Goal: Task Accomplishment & Management: Manage account settings

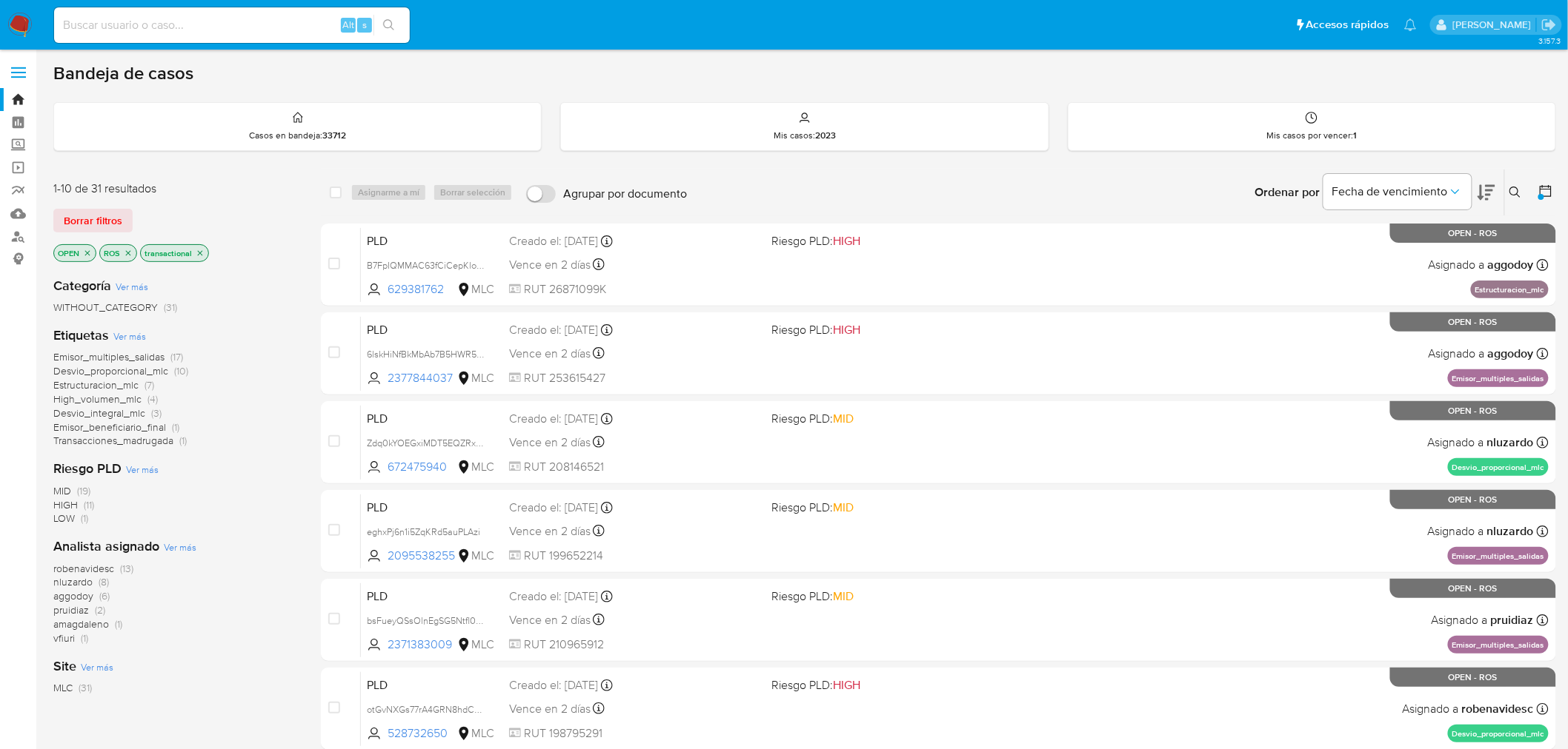
click at [131, 254] on icon "close-filter" at bounding box center [129, 254] width 9 height 9
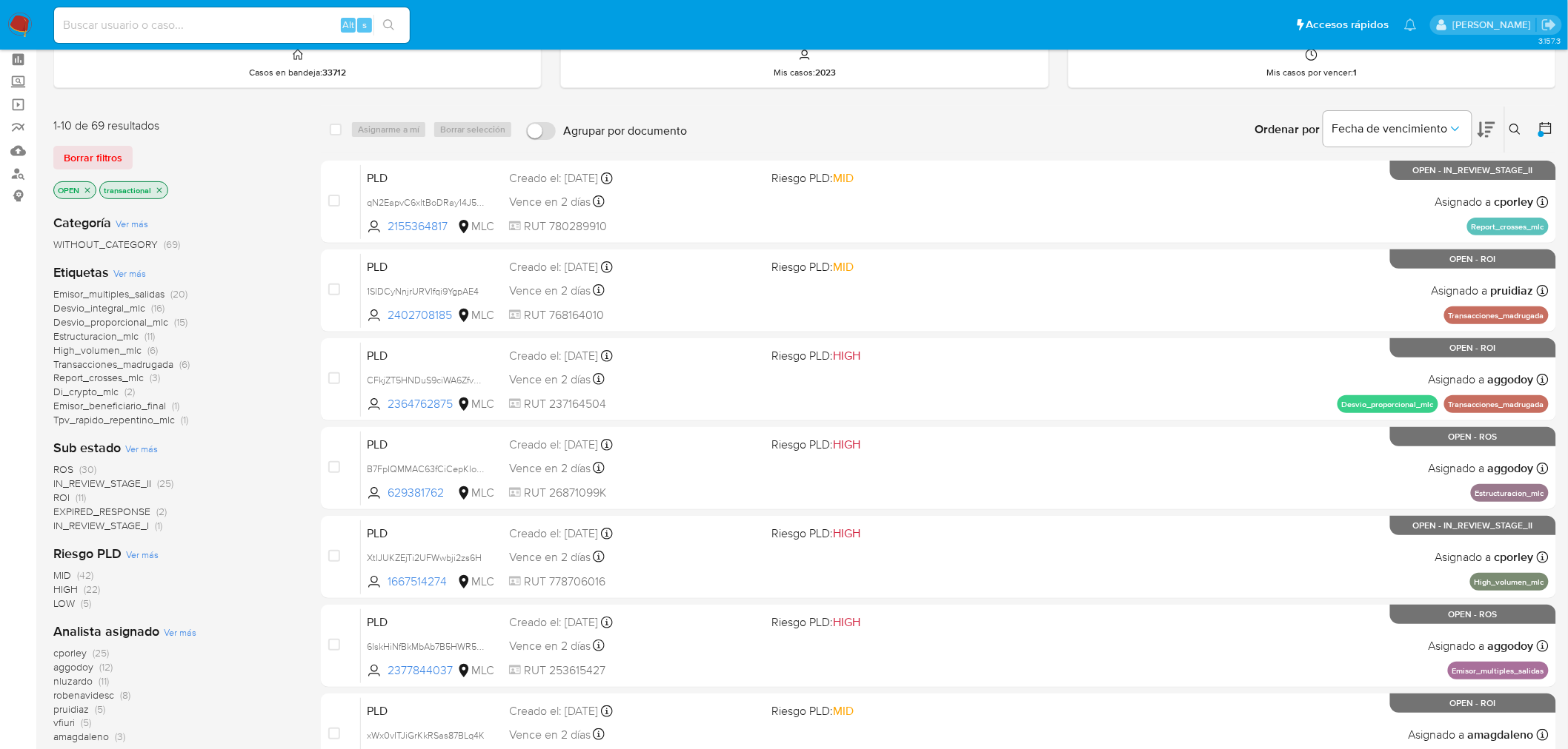
scroll to position [164, 0]
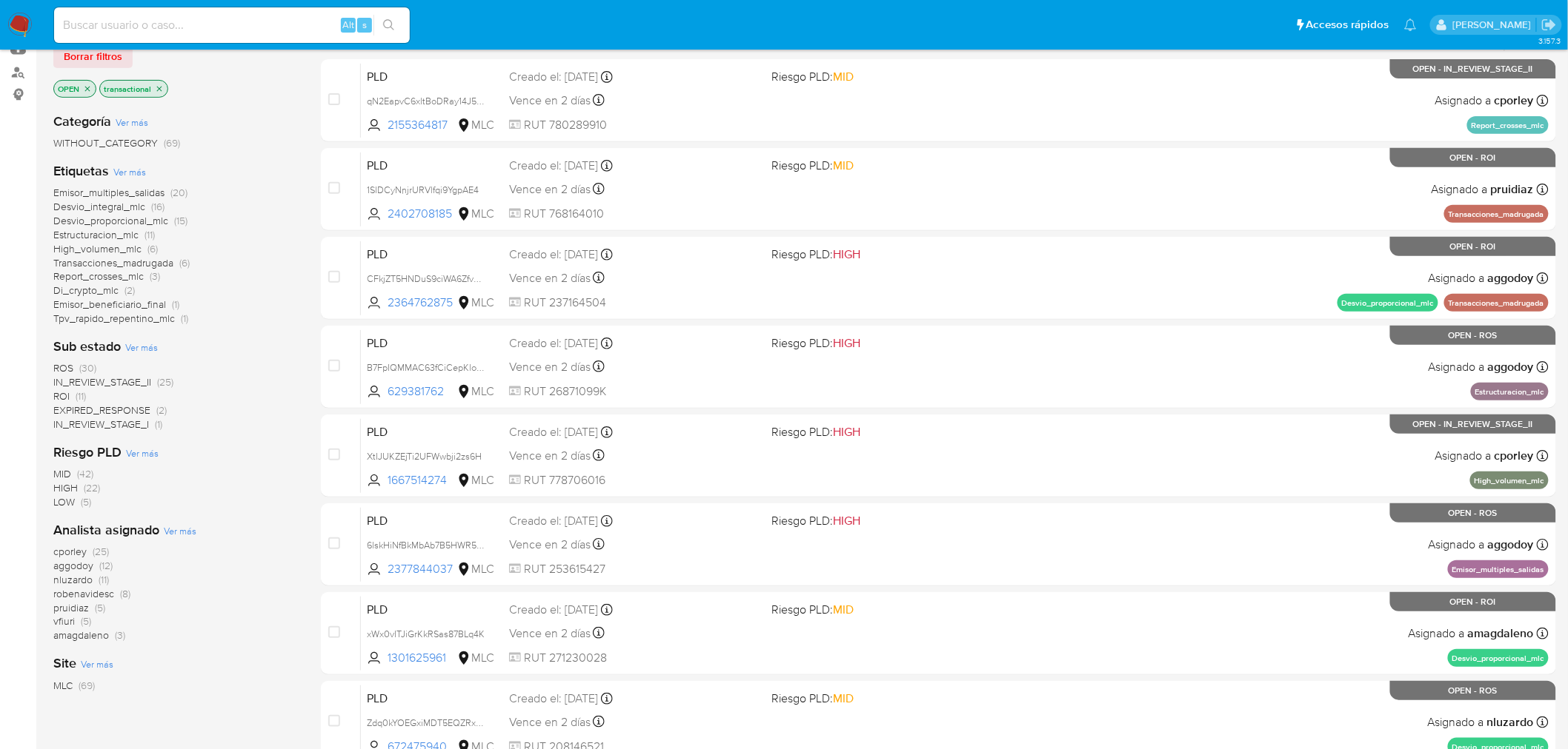
click at [70, 638] on span "amagdaleno" at bounding box center [81, 635] width 56 height 15
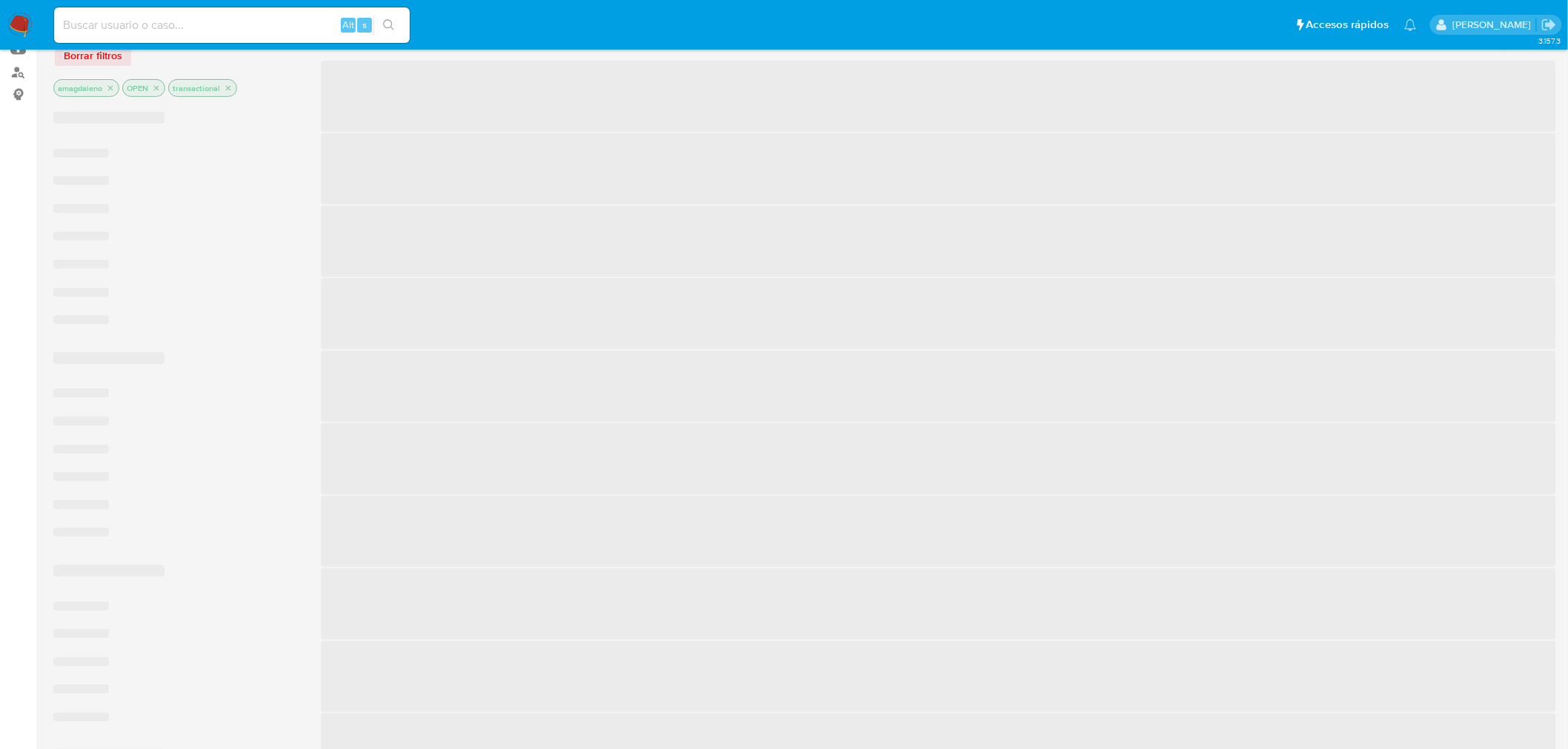
scroll to position [98, 0]
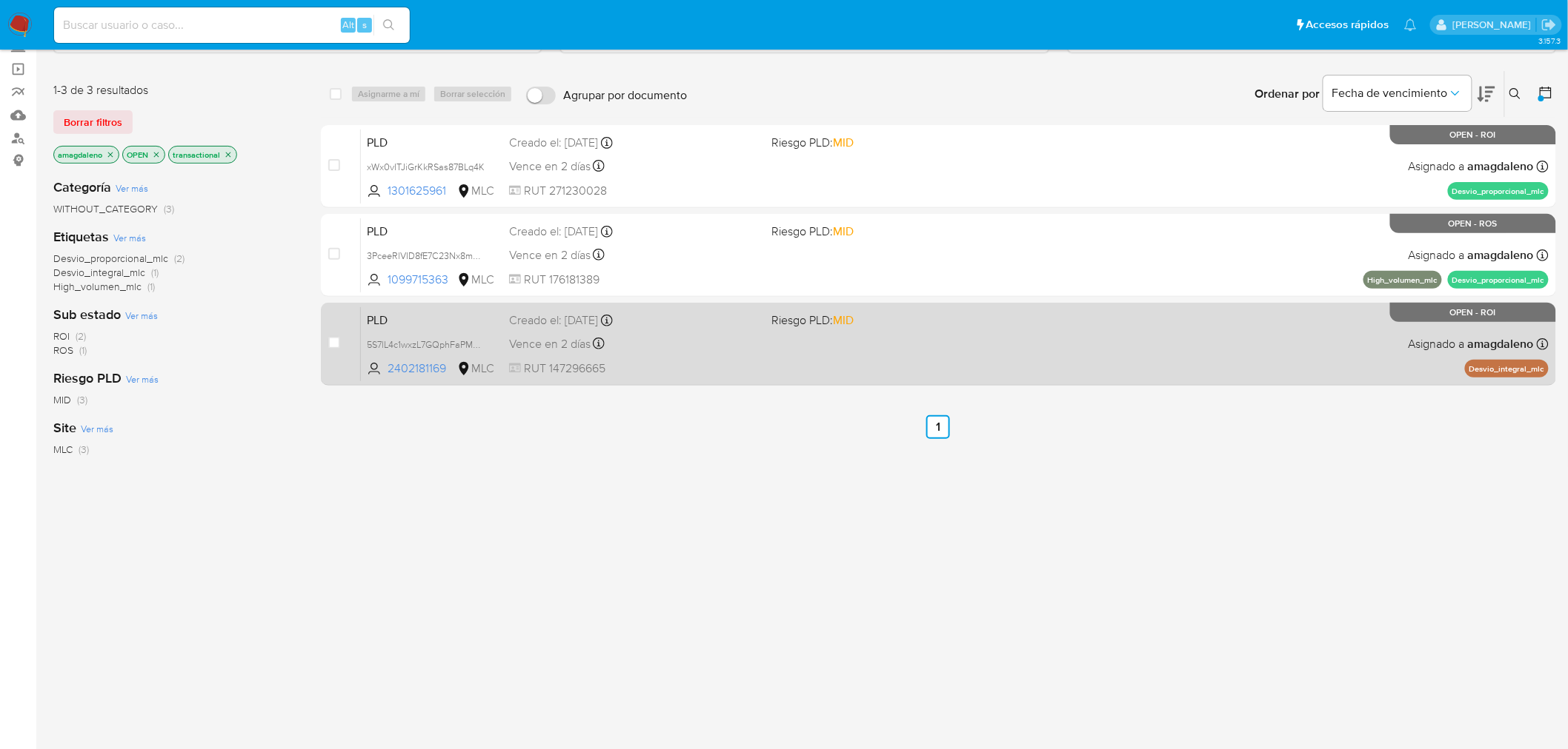
click at [835, 341] on div "PLD 5S7lL4c1wxzL7GQphFaPMVYh 2402181169 MLC Riesgo PLD: MID Creado el: 12/06/20…" at bounding box center [954, 344] width 1188 height 74
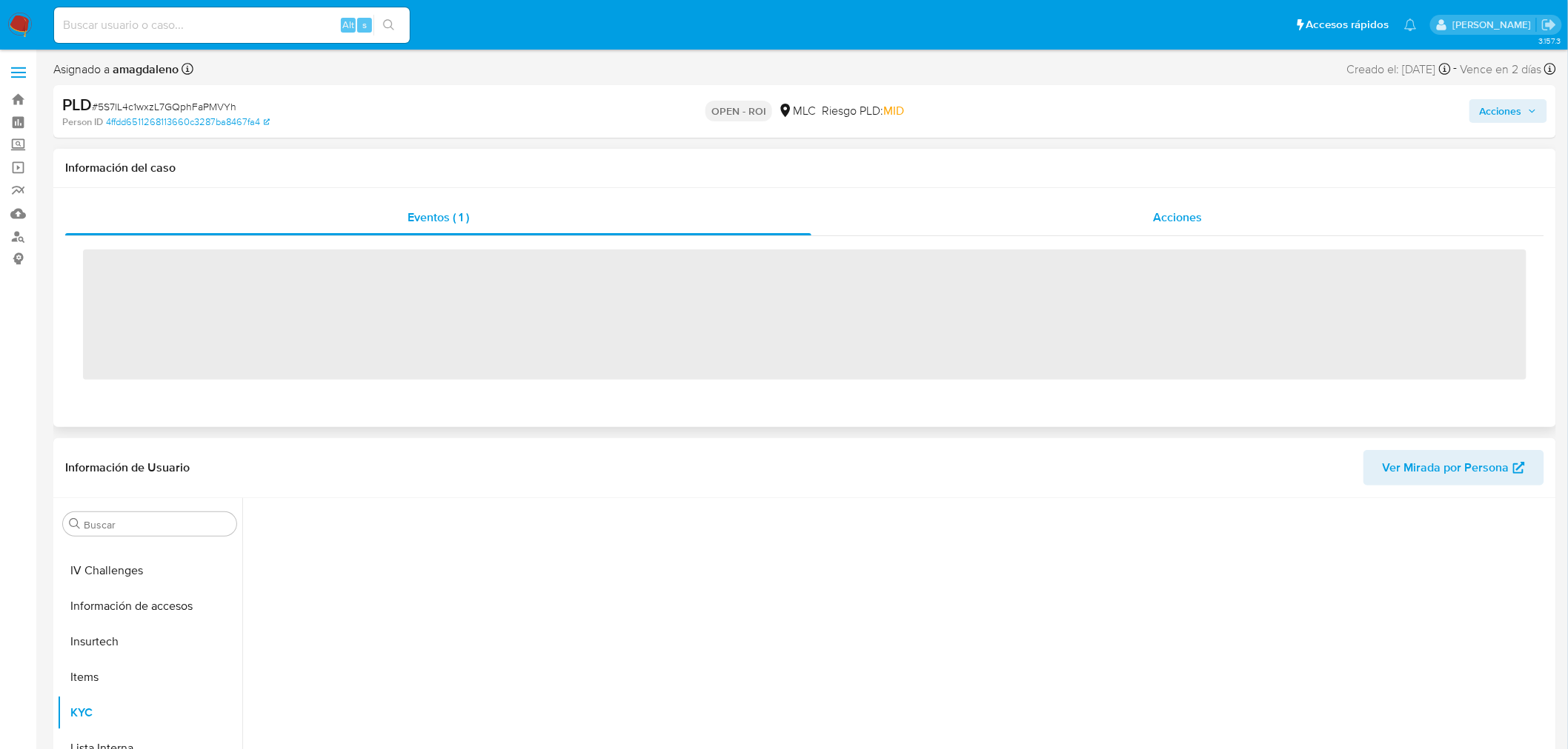
scroll to position [625, 0]
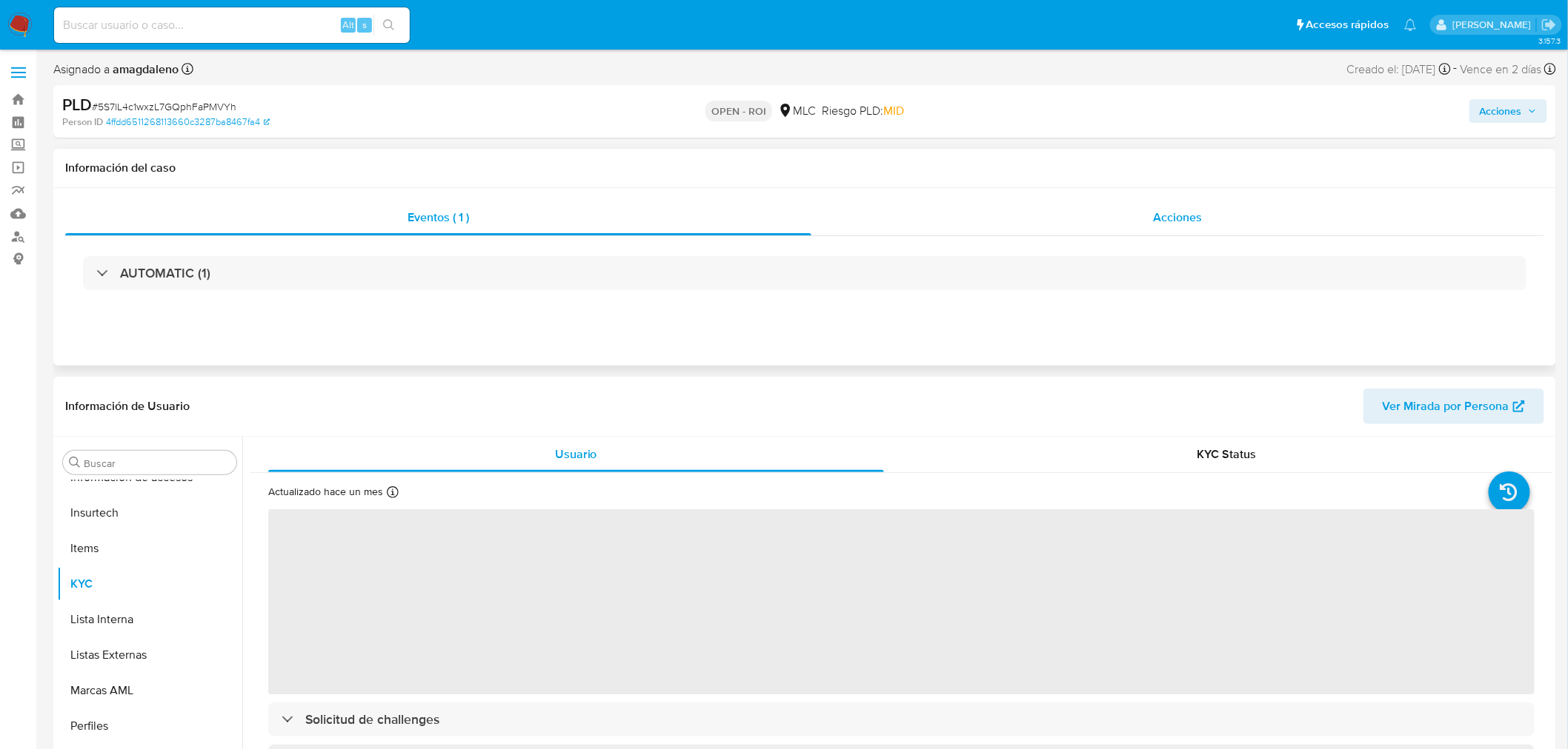
click at [1101, 209] on div "Acciones" at bounding box center [1178, 218] width 733 height 35
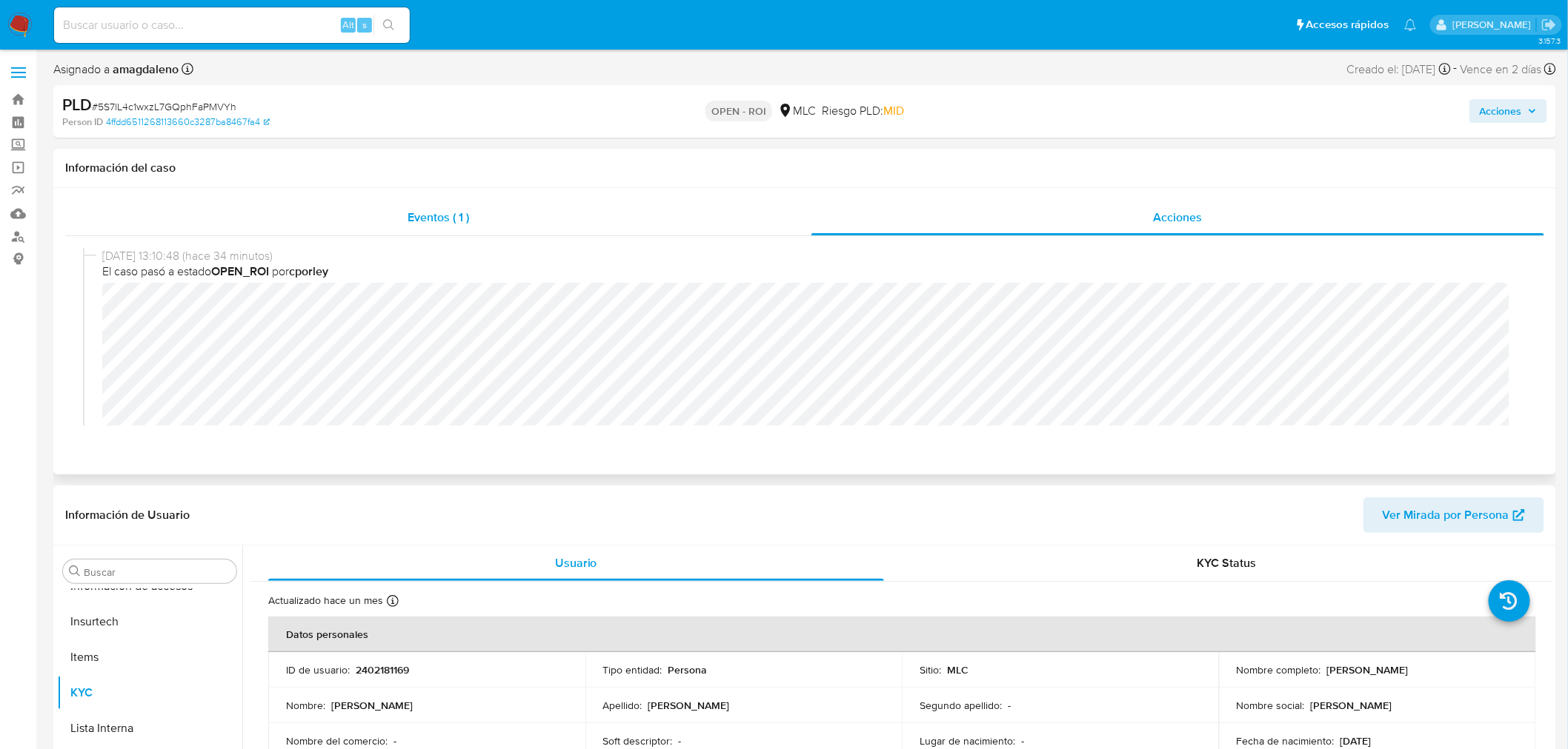
select select "10"
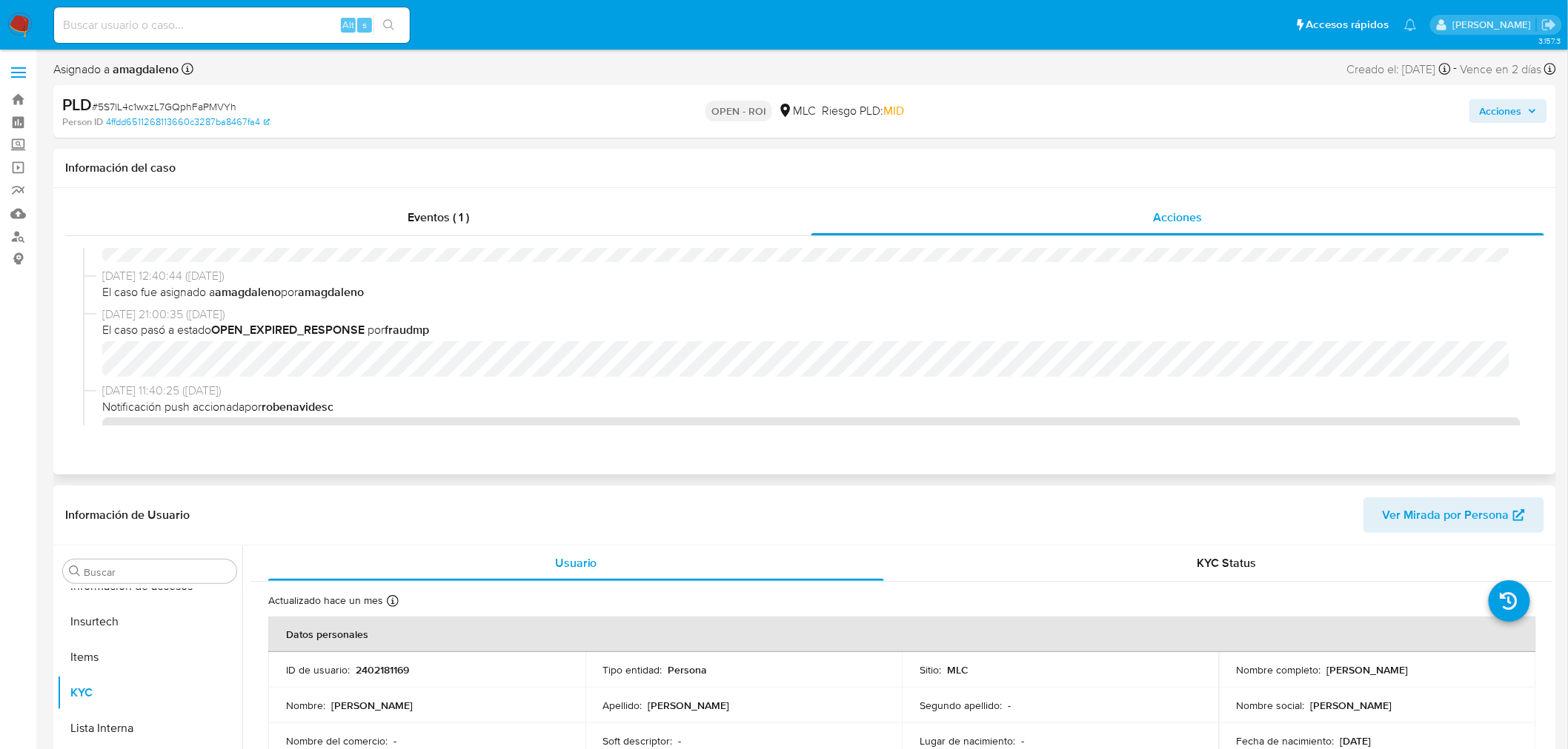
scroll to position [658, 0]
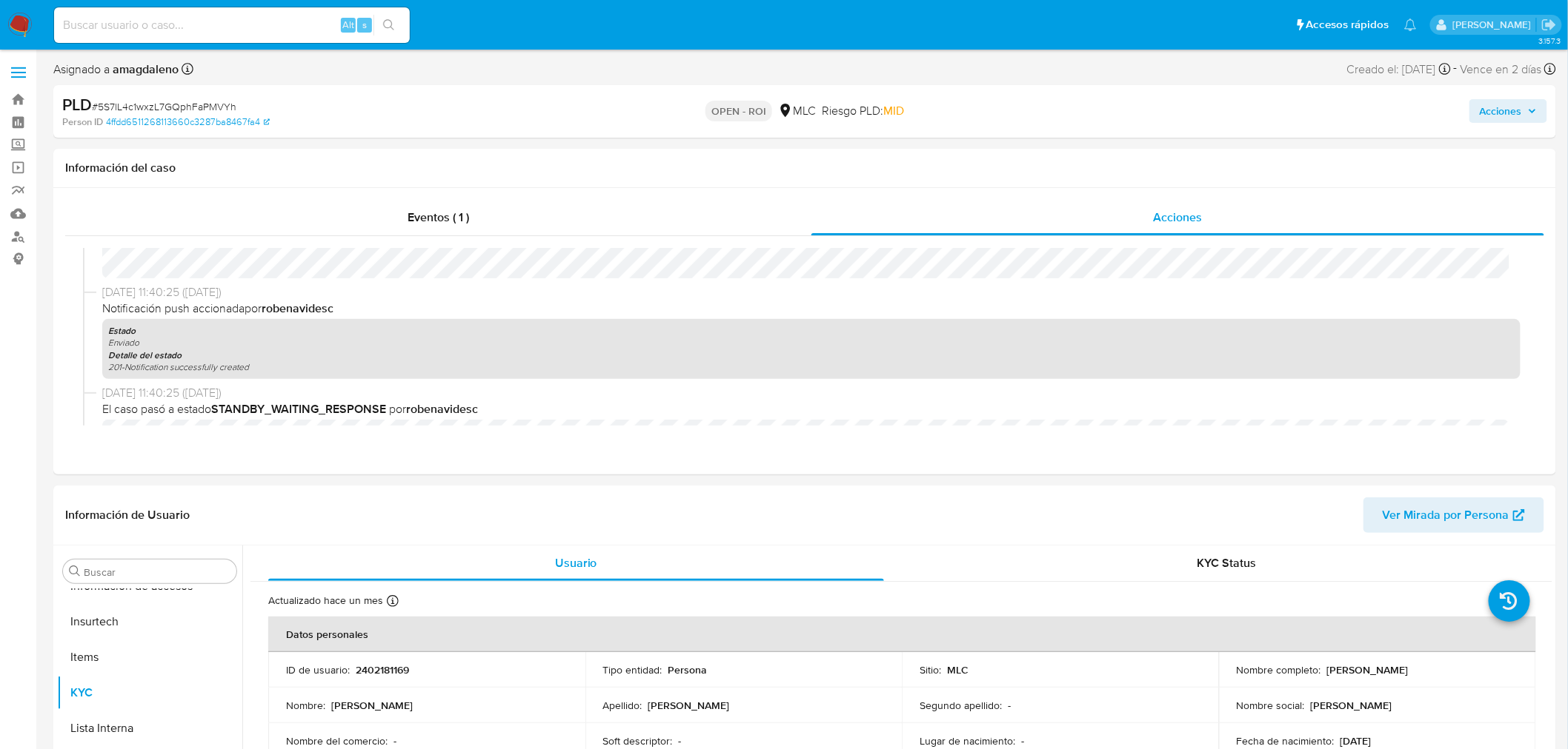
click at [1508, 114] on span "Acciones" at bounding box center [1501, 111] width 43 height 24
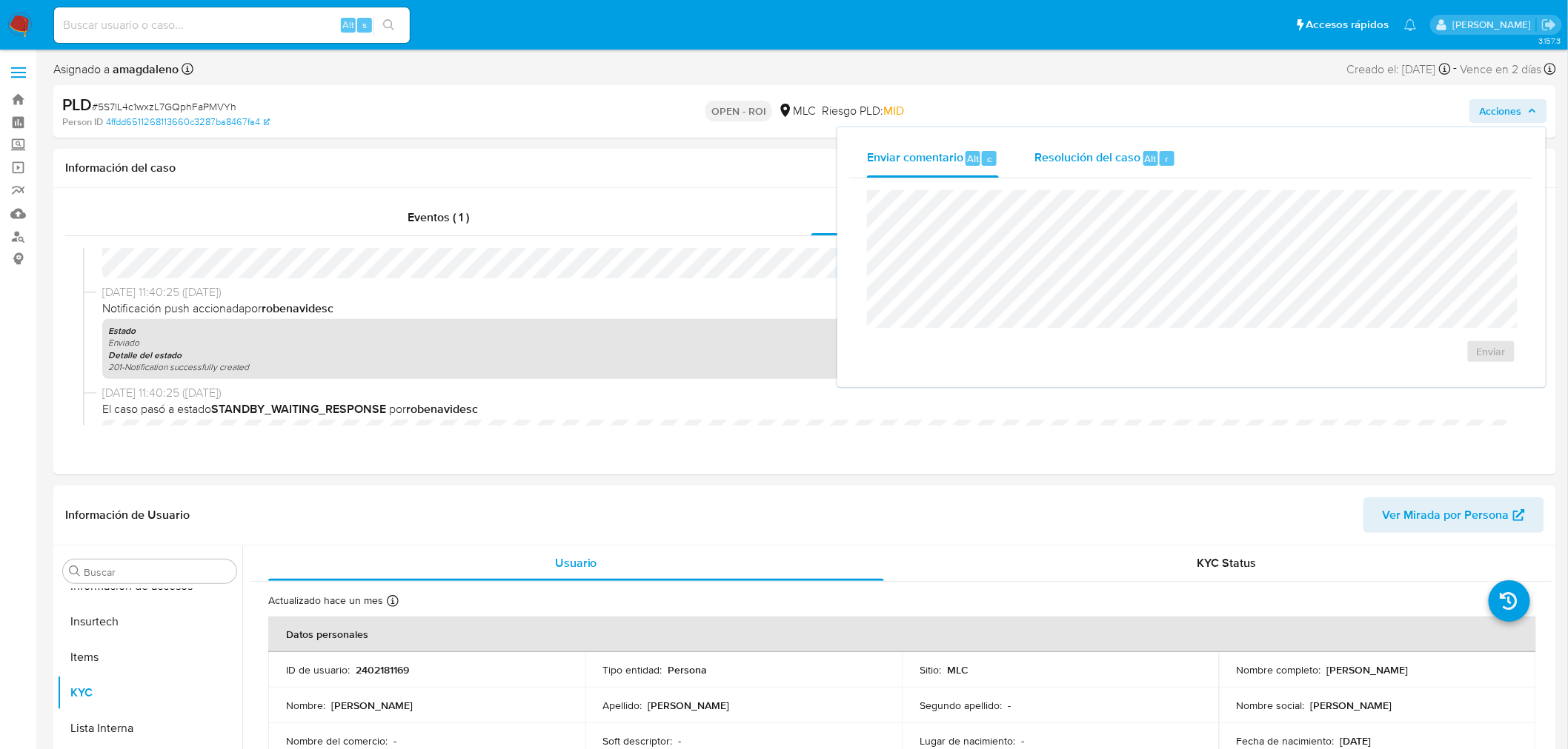
click at [1056, 166] on div "Resolución del caso Alt r" at bounding box center [1105, 158] width 142 height 38
click at [1470, 372] on span "ROI" at bounding box center [1448, 366] width 73 height 33
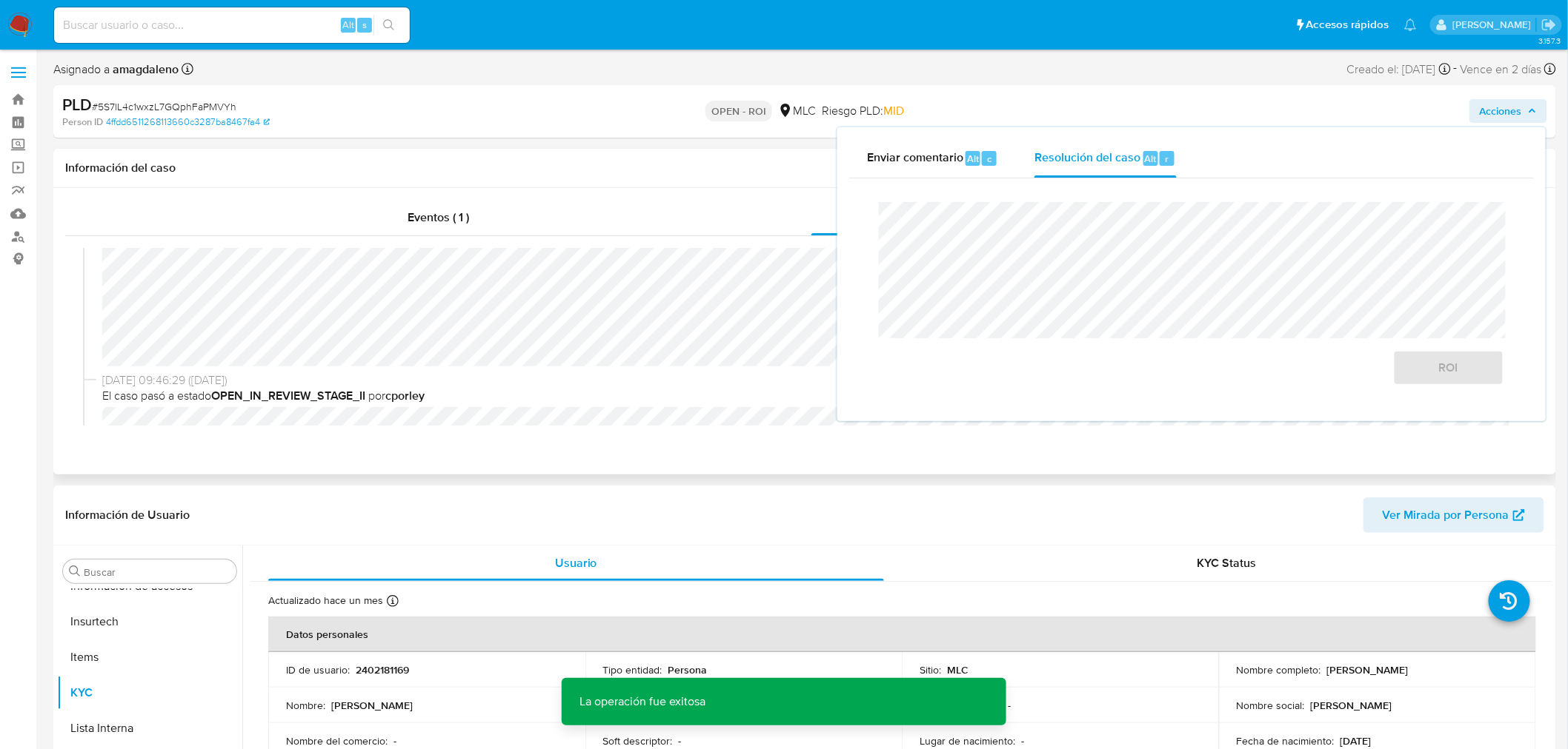
scroll to position [0, 0]
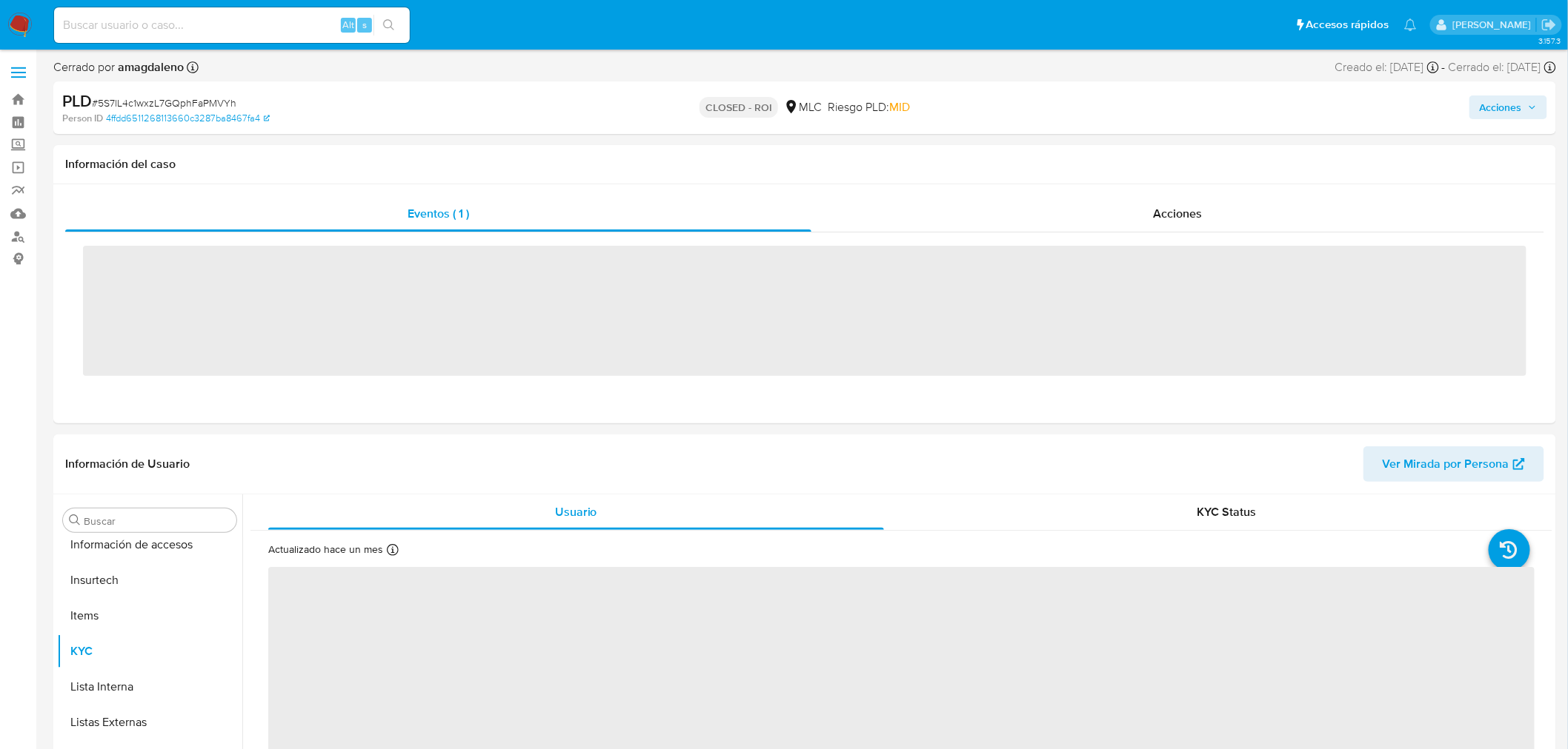
scroll to position [625, 0]
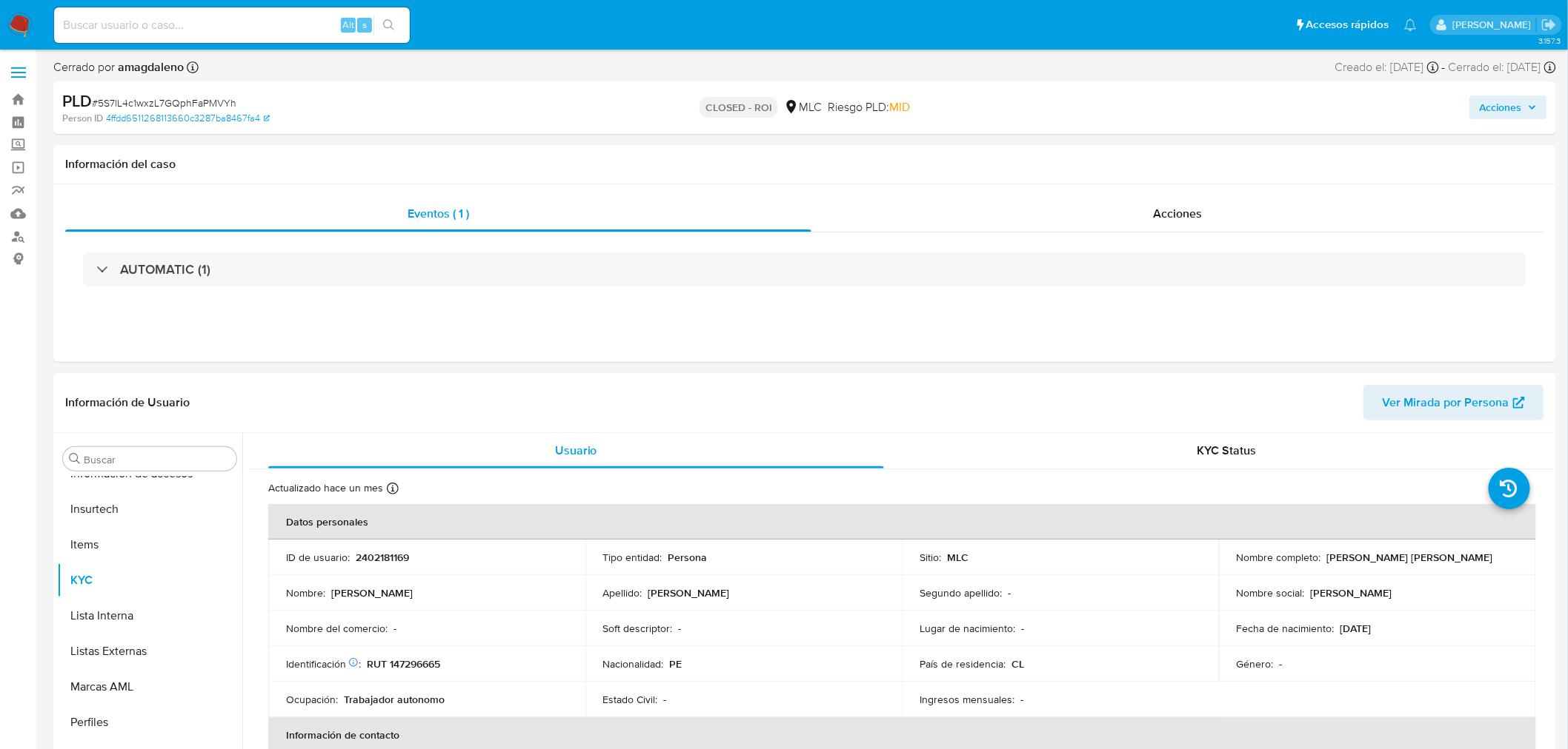
select select "10"
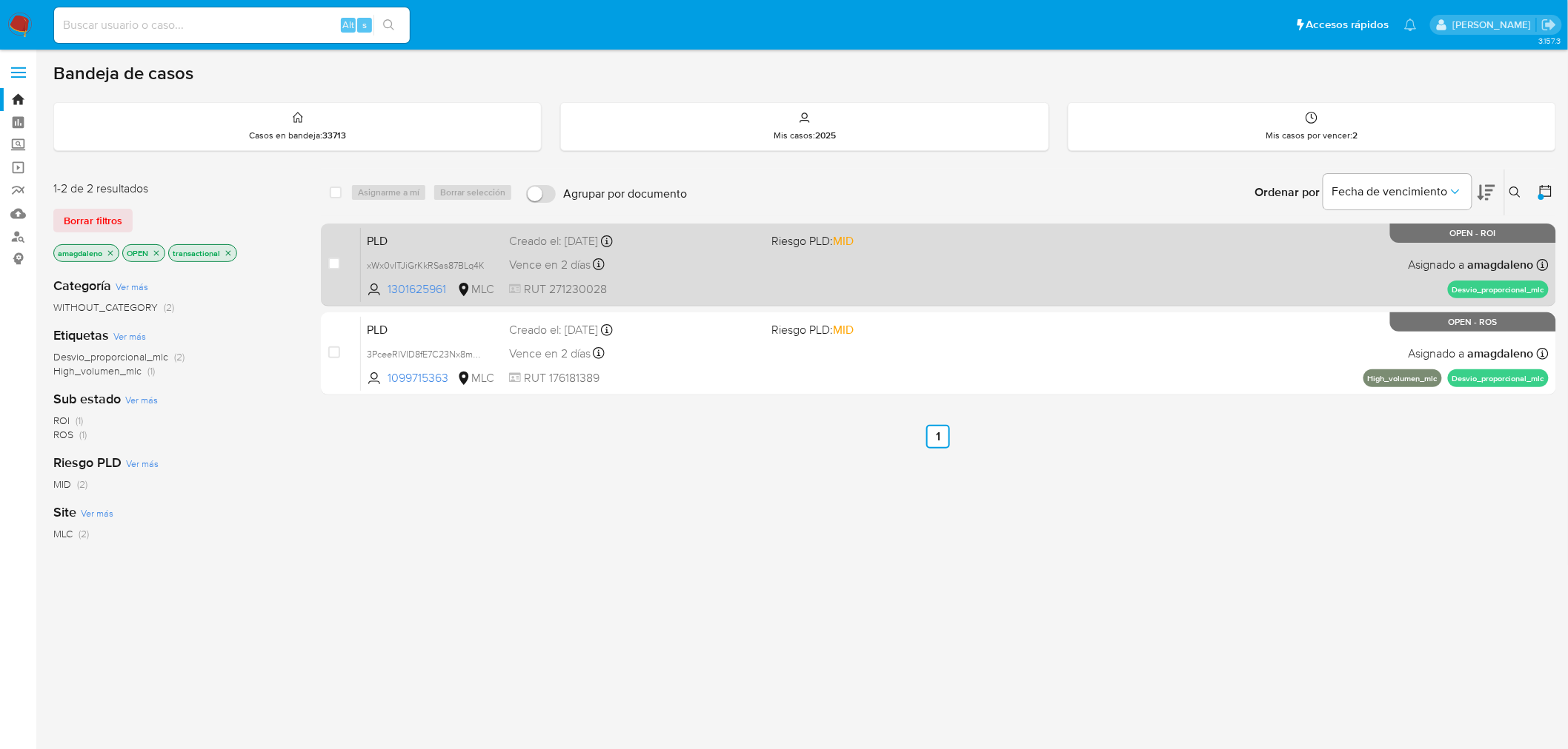
click at [713, 285] on span "RUT 271230028" at bounding box center [634, 289] width 251 height 16
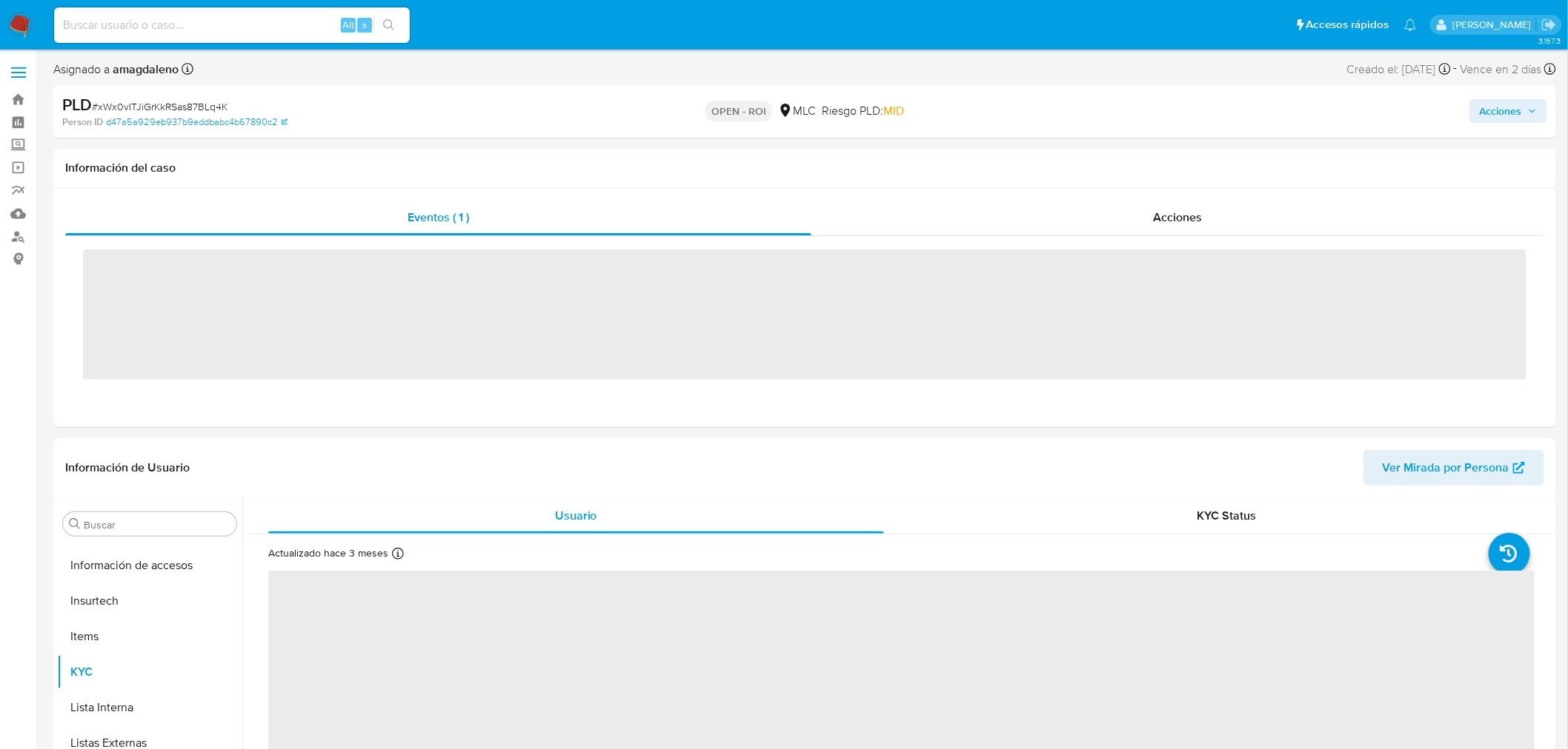
scroll to position [625, 0]
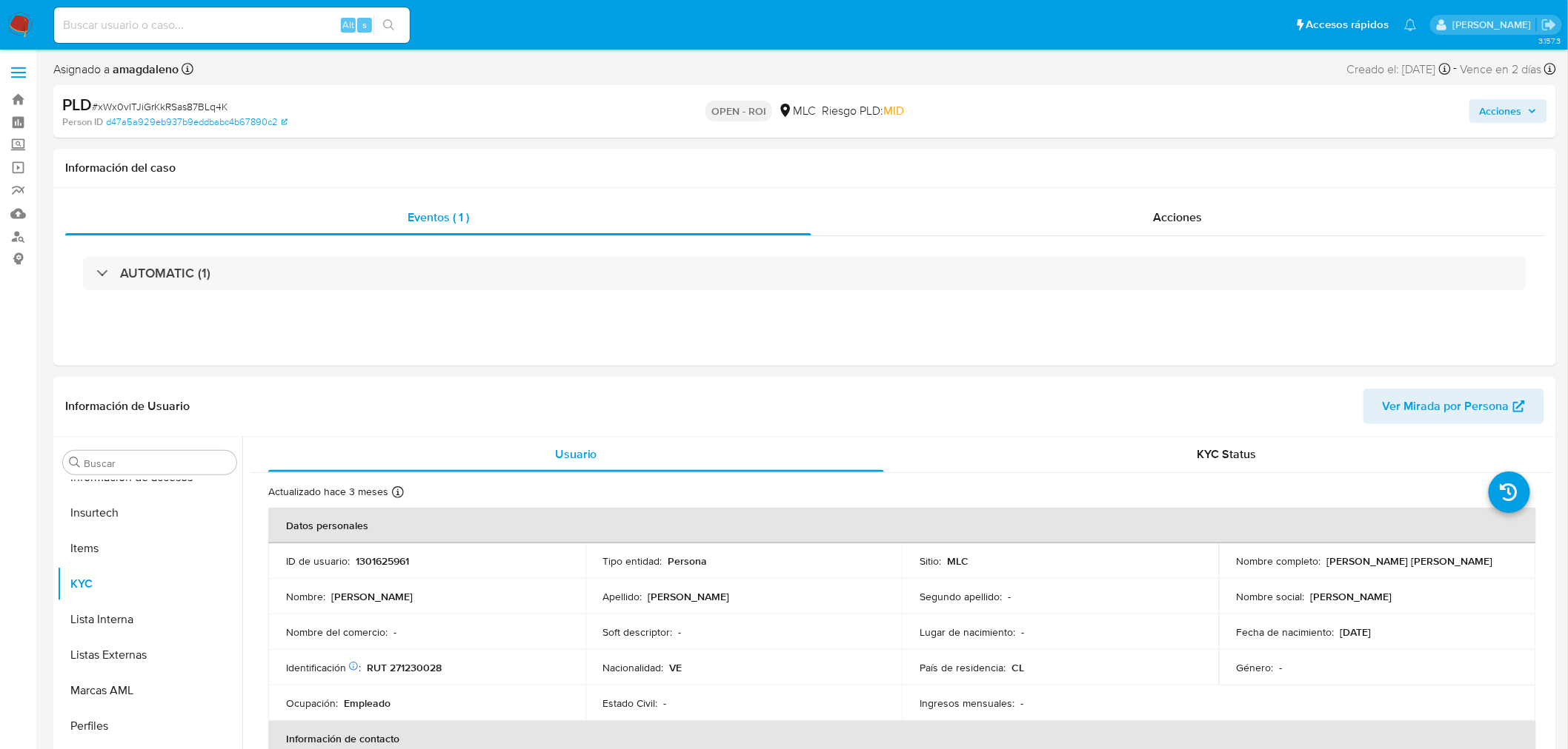
select select "10"
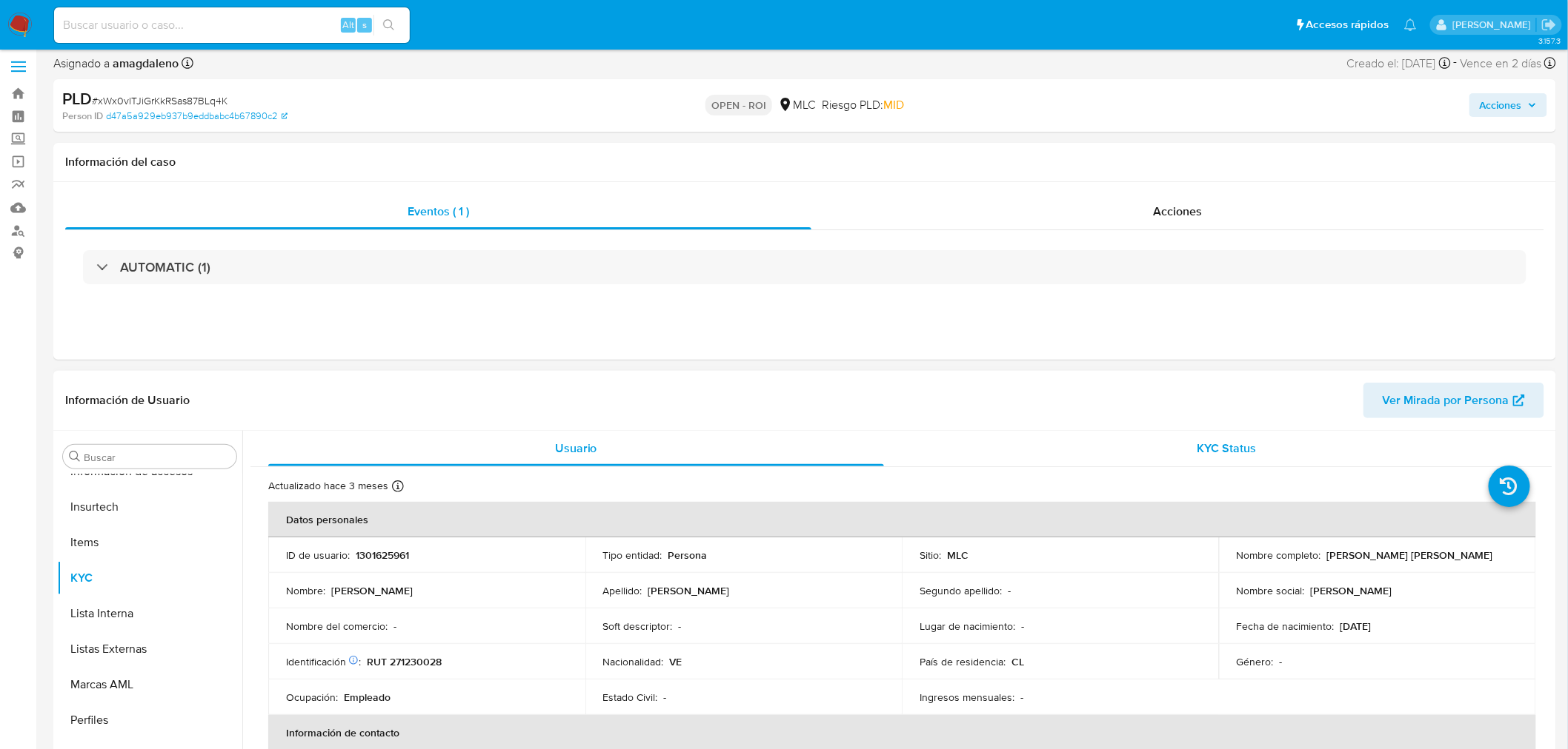
scroll to position [0, 0]
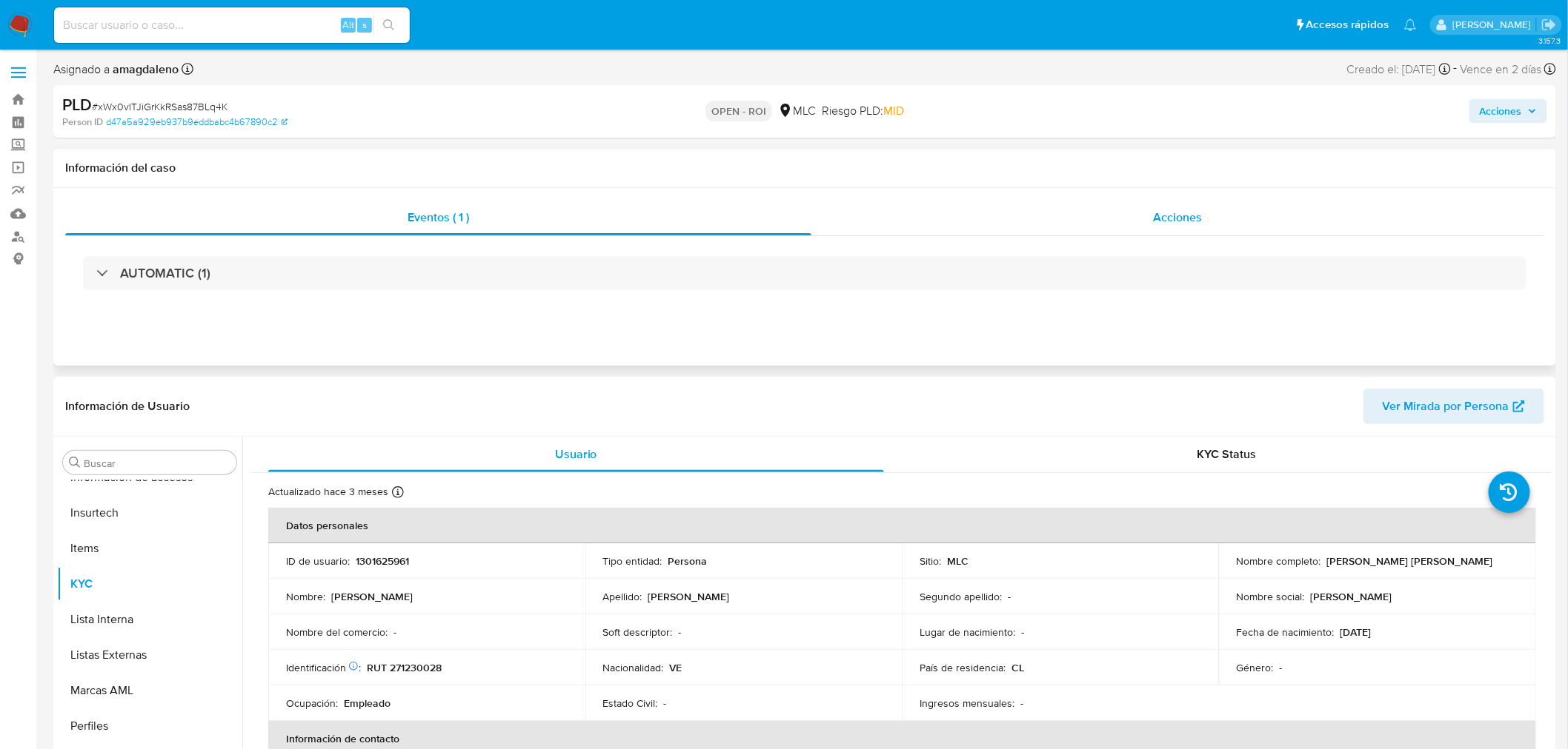
click at [993, 219] on div "Acciones" at bounding box center [1178, 218] width 733 height 35
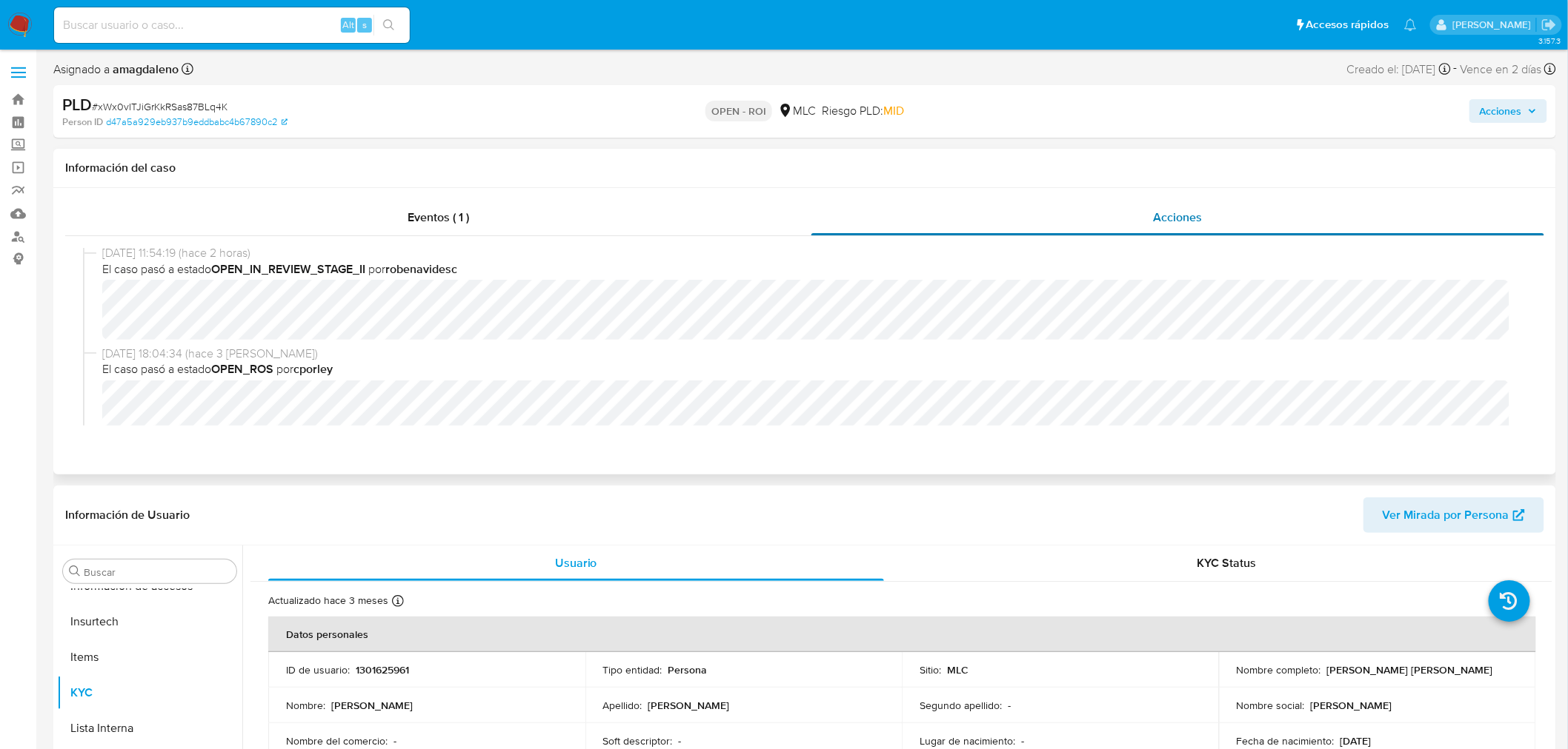
scroll to position [82, 0]
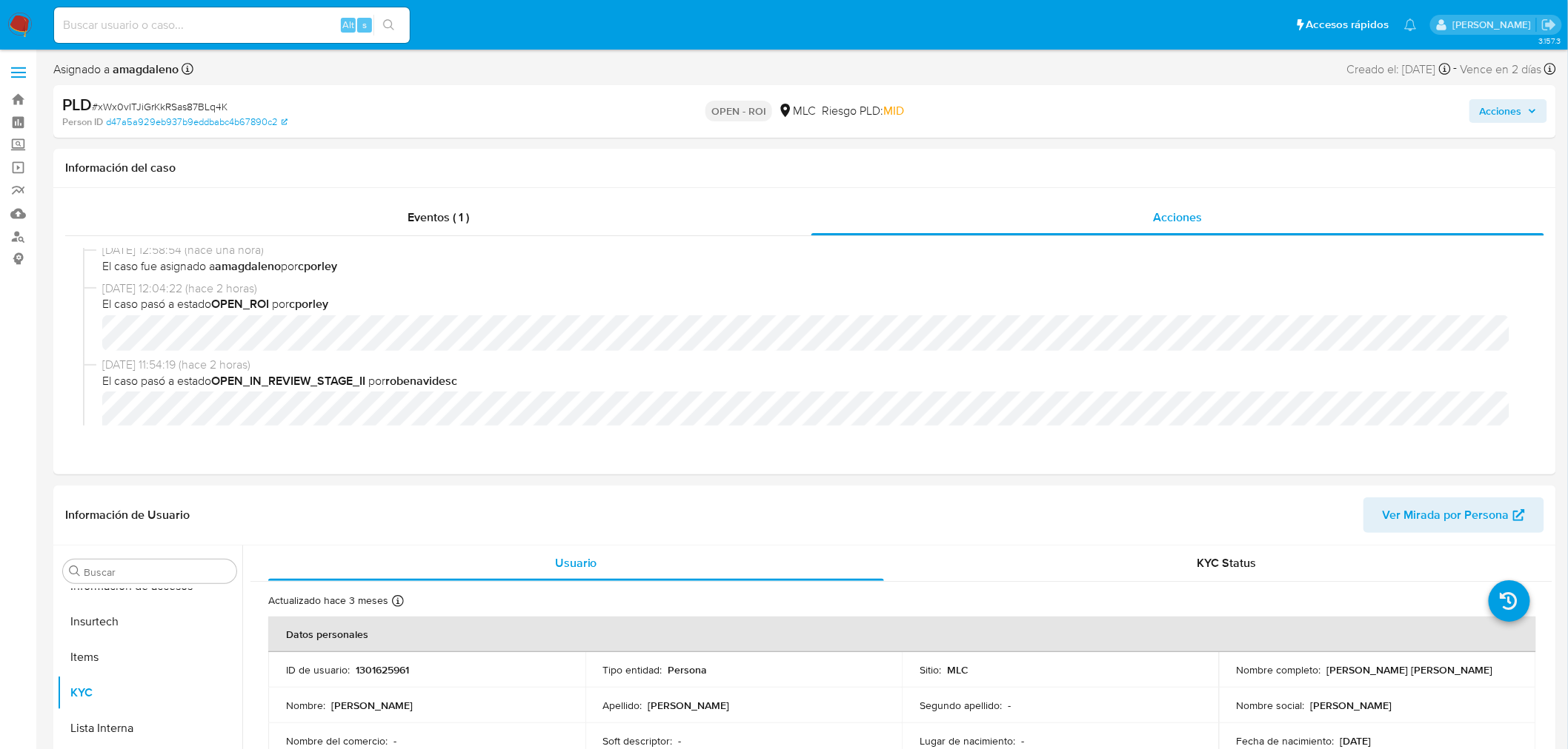
click at [1489, 113] on span "Acciones" at bounding box center [1501, 111] width 43 height 24
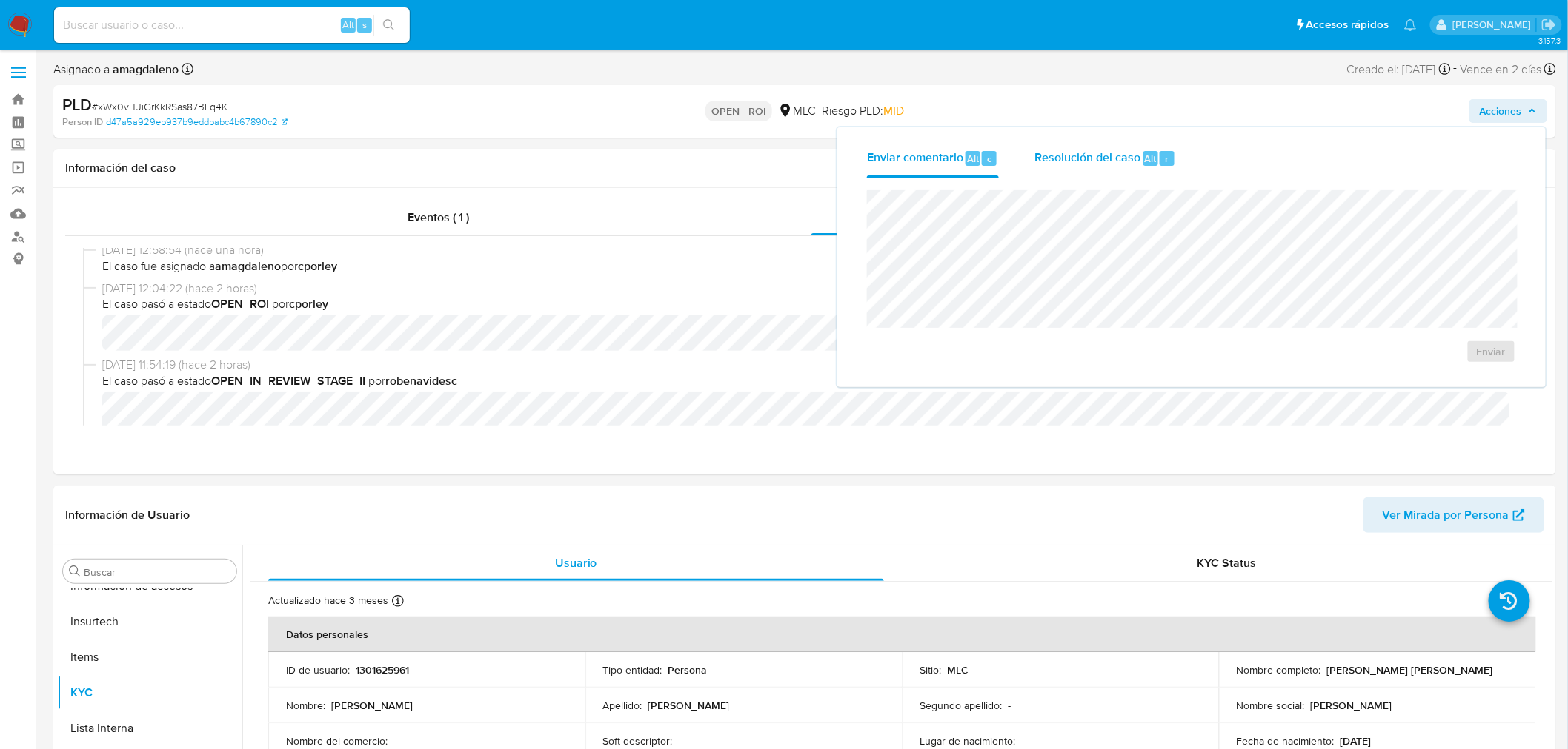
click at [1056, 154] on span "Resolución del caso" at bounding box center [1086, 158] width 106 height 17
drag, startPoint x: 1405, startPoint y: 375, endPoint x: 1368, endPoint y: 372, distance: 37.1
click at [1401, 374] on button "ROI" at bounding box center [1448, 366] width 111 height 35
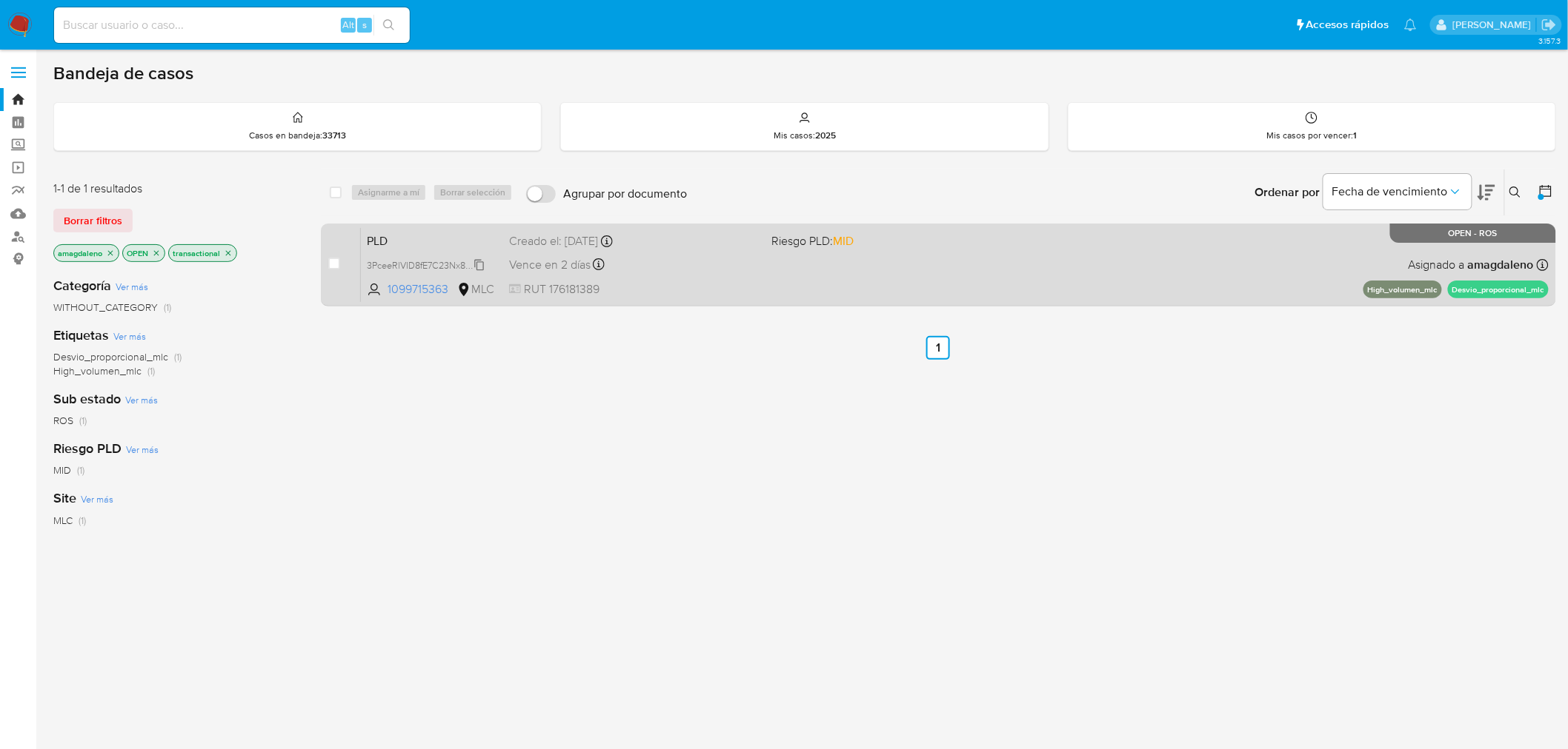
click at [419, 263] on span "3PceeRlVID8fE7C23Nx8mwnt" at bounding box center [427, 264] width 121 height 16
click at [418, 291] on span "1099715363" at bounding box center [420, 289] width 67 height 16
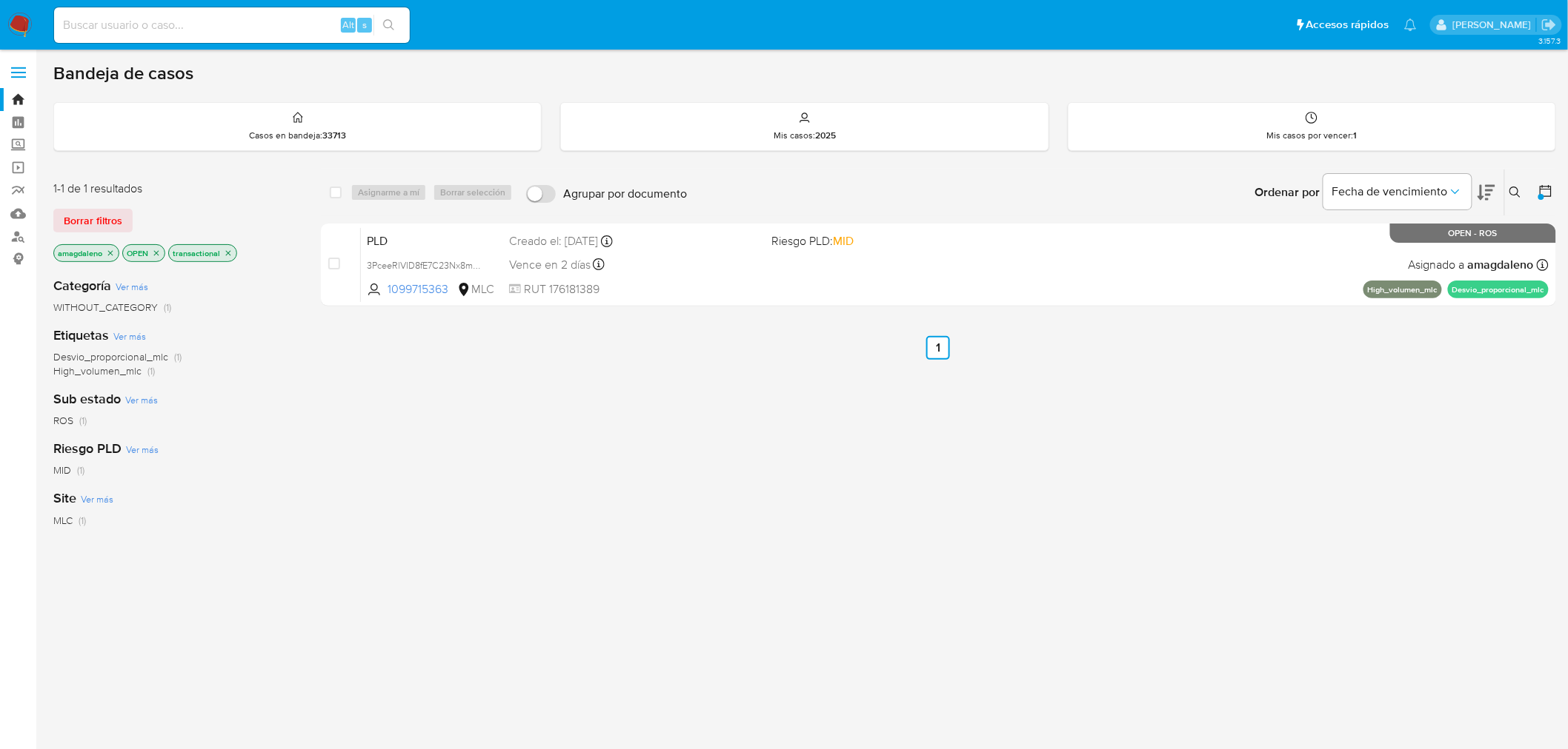
click at [111, 254] on icon "close-filter" at bounding box center [110, 254] width 9 height 9
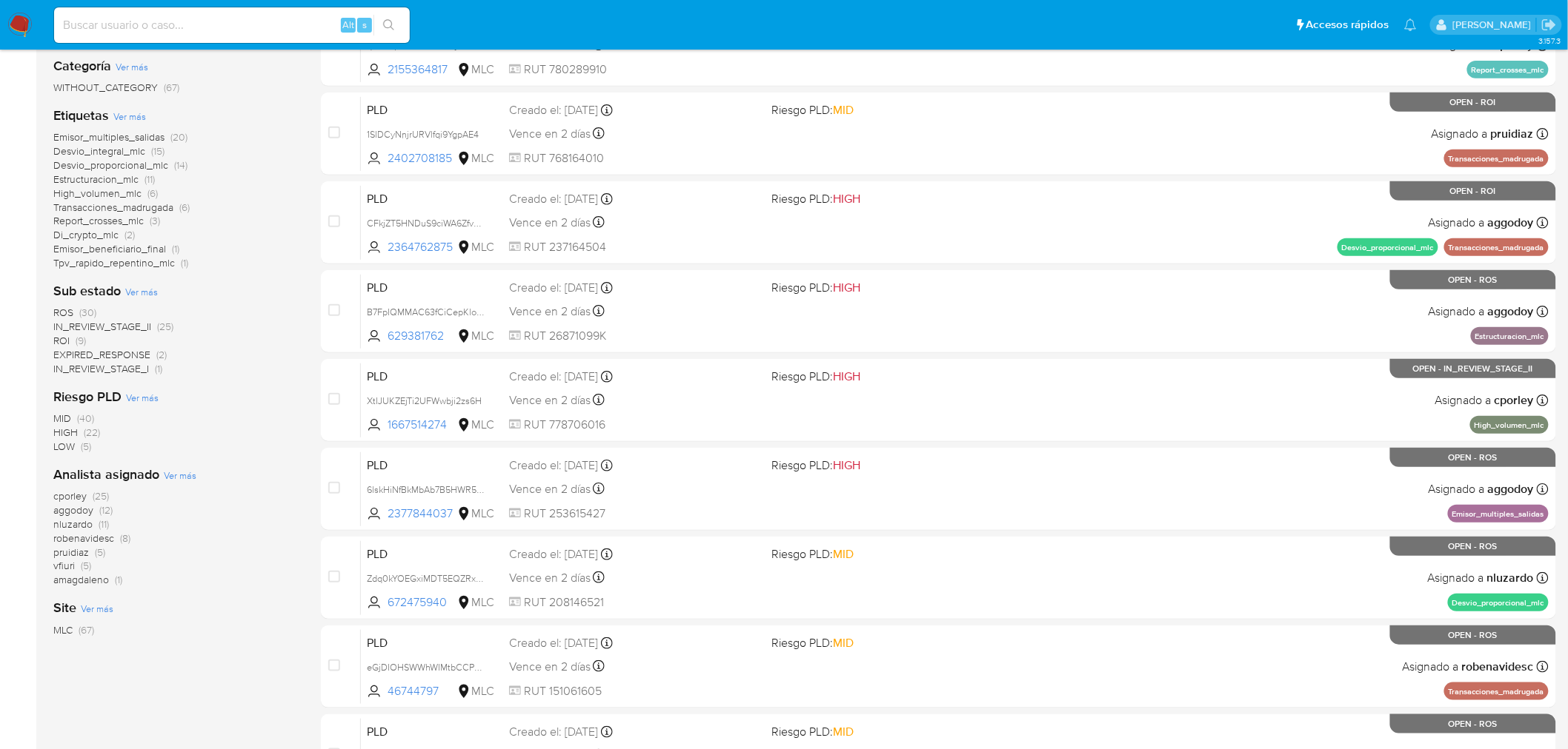
scroll to position [246, 0]
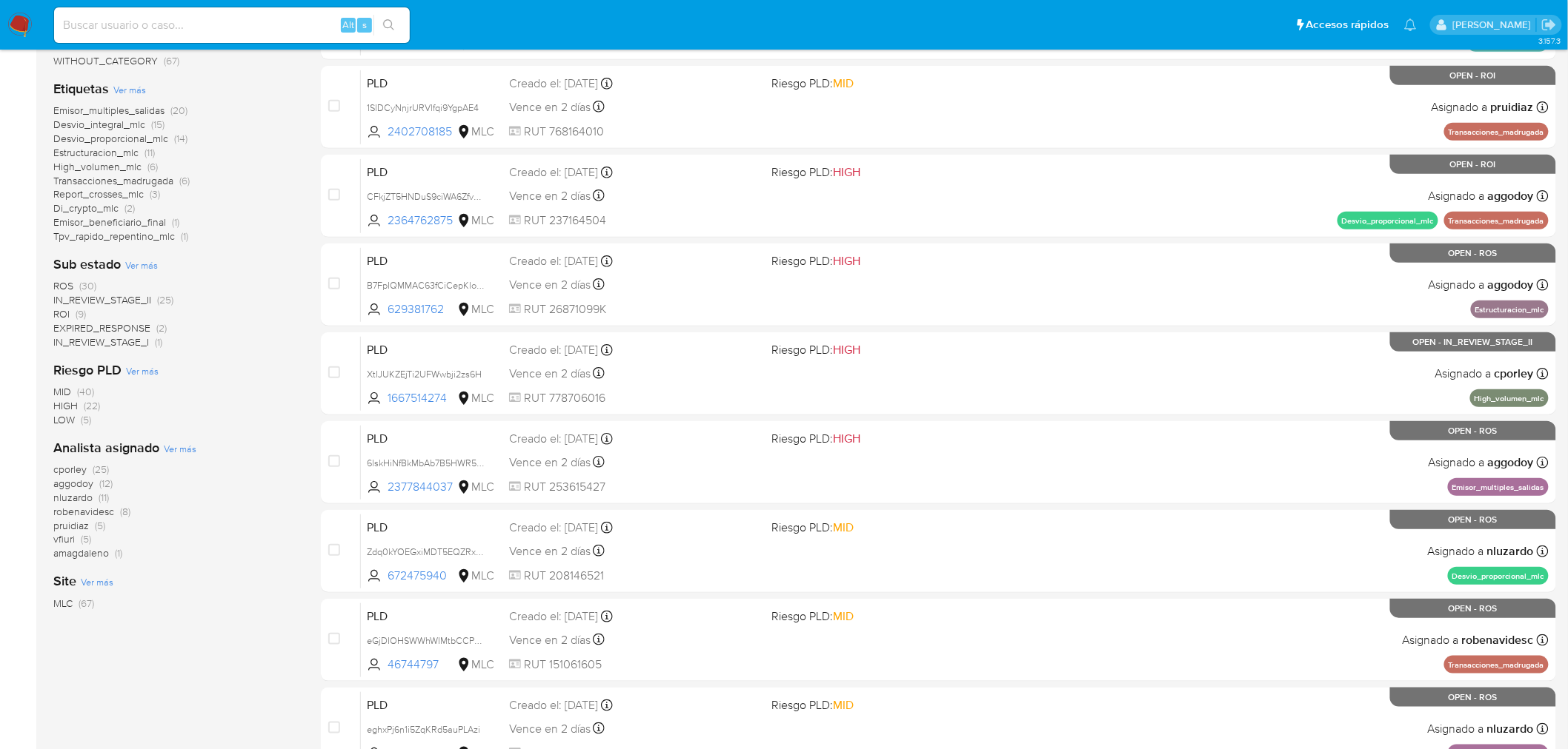
click at [70, 486] on span "aggodoy" at bounding box center [73, 483] width 40 height 15
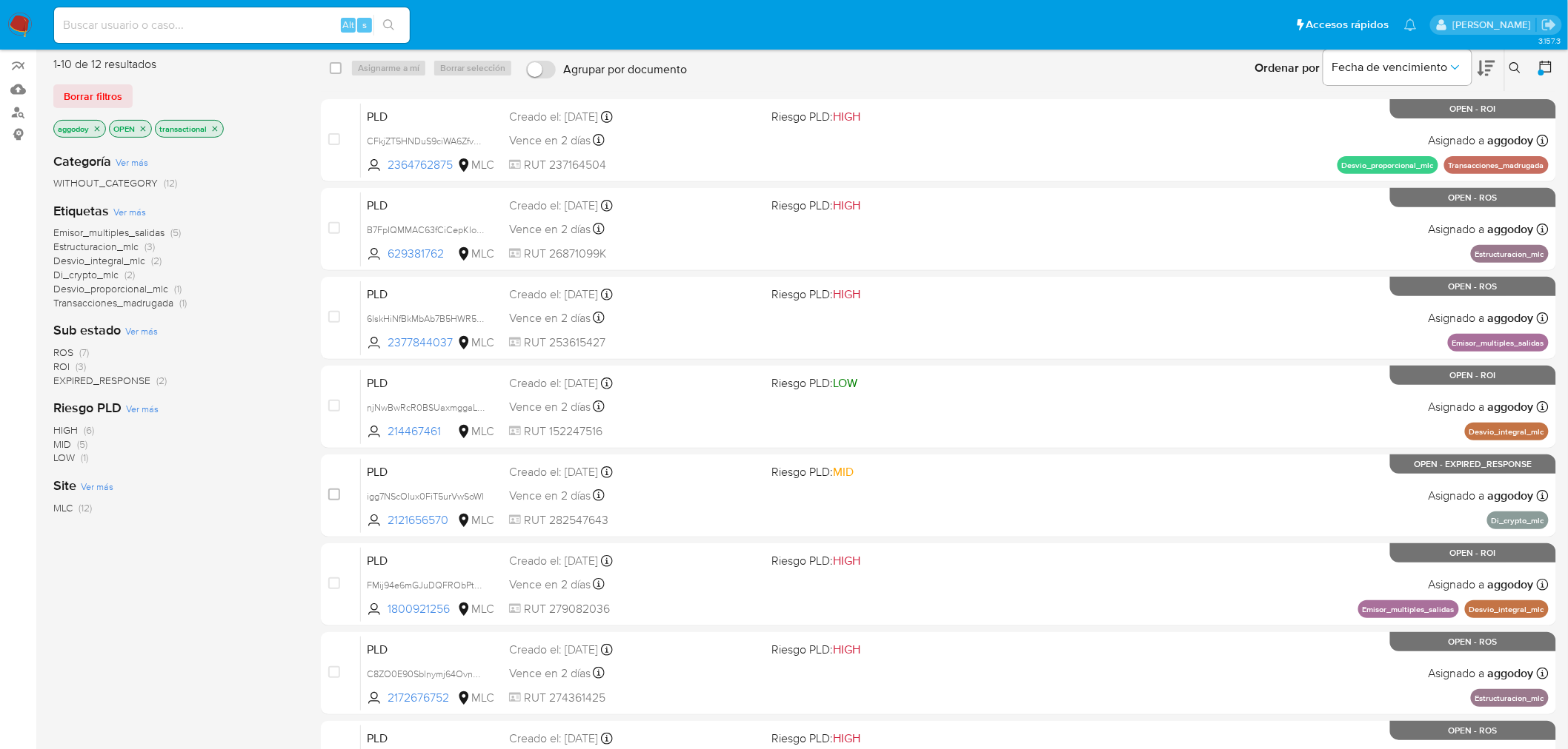
scroll to position [82, 0]
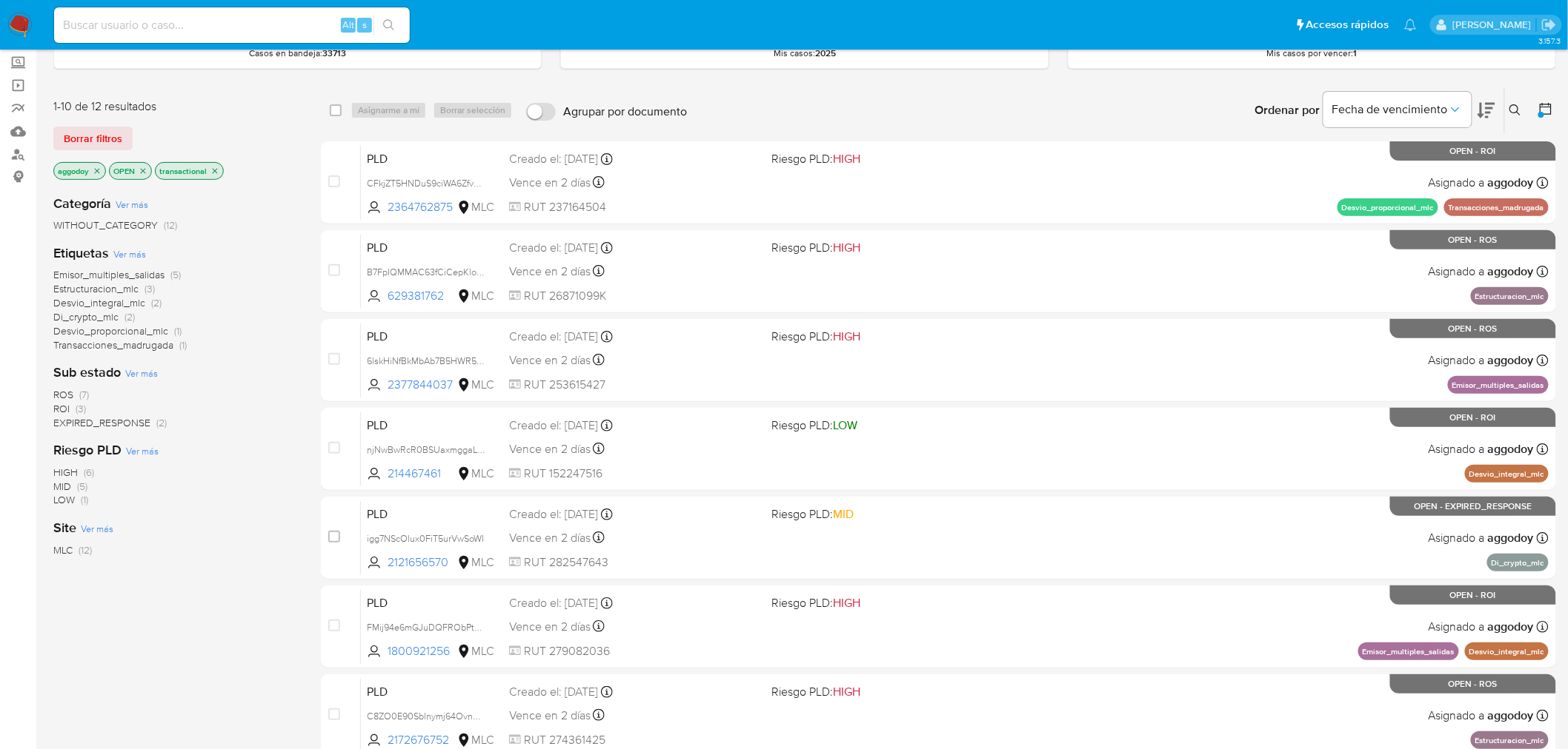
click at [94, 173] on icon "close-filter" at bounding box center [97, 171] width 9 height 9
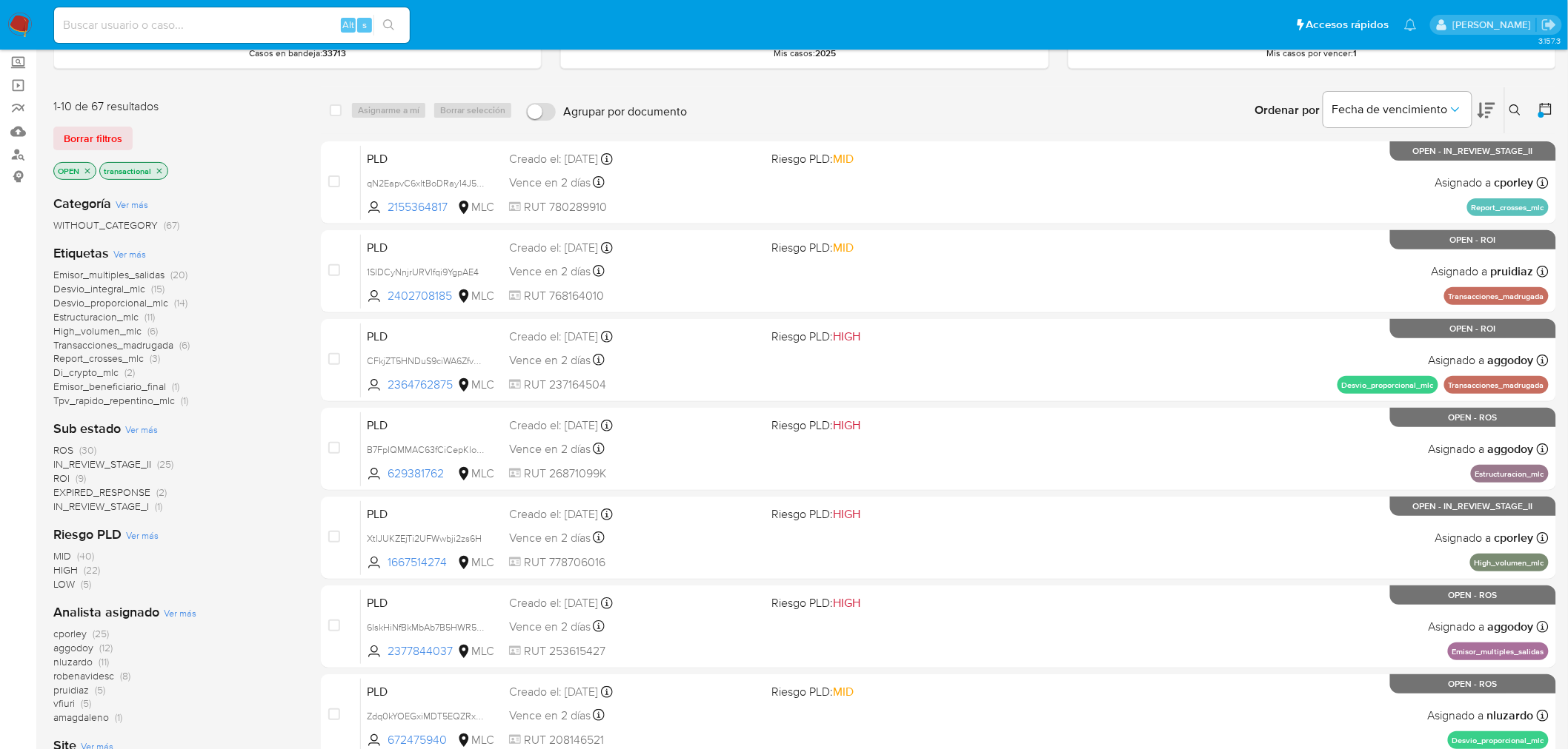
scroll to position [164, 0]
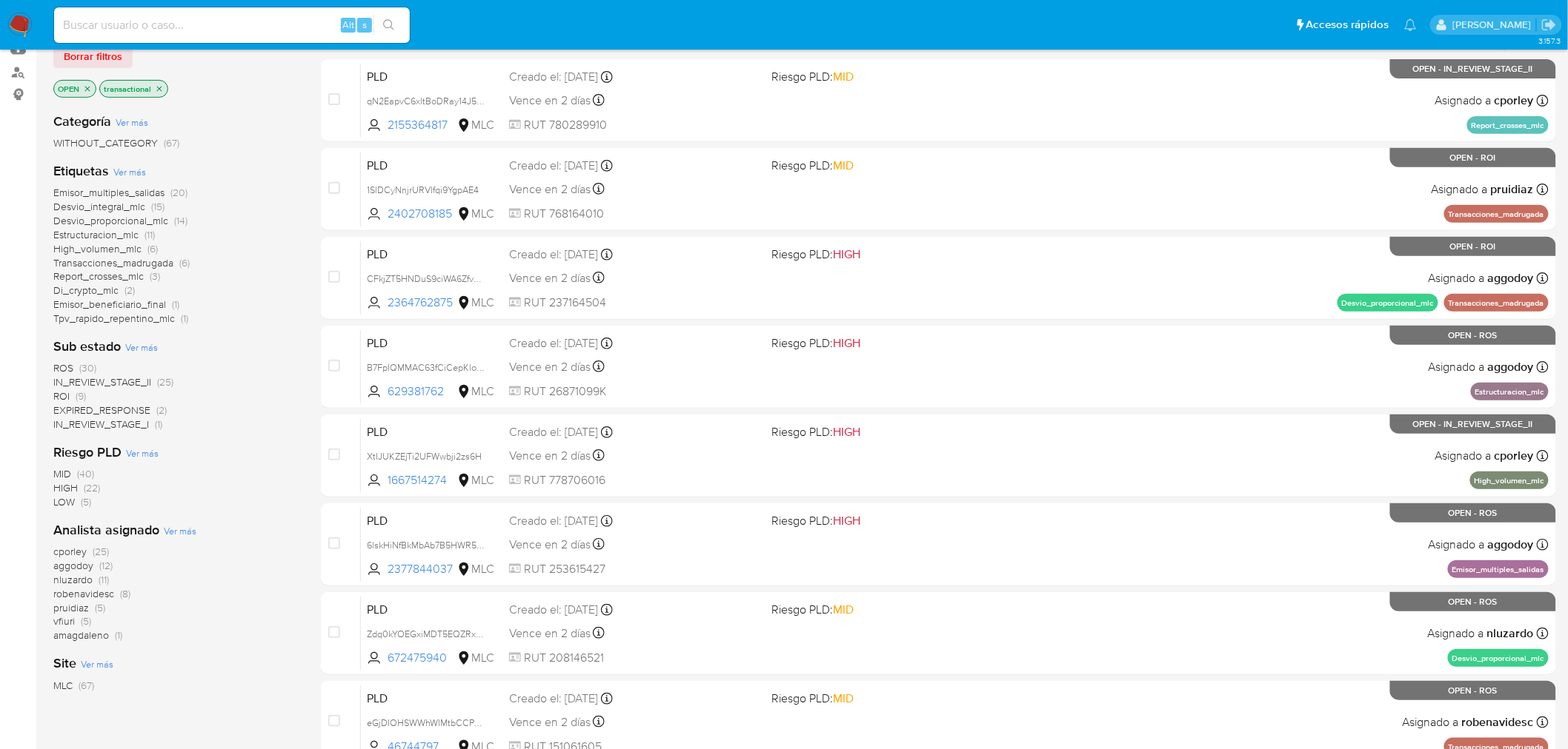
click at [91, 87] on icon "close-filter" at bounding box center [88, 89] width 9 height 9
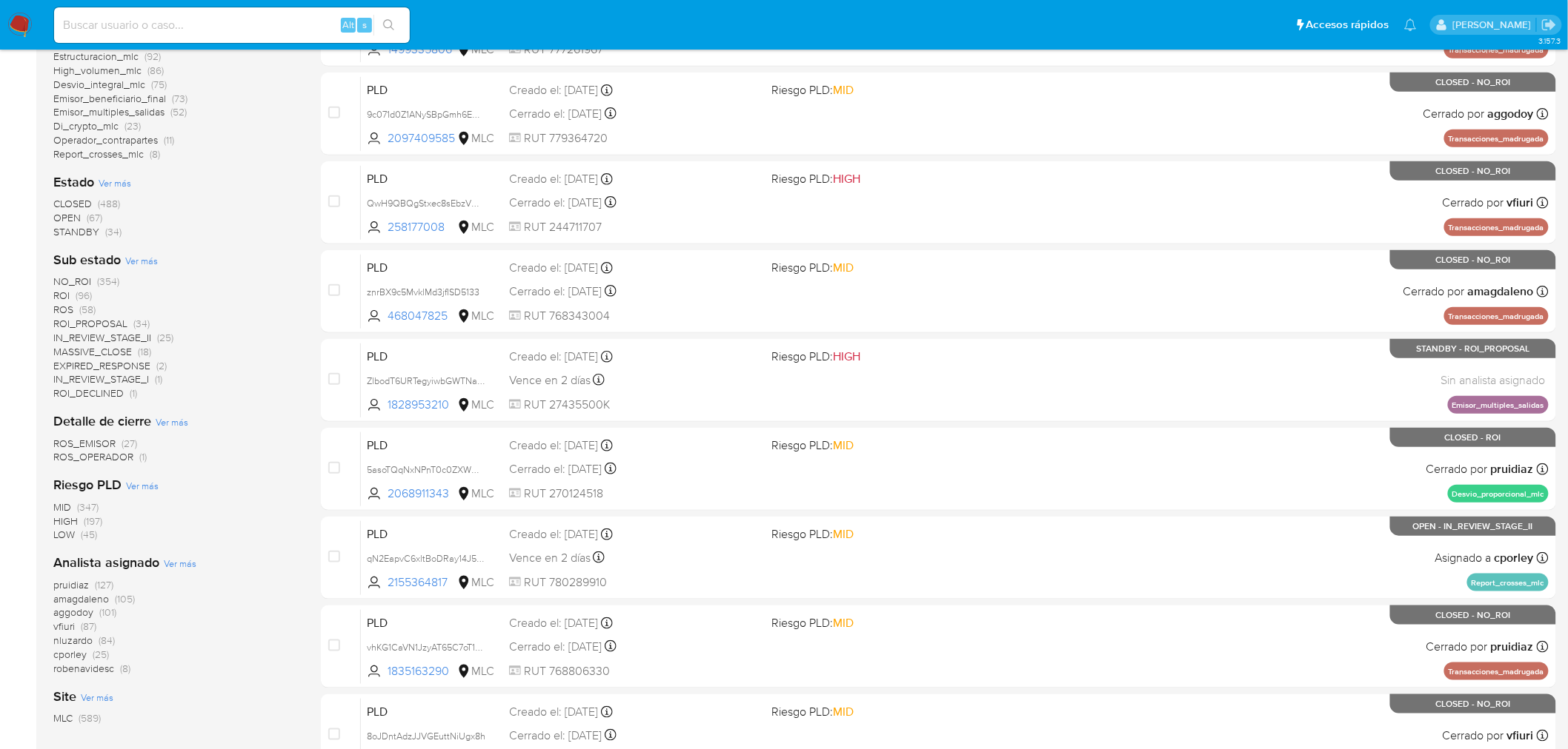
scroll to position [246, 0]
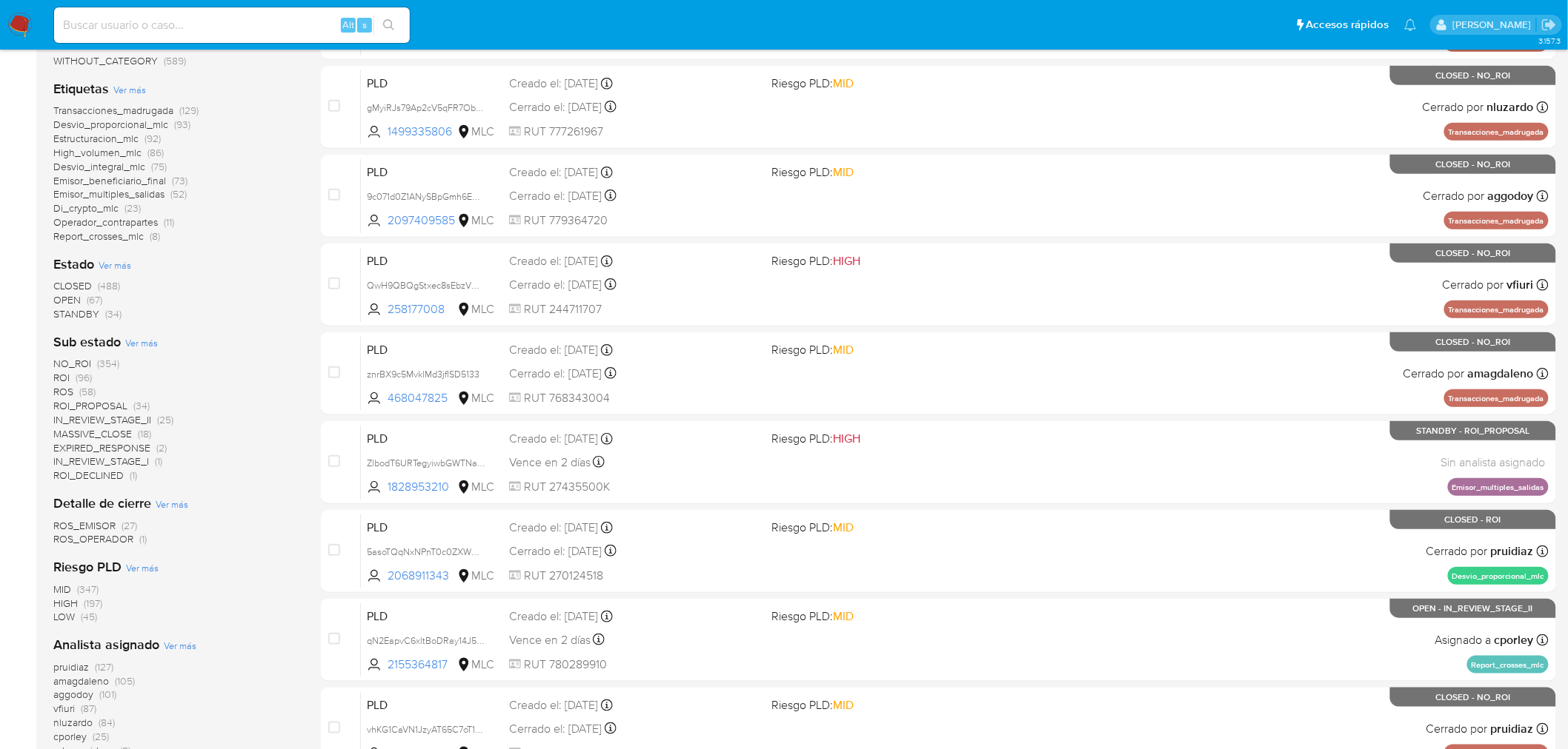
click at [282, 37] on div "Alt s" at bounding box center [231, 25] width 356 height 35
click at [280, 12] on div "Alt s" at bounding box center [231, 25] width 356 height 35
click at [270, 26] on input at bounding box center [231, 26] width 356 height 20
paste input "70RwxIEWYlMBr1JFZjD7mOmn"
type input "70RwxIEWYlMBr1JFZjD7mOmn"
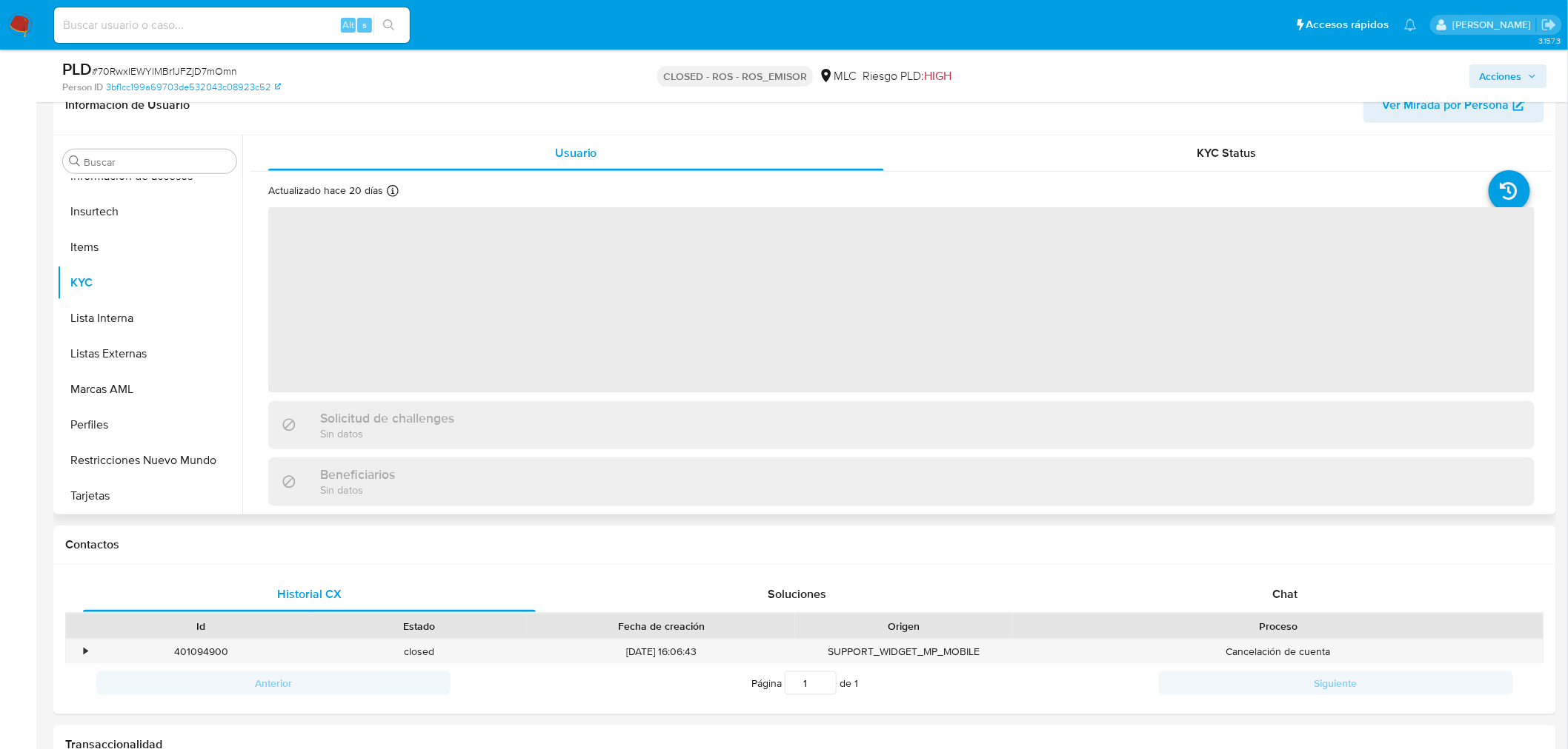
scroll to position [246, 0]
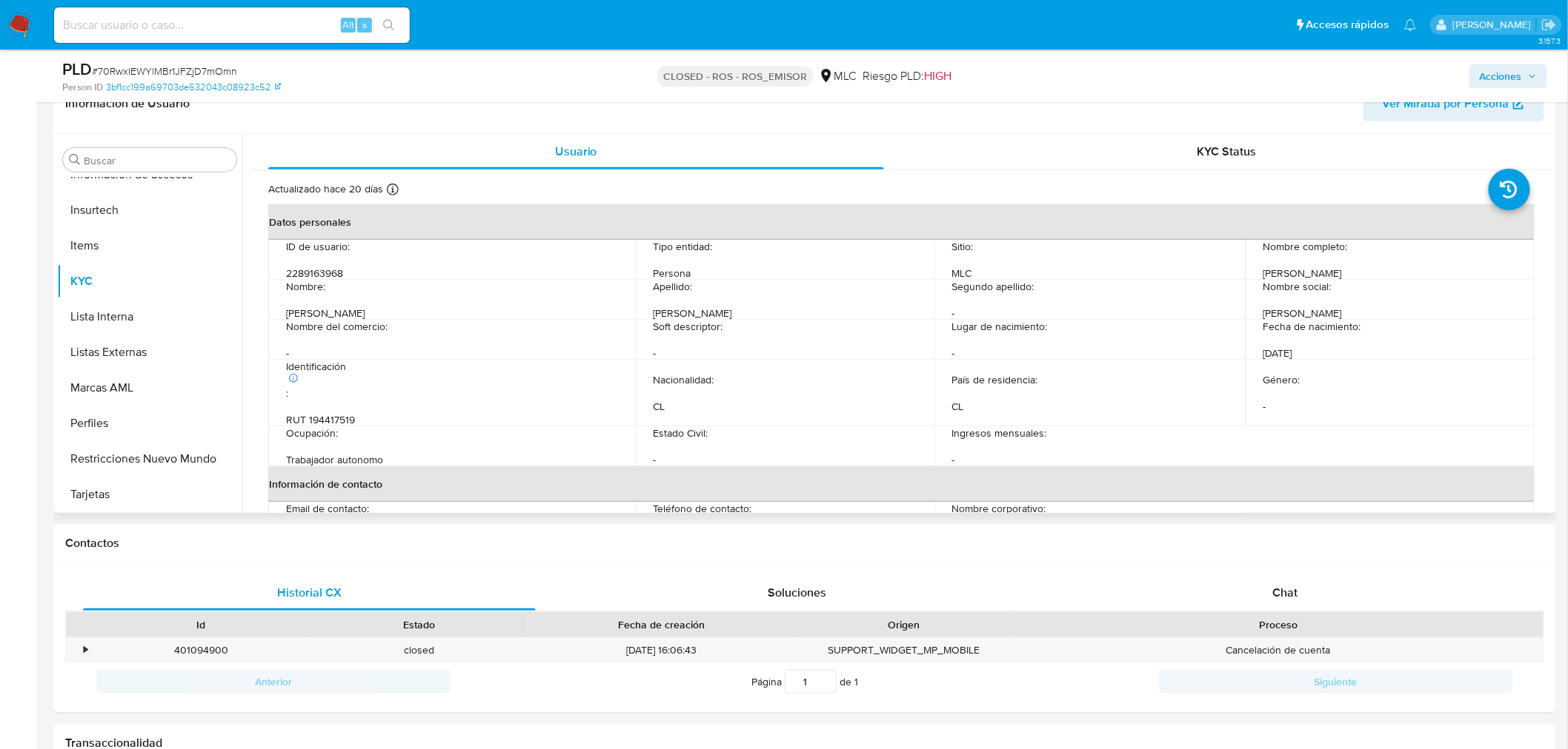
select select "10"
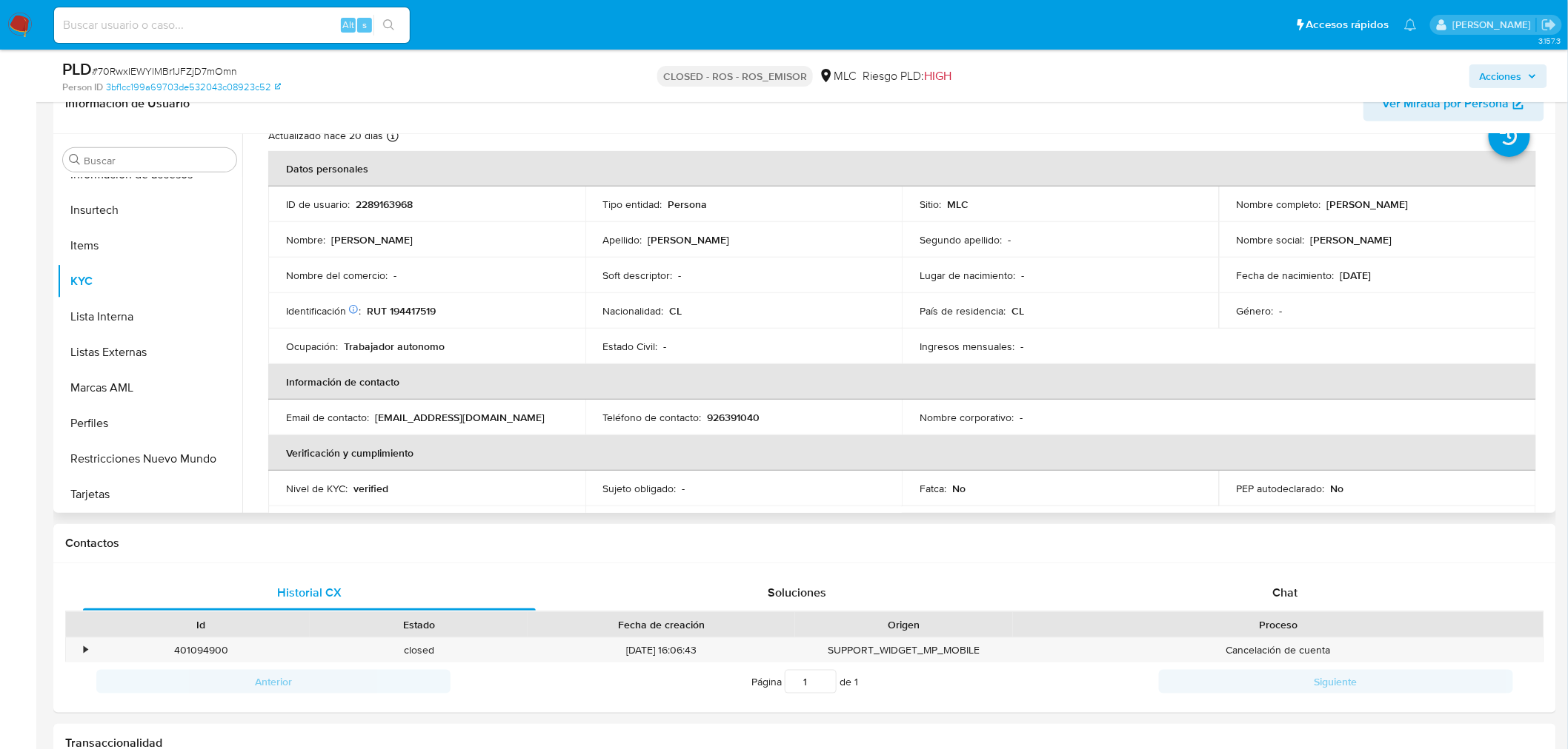
scroll to position [82, 0]
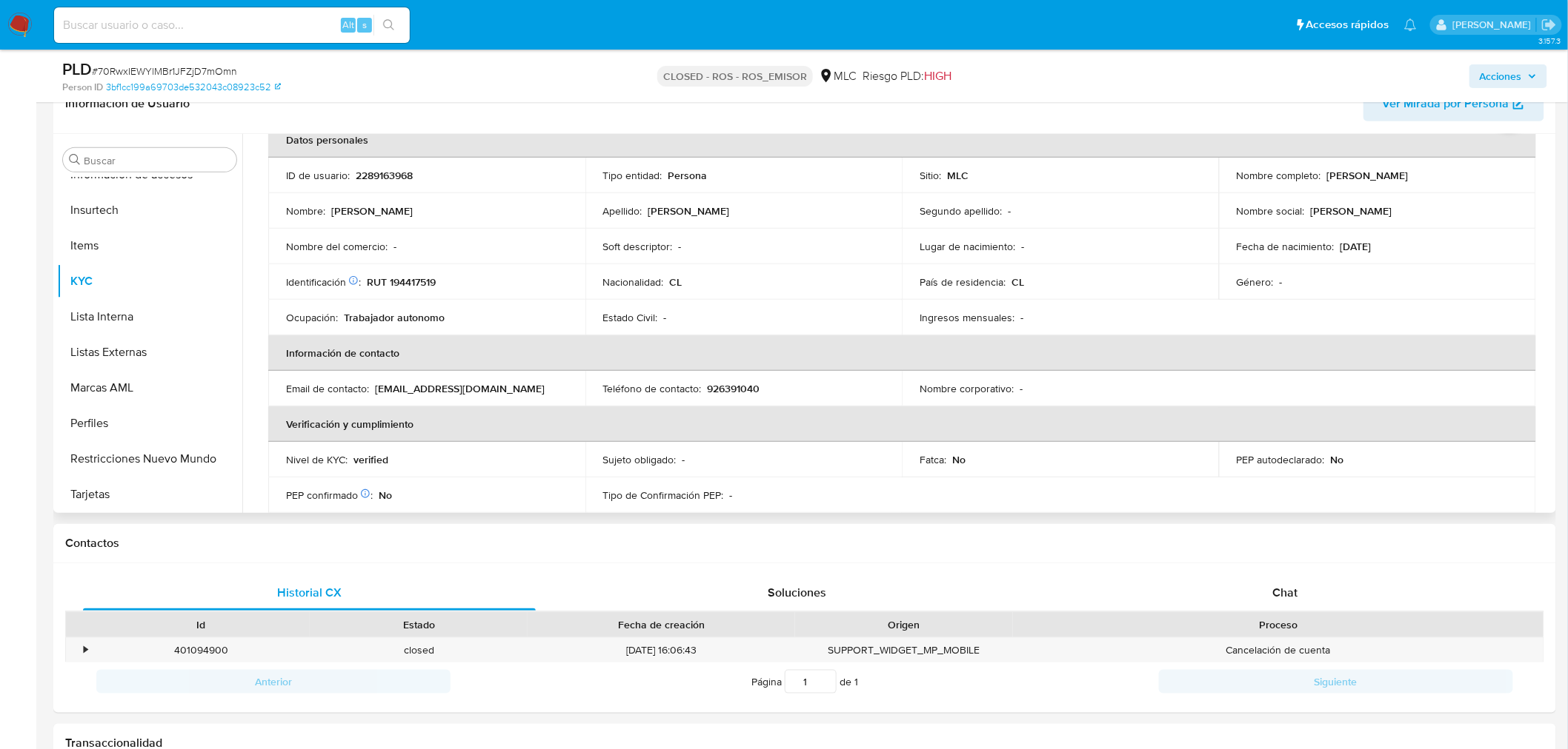
click at [424, 283] on p "RUT 194417519" at bounding box center [402, 282] width 69 height 13
copy p "194417519"
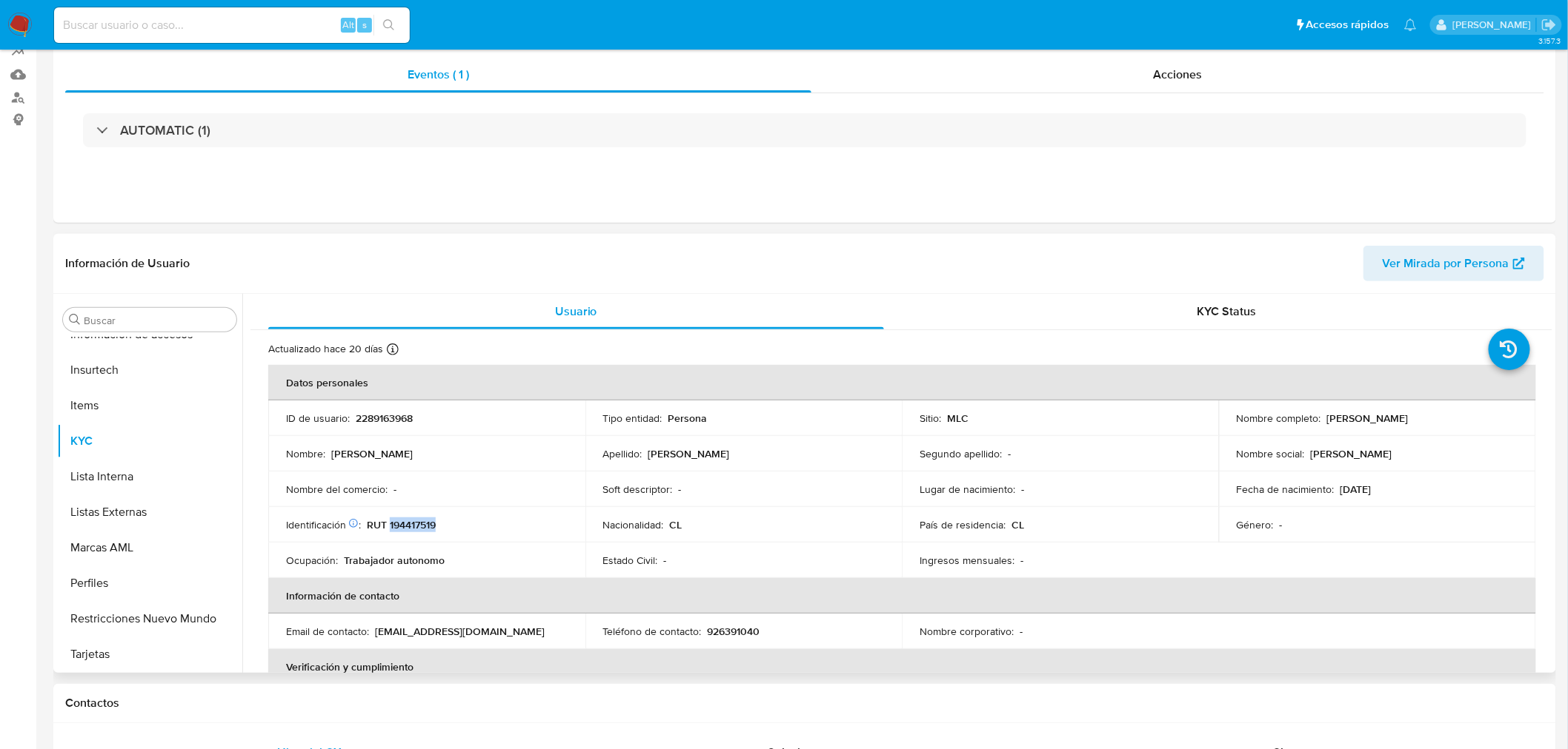
scroll to position [0, 0]
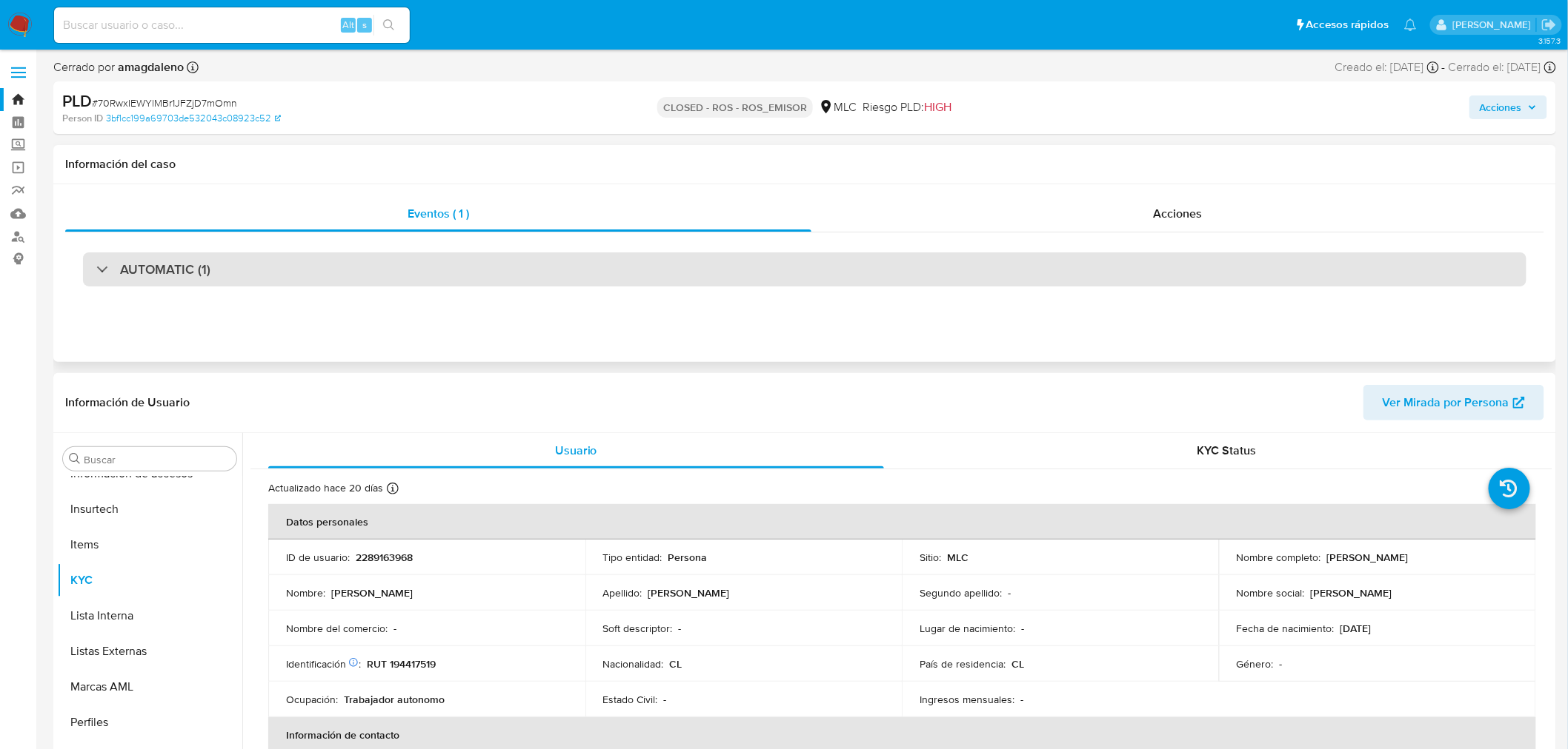
click at [255, 280] on div "AUTOMATIC (1)" at bounding box center [804, 269] width 1443 height 34
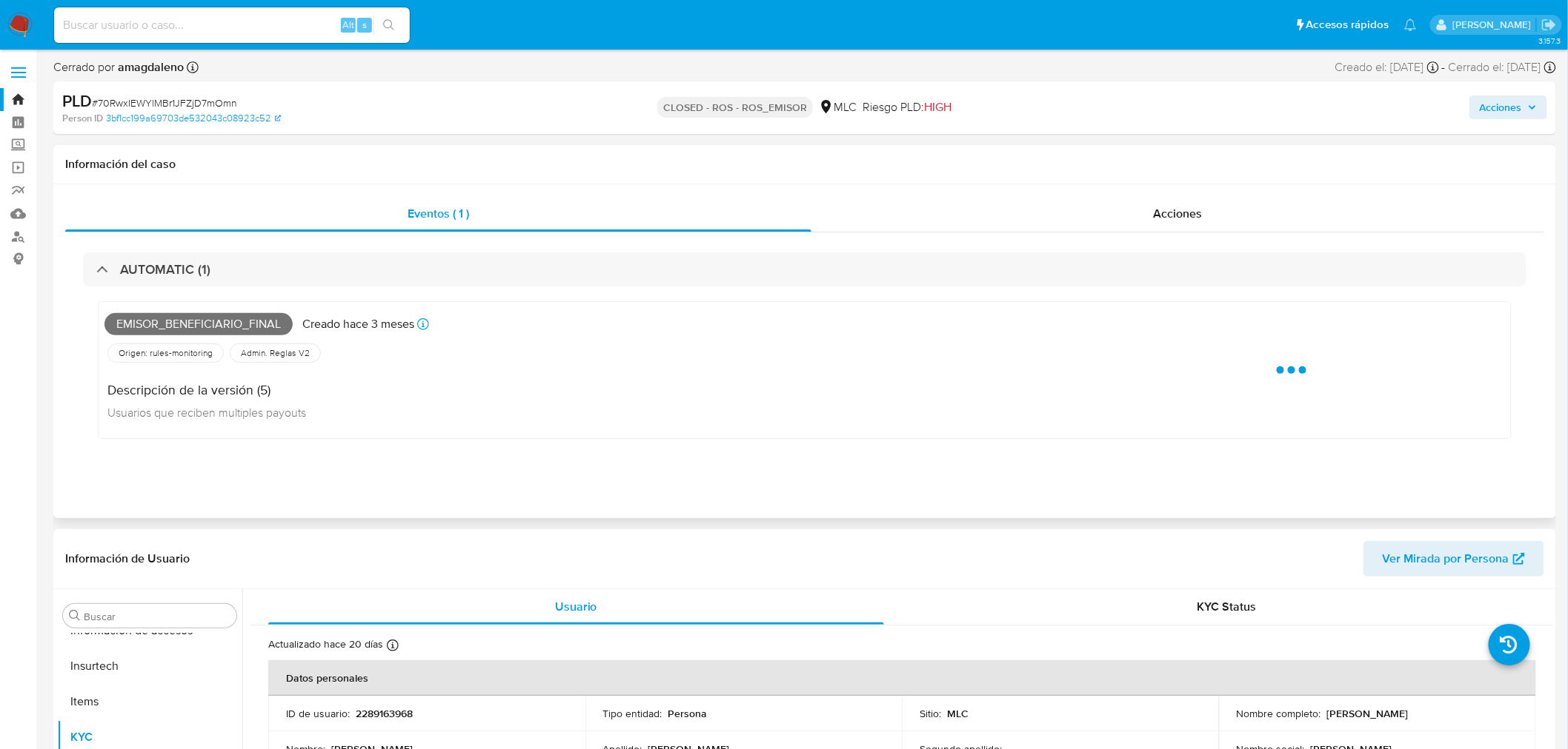
click at [216, 322] on span "Emisor_beneficiario_final" at bounding box center [199, 324] width 188 height 22
copy span "Emisor_beneficiario_final"
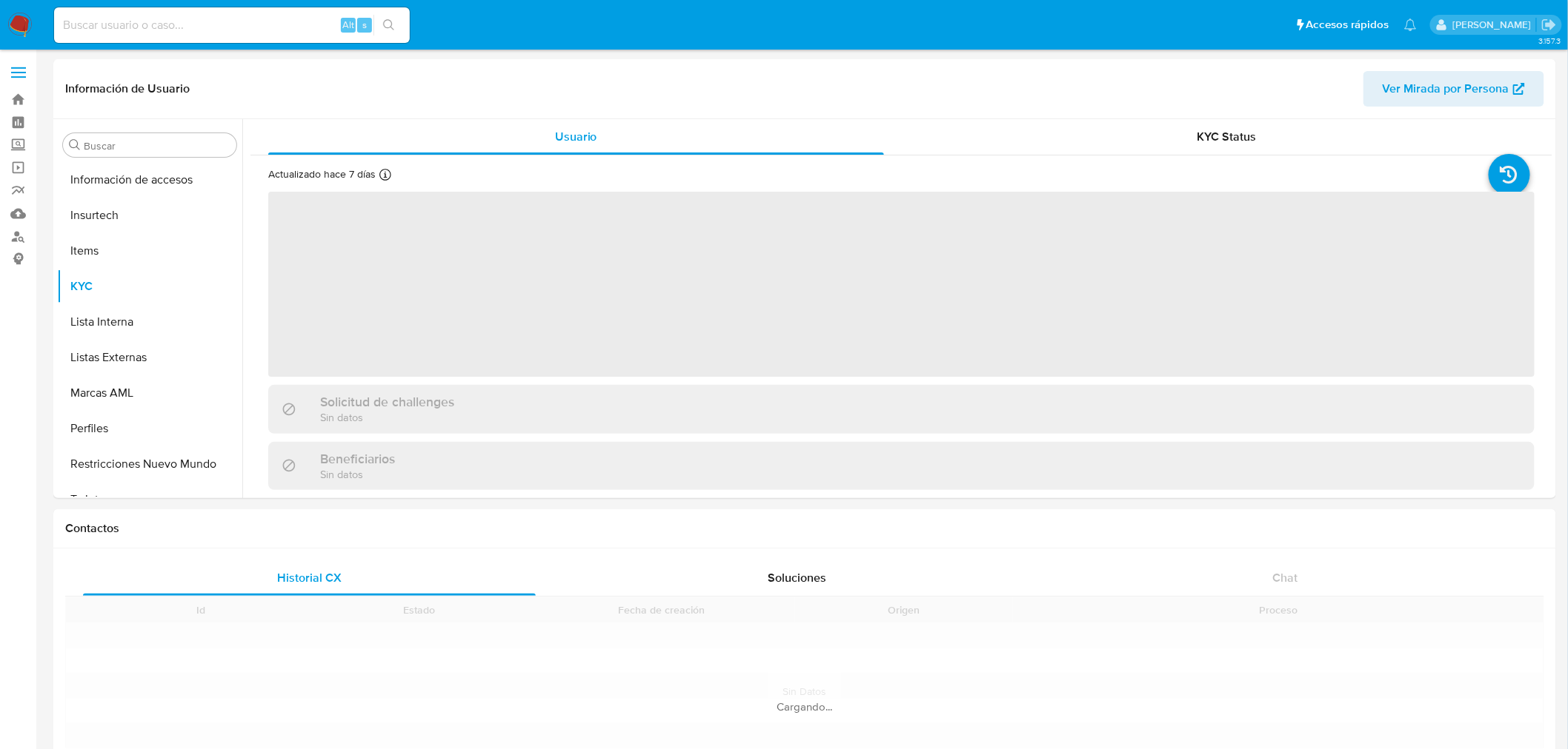
scroll to position [625, 0]
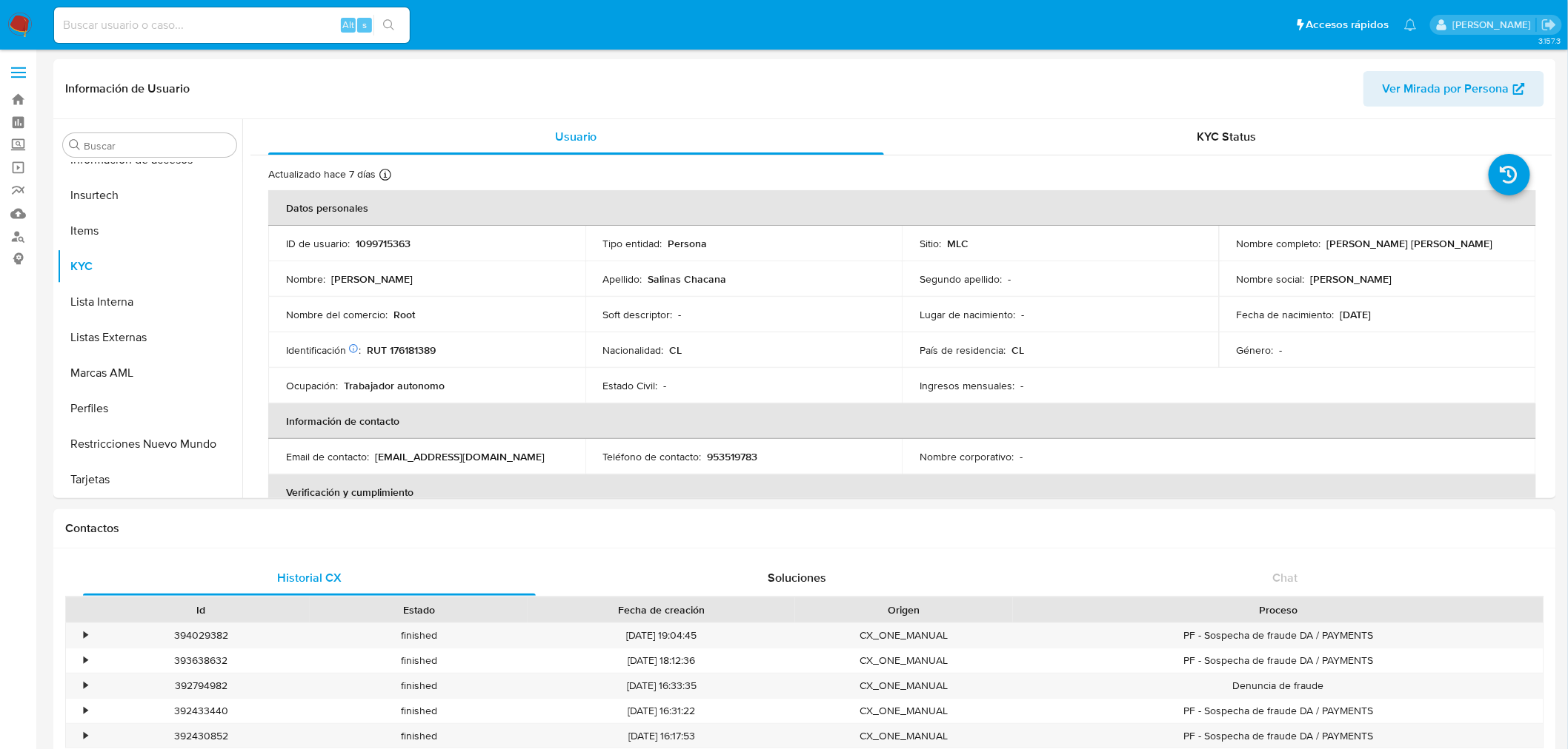
select select "10"
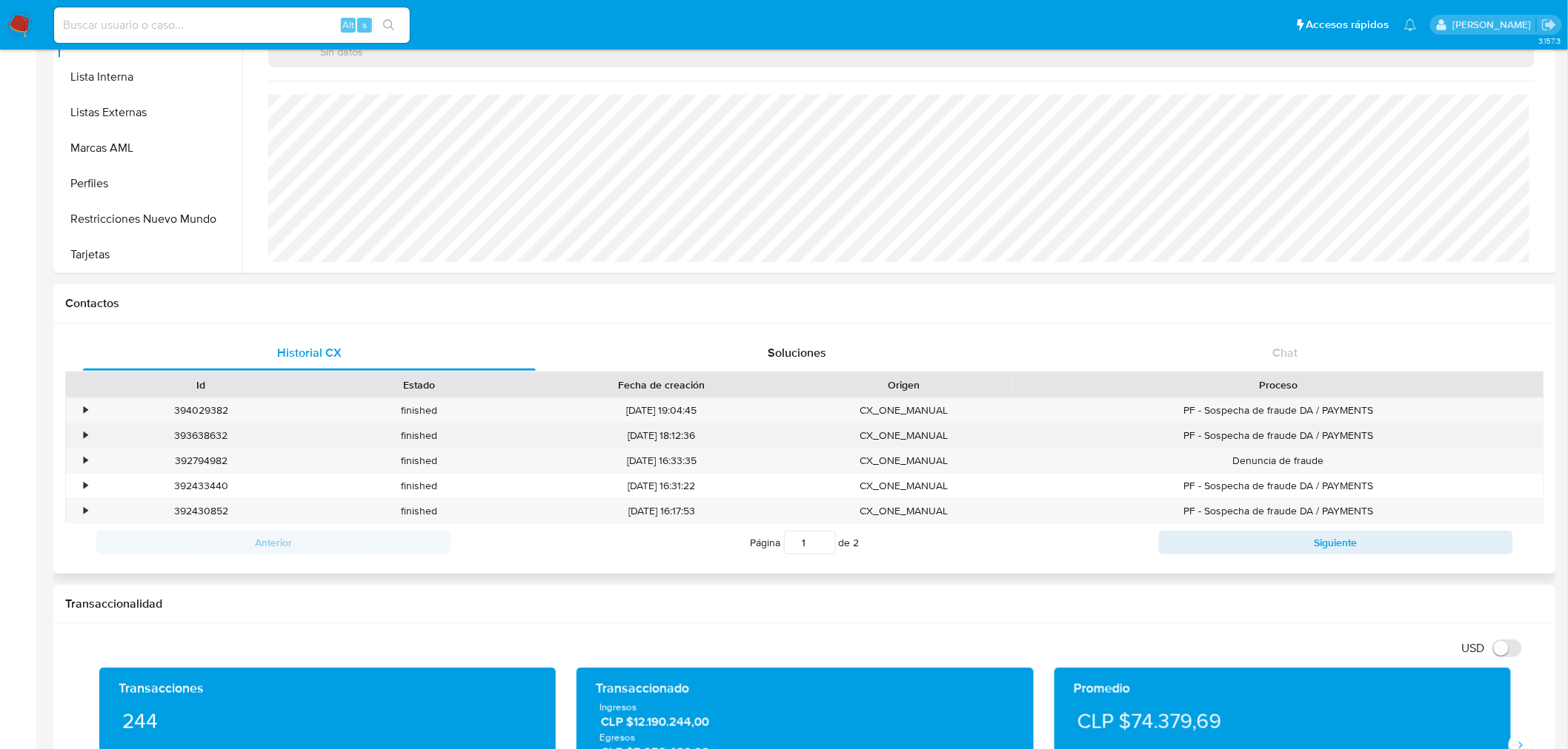
scroll to position [246, 0]
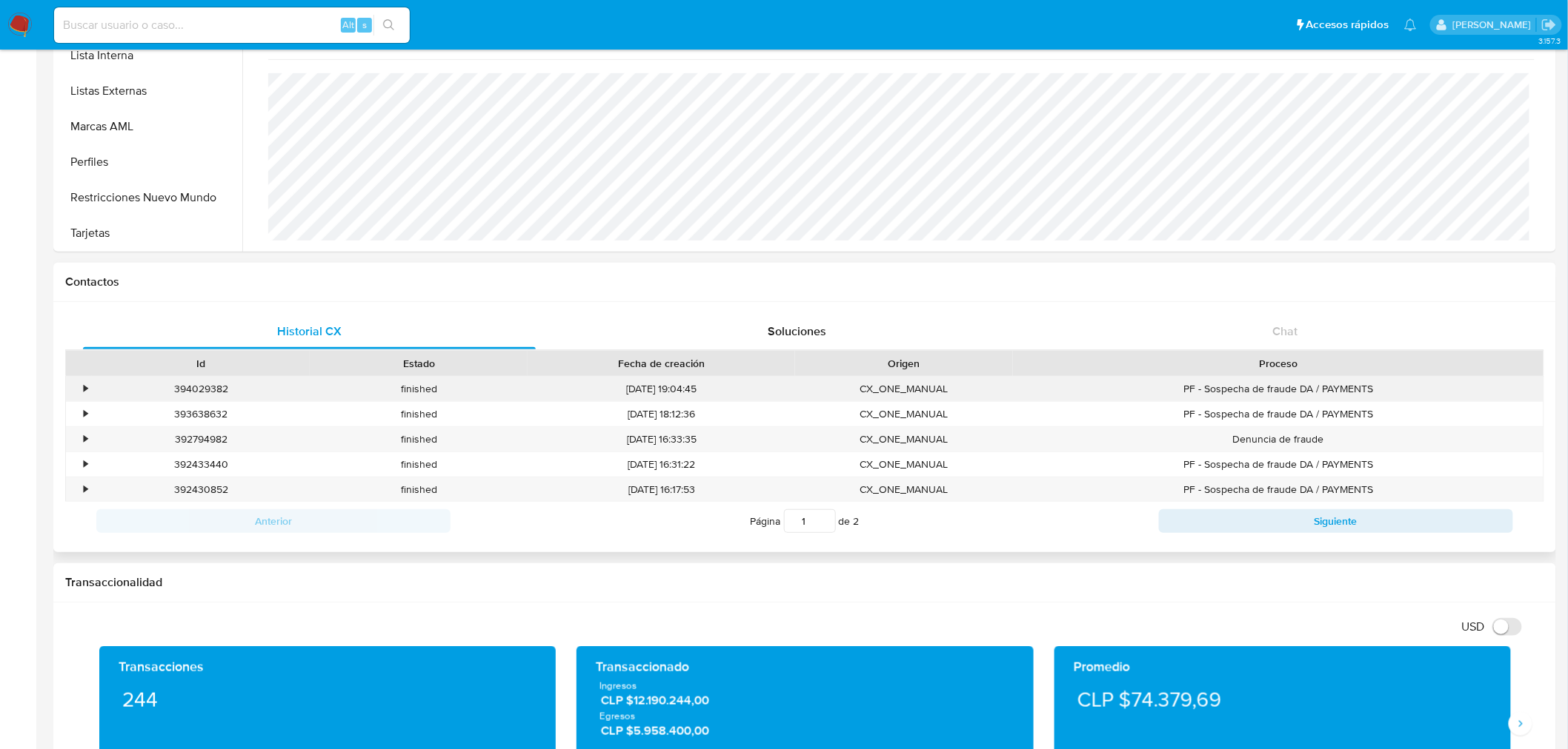
click at [78, 393] on div "•" at bounding box center [78, 389] width 26 height 25
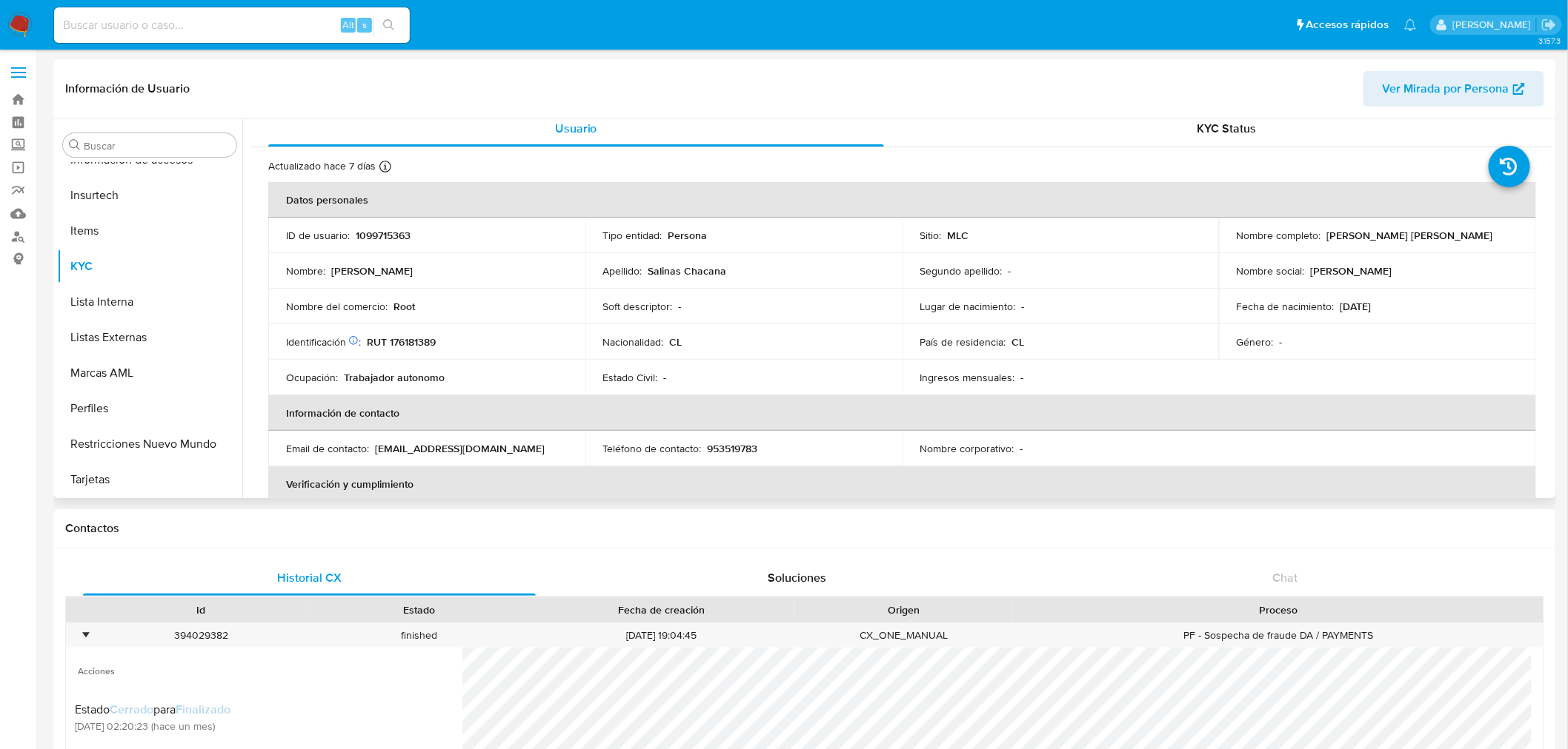
scroll to position [0, 0]
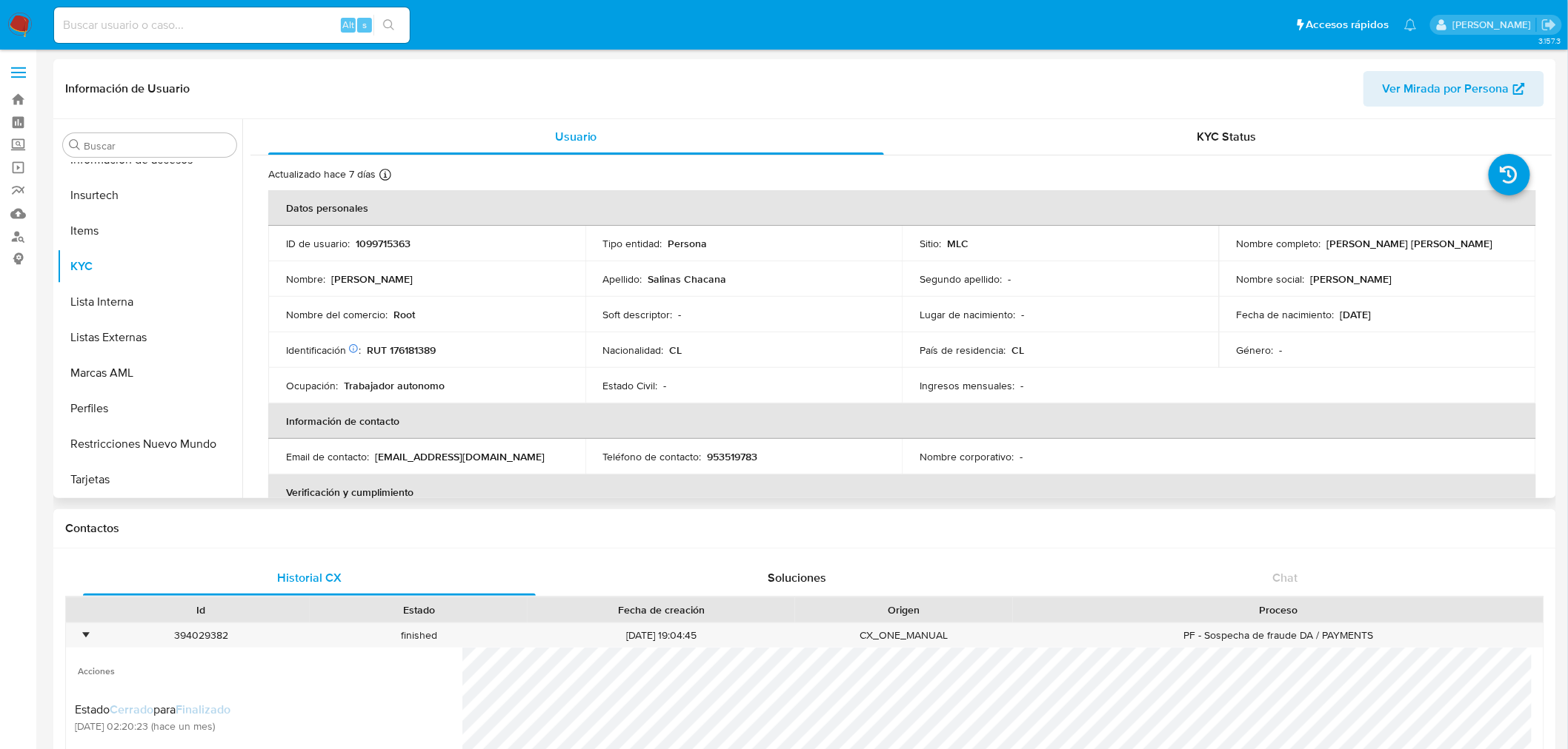
click at [423, 348] on p "RUT 176181389" at bounding box center [402, 350] width 69 height 13
click at [379, 247] on p "1099715363" at bounding box center [383, 243] width 55 height 13
copy p "1099715363"
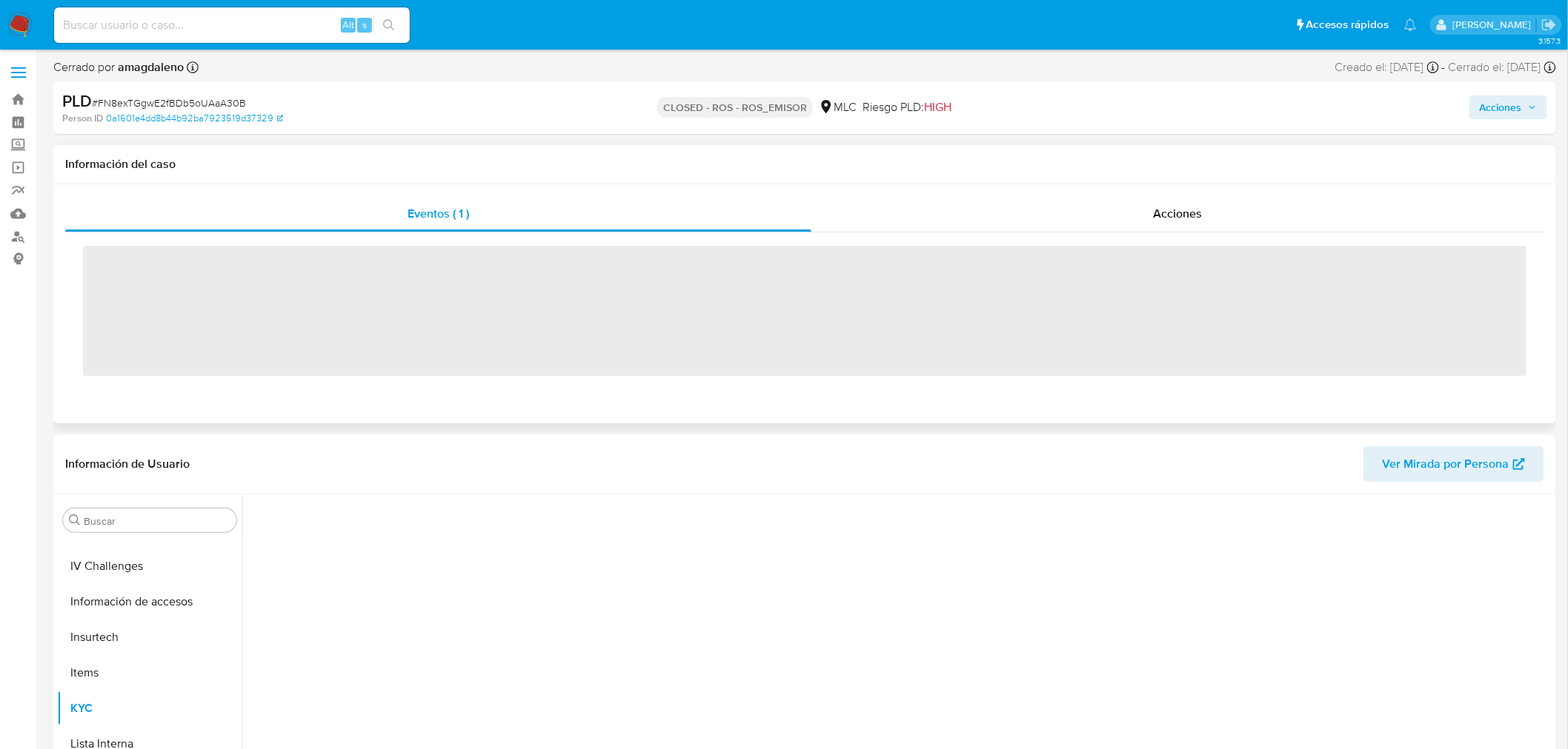
scroll to position [625, 0]
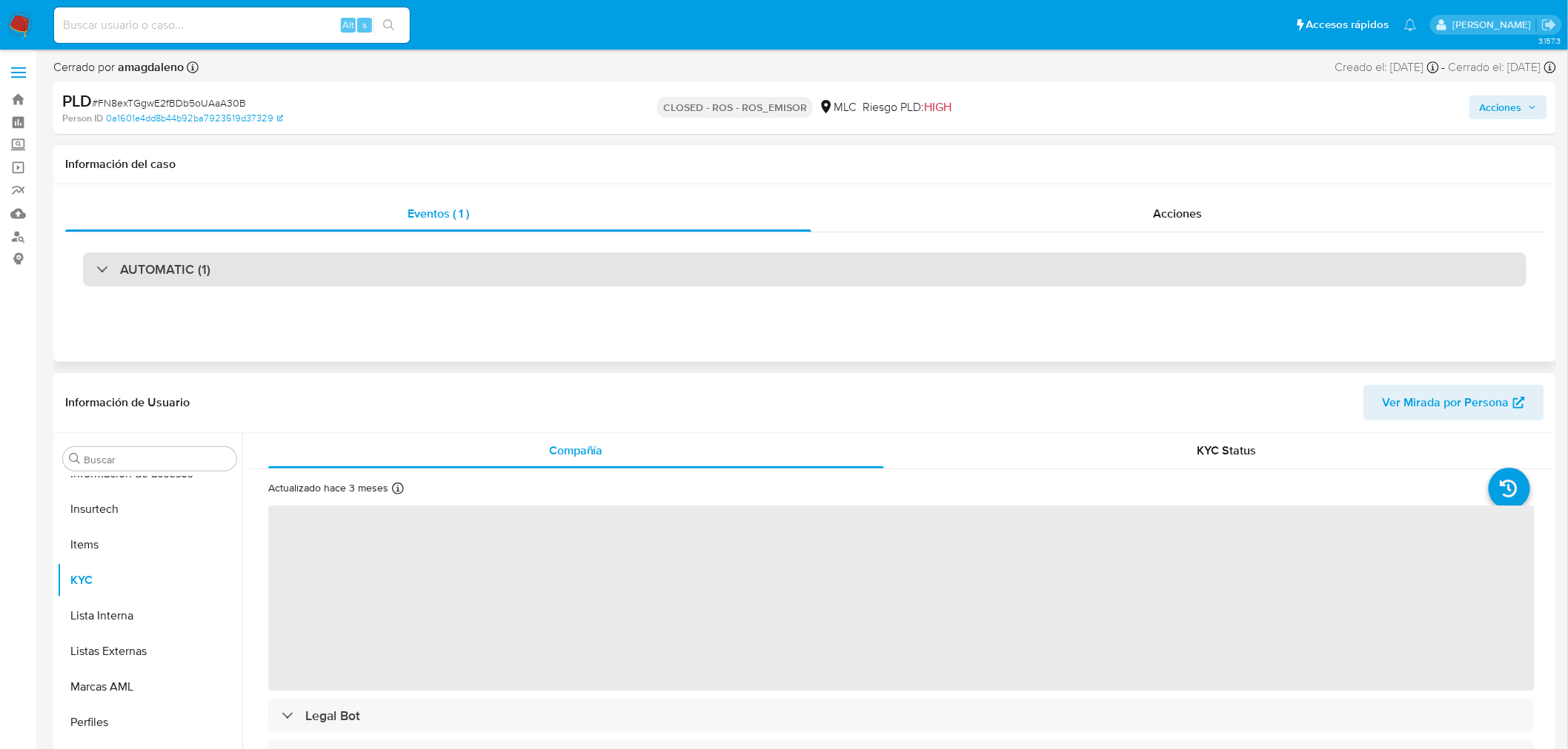
click at [606, 268] on div "AUTOMATIC (1)" at bounding box center [804, 269] width 1443 height 34
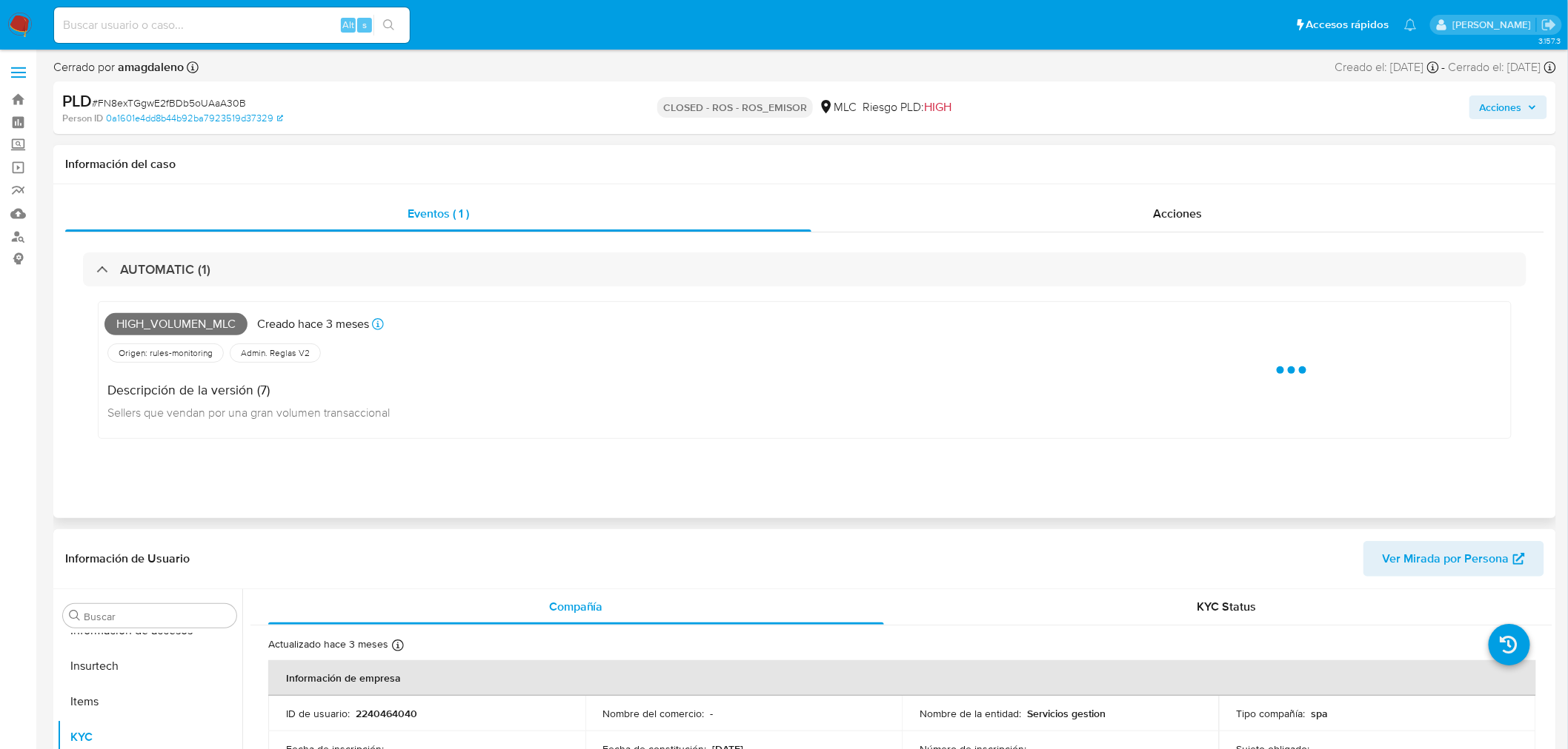
click at [627, 233] on div "AUTOMATIC (1) High_volumen_mlc Creado hace 3 meses Creado: 12/06/2025 06:06:26 …" at bounding box center [804, 357] width 1478 height 250
select select "10"
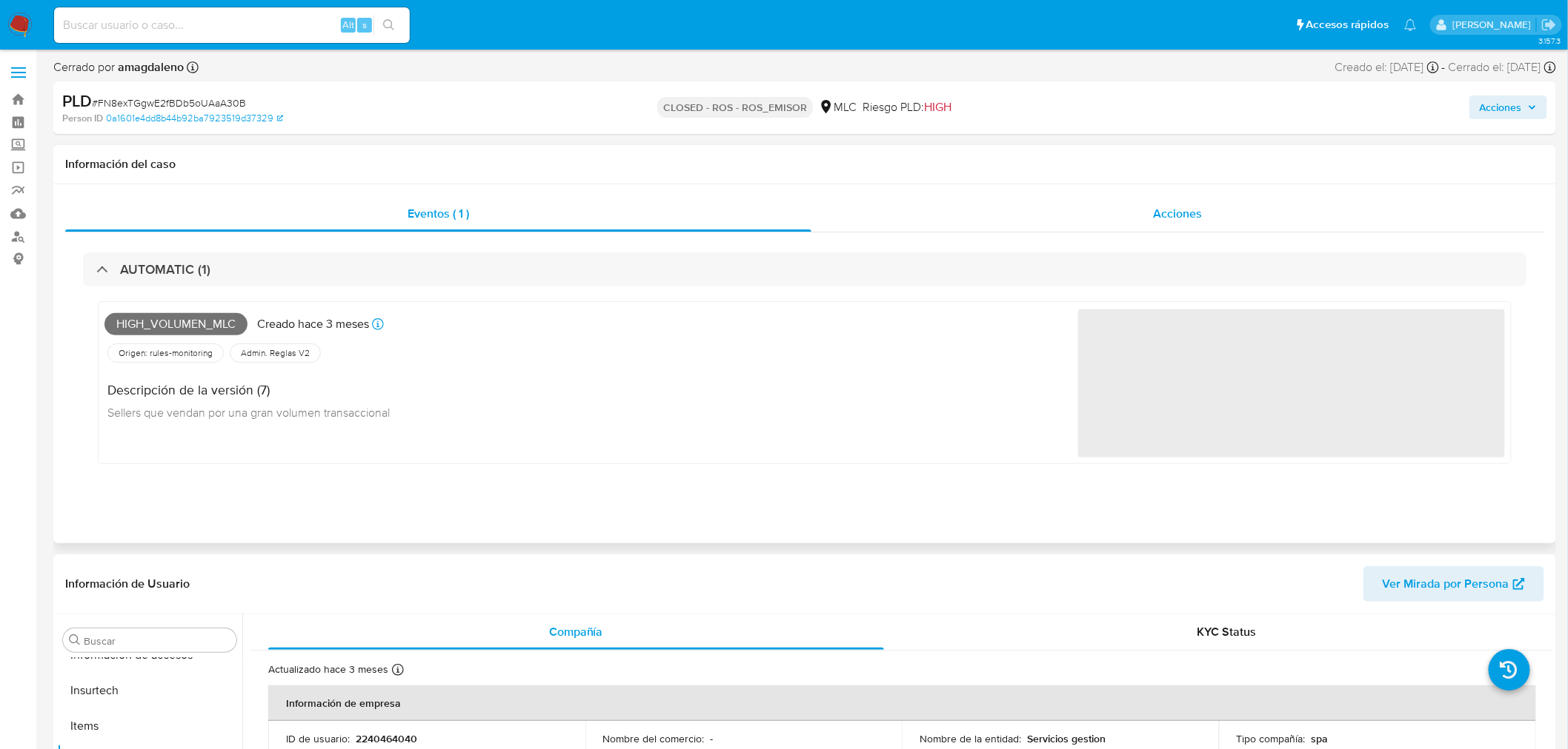
click at [868, 222] on div "Acciones" at bounding box center [1178, 214] width 733 height 35
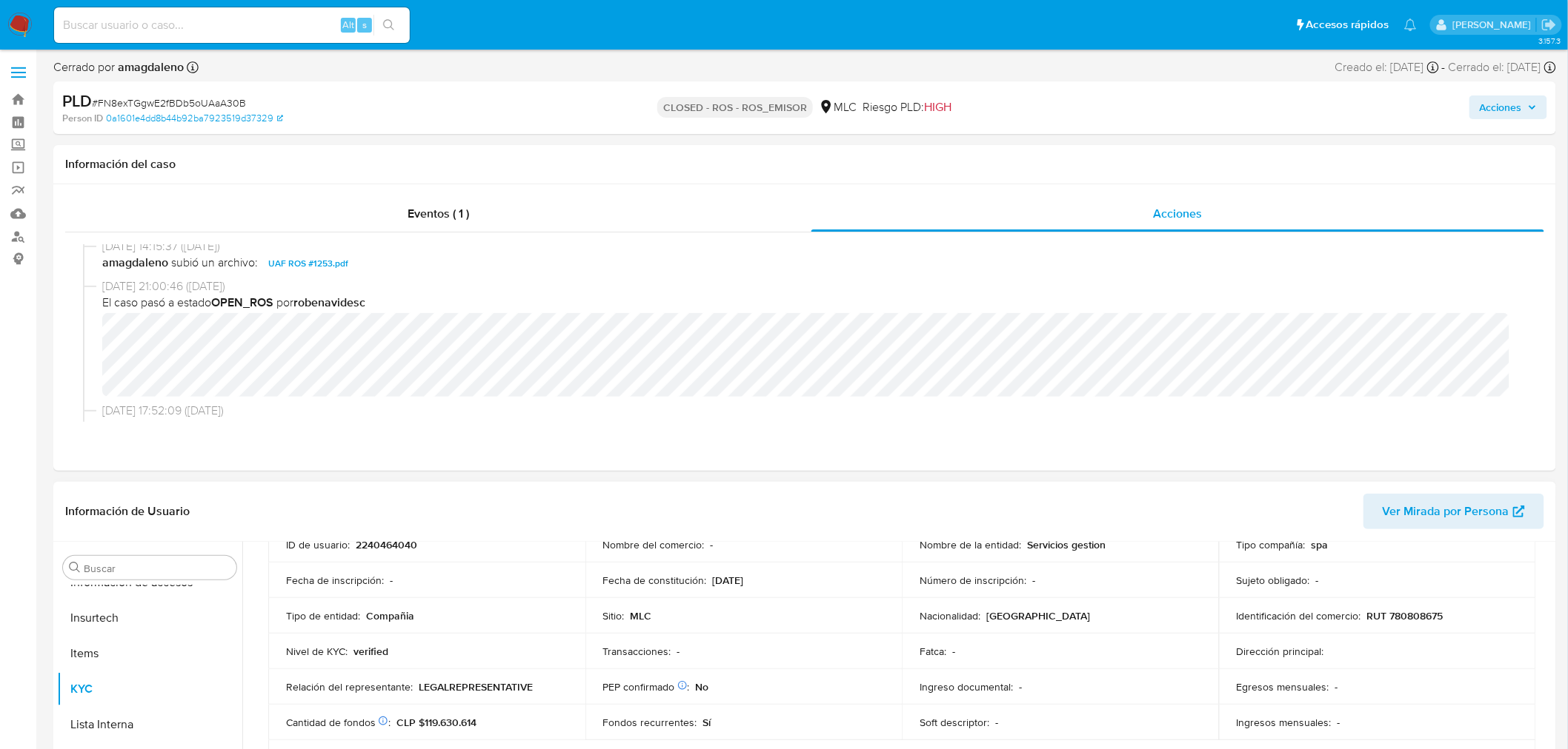
scroll to position [82, 0]
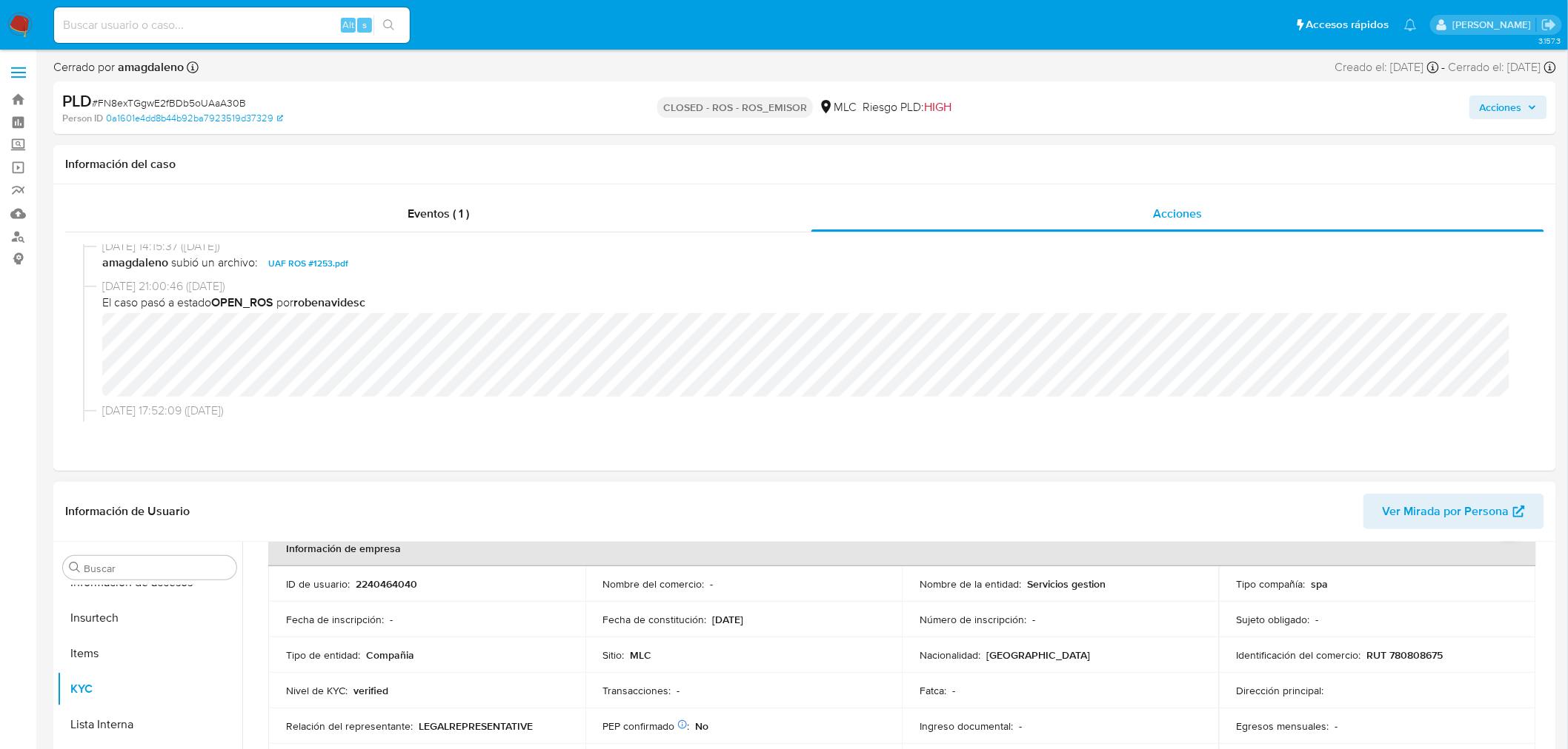
click at [1412, 649] on p "RUT 780808675" at bounding box center [1405, 655] width 76 height 13
copy p "780808675"
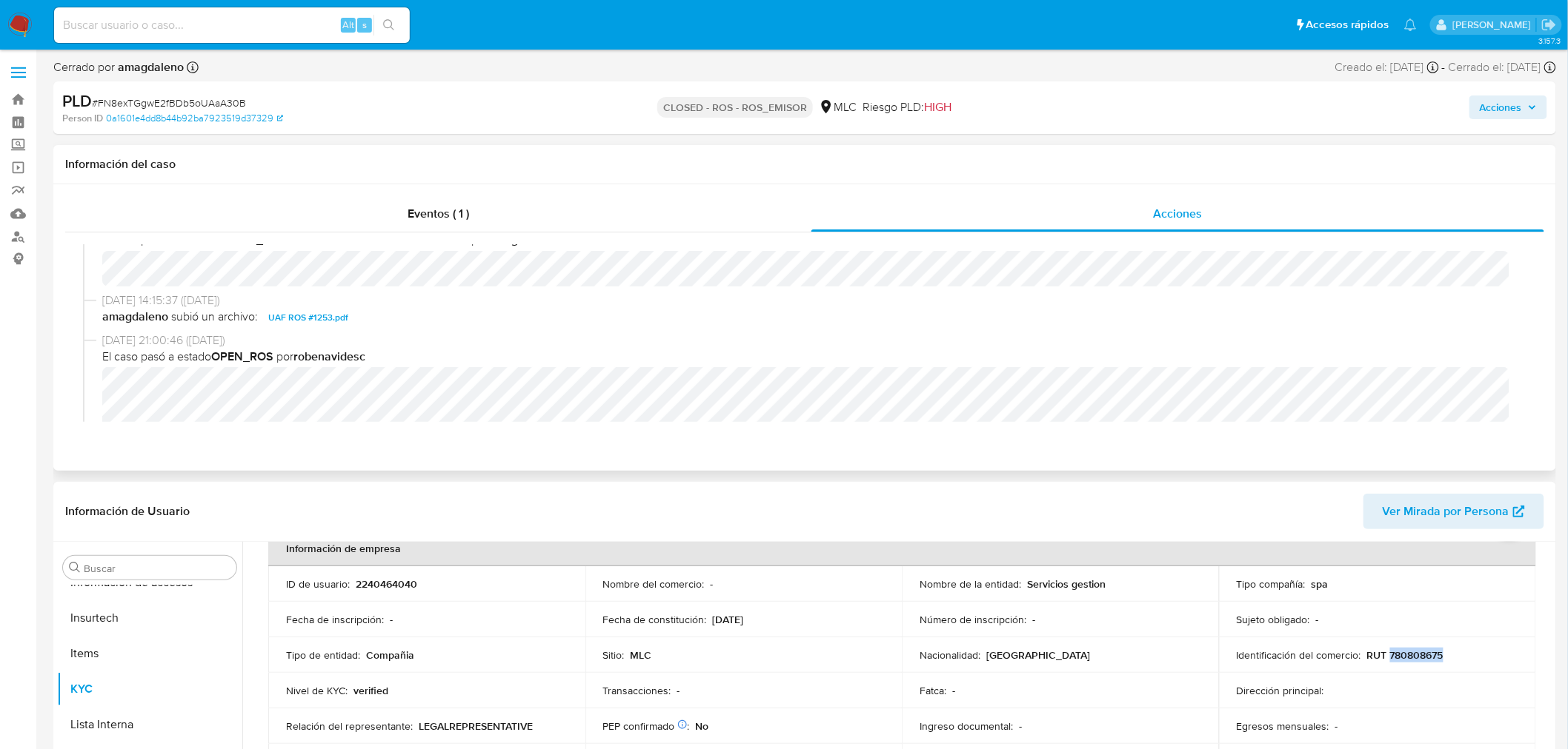
scroll to position [0, 0]
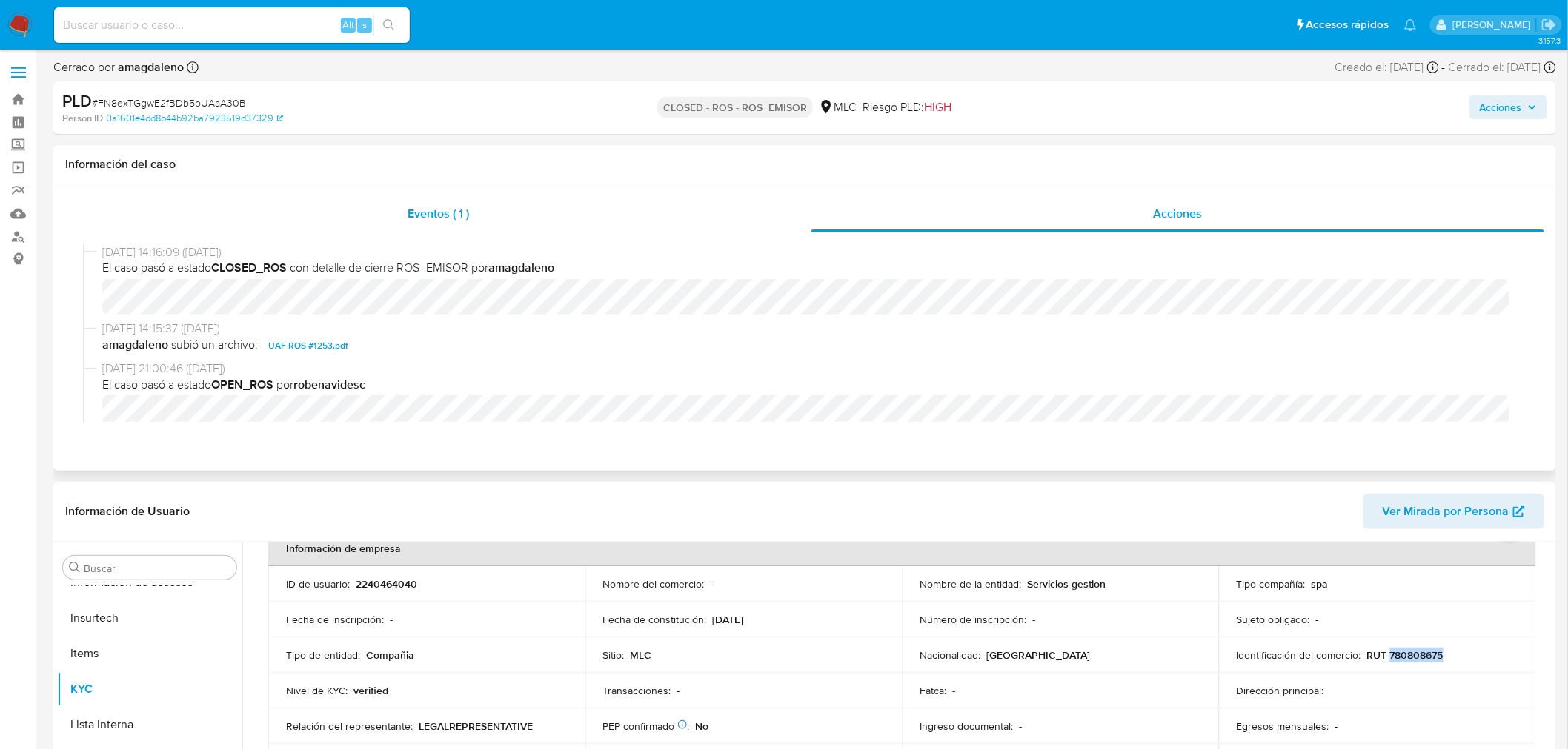
click at [537, 204] on div "Eventos ( 1 )" at bounding box center [438, 214] width 746 height 35
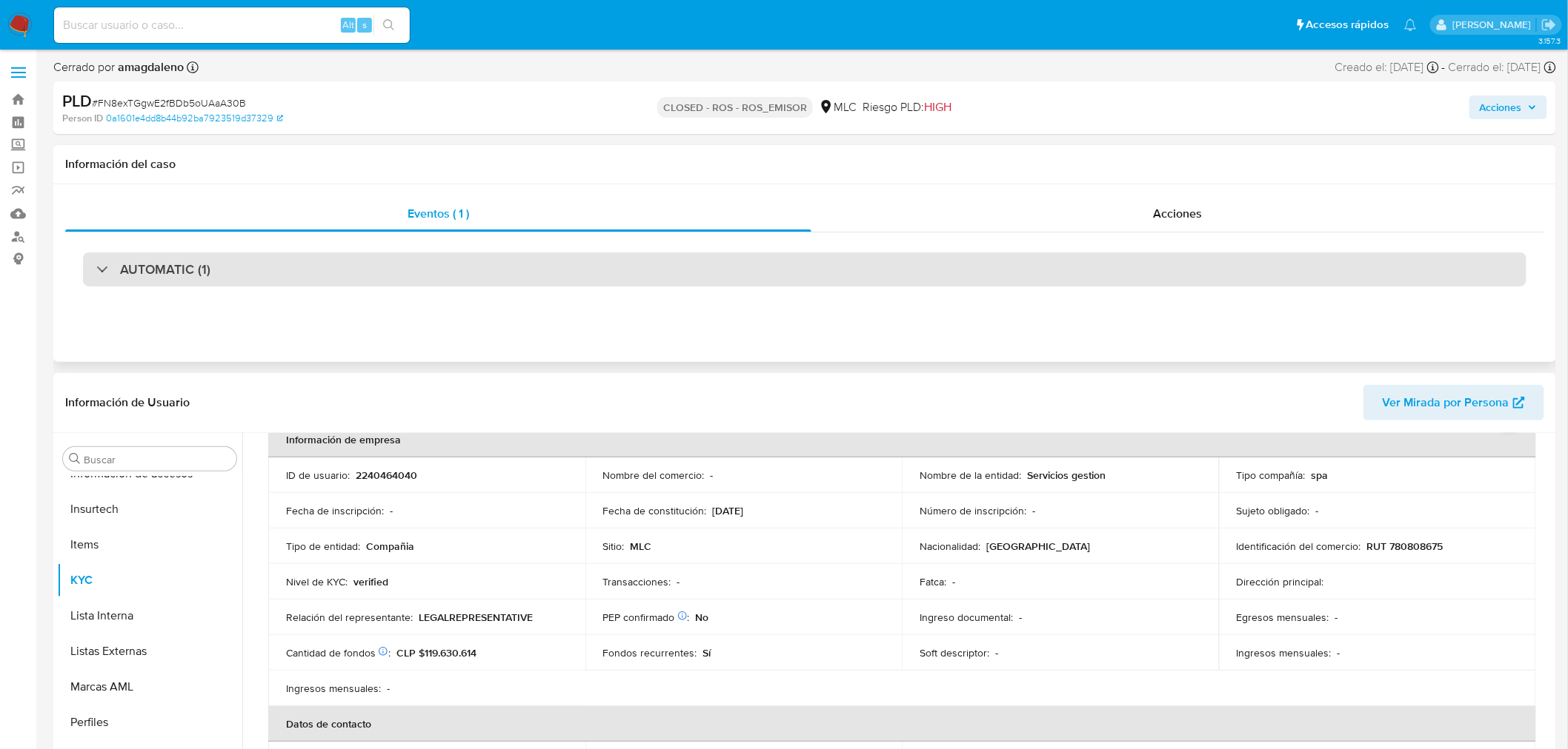
click at [192, 277] on h3 "AUTOMATIC (1)" at bounding box center [165, 269] width 90 height 16
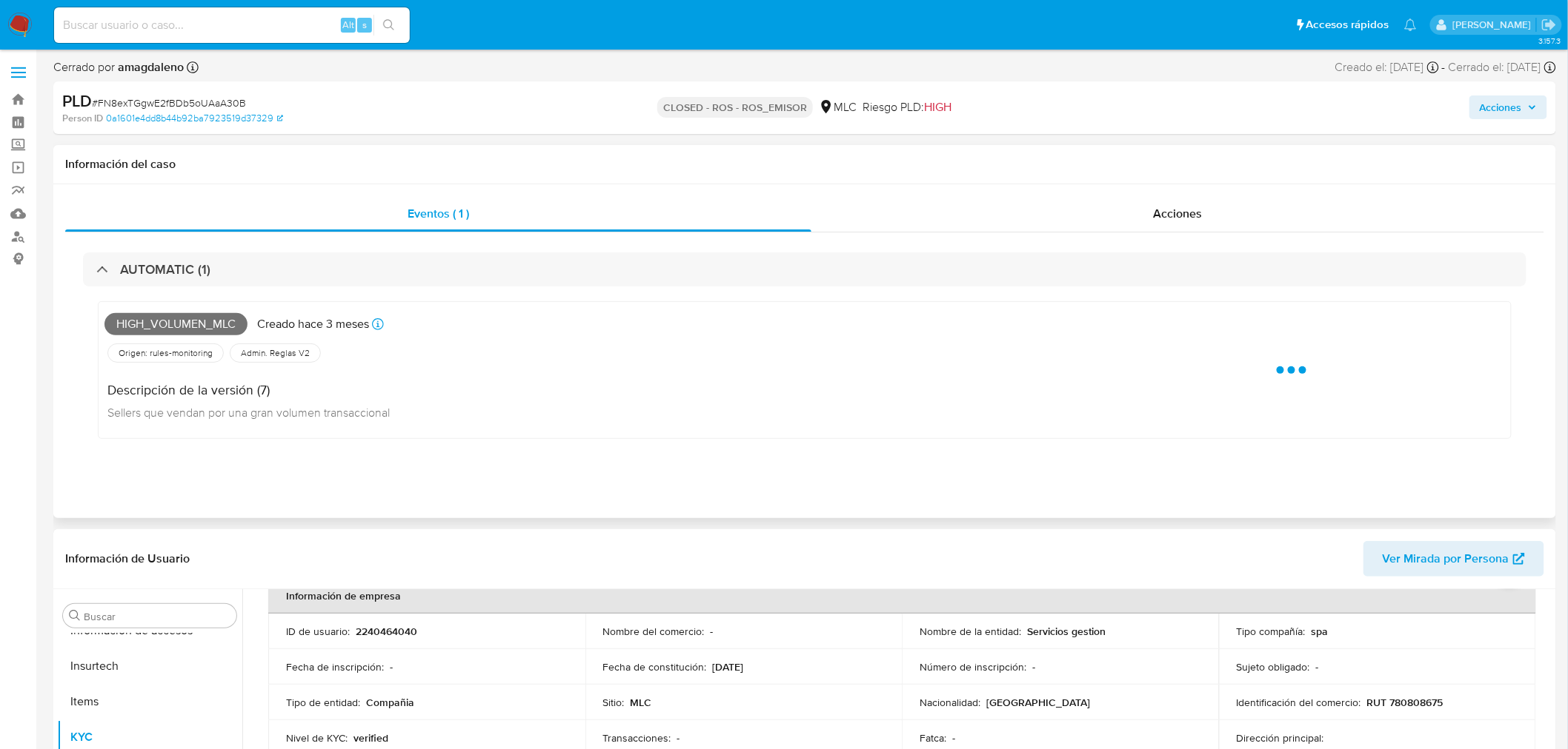
click at [198, 319] on span "High_volumen_mlc" at bounding box center [176, 324] width 143 height 22
copy span "High_volumen_mlc"
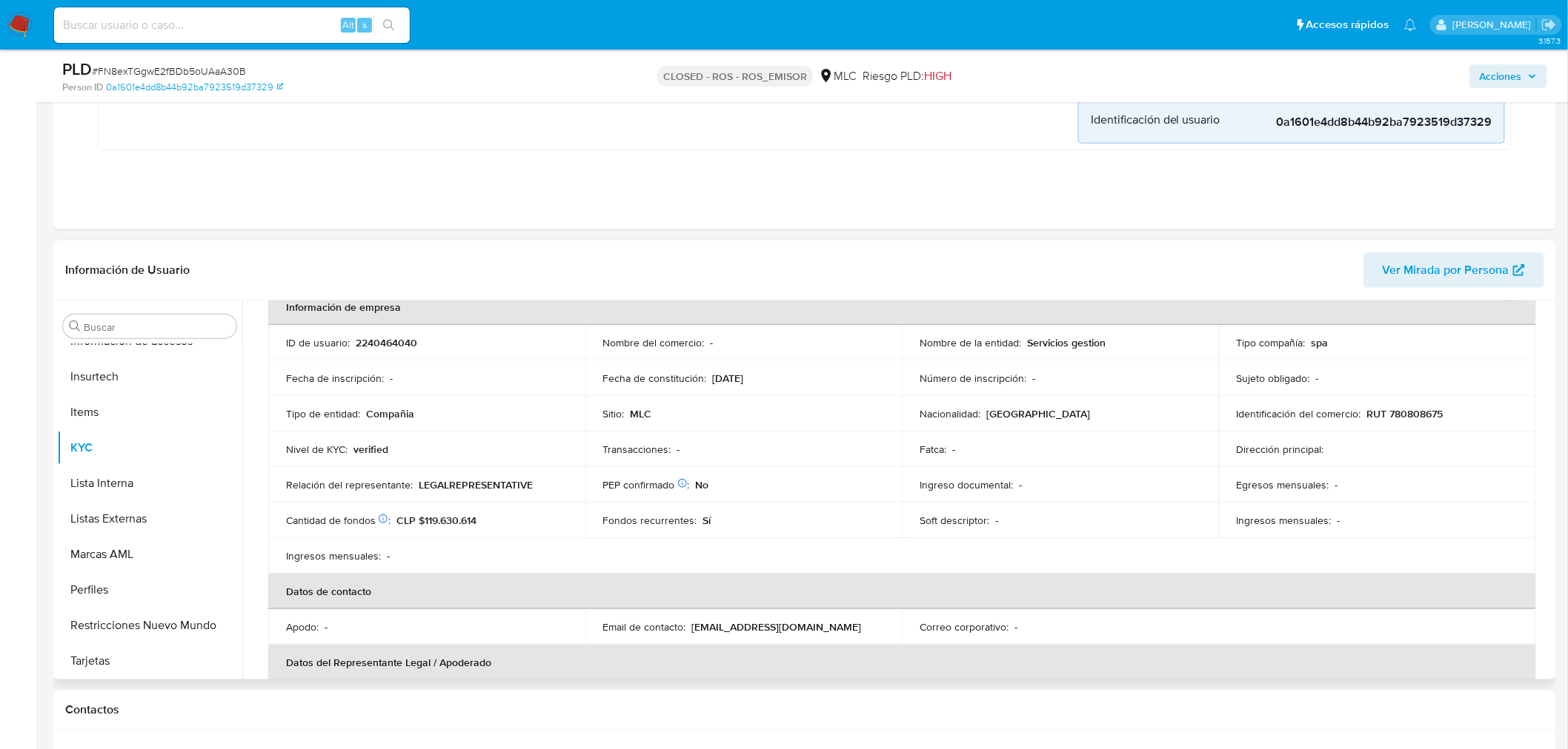
scroll to position [411, 0]
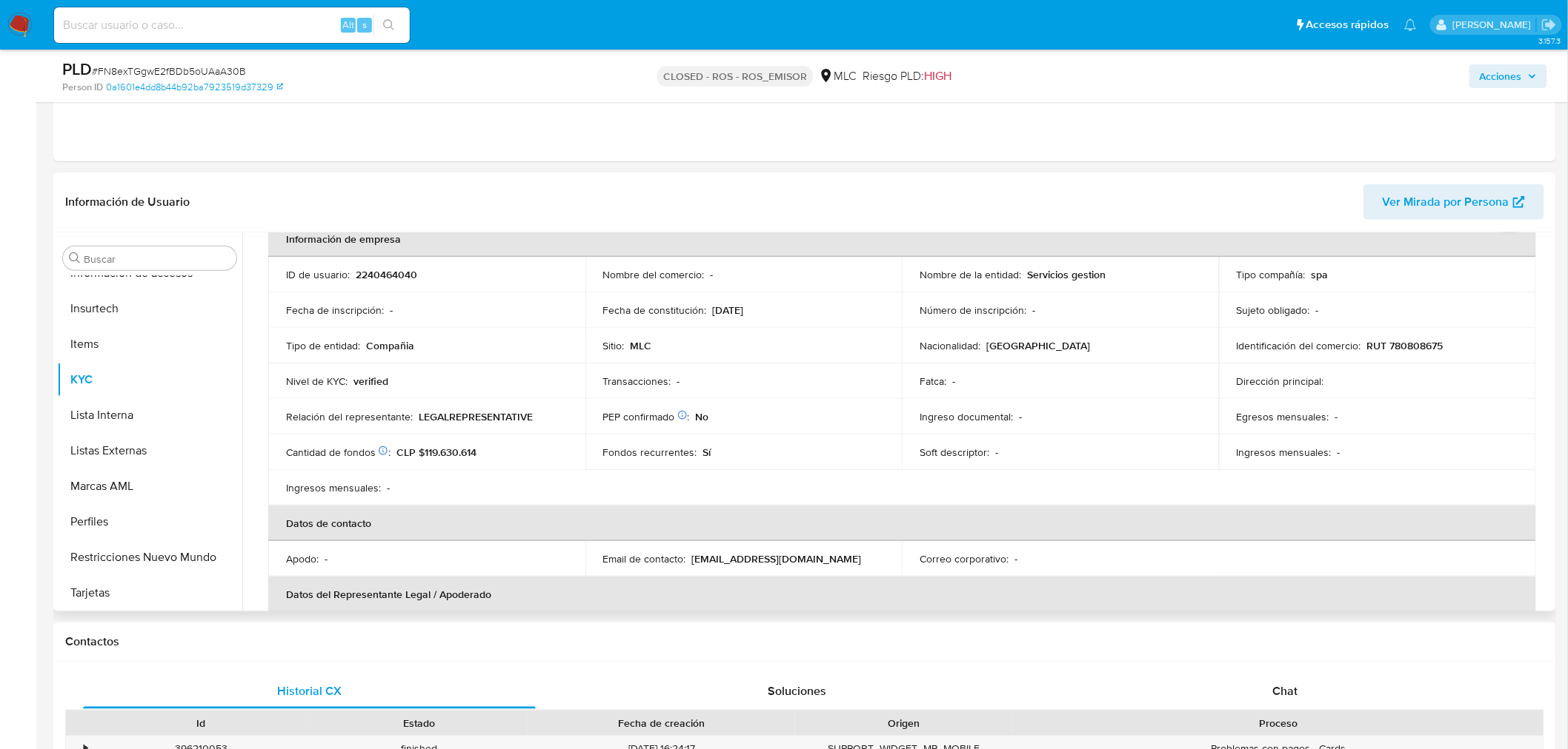
click at [393, 270] on p "2240464040" at bounding box center [386, 274] width 61 height 13
copy p "2240464040"
click at [12, 19] on img at bounding box center [20, 25] width 25 height 25
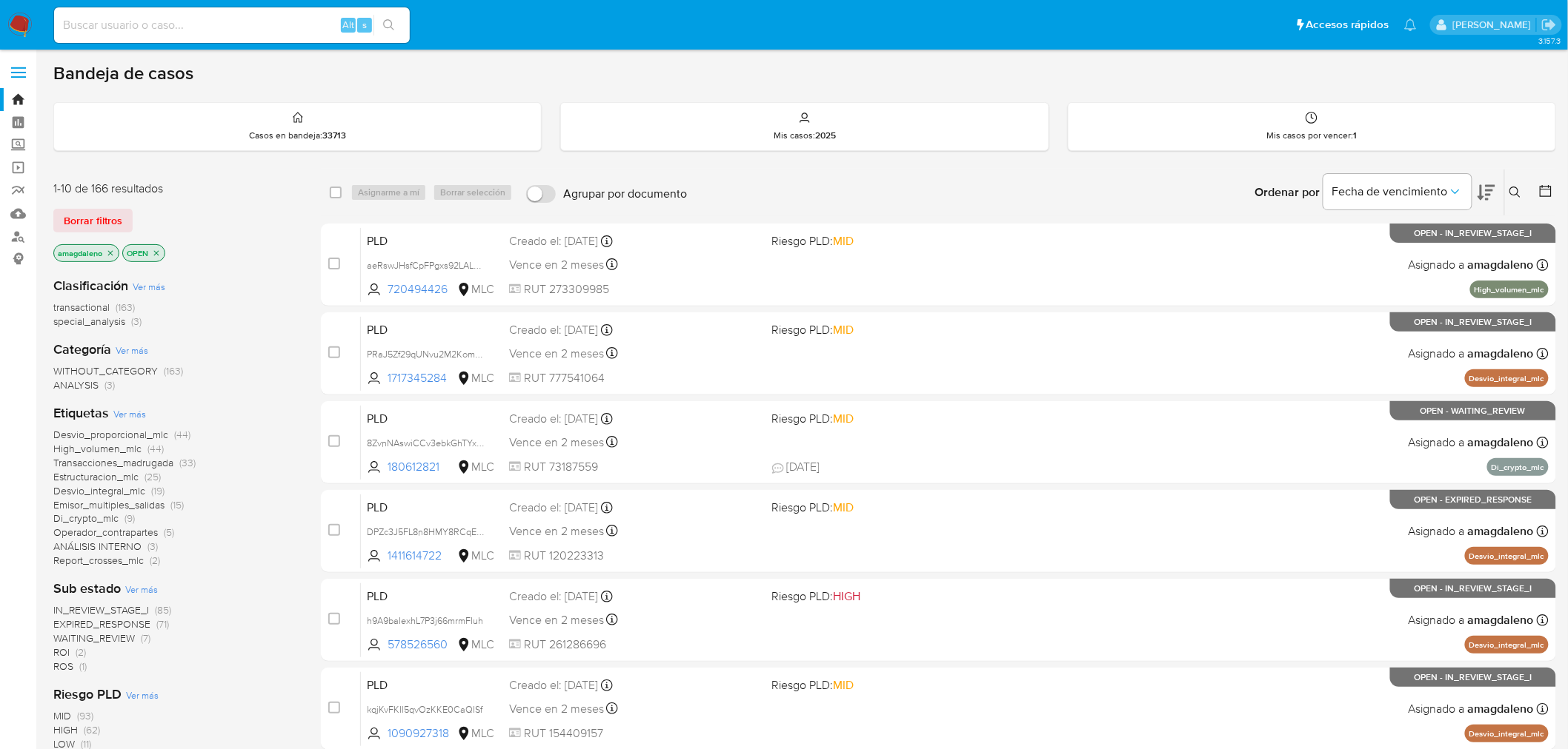
click at [1546, 190] on icon at bounding box center [1545, 191] width 15 height 15
click at [1547, 188] on icon at bounding box center [1545, 191] width 12 height 12
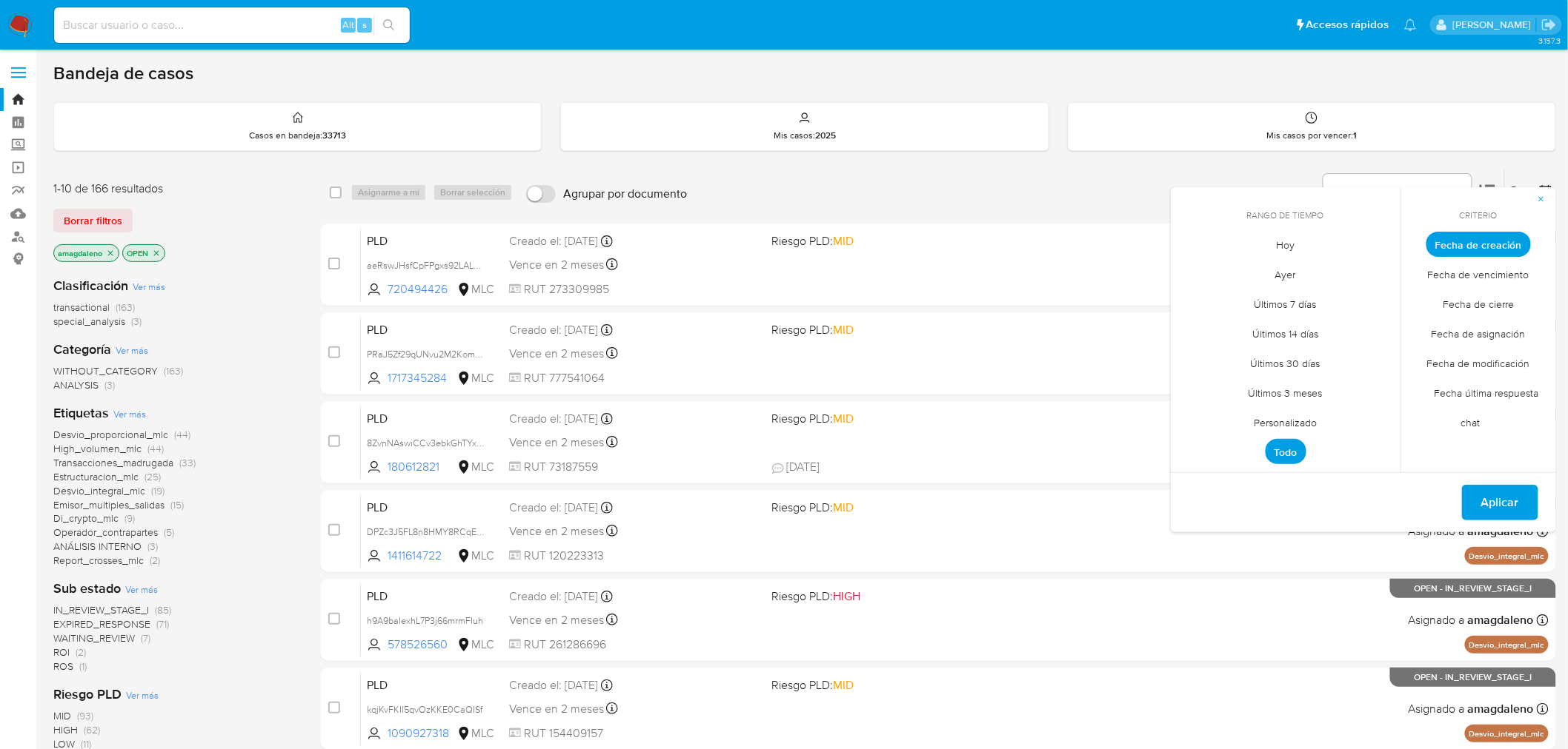
click at [1270, 420] on span "Personalizado" at bounding box center [1286, 423] width 94 height 30
click at [1191, 271] on icon "Mes anterior" at bounding box center [1193, 272] width 6 height 11
click at [1190, 271] on icon "Mes anterior" at bounding box center [1193, 272] width 6 height 11
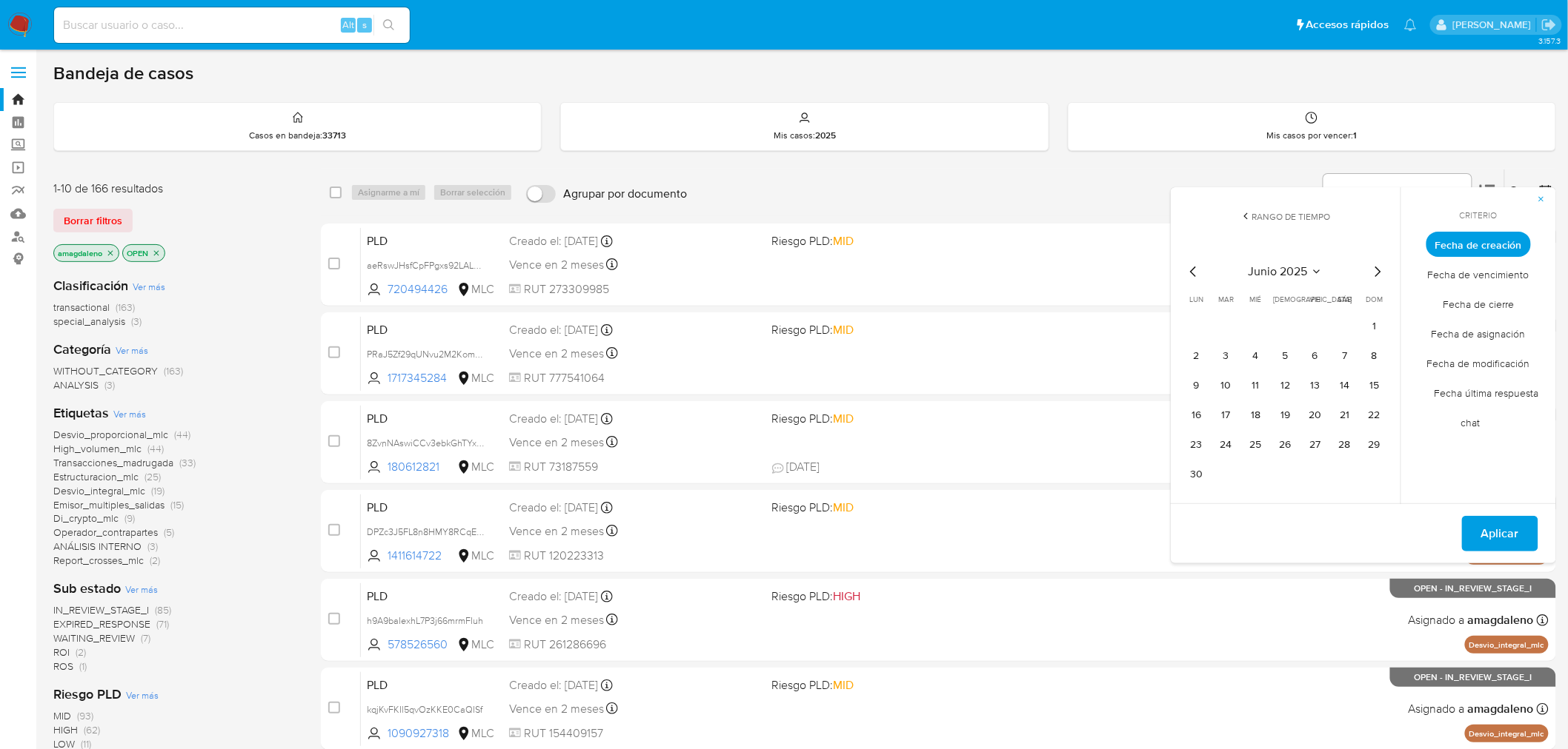
click at [1364, 329] on button "1" at bounding box center [1374, 326] width 24 height 24
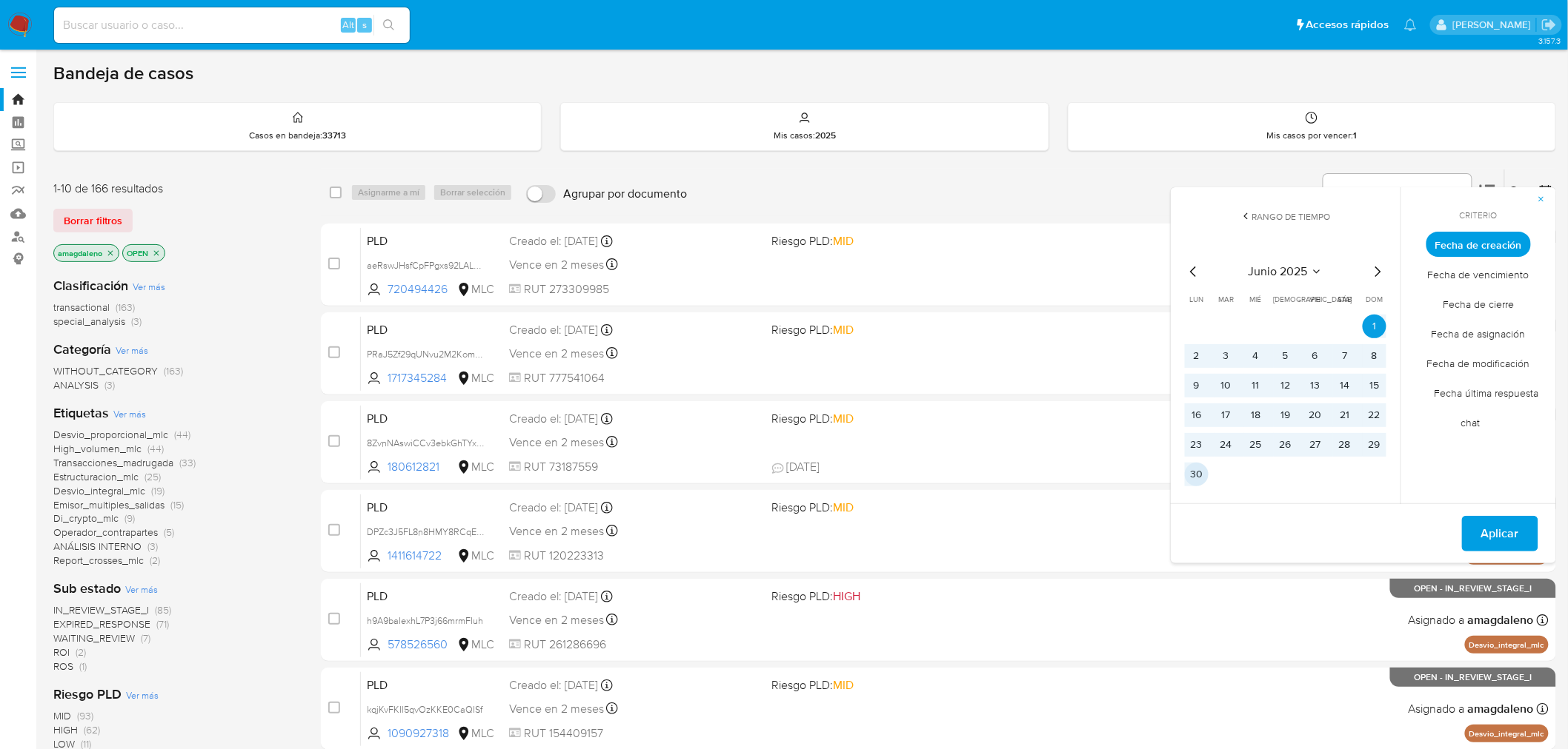
click at [1194, 482] on button "30" at bounding box center [1196, 474] width 24 height 24
click at [1525, 535] on button "Aplicar" at bounding box center [1500, 534] width 76 height 35
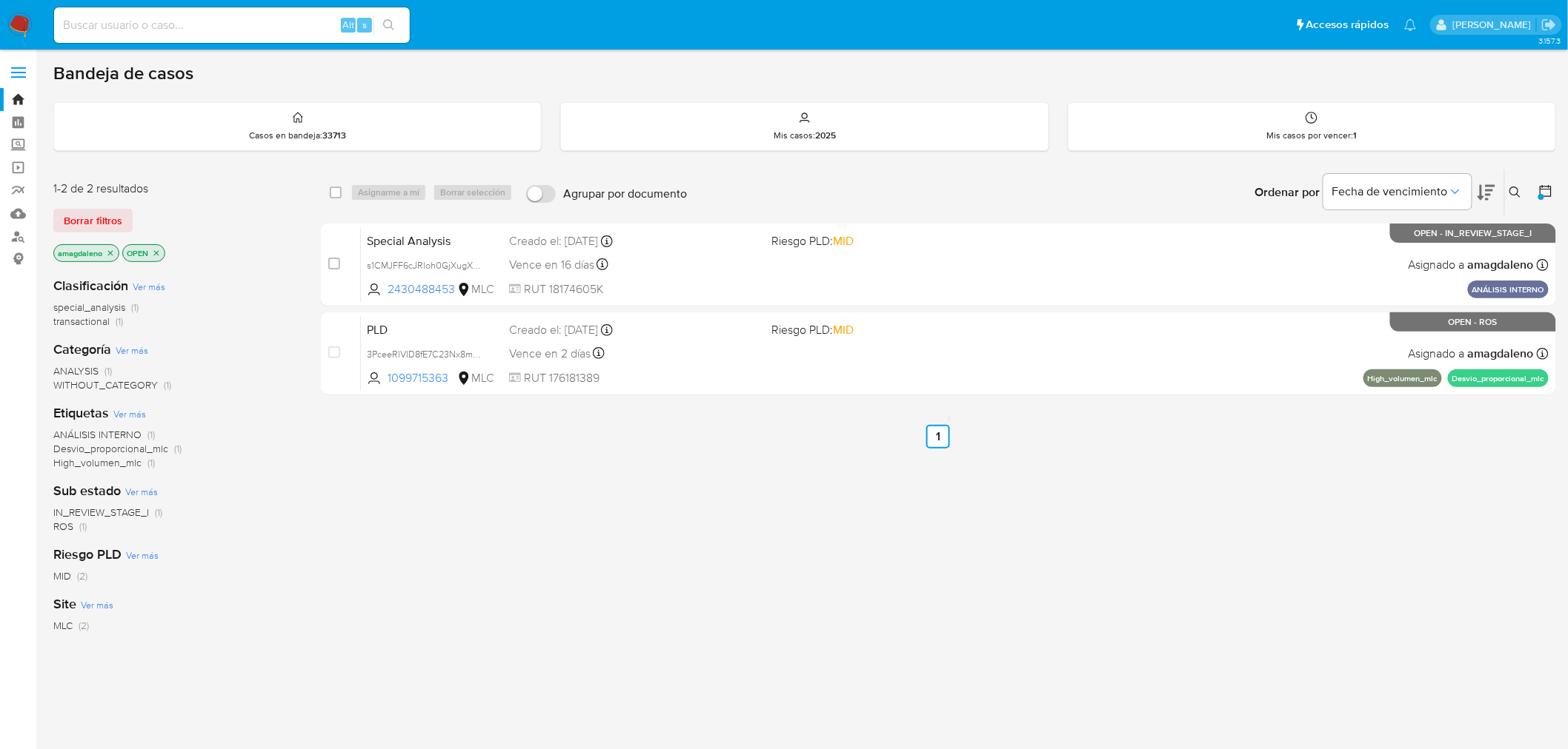
click at [391, 474] on div "select-all-cases-checkbox Asignarme a mí Borrar selección Agrupar por documento…" at bounding box center [938, 503] width 1235 height 671
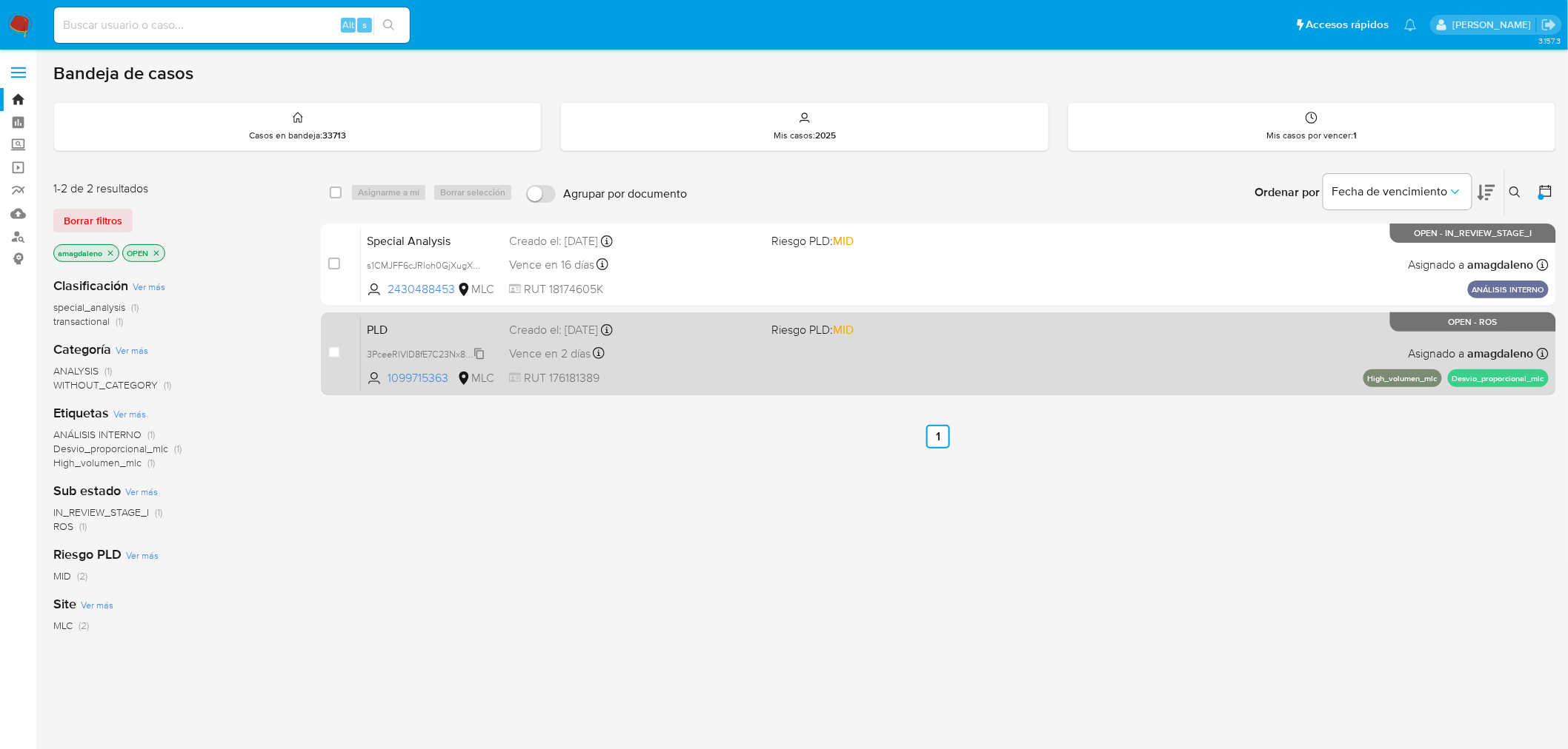
click at [412, 353] on span "3PceeRlVID8fE7C23Nx8mwnt" at bounding box center [427, 353] width 121 height 16
click at [411, 375] on span "1099715363" at bounding box center [420, 378] width 67 height 16
click at [694, 350] on div "Vence en 2 días Vence el 10/09/2025 06:07:40" at bounding box center [634, 354] width 251 height 20
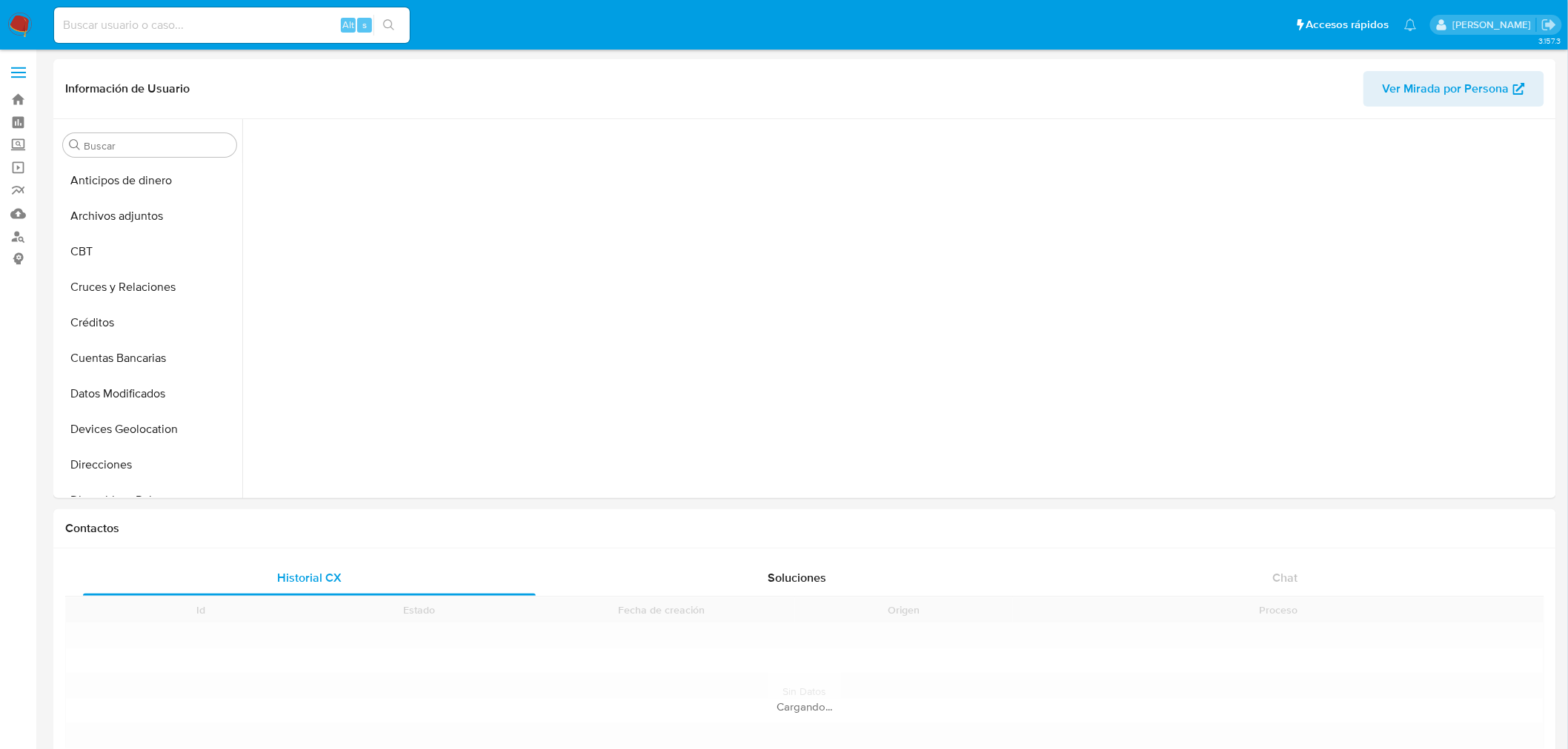
scroll to position [542, 0]
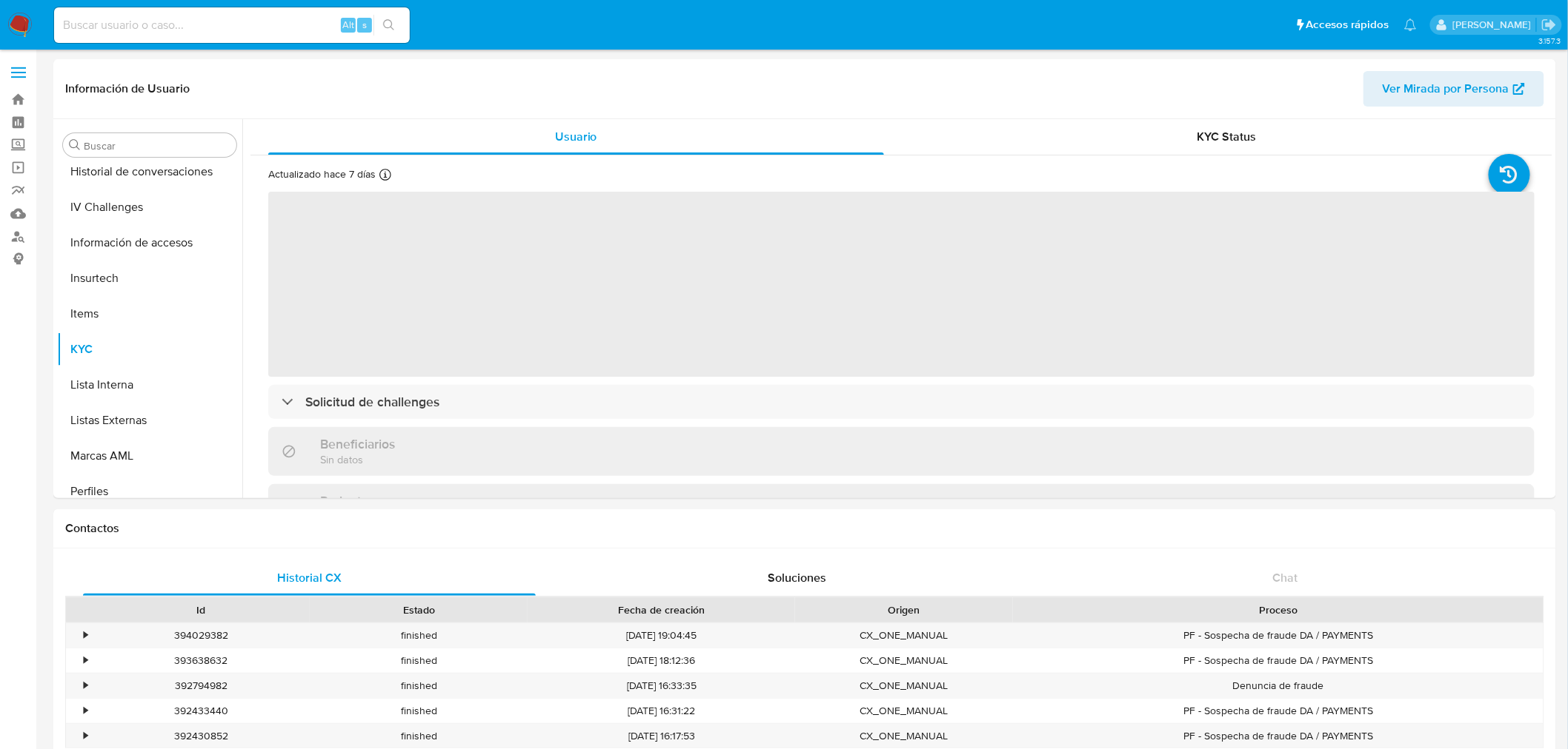
select select "10"
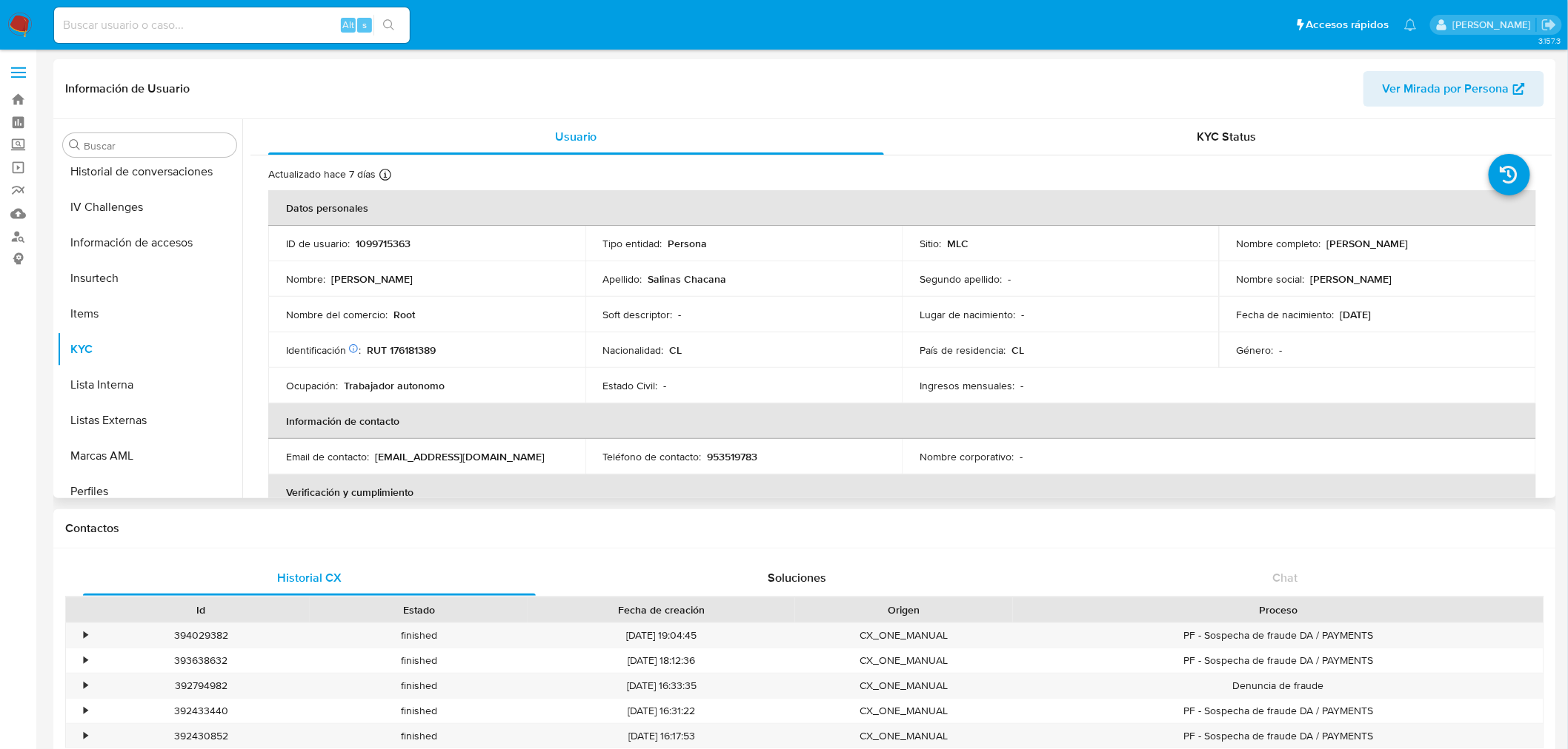
scroll to position [625, 0]
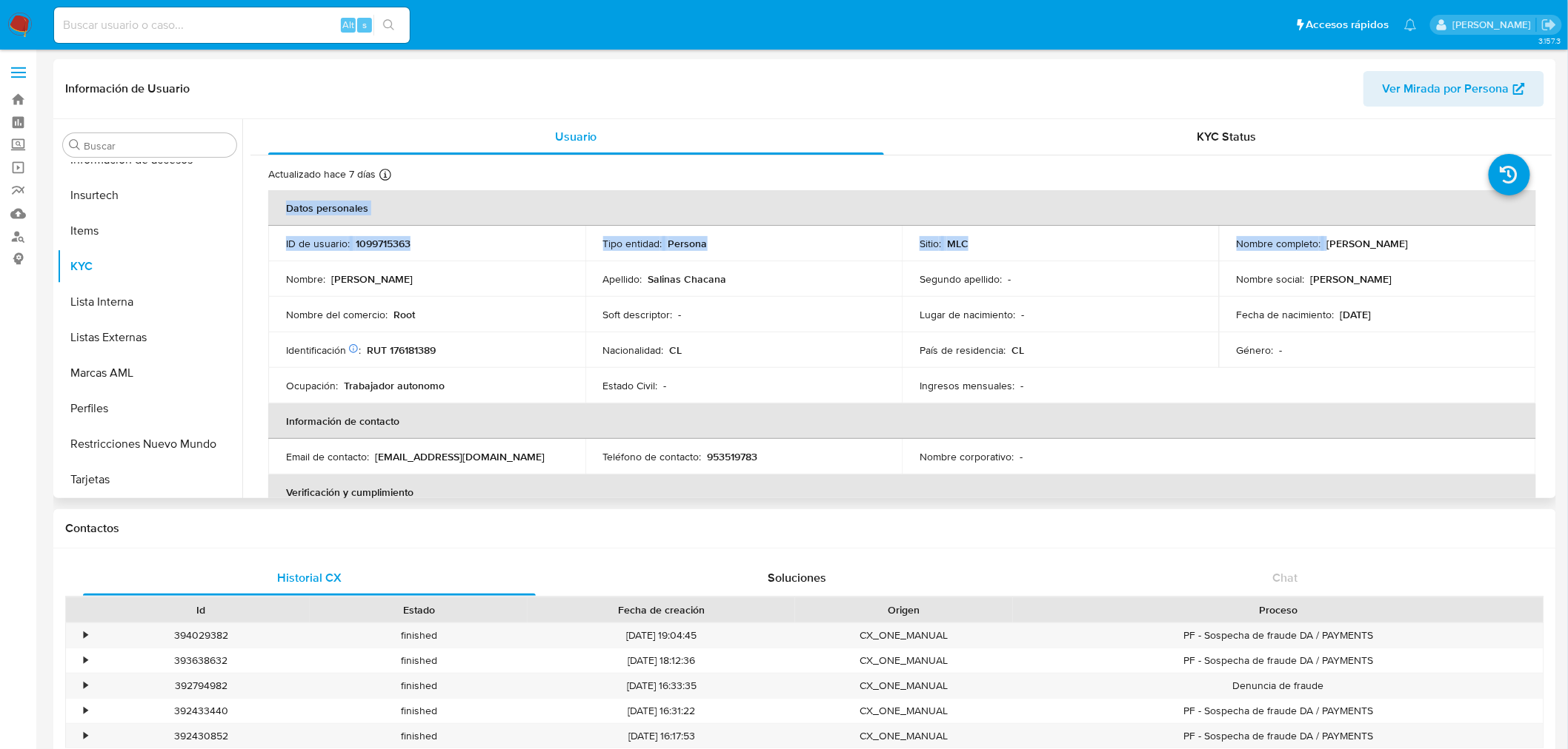
drag, startPoint x: 1322, startPoint y: 241, endPoint x: 1556, endPoint y: 240, distance: 234.0
click at [1556, 240] on div "Buscar Anticipos de dinero Archivos adjuntos CBT Cruces y Relaciones Créditos C…" at bounding box center [804, 308] width 1502 height 379
click at [1462, 256] on td "Nombre completo : [PERSON_NAME]" at bounding box center [1377, 244] width 318 height 35
drag, startPoint x: 1478, startPoint y: 248, endPoint x: 1325, endPoint y: 248, distance: 153.0
click at [1325, 248] on div "Nombre completo : [PERSON_NAME]" at bounding box center [1376, 243] width 281 height 13
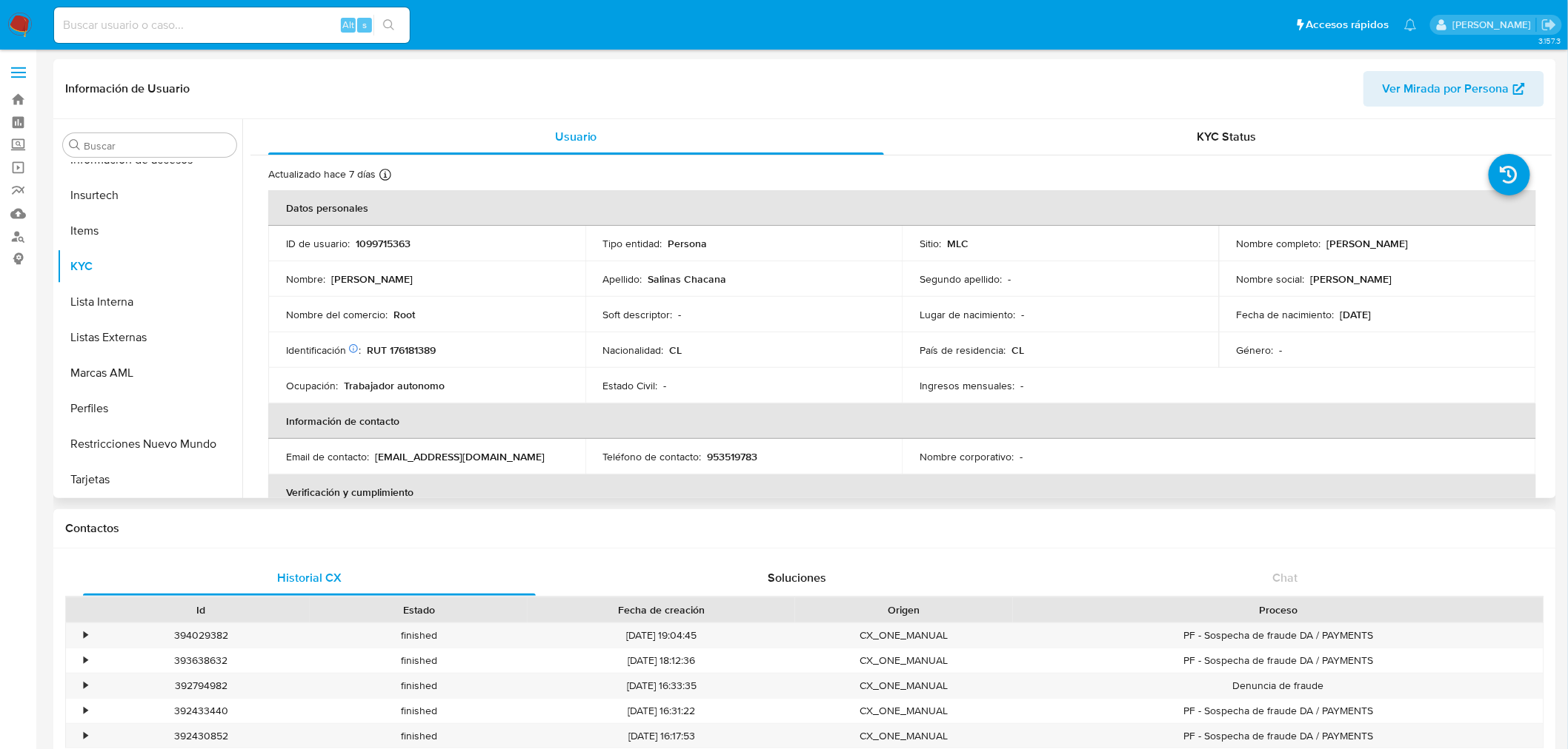
copy p "[PERSON_NAME]"
click at [418, 357] on p "RUT 176181389" at bounding box center [402, 350] width 69 height 13
copy p "176181389"
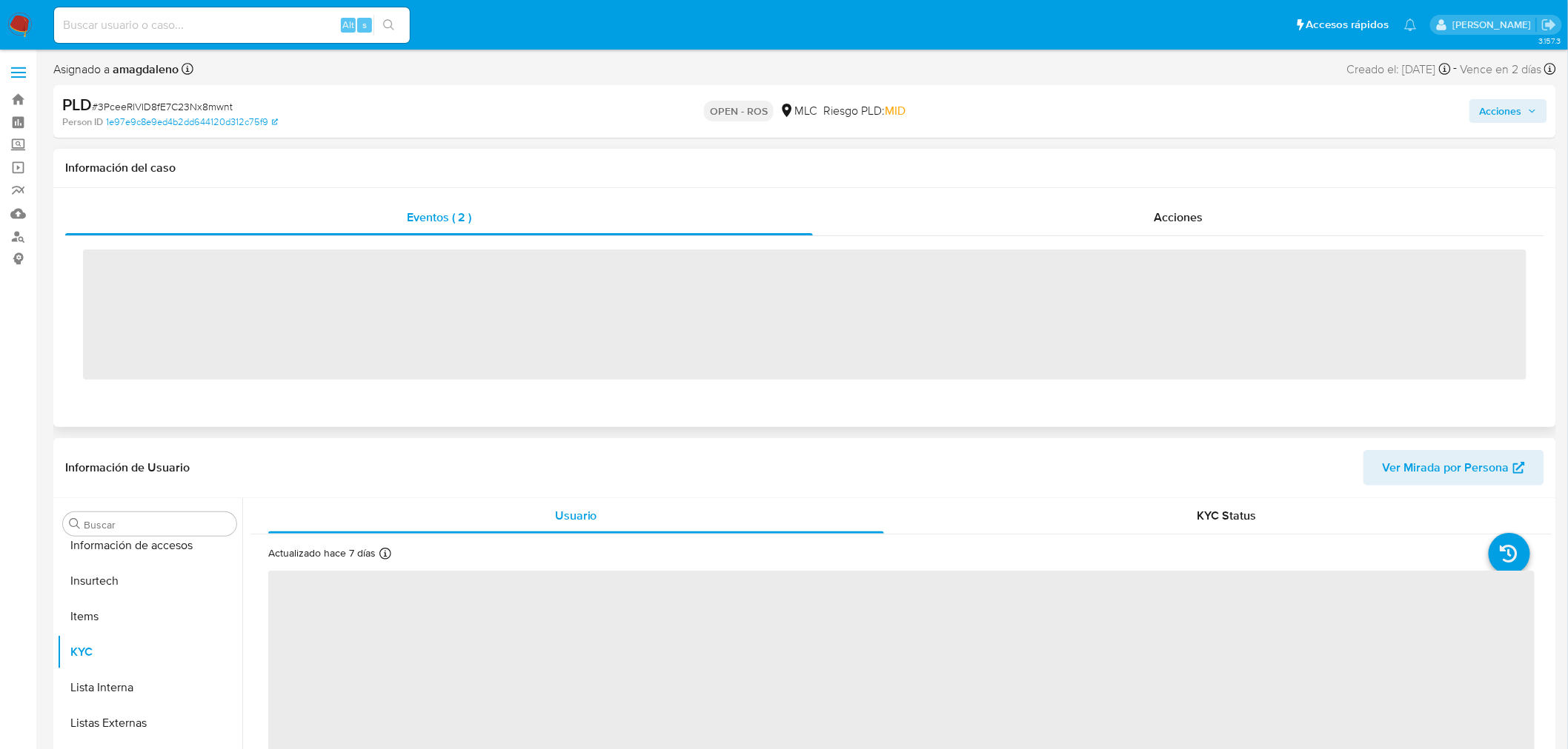
scroll to position [625, 0]
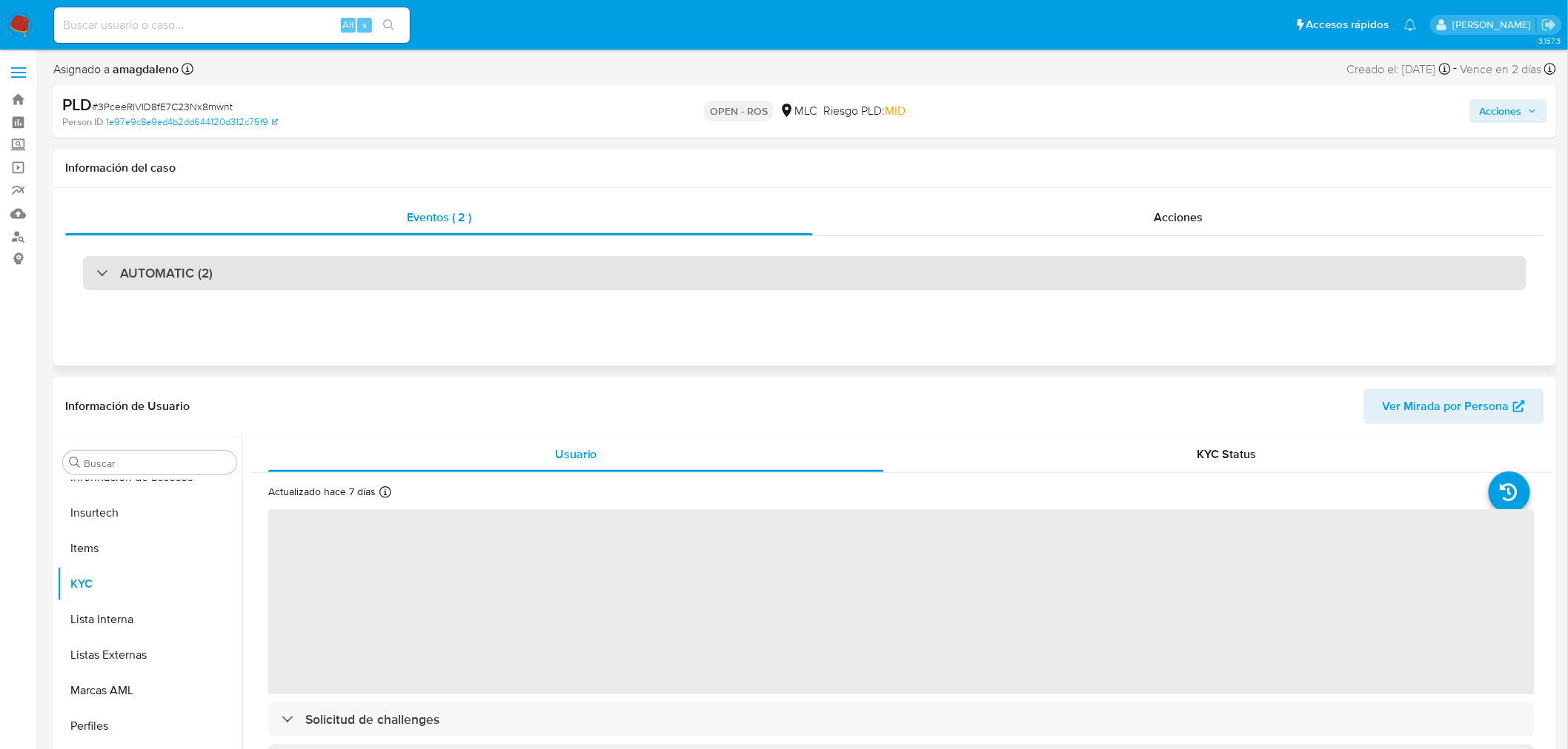
click at [353, 278] on div "AUTOMATIC (2)" at bounding box center [804, 273] width 1443 height 34
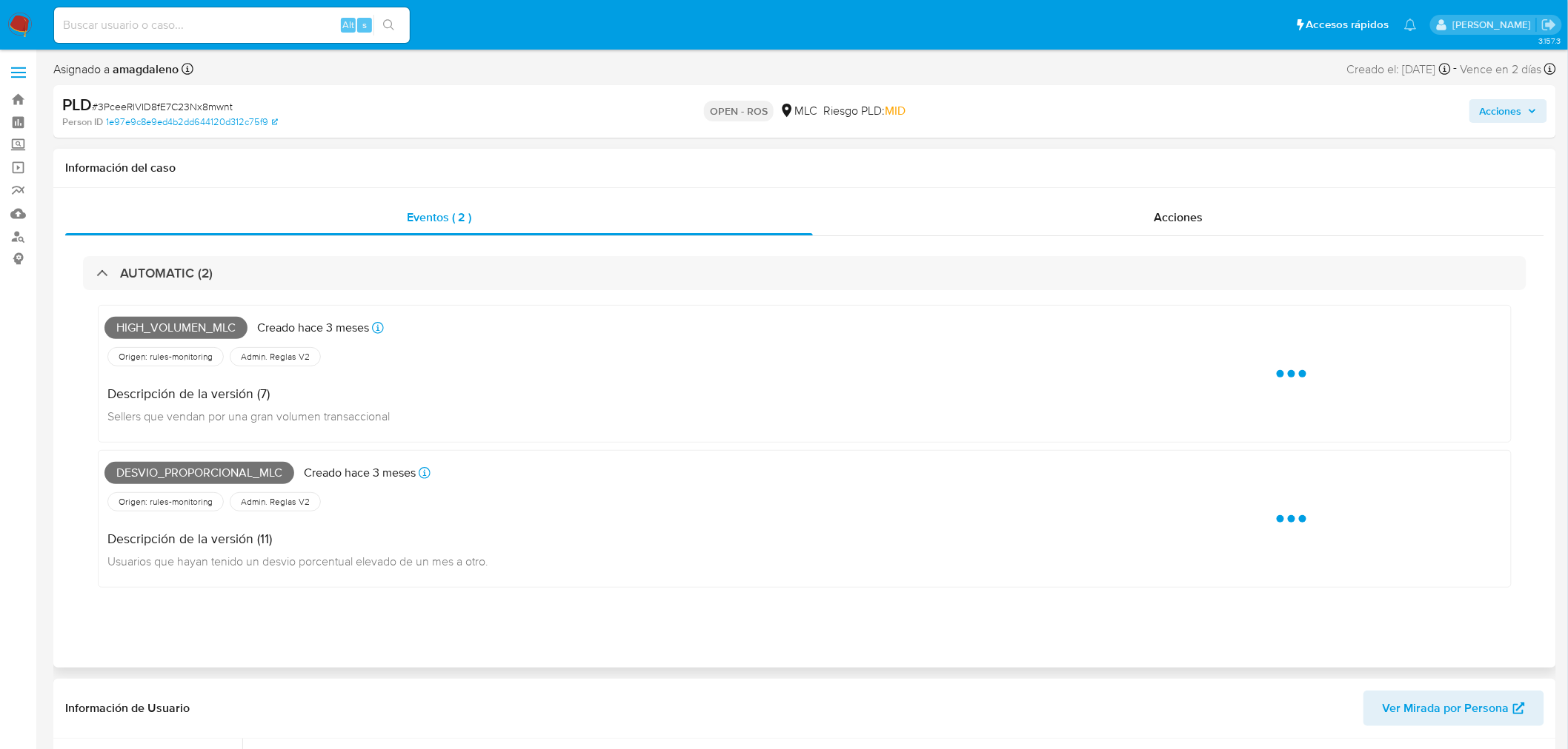
select select "10"
click at [161, 328] on span "High_volumen_mlc" at bounding box center [176, 328] width 143 height 22
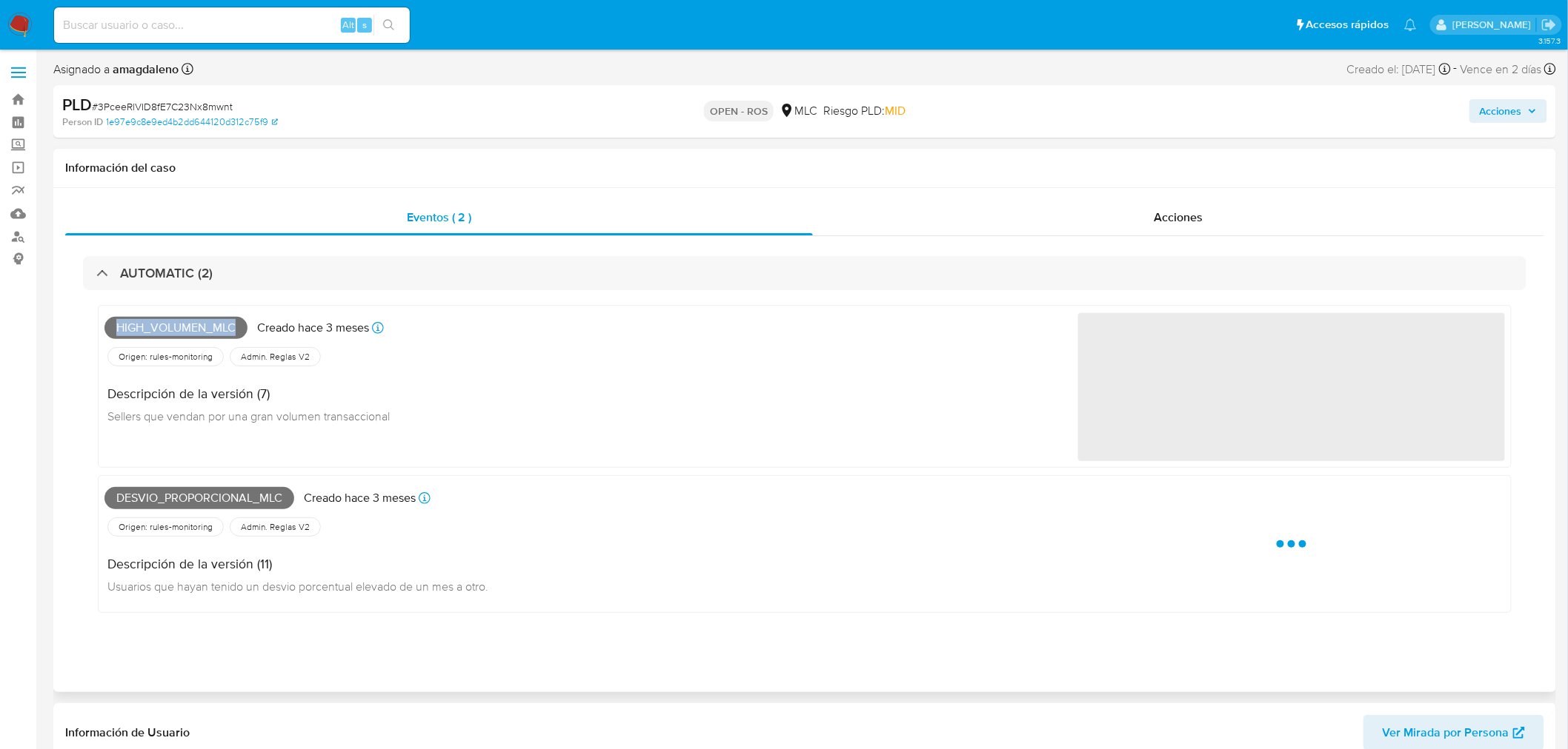
click at [161, 328] on span "High_volumen_mlc" at bounding box center [176, 328] width 143 height 22
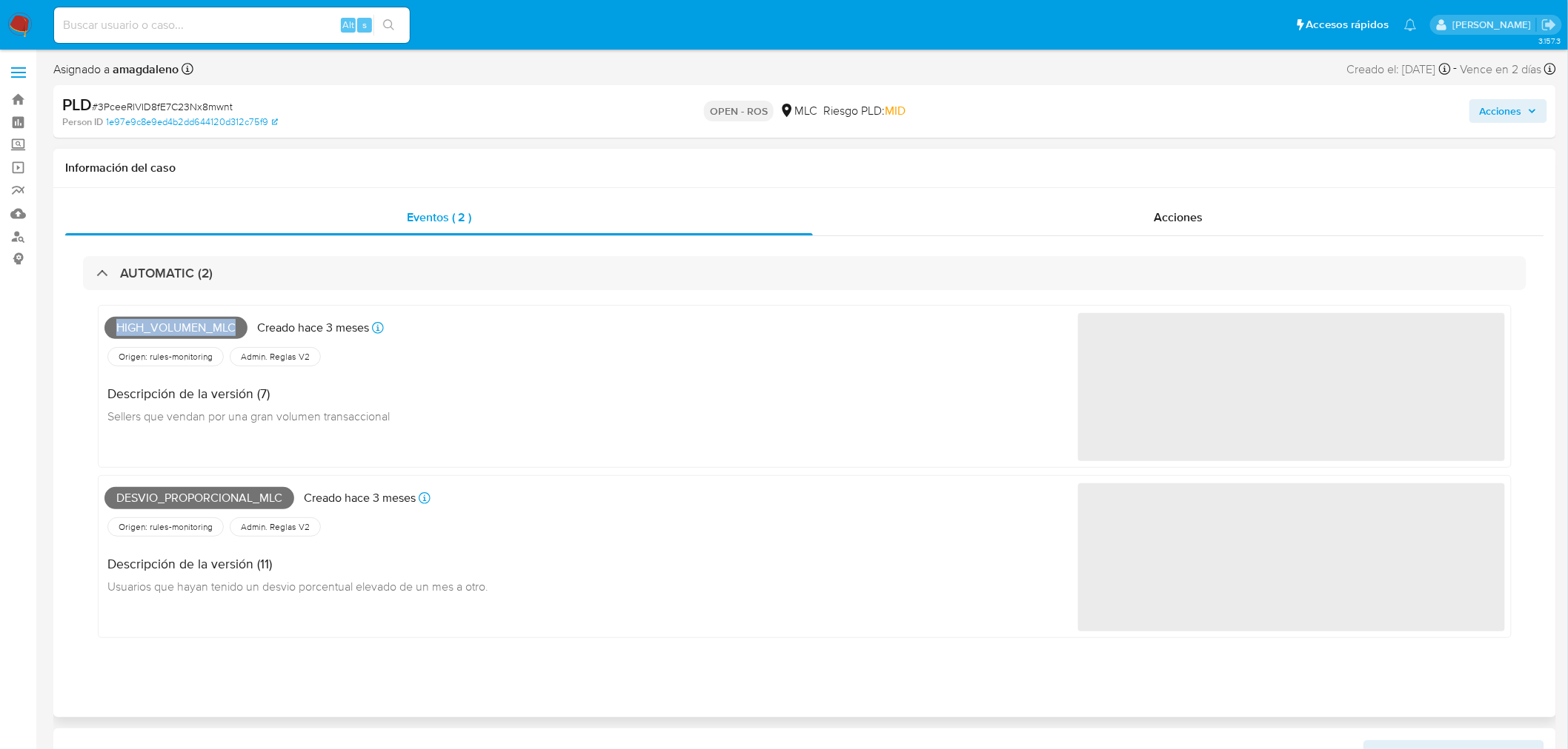
copy span "High_volumen_mlc"
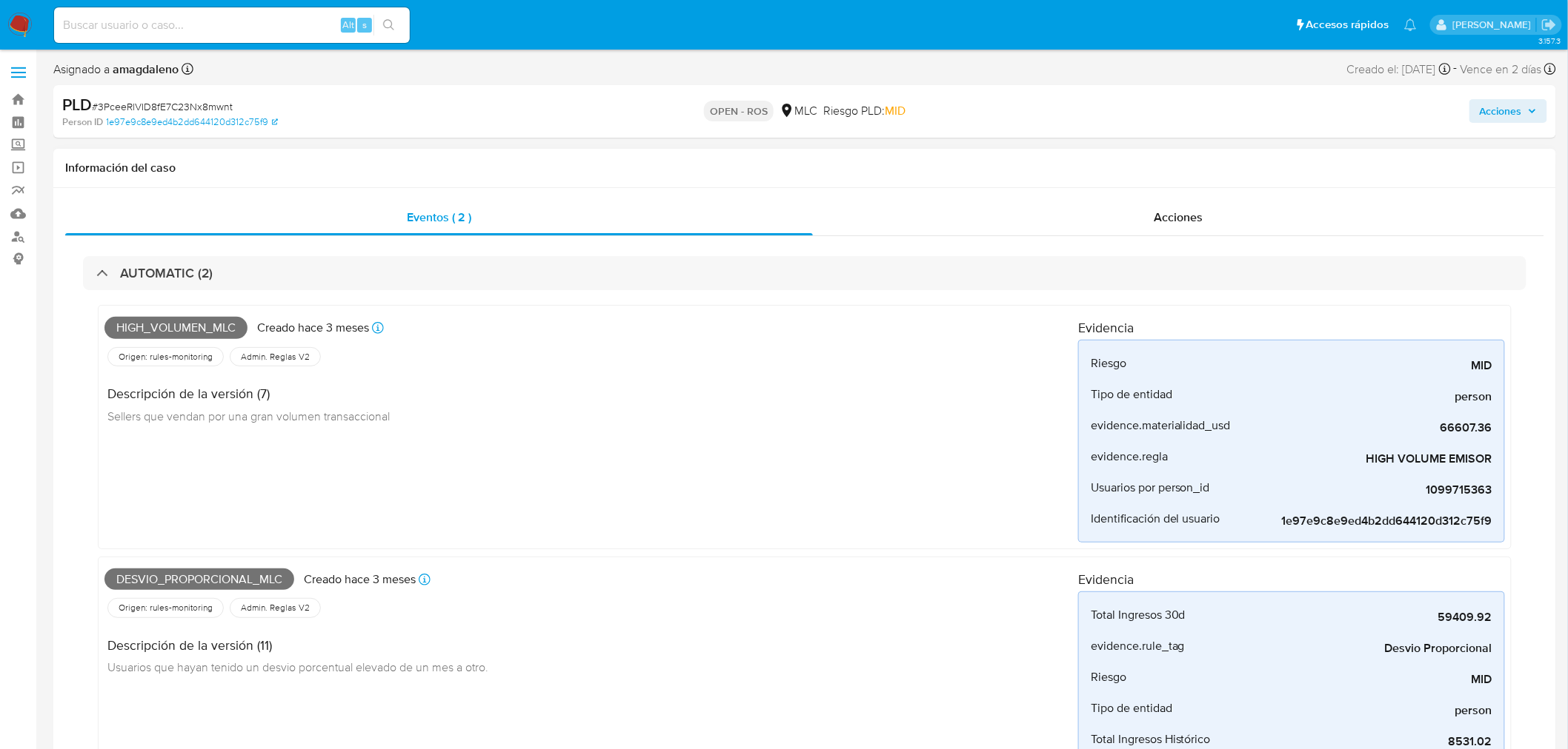
click at [159, 575] on span "Desvio_proporcional_mlc" at bounding box center [200, 580] width 190 height 22
copy span "Desvio_proporcional_mlc"
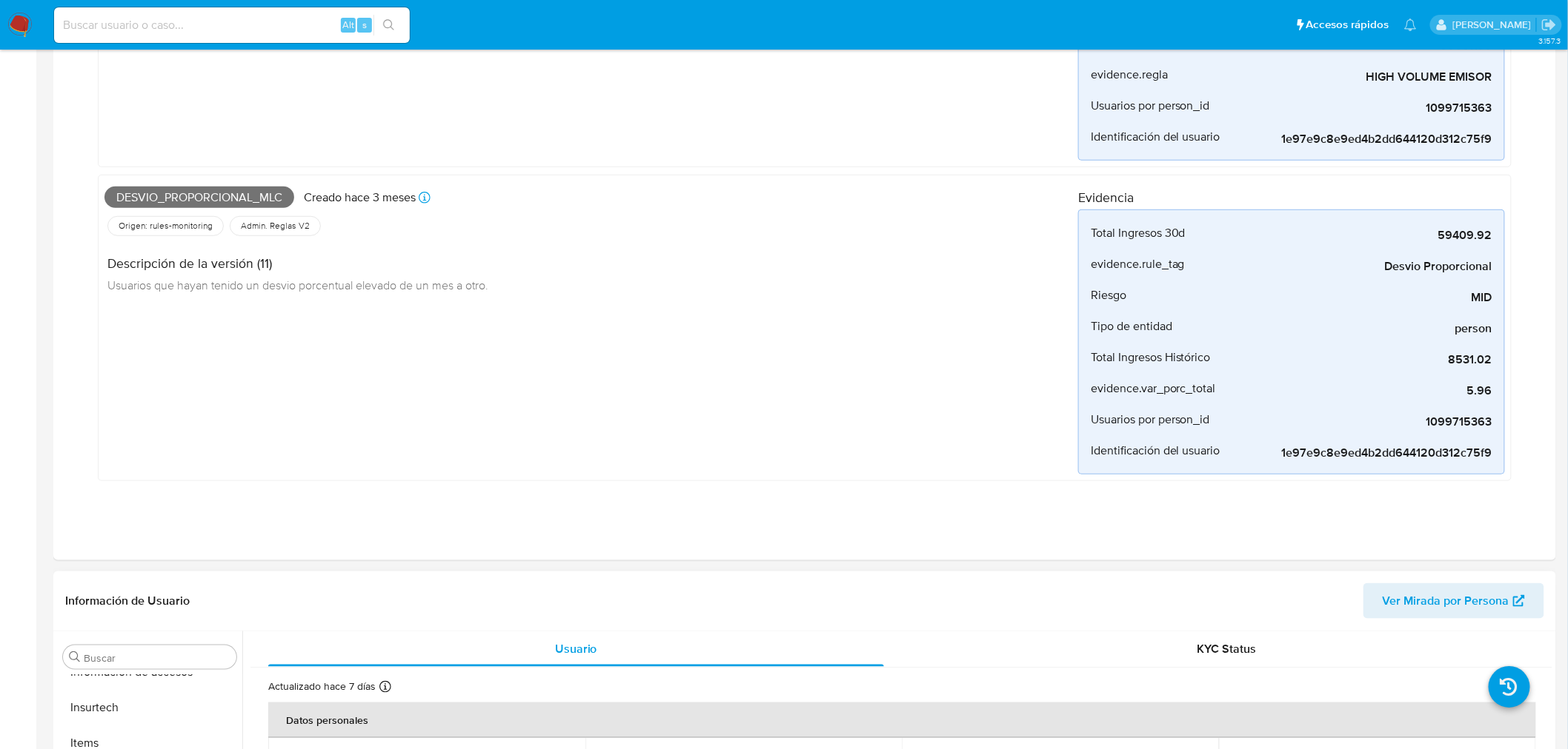
scroll to position [740, 0]
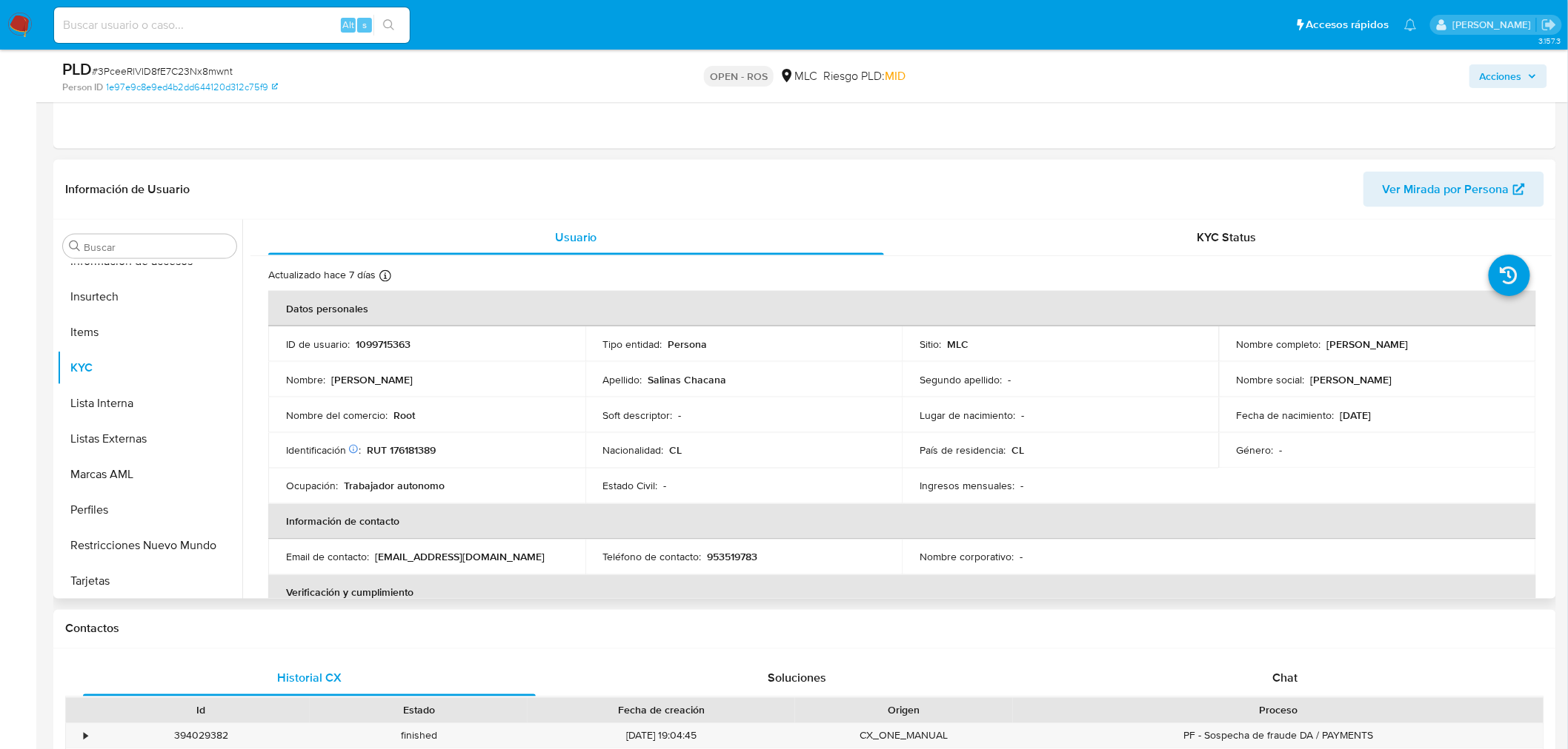
click at [389, 344] on p "1099715363" at bounding box center [383, 344] width 55 height 13
copy p "1099715363"
click at [401, 343] on p "1099715363" at bounding box center [383, 344] width 55 height 13
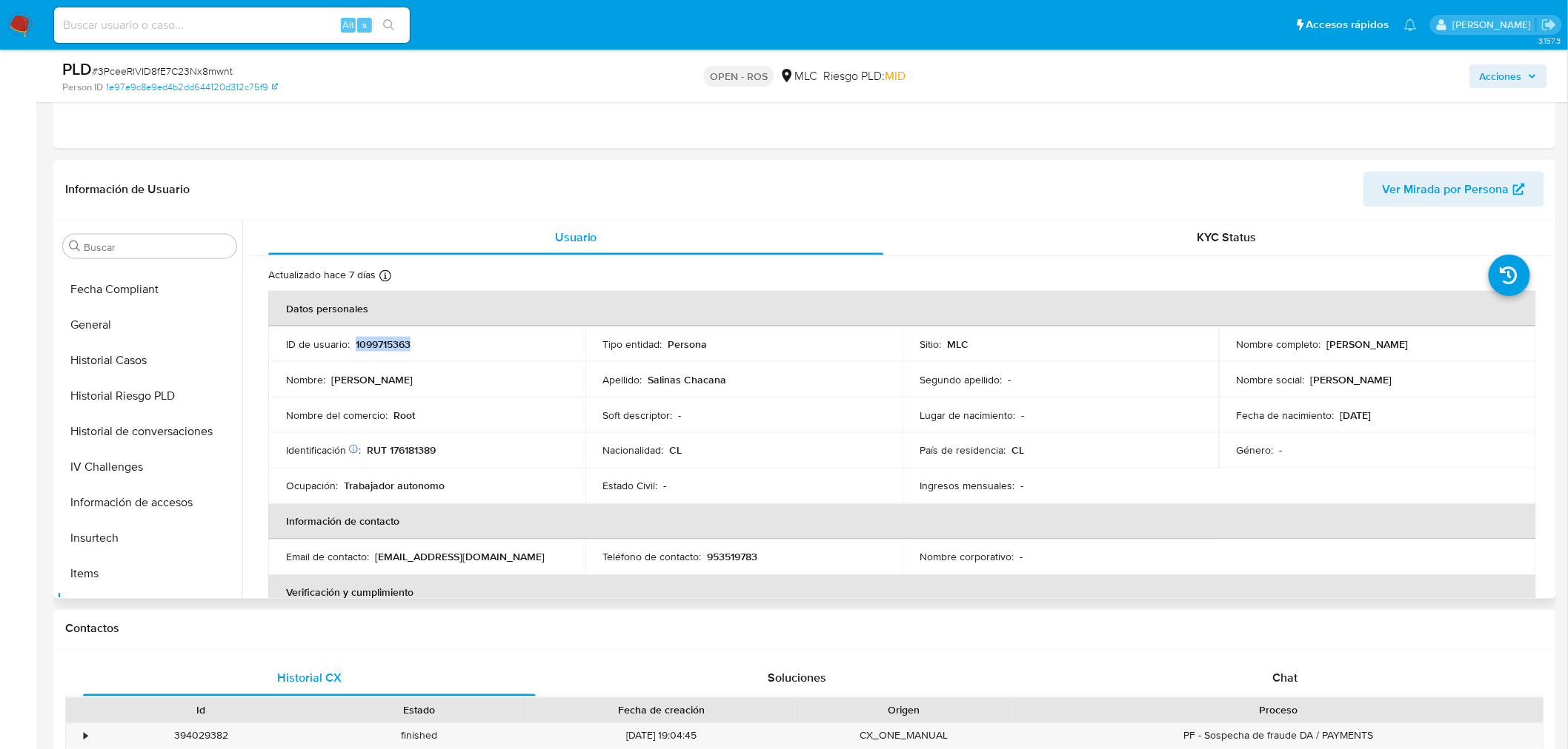
scroll to position [364, 0]
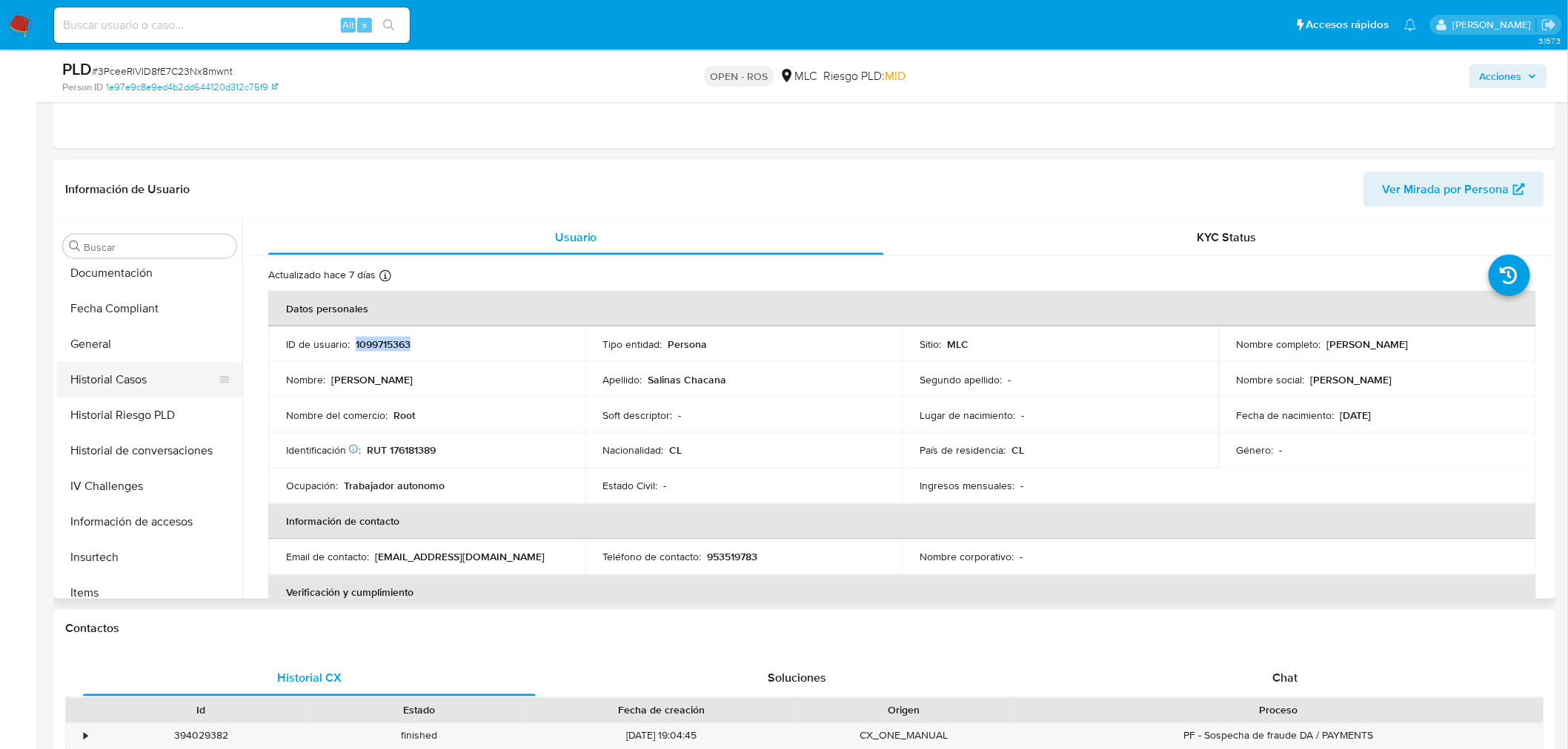
click at [161, 386] on button "Historial Casos" at bounding box center [143, 380] width 173 height 35
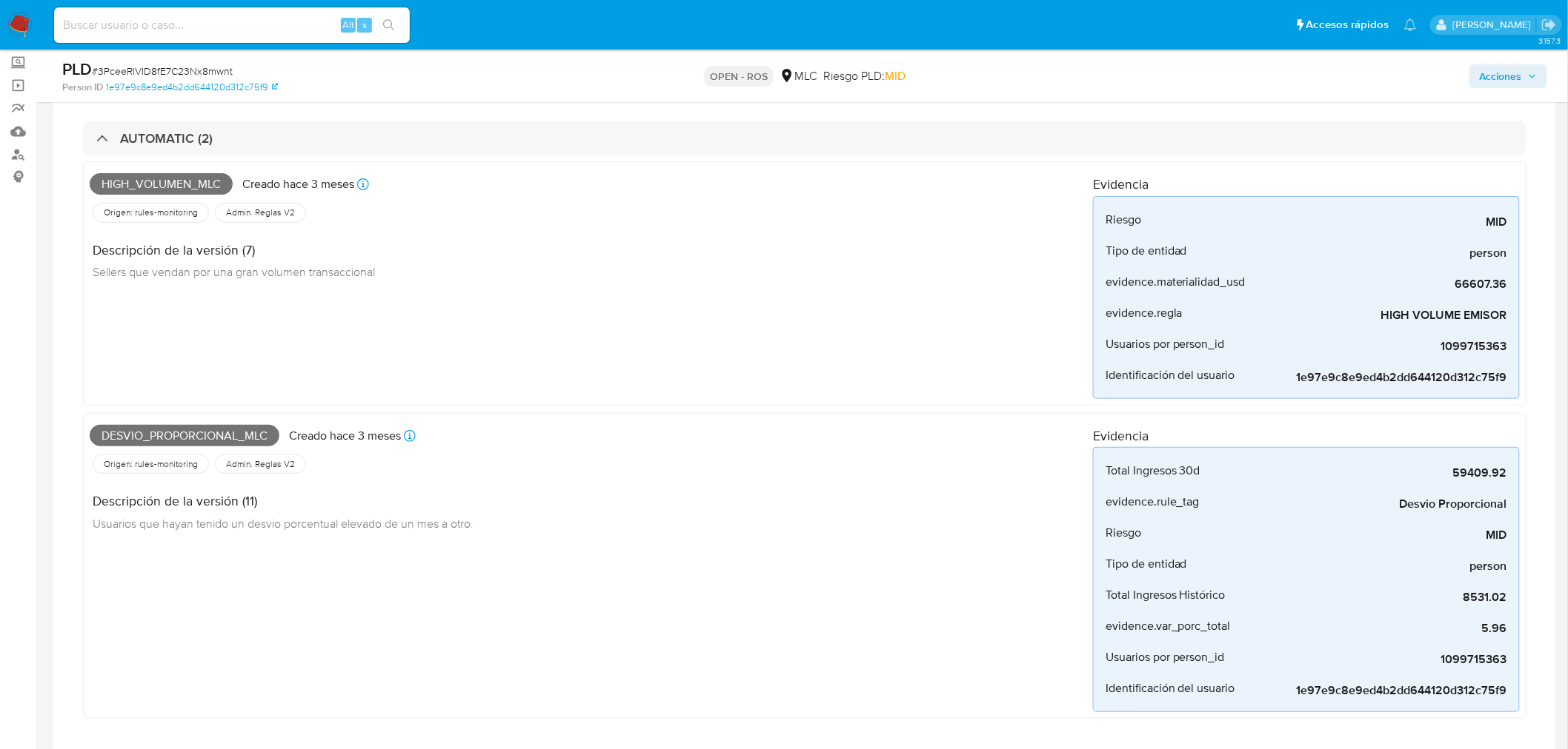
scroll to position [0, 0]
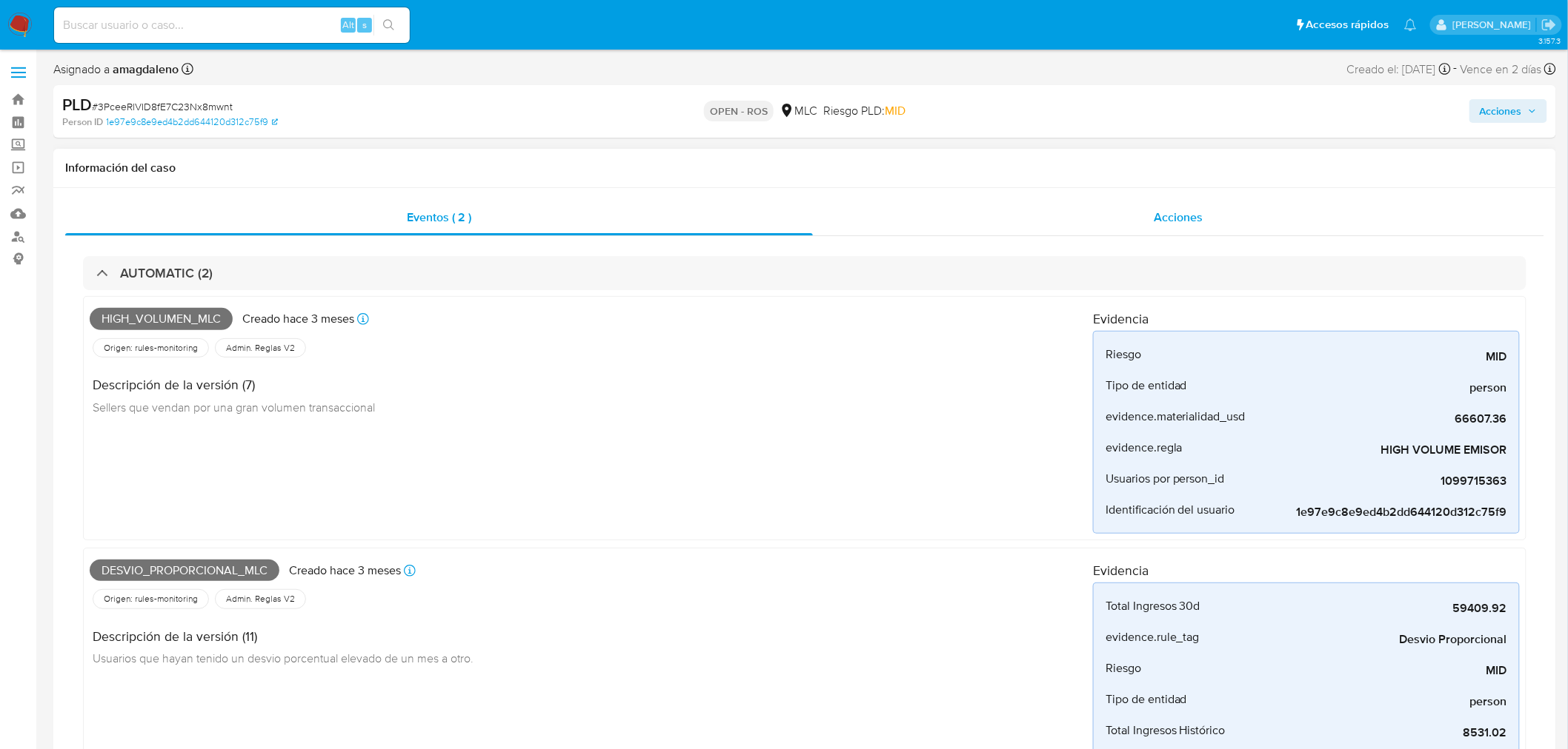
click at [866, 209] on div "Acciones" at bounding box center [1178, 218] width 732 height 35
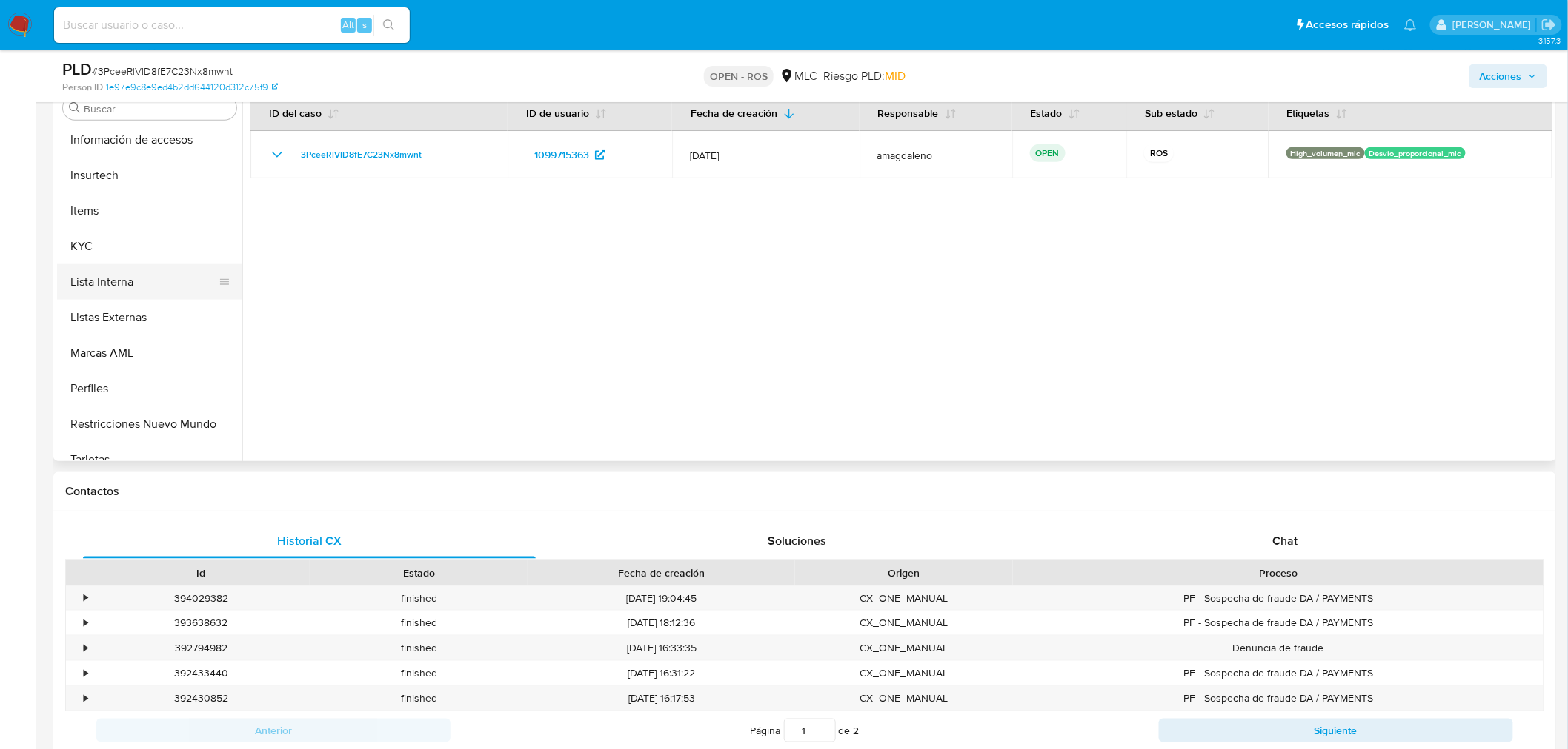
scroll to position [626, 0]
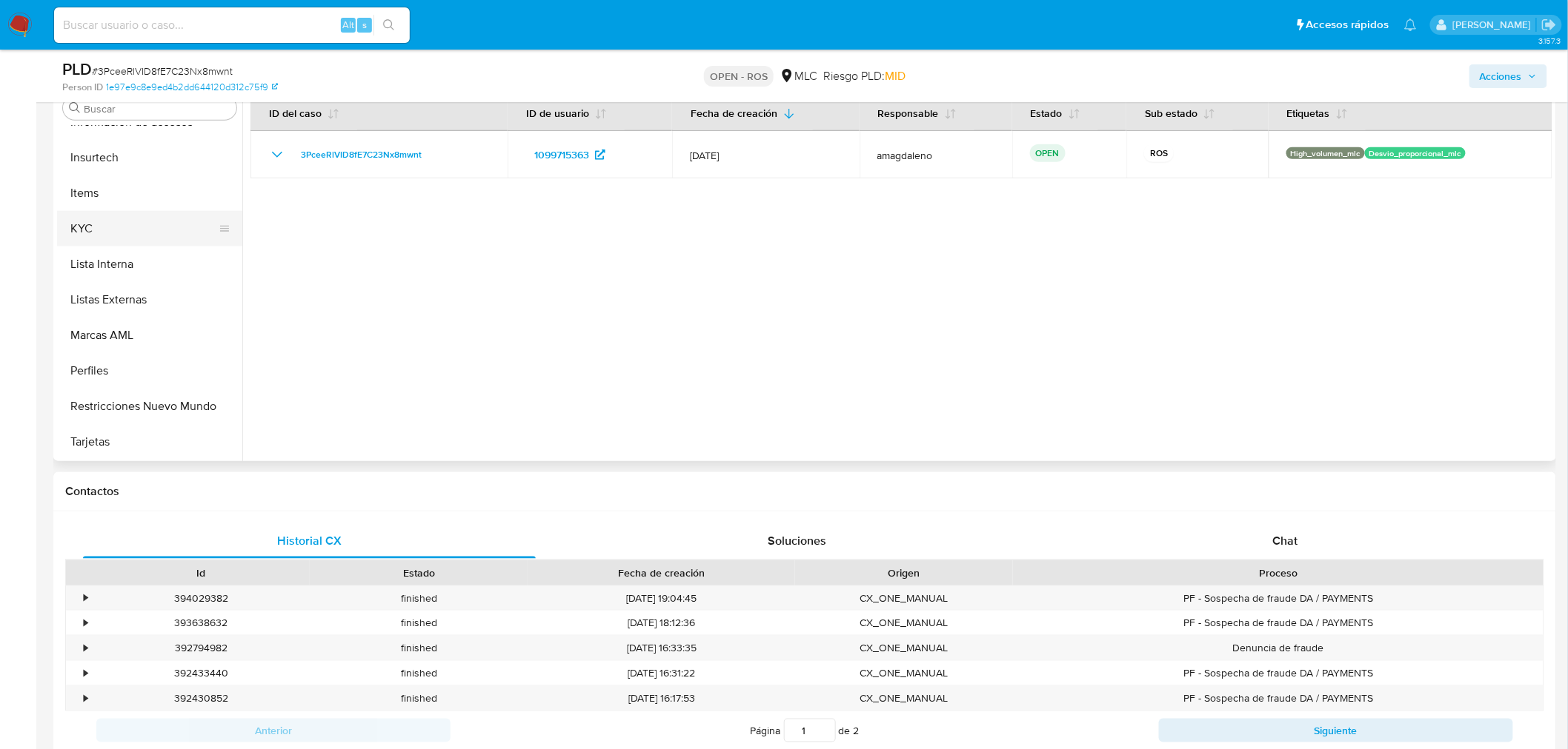
click at [129, 225] on button "KYC" at bounding box center [143, 229] width 173 height 35
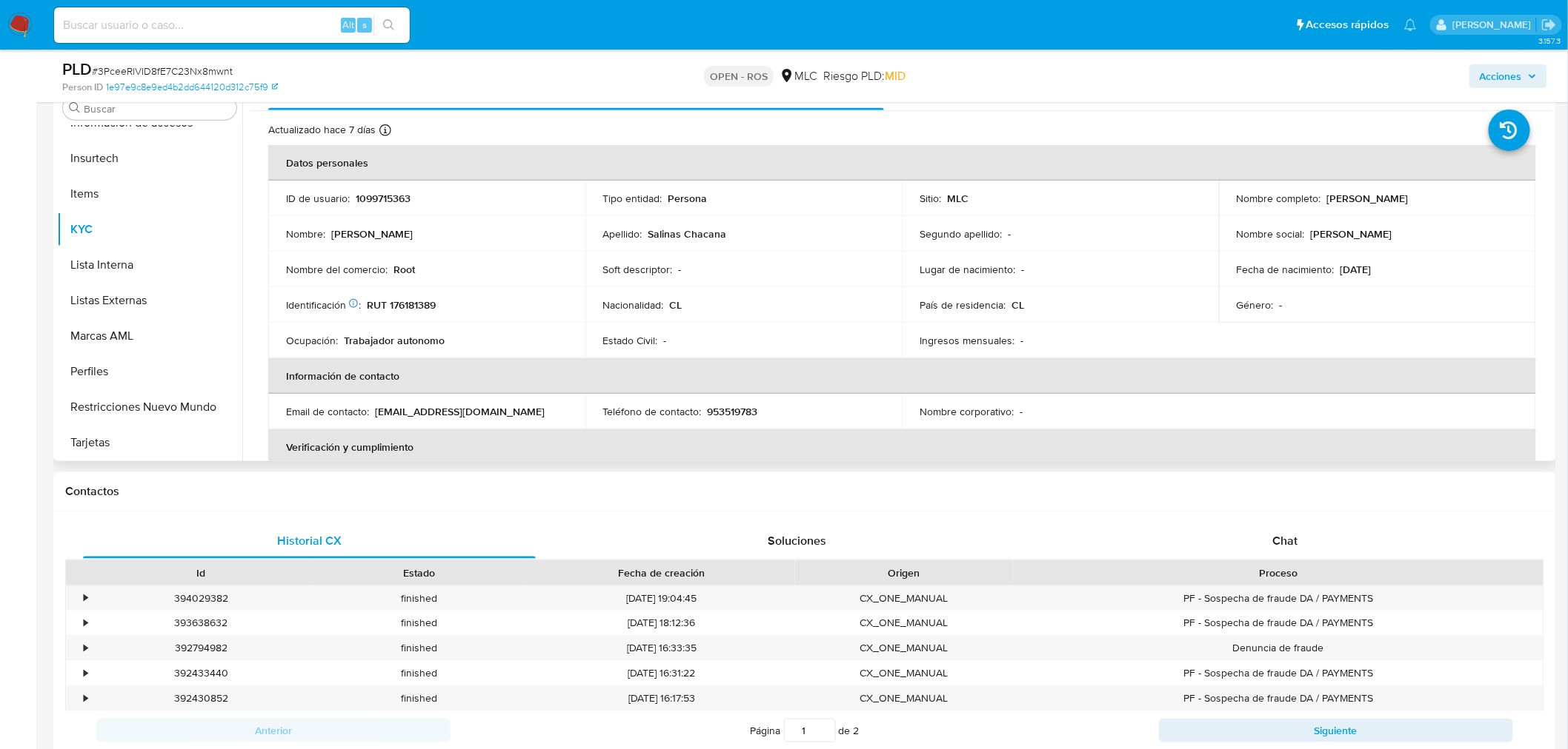
scroll to position [0, 0]
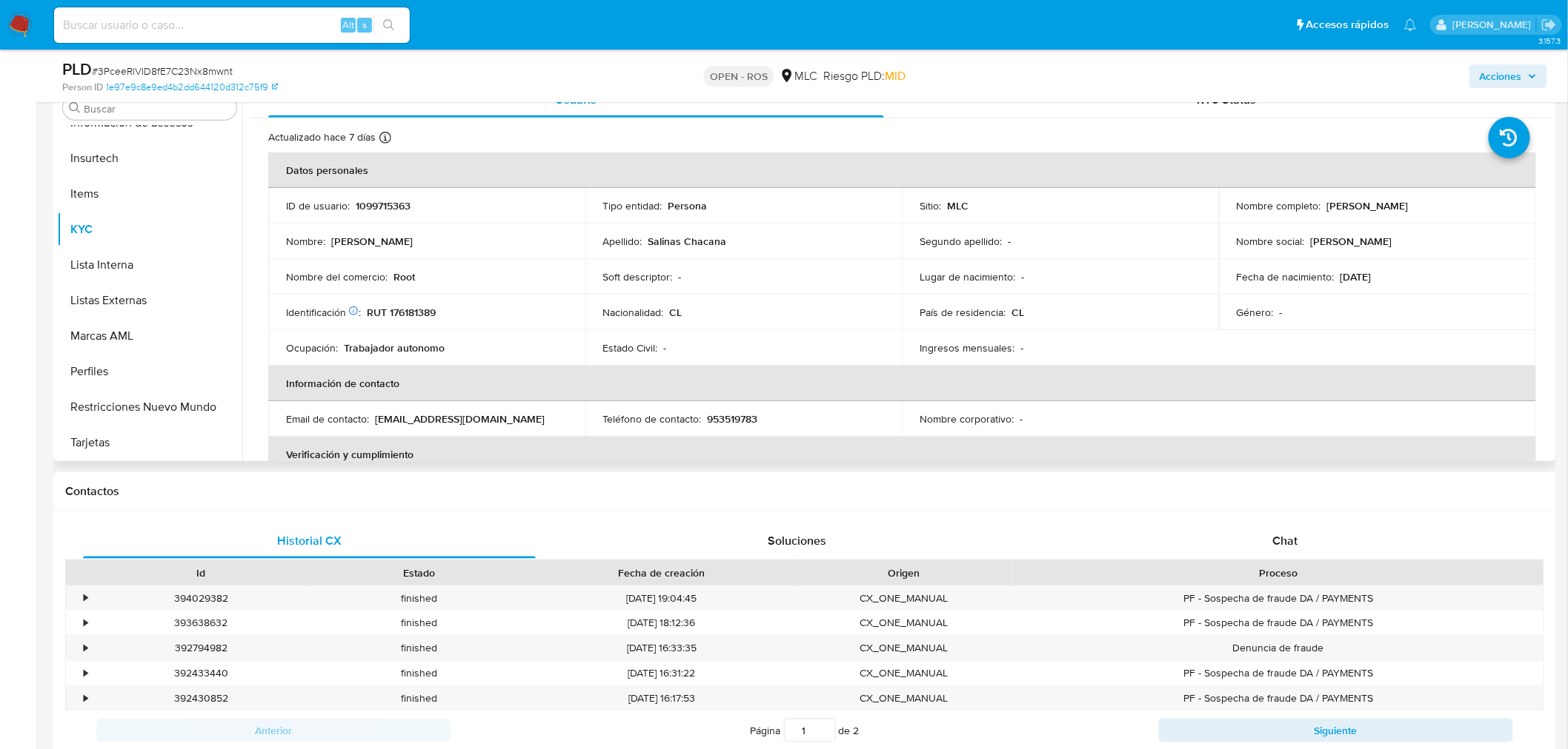
drag, startPoint x: 1321, startPoint y: 205, endPoint x: 1470, endPoint y: 203, distance: 149.0
click at [1470, 203] on div "Nombre completo : [PERSON_NAME]" at bounding box center [1376, 206] width 281 height 13
click at [1347, 206] on p "[PERSON_NAME]" at bounding box center [1368, 206] width 82 height 13
drag, startPoint x: 1324, startPoint y: 206, endPoint x: 1562, endPoint y: 205, distance: 238.0
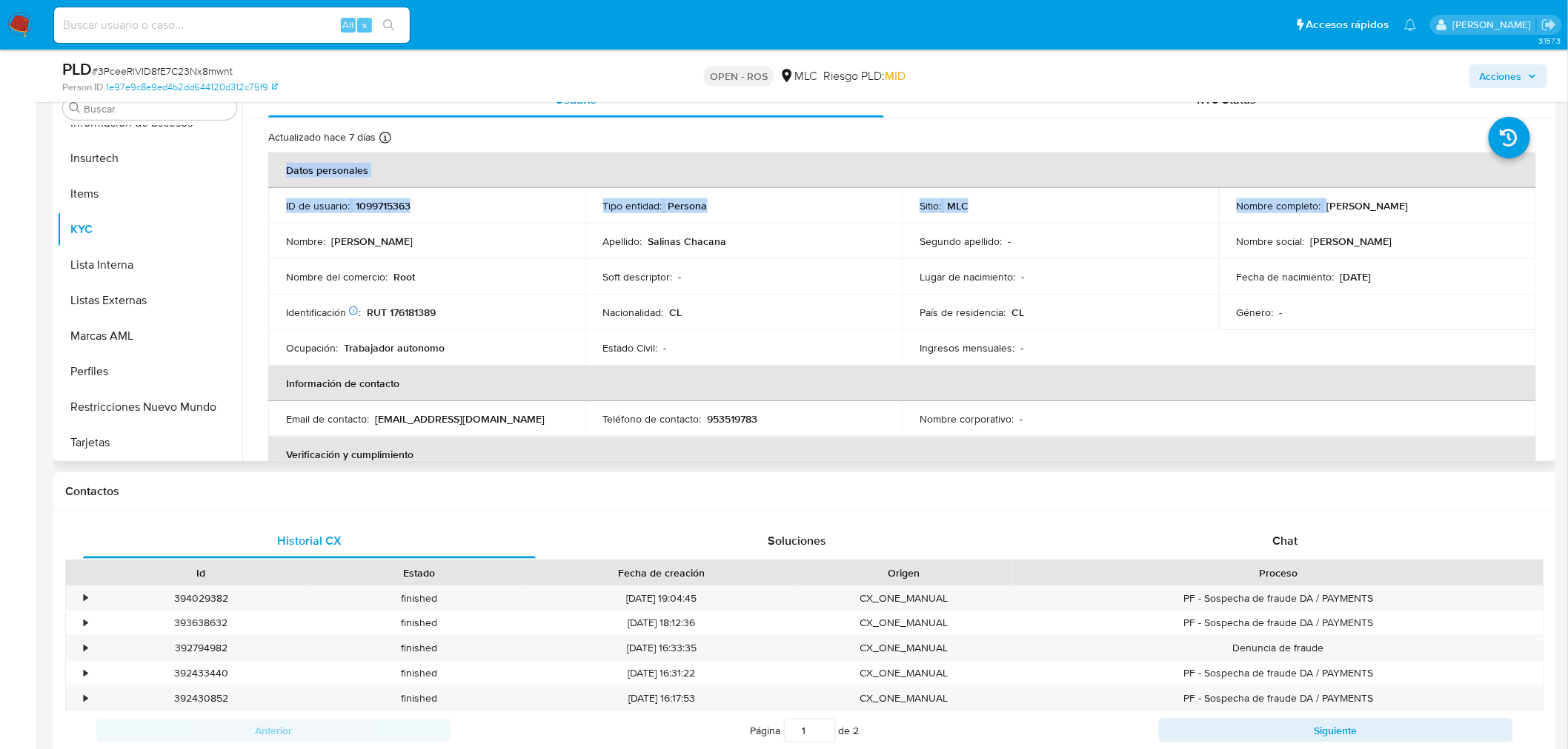
copy table "Datos personales ID de usuario : 1099715363 Tipo entidad : Persona Sitio : MLC …"
click at [1408, 205] on p "[PERSON_NAME]" at bounding box center [1368, 206] width 82 height 13
drag, startPoint x: 1468, startPoint y: 205, endPoint x: 1323, endPoint y: 207, distance: 145.0
click at [1327, 207] on p "[PERSON_NAME]" at bounding box center [1368, 206] width 82 height 13
copy p "[PERSON_NAME]"
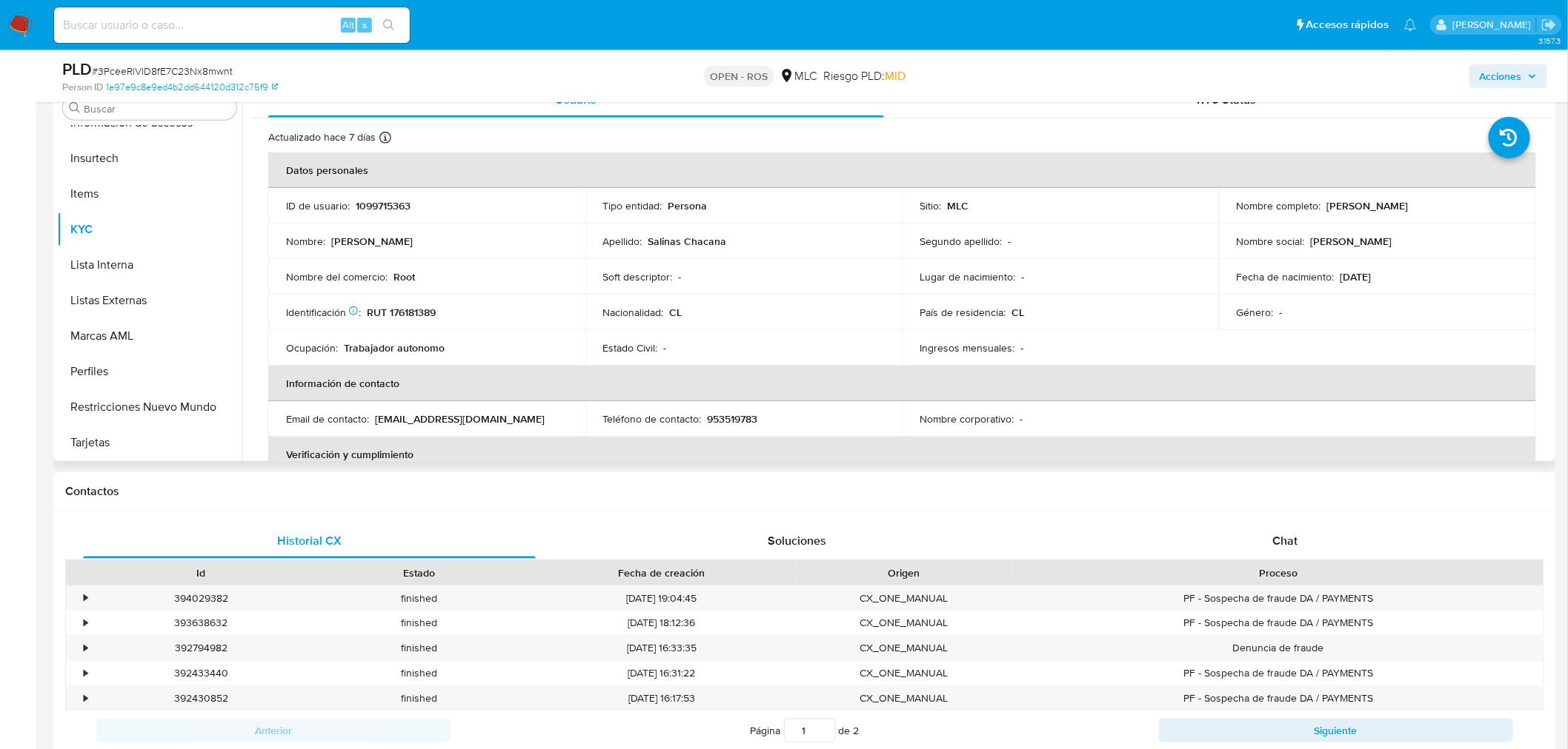
click at [424, 313] on p "RUT 176181389" at bounding box center [402, 312] width 69 height 13
copy p "176181389"
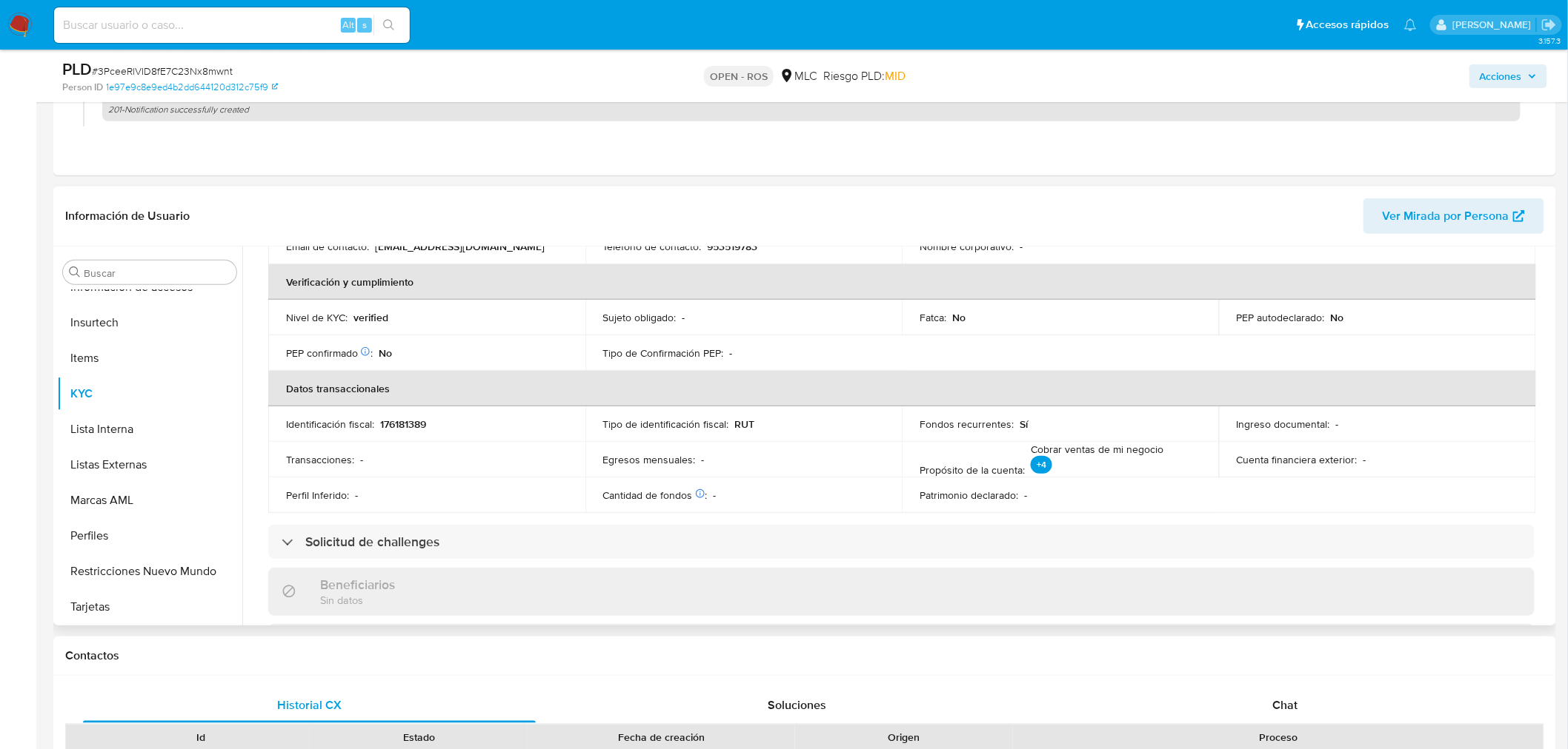
scroll to position [144, 0]
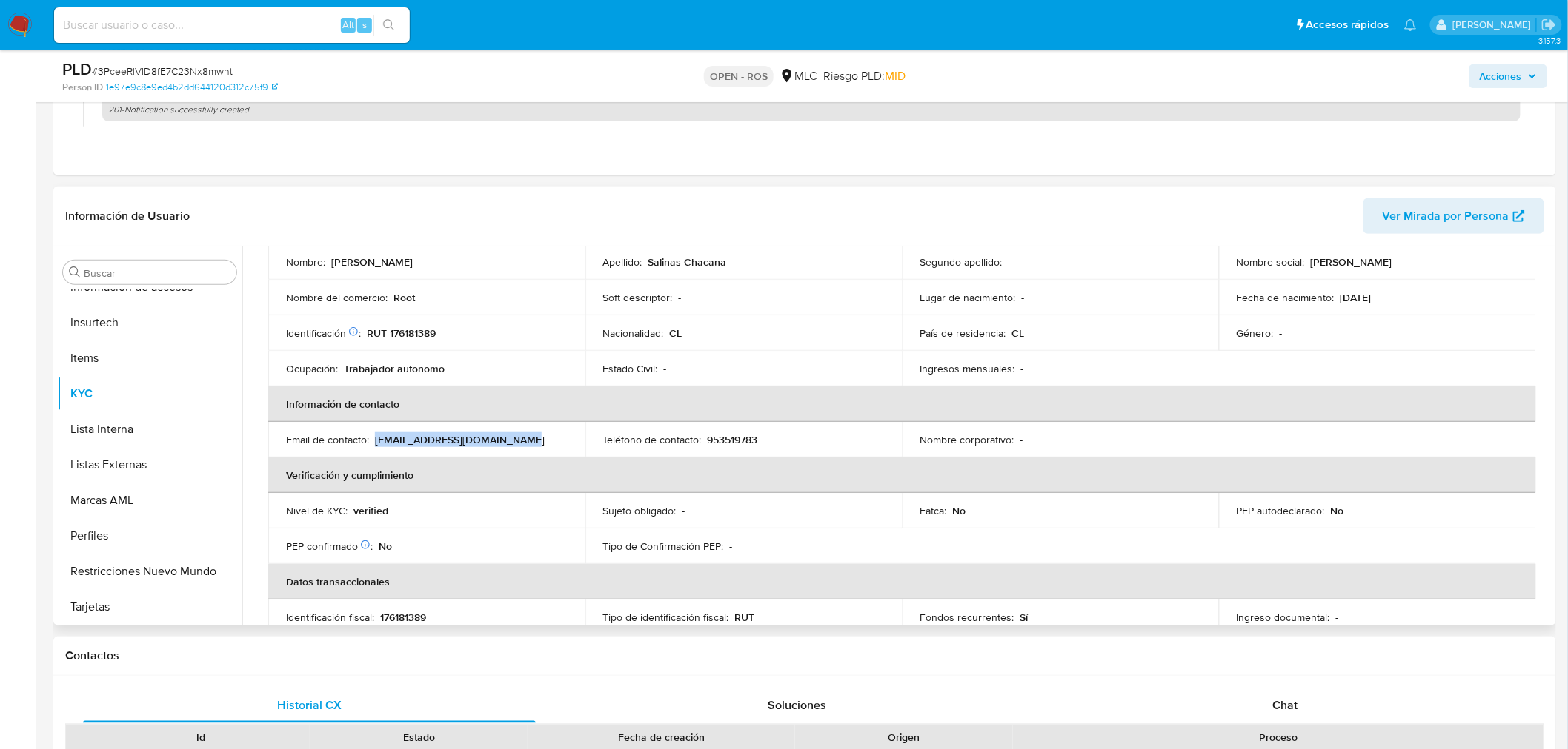
drag, startPoint x: 374, startPoint y: 439, endPoint x: 521, endPoint y: 440, distance: 147.0
click at [521, 440] on div "Email de contacto : bladimirsalinas91@gmail.com" at bounding box center [426, 440] width 281 height 13
copy p "[EMAIL_ADDRESS][DOMAIN_NAME]"
click at [428, 376] on td "Ocupación : Trabajador autonomo" at bounding box center [427, 369] width 318 height 35
click at [736, 439] on p "953519783" at bounding box center [733, 440] width 51 height 13
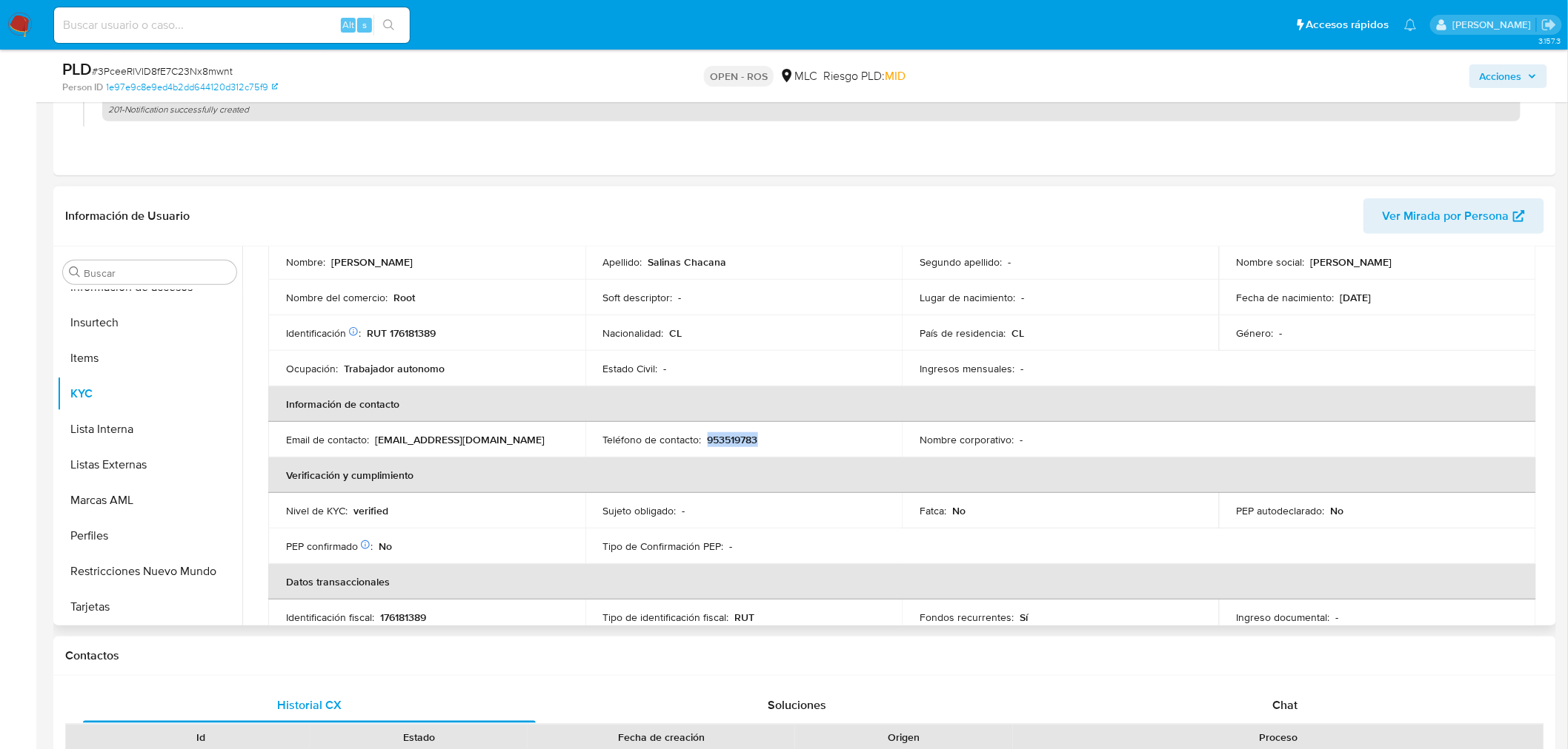
click at [736, 439] on p "953519783" at bounding box center [733, 440] width 51 height 13
copy p "953519783"
click at [419, 328] on p "RUT 176181389" at bounding box center [402, 332] width 69 height 13
copy p "176181389"
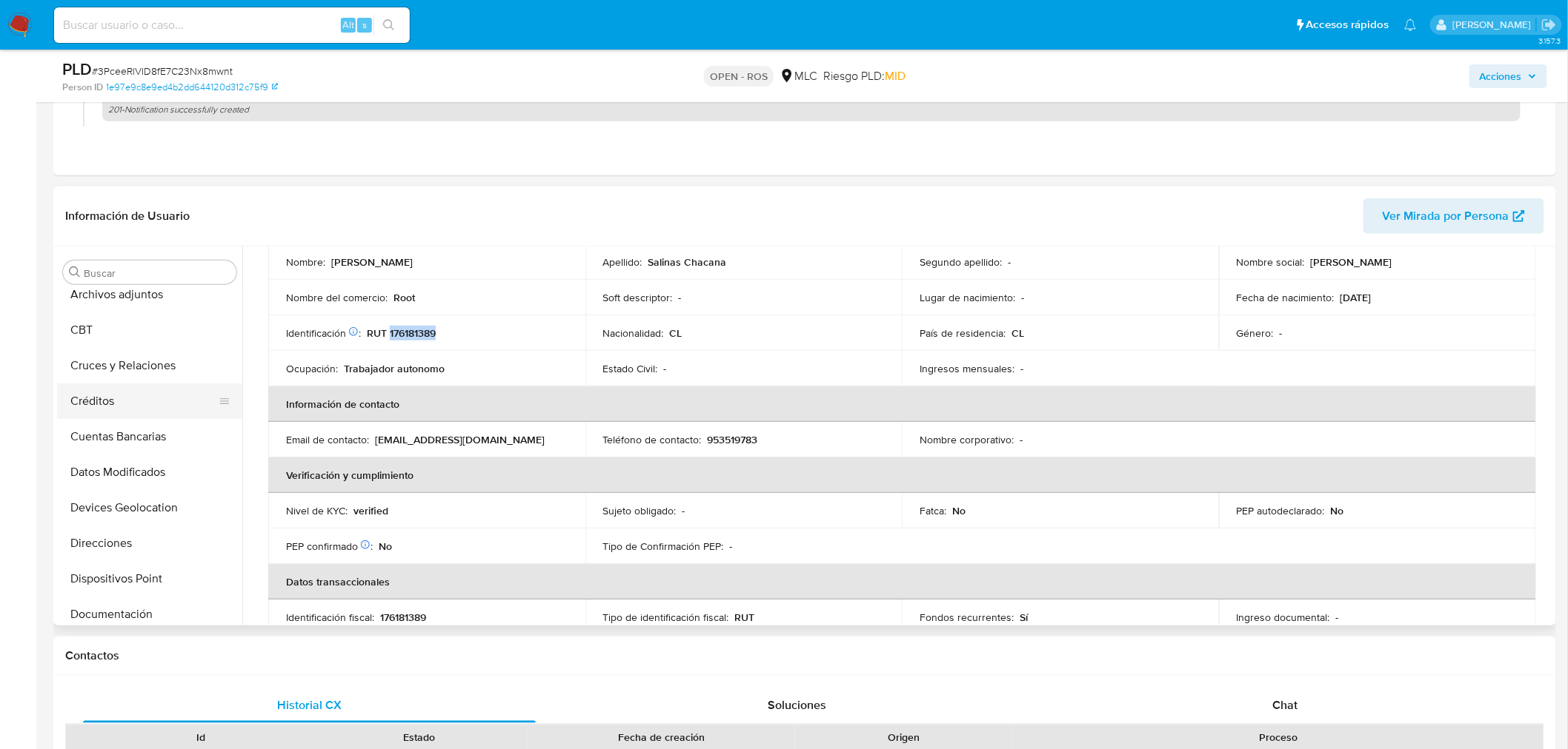
scroll to position [0, 0]
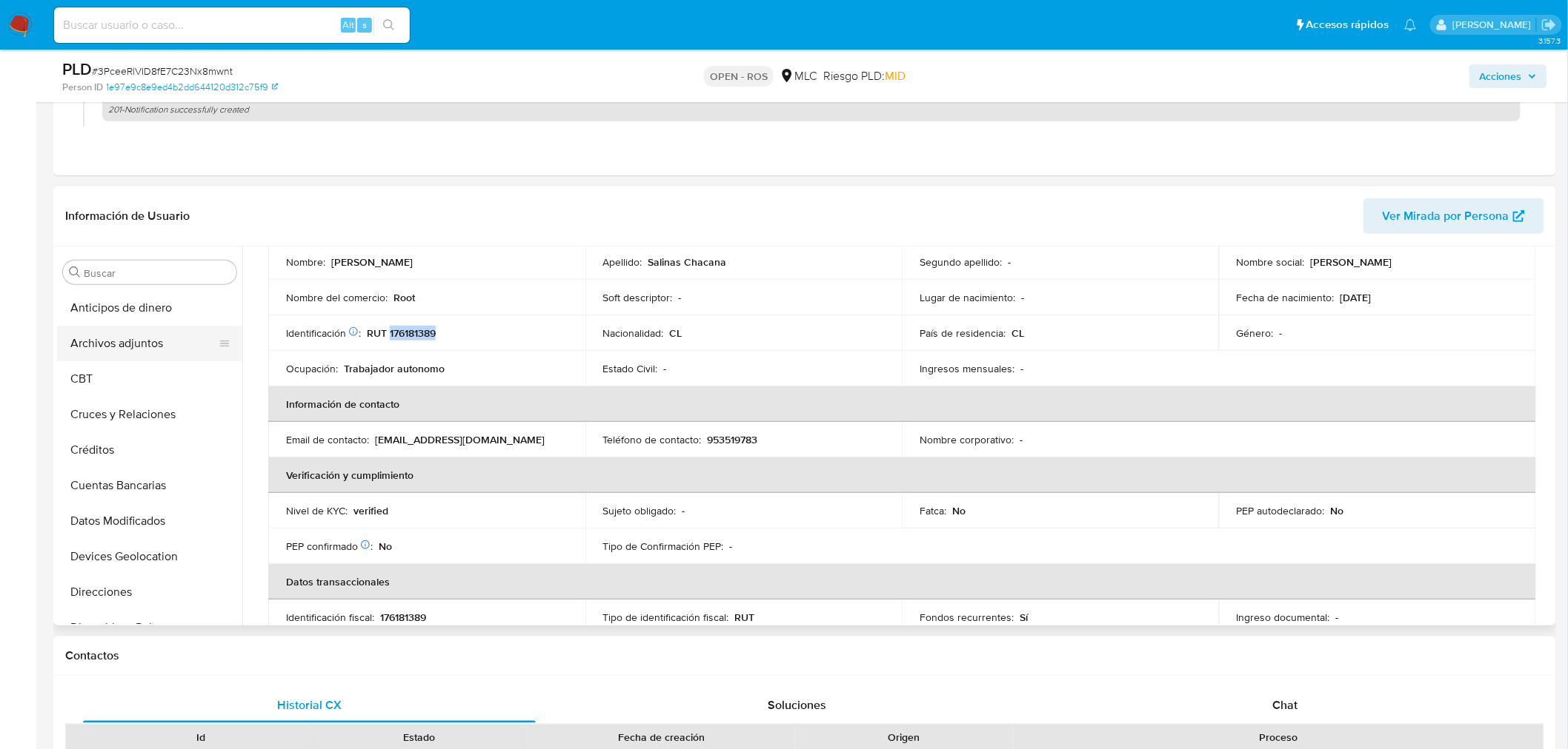
click at [127, 348] on button "Archivos adjuntos" at bounding box center [143, 344] width 173 height 35
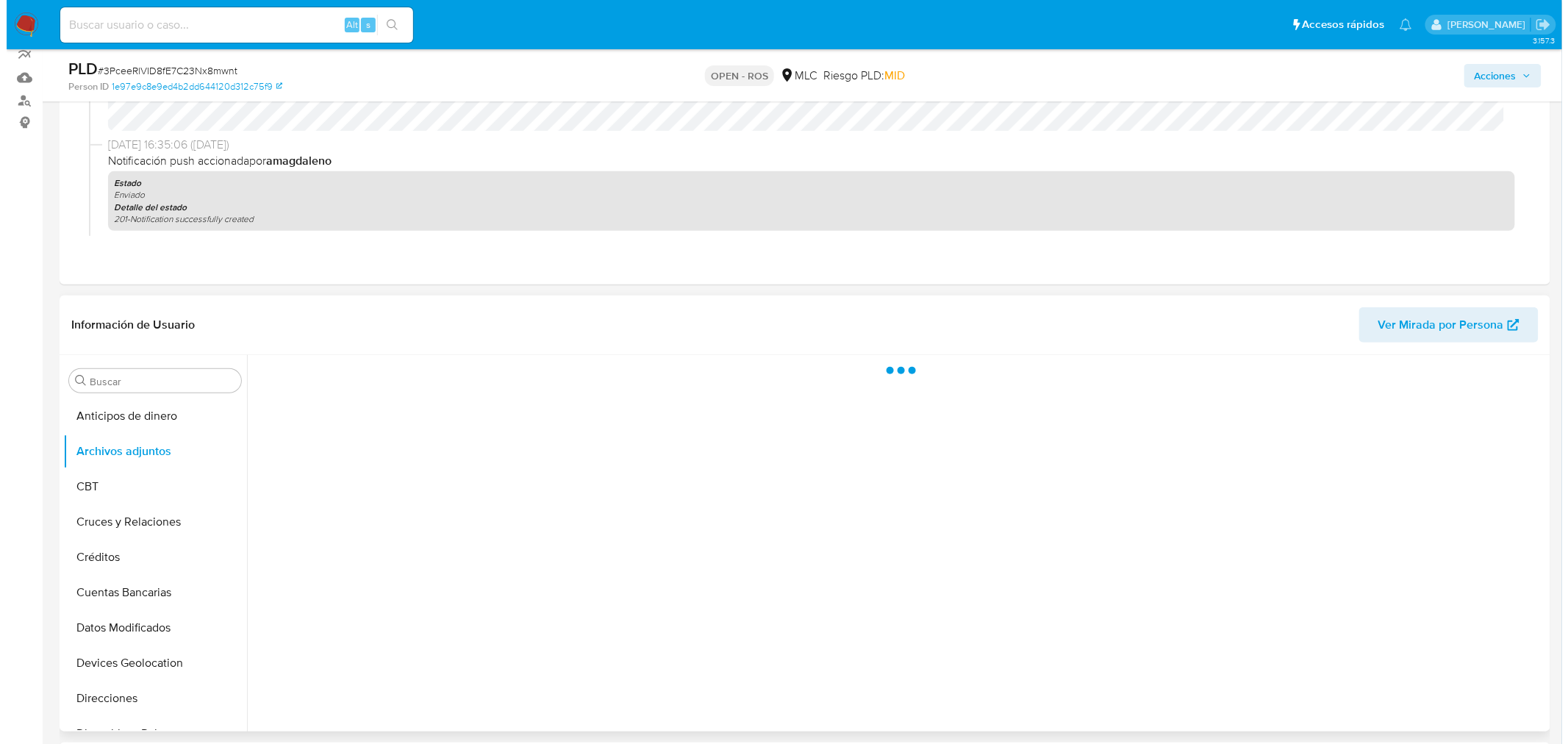
scroll to position [163, 0]
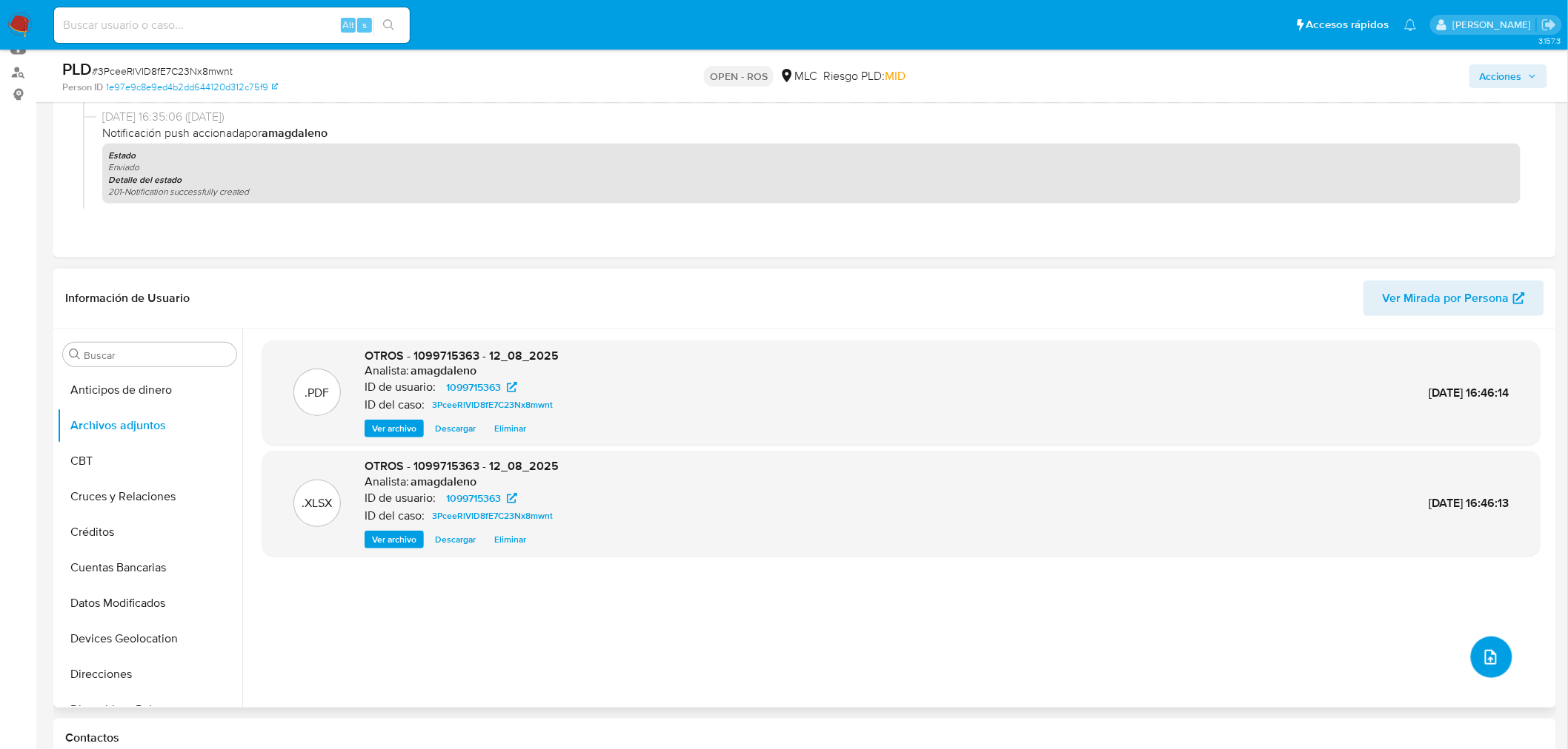
click at [1494, 659] on button "upload-file" at bounding box center [1491, 657] width 42 height 42
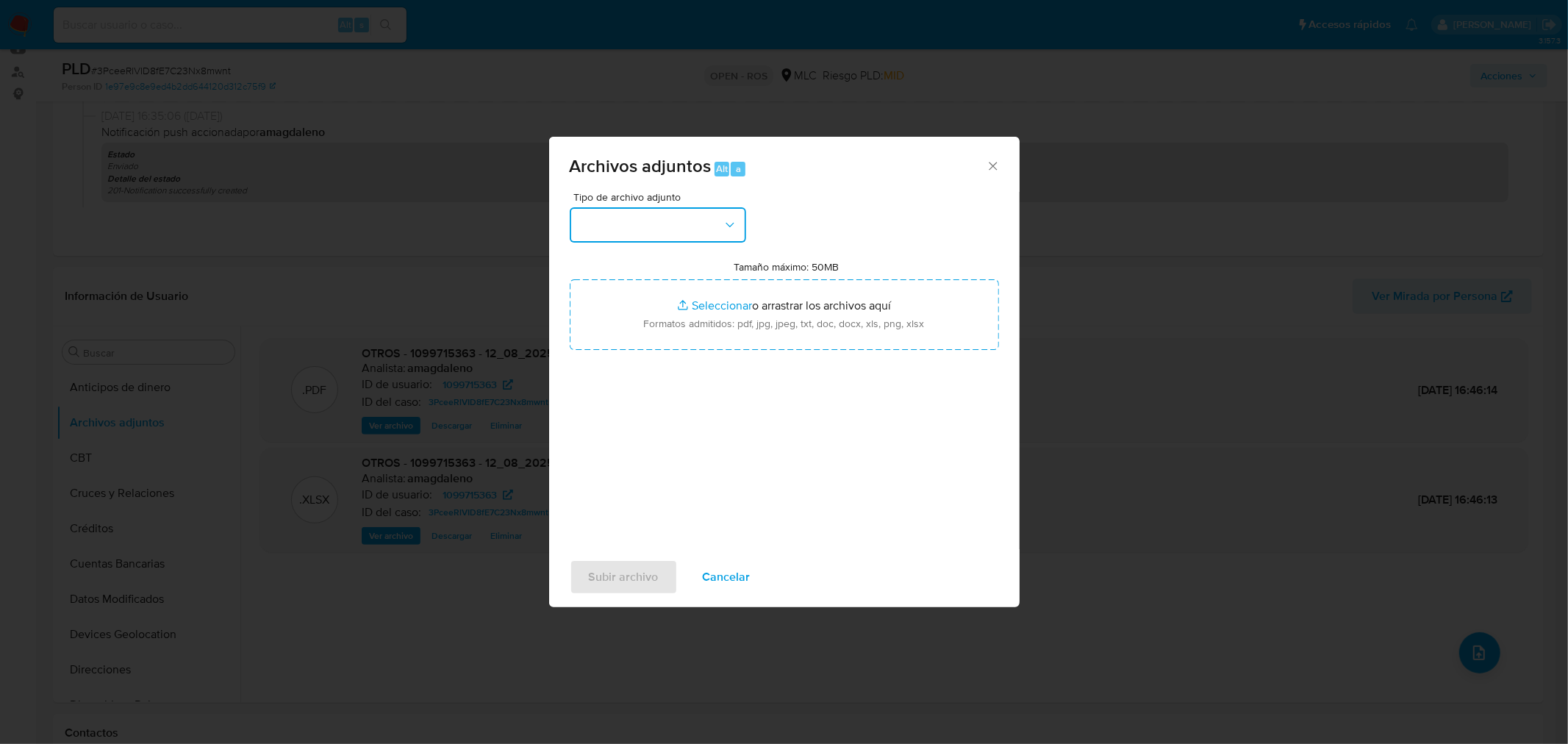
click at [652, 214] on button "button" at bounding box center [657, 225] width 176 height 35
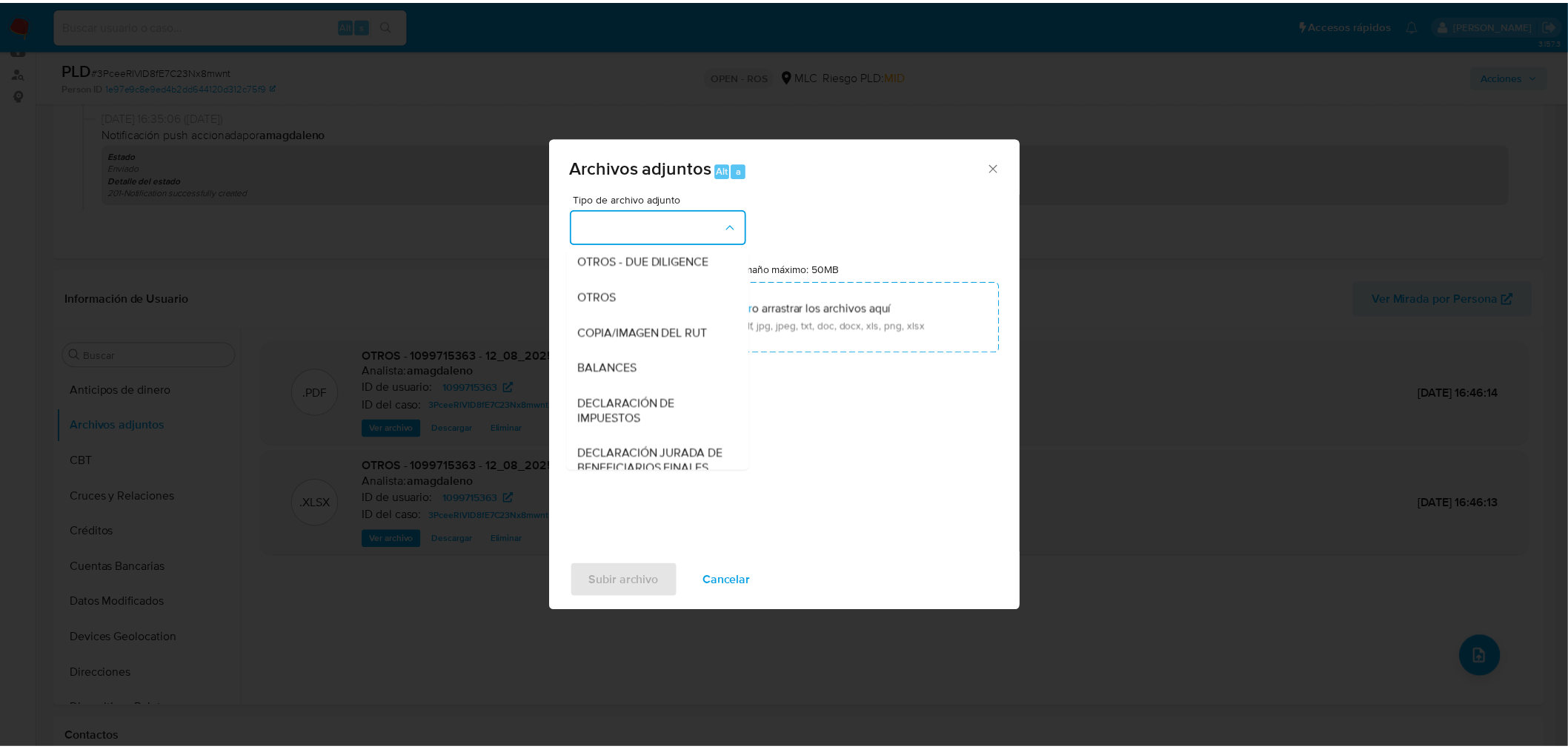
scroll to position [205, 0]
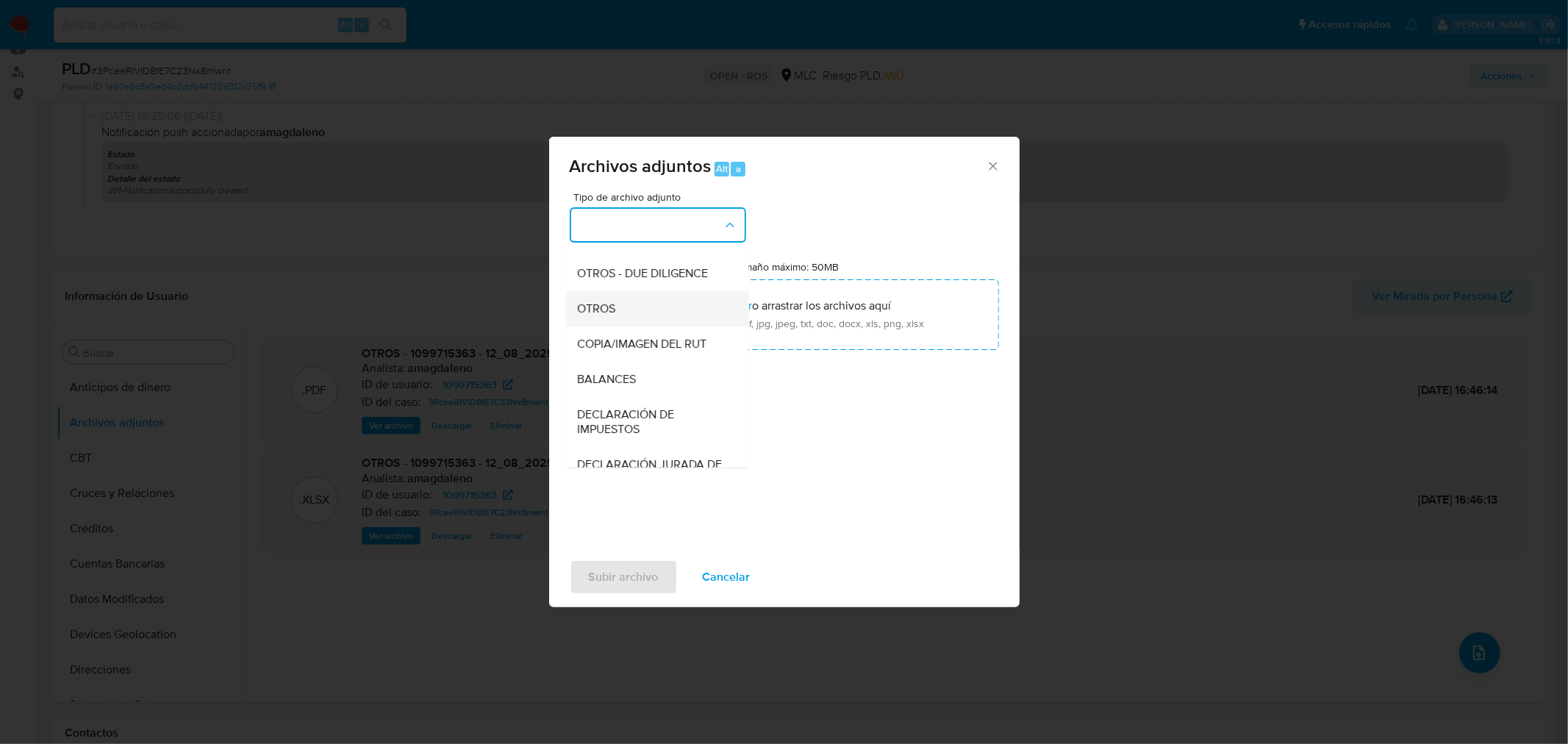
click at [631, 320] on div "OTROS" at bounding box center [653, 308] width 150 height 35
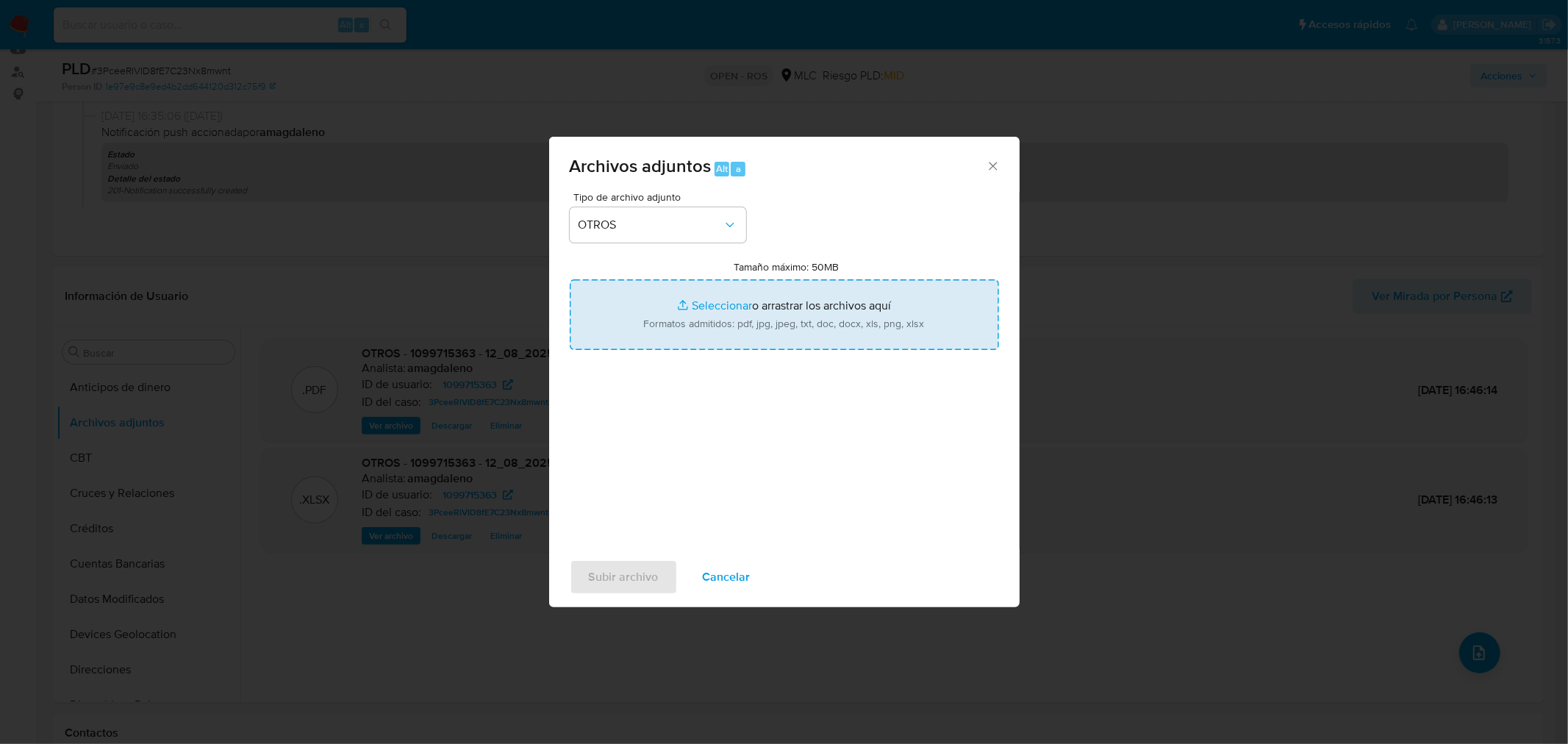
click at [709, 310] on input "Tamaño máximo: 50MB Seleccionar archivos" at bounding box center [784, 314] width 429 height 70
type input "C:\fakepath\Certificado UAF ROS #1274.pdf"
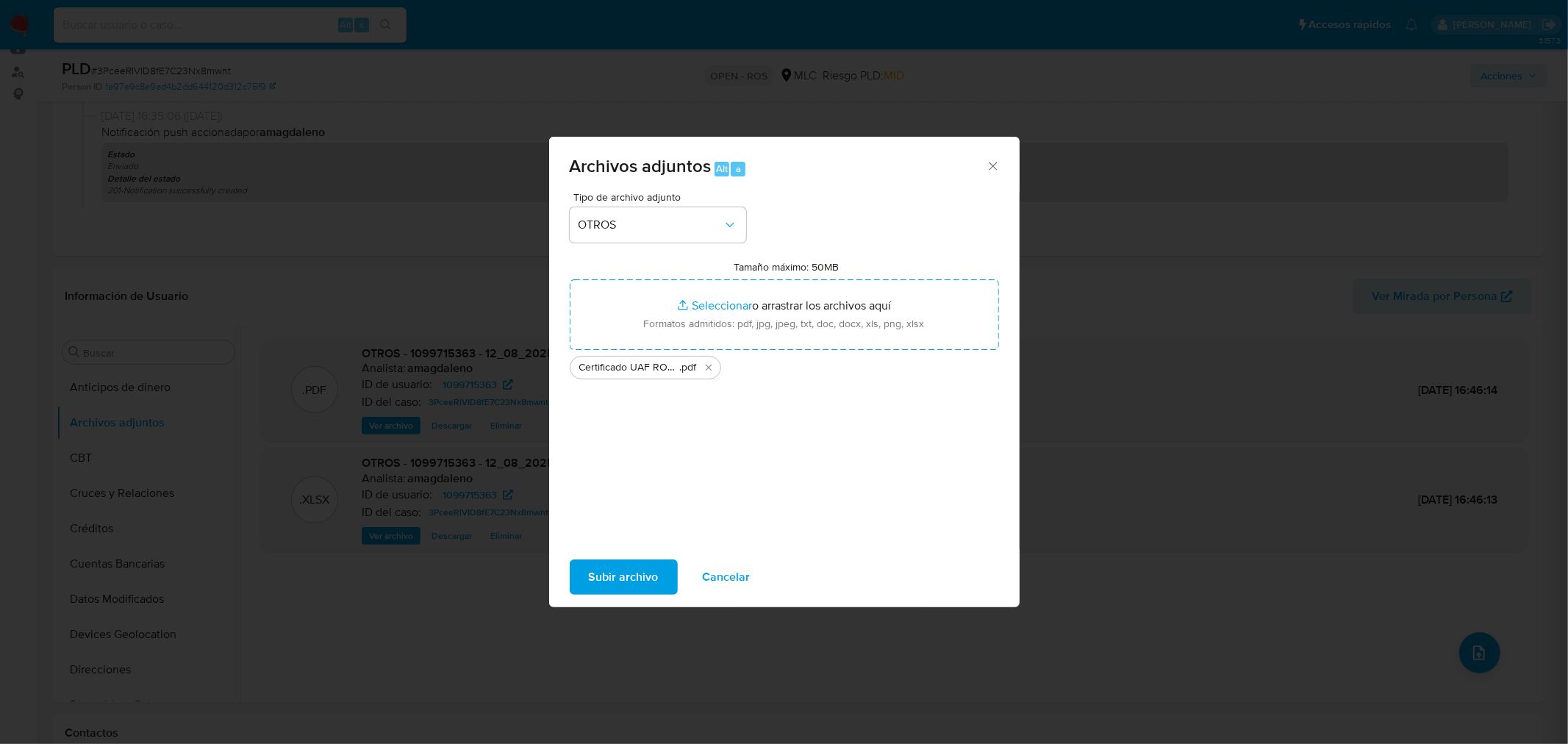
click at [640, 578] on span "Subir archivo" at bounding box center [623, 577] width 70 height 33
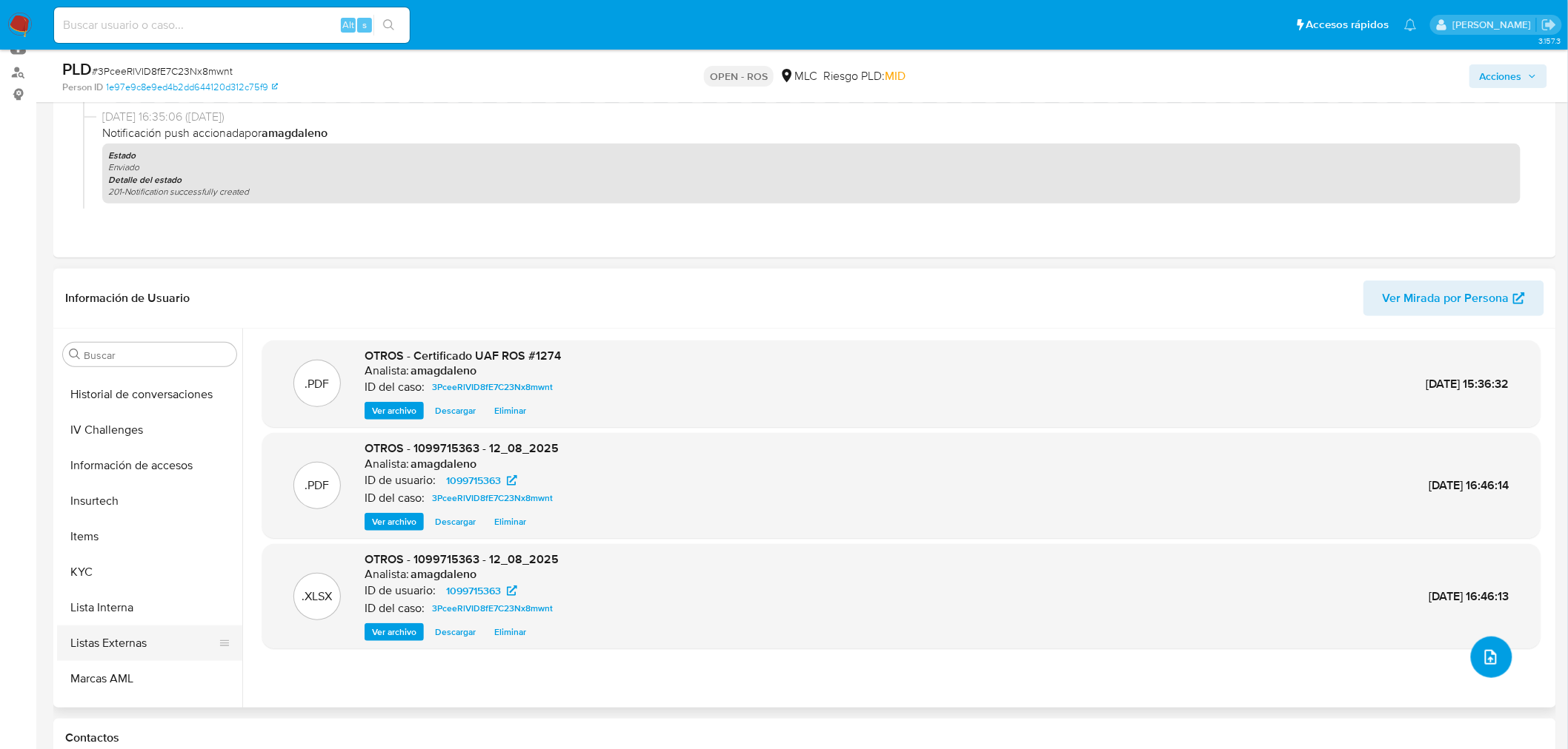
scroll to position [626, 0]
click at [90, 475] on button "KYC" at bounding box center [143, 475] width 173 height 35
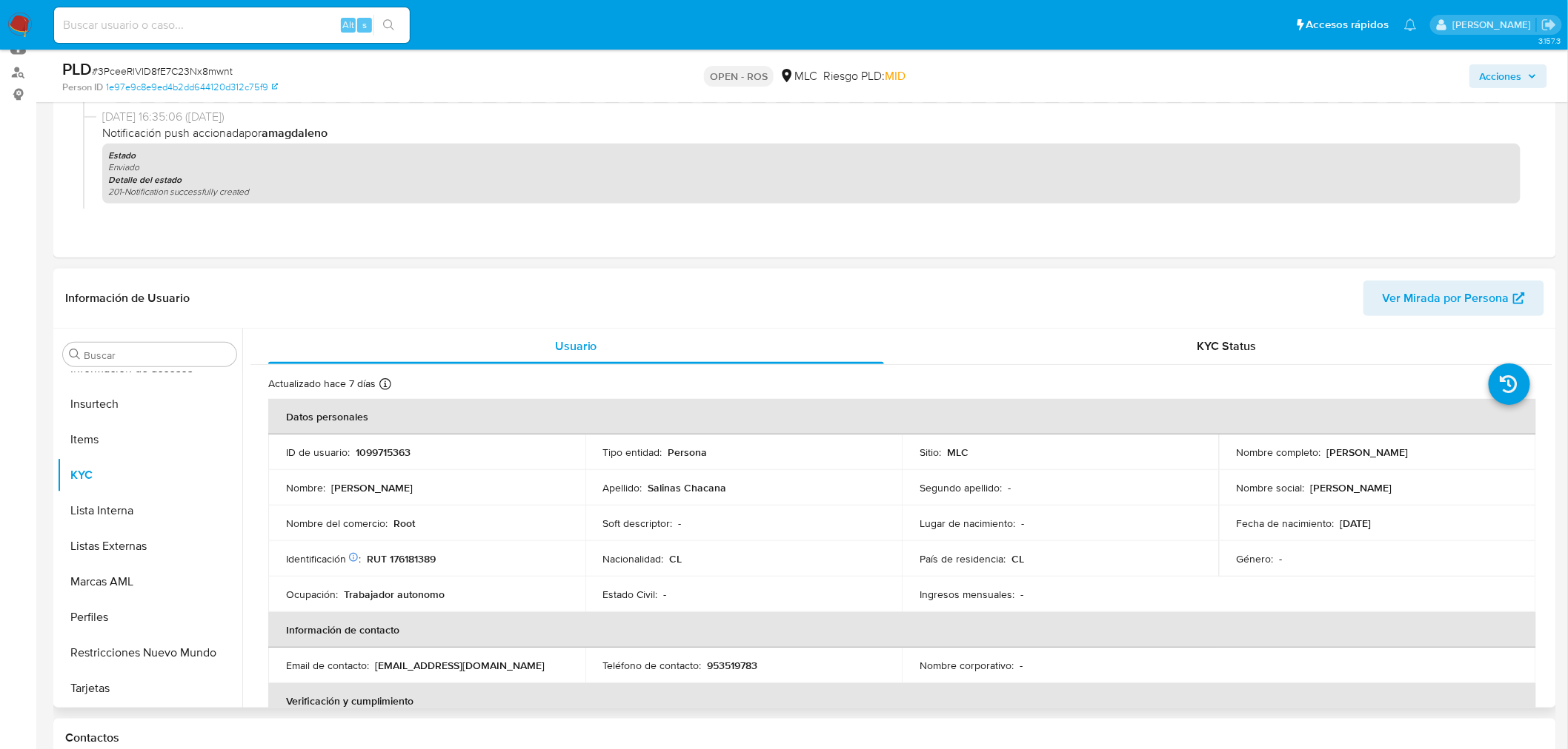
scroll to position [625, 0]
click at [412, 556] on p "RUT 176181389" at bounding box center [402, 558] width 69 height 13
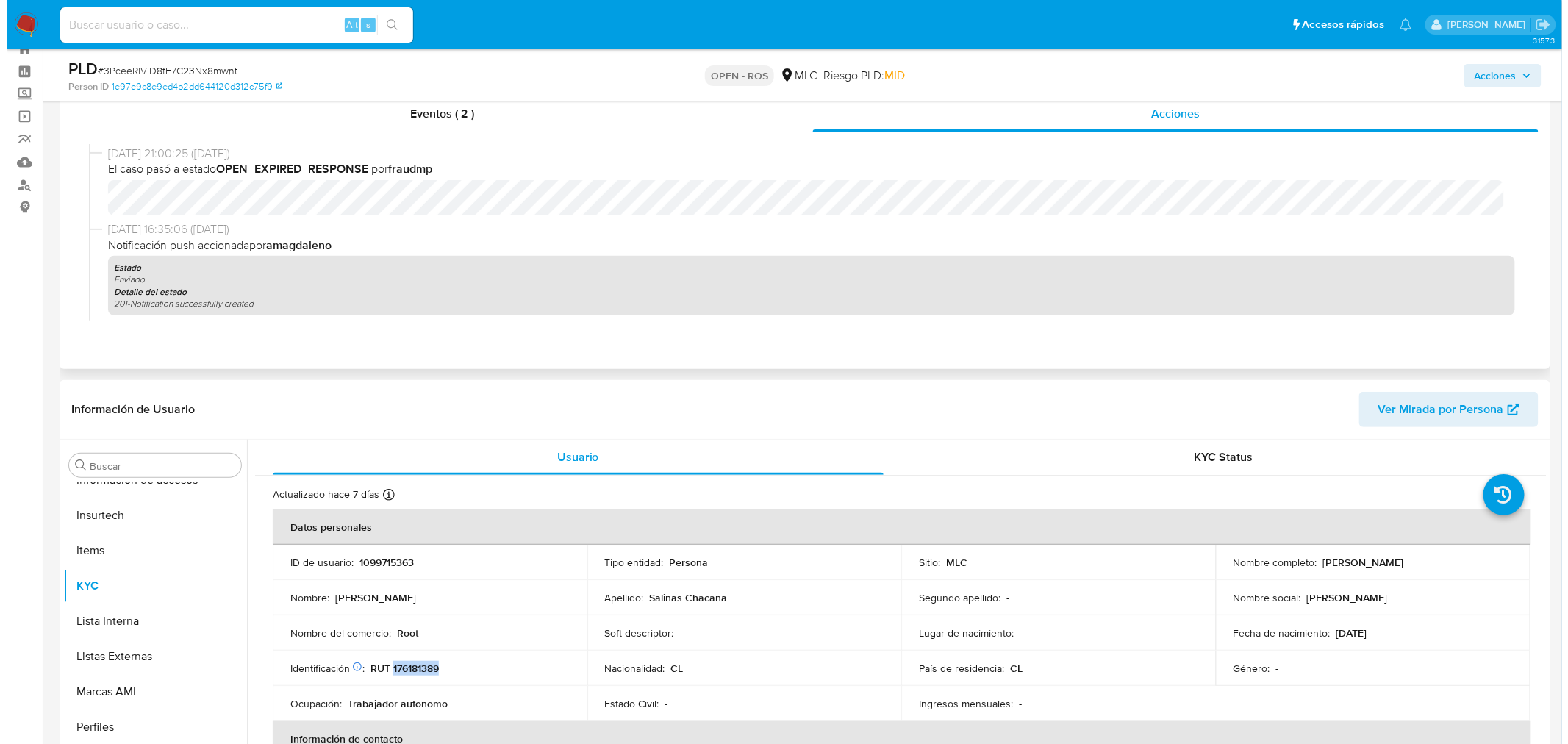
scroll to position [0, 0]
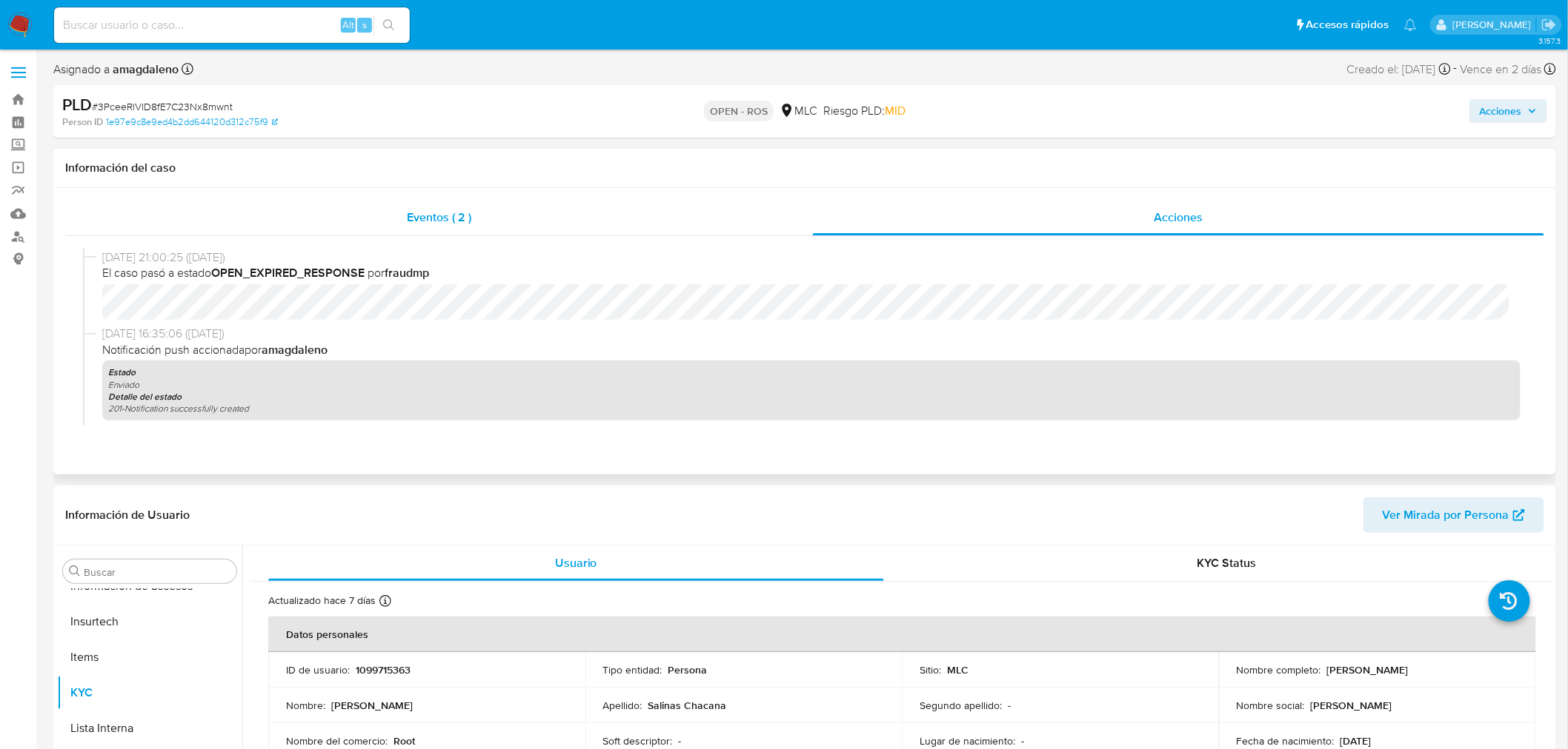
click at [626, 226] on div "Eventos ( 2 )" at bounding box center [439, 218] width 748 height 35
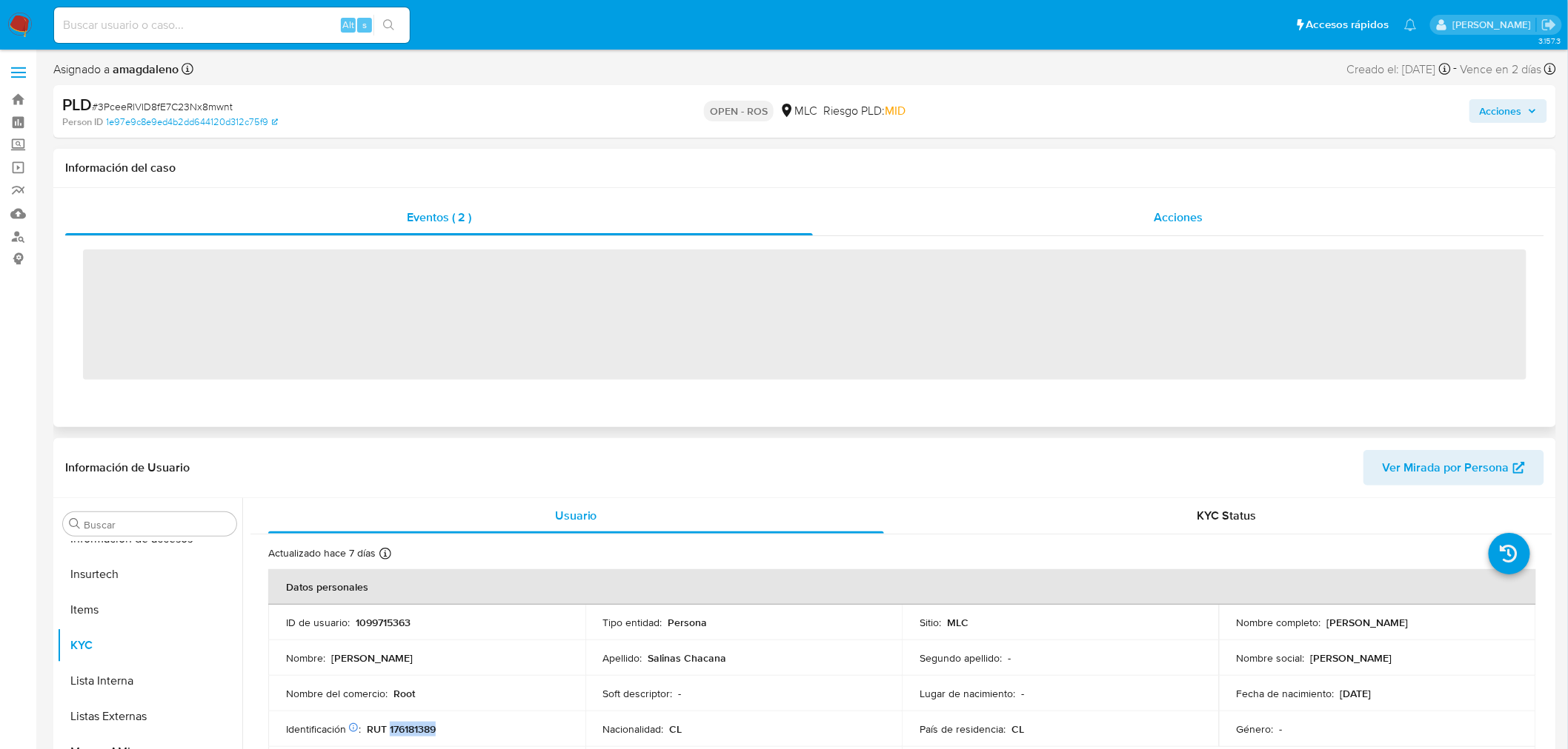
click at [893, 212] on div "Acciones" at bounding box center [1178, 218] width 732 height 35
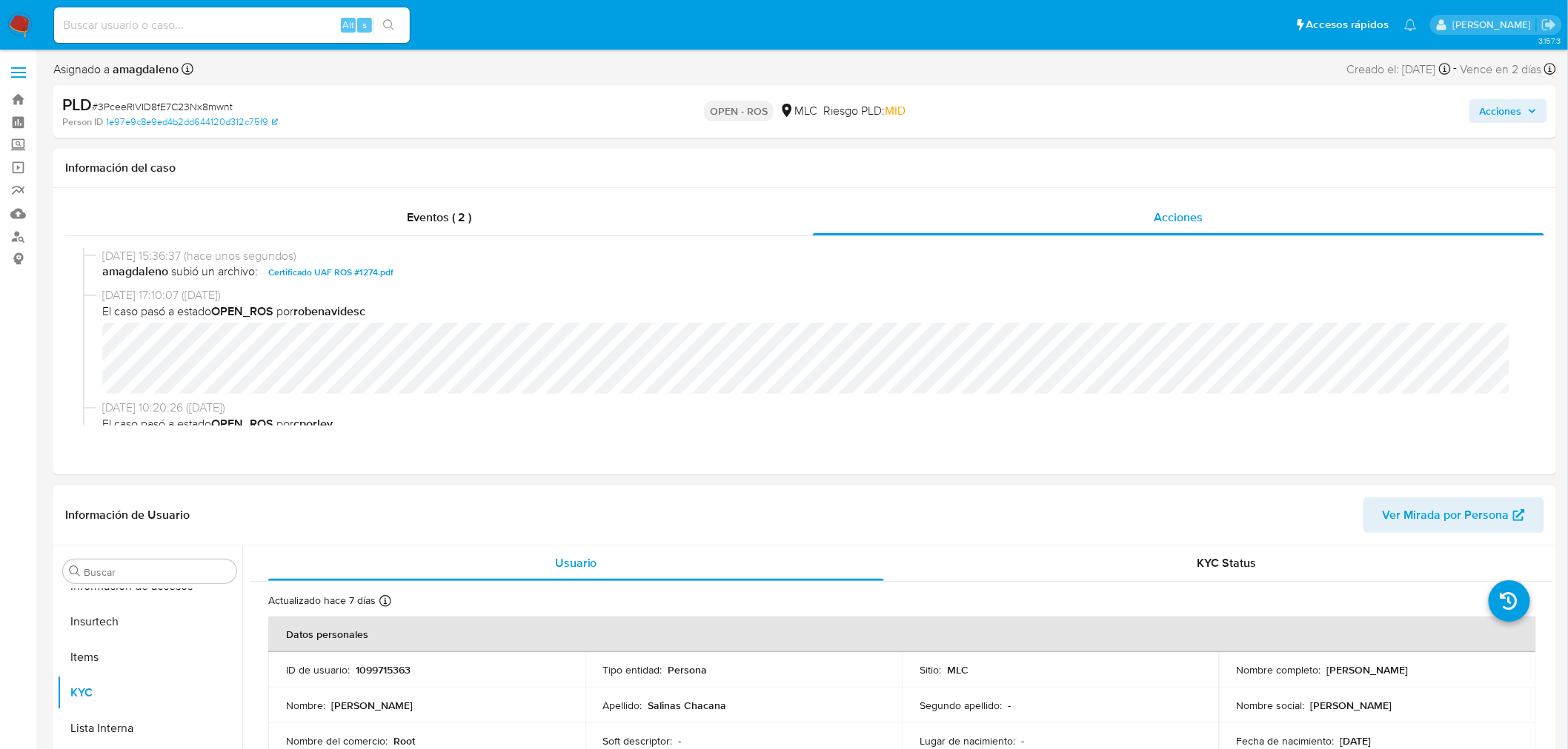
click at [1498, 112] on span "Acciones" at bounding box center [1501, 111] width 43 height 24
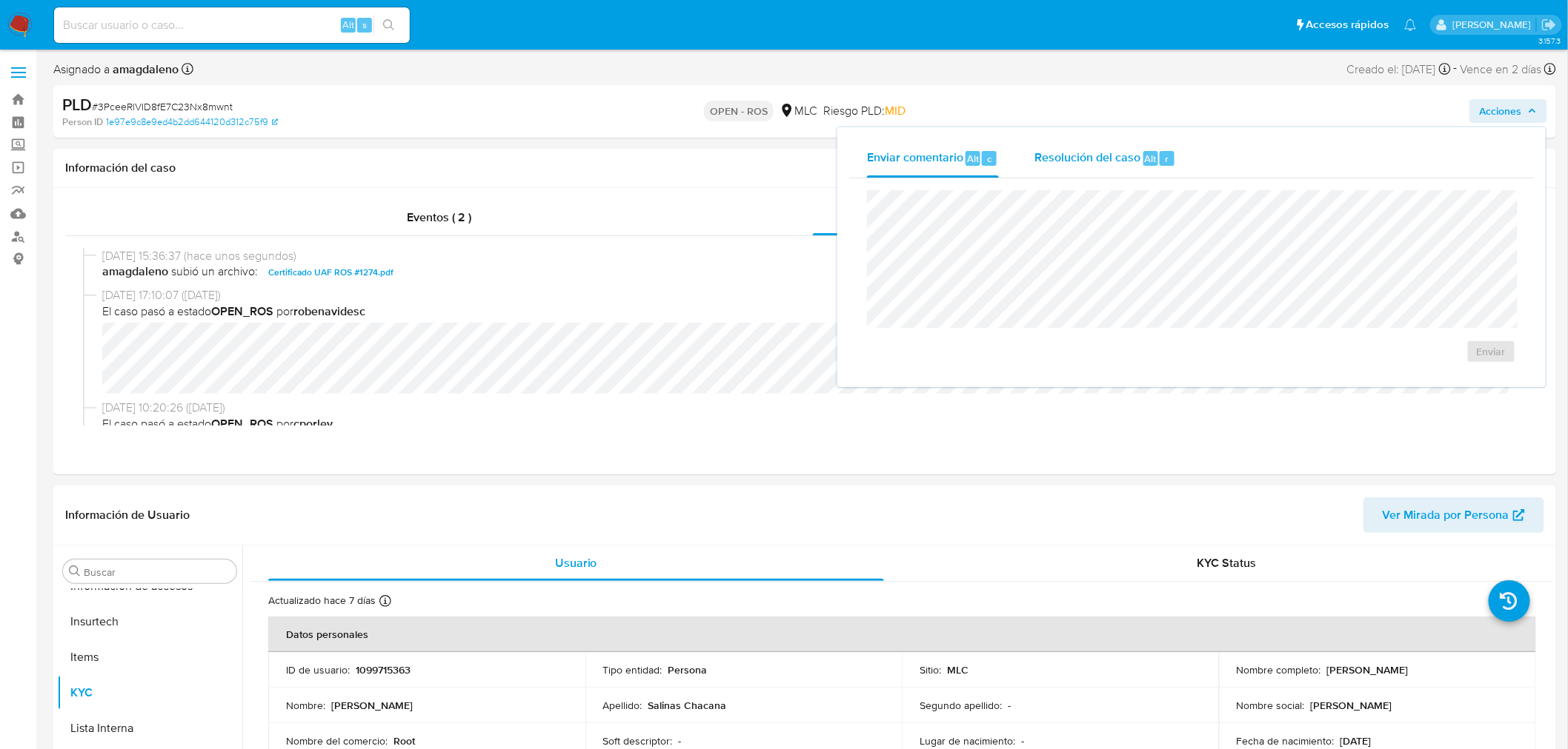
click at [1075, 160] on span "Resolución del caso" at bounding box center [1086, 158] width 106 height 17
click at [995, 199] on div "ROS" at bounding box center [1191, 293] width 649 height 206
click at [0, 0] on lt-strong "di" at bounding box center [0, 0] width 0 height 0
click at [1472, 374] on span "ROS" at bounding box center [1448, 366] width 73 height 33
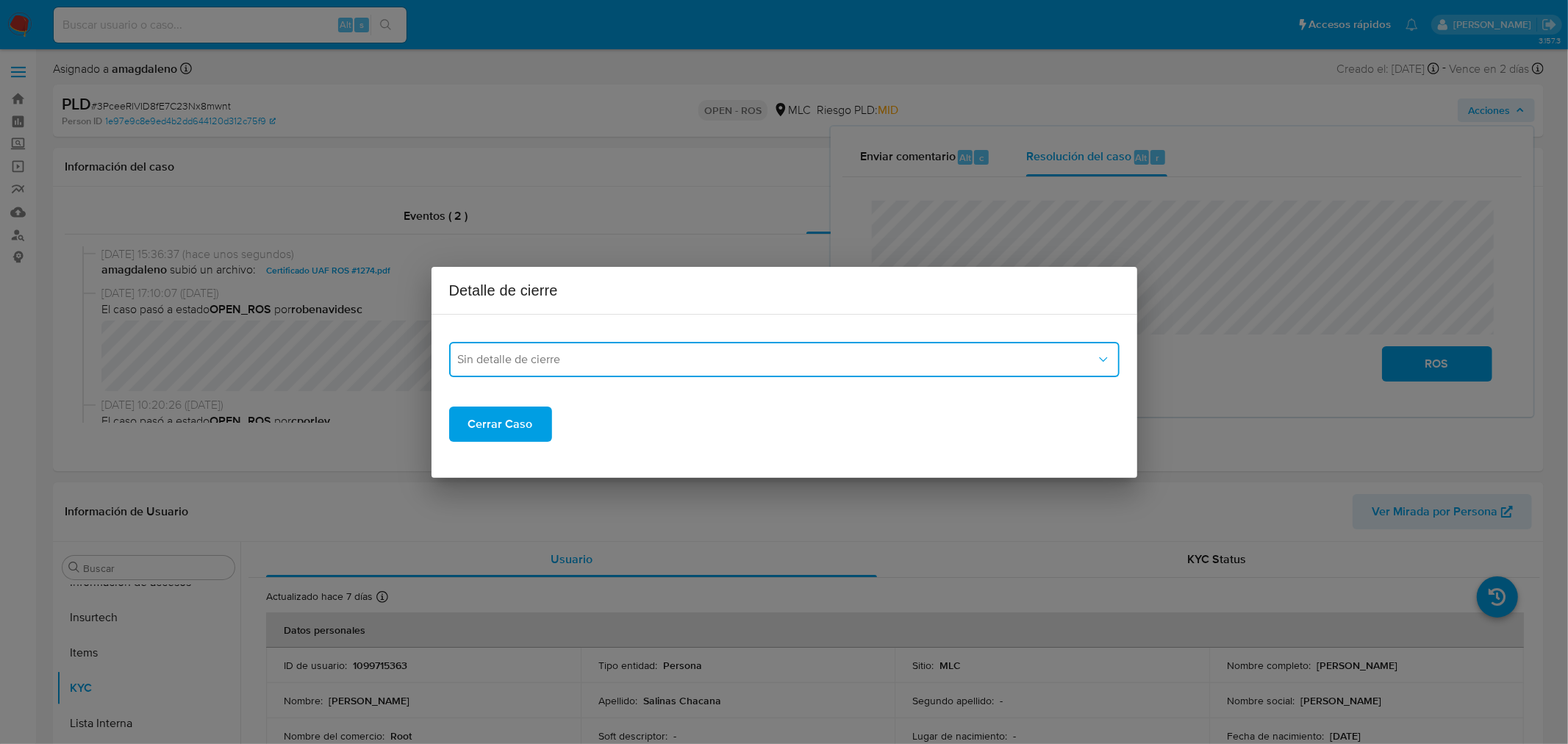
click at [548, 360] on span "Sin detalle de cierre" at bounding box center [776, 359] width 638 height 15
click at [549, 438] on div "ROS_EMISOR" at bounding box center [784, 434] width 653 height 35
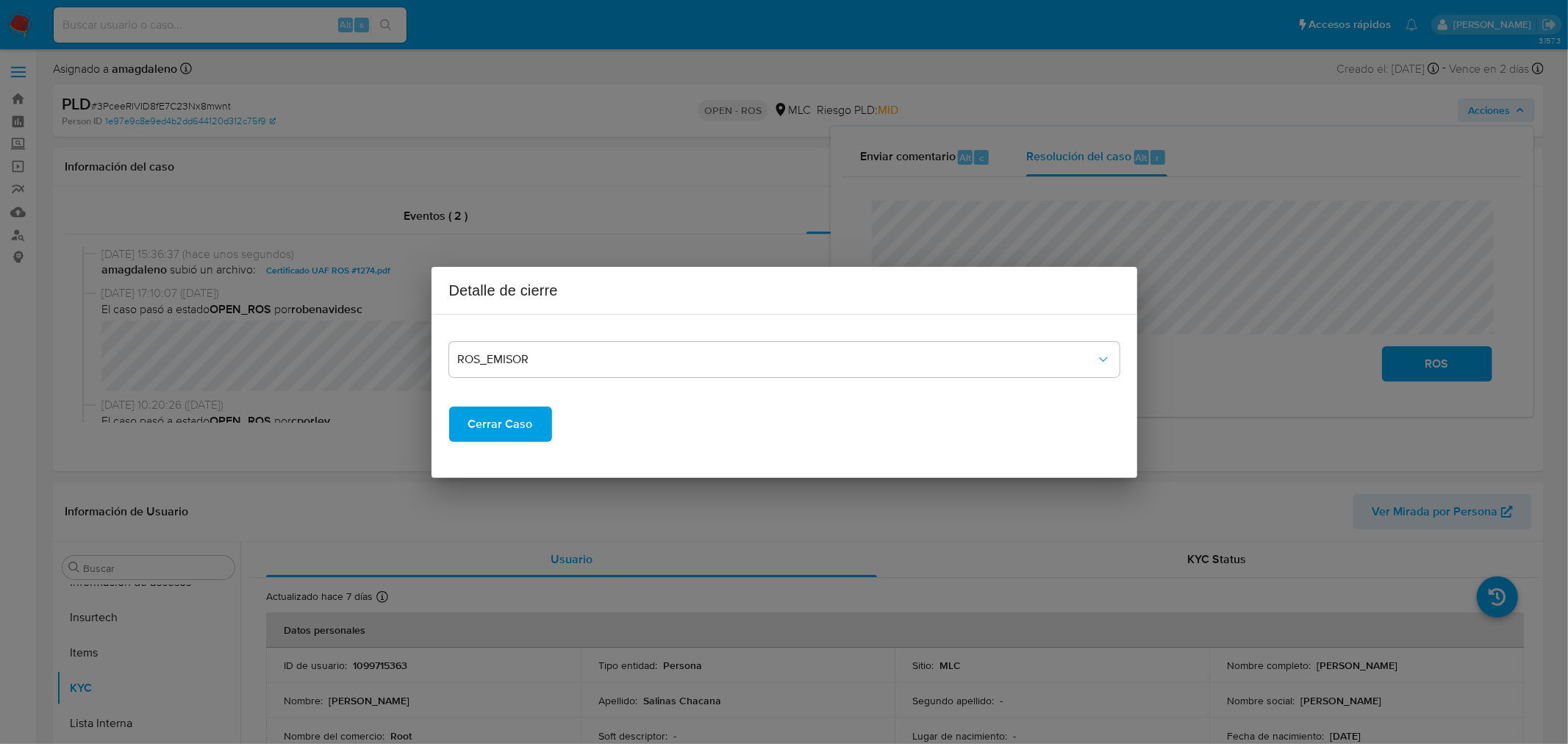
click at [520, 427] on span "Cerrar Caso" at bounding box center [501, 424] width 65 height 33
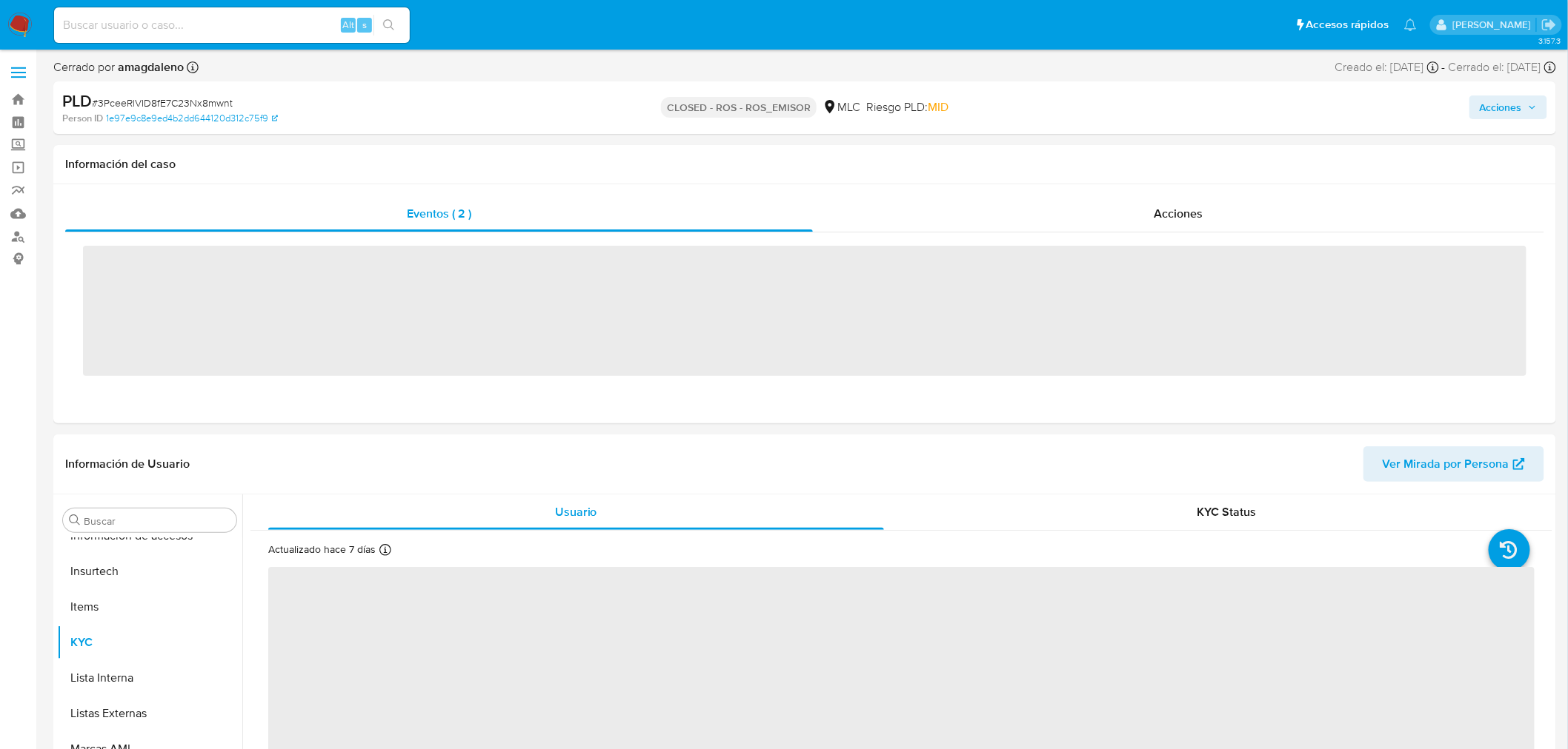
scroll to position [625, 0]
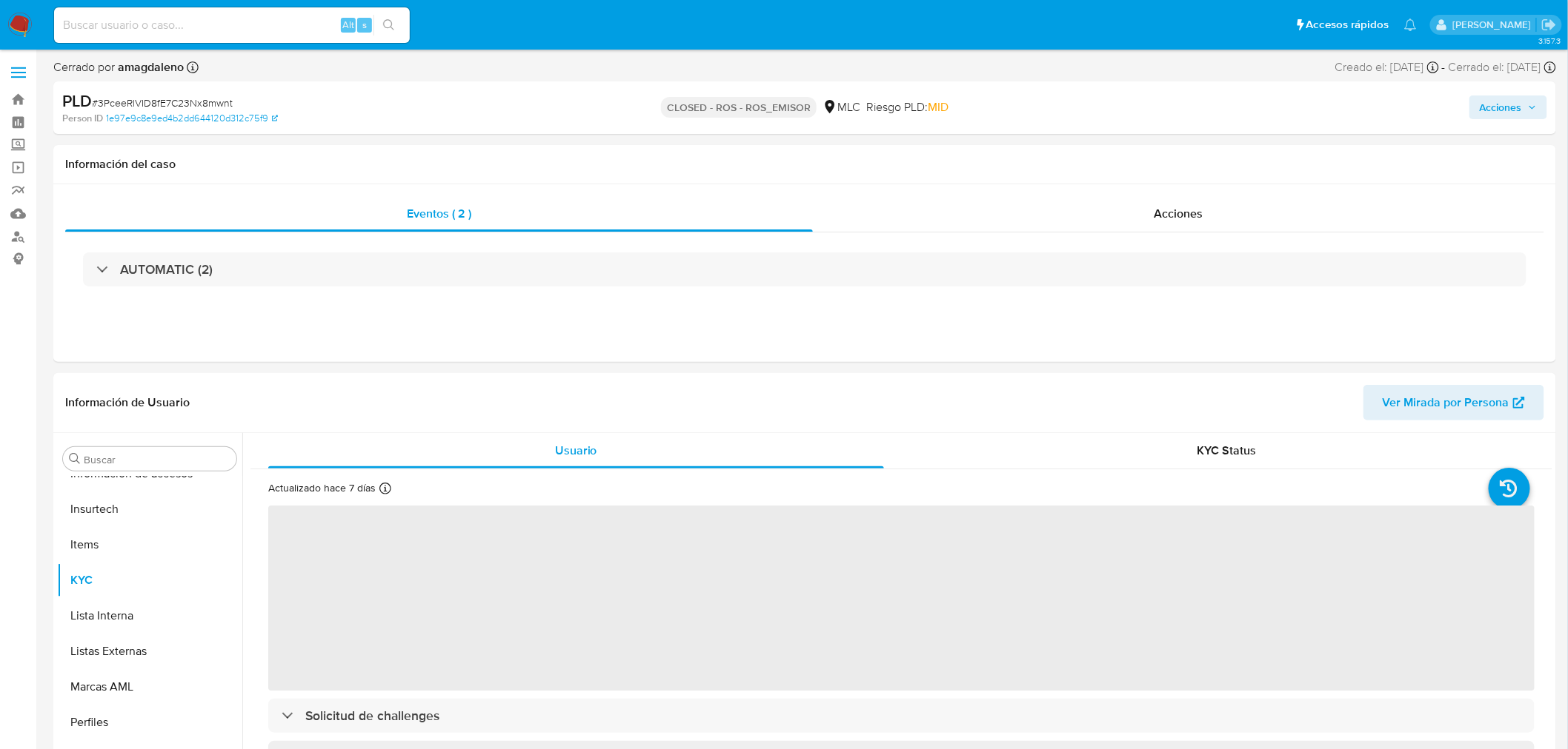
select select "10"
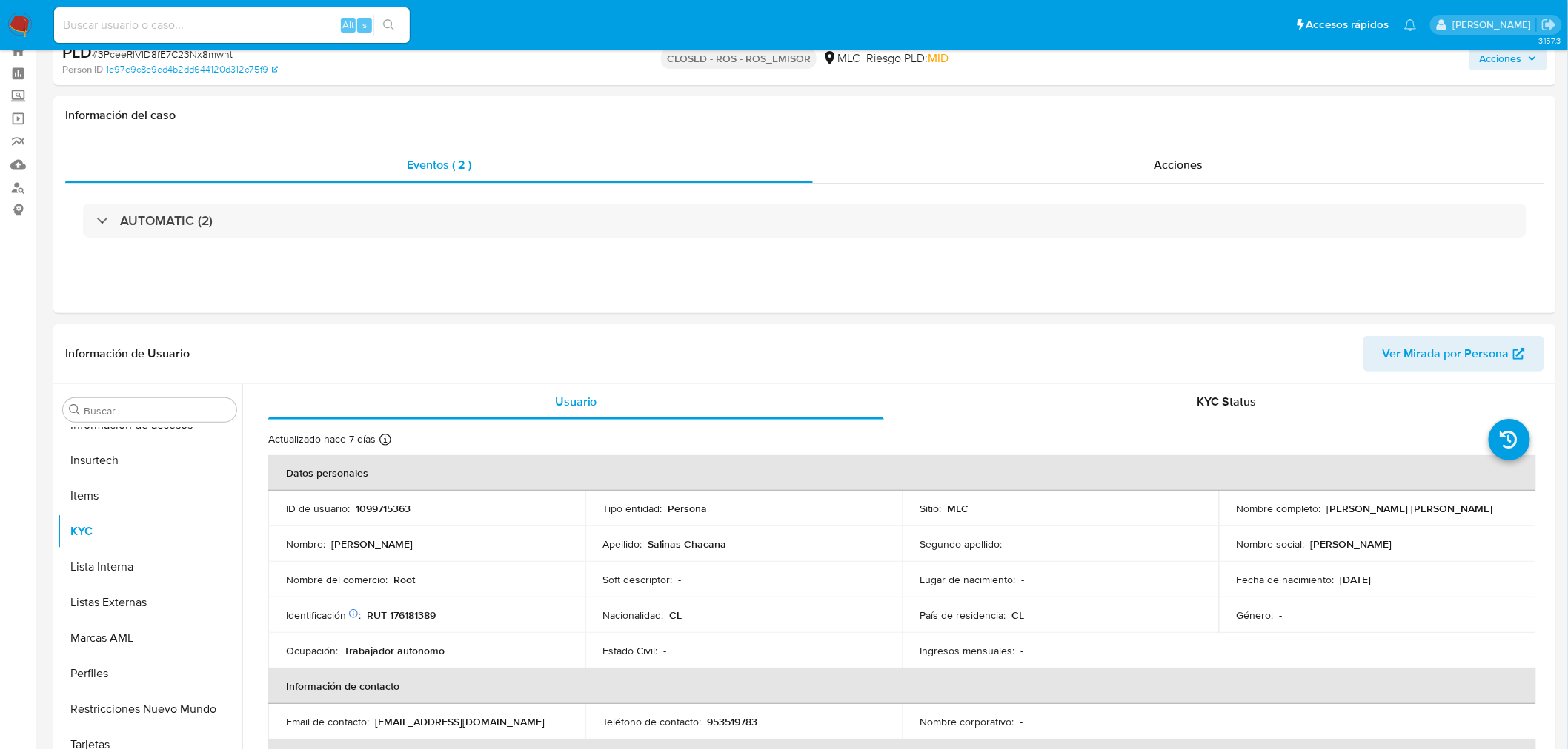
scroll to position [0, 0]
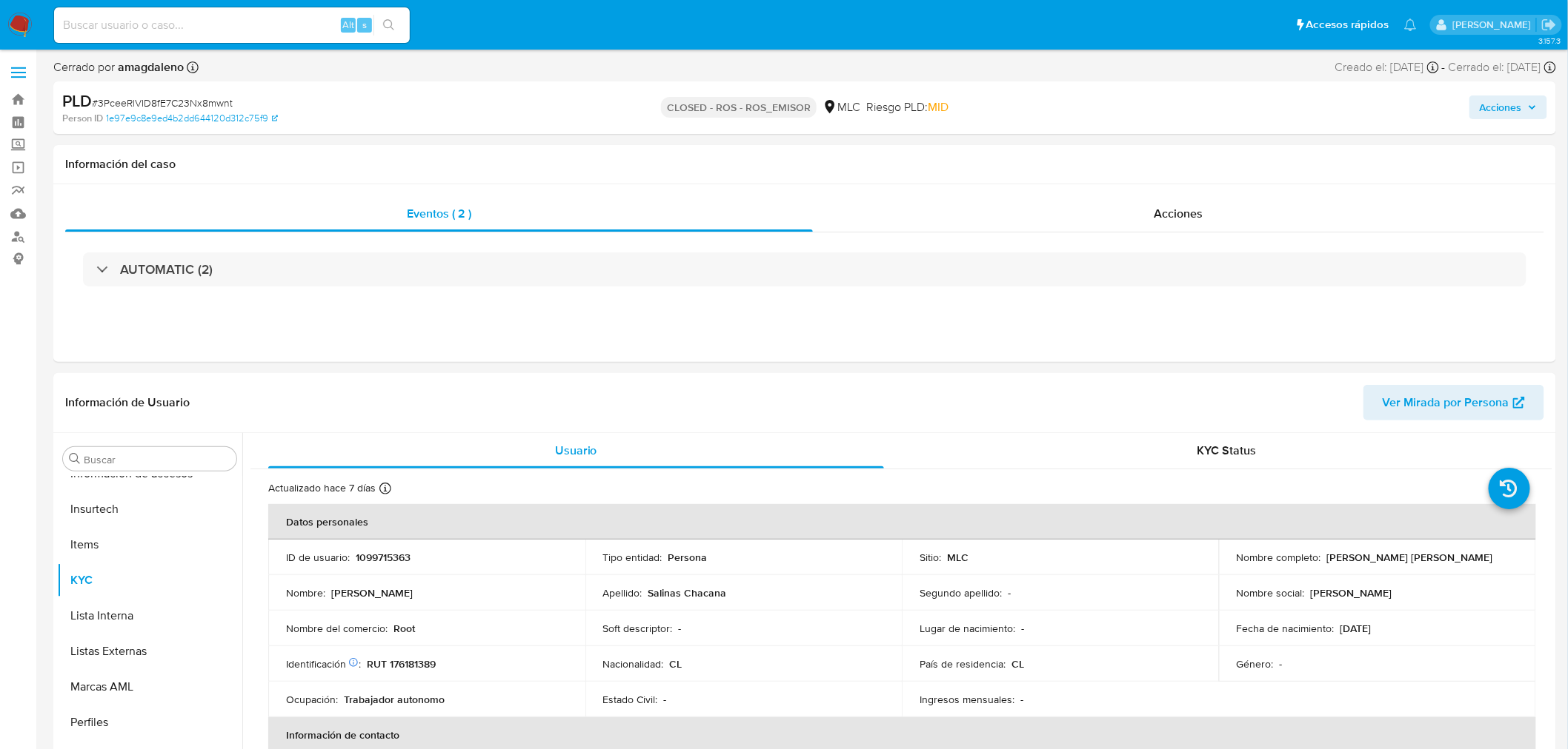
click at [193, 98] on span "# 3PceeRlVID8fE7C23Nx8mwnt" at bounding box center [162, 103] width 141 height 15
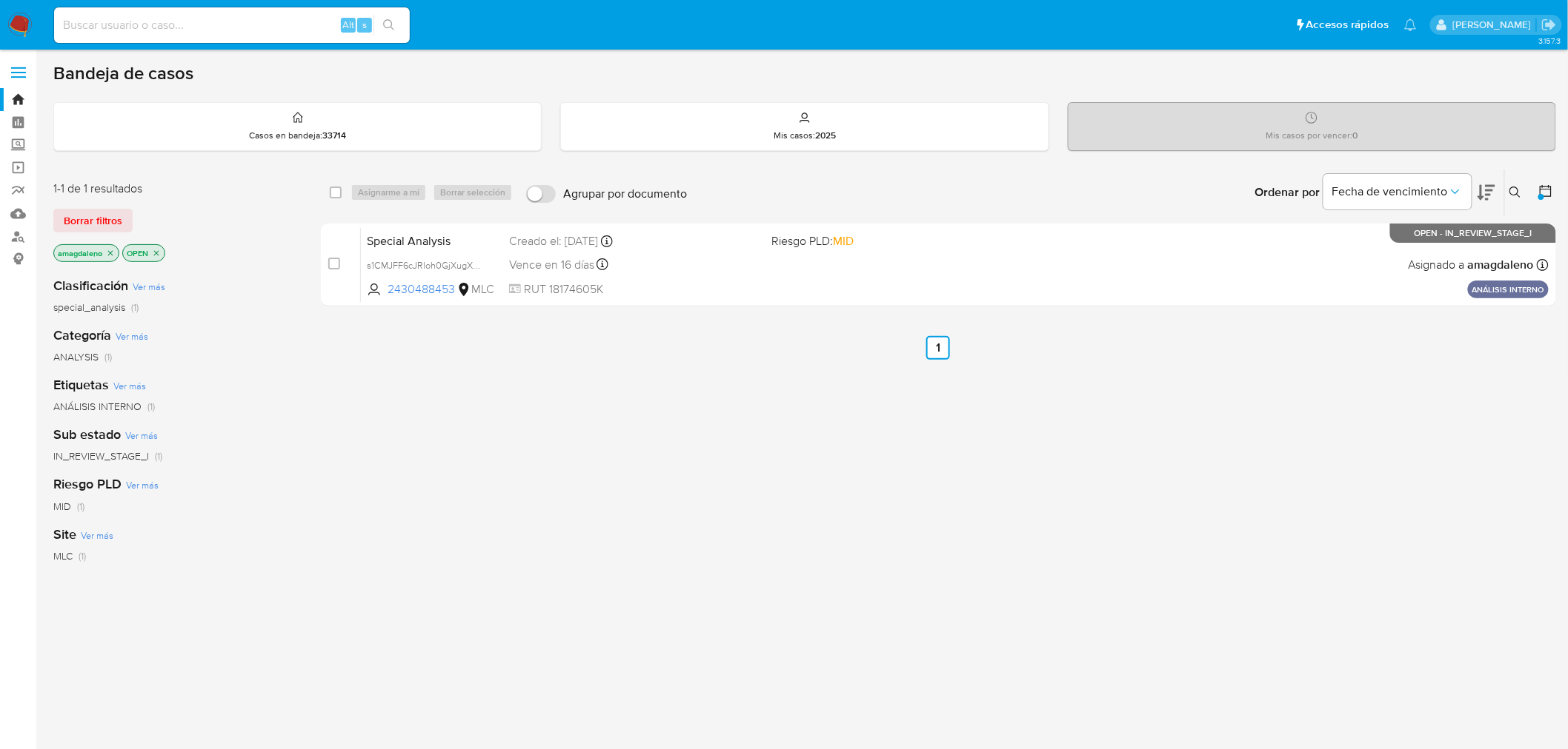
click at [112, 254] on icon "close-filter" at bounding box center [111, 253] width 5 height 5
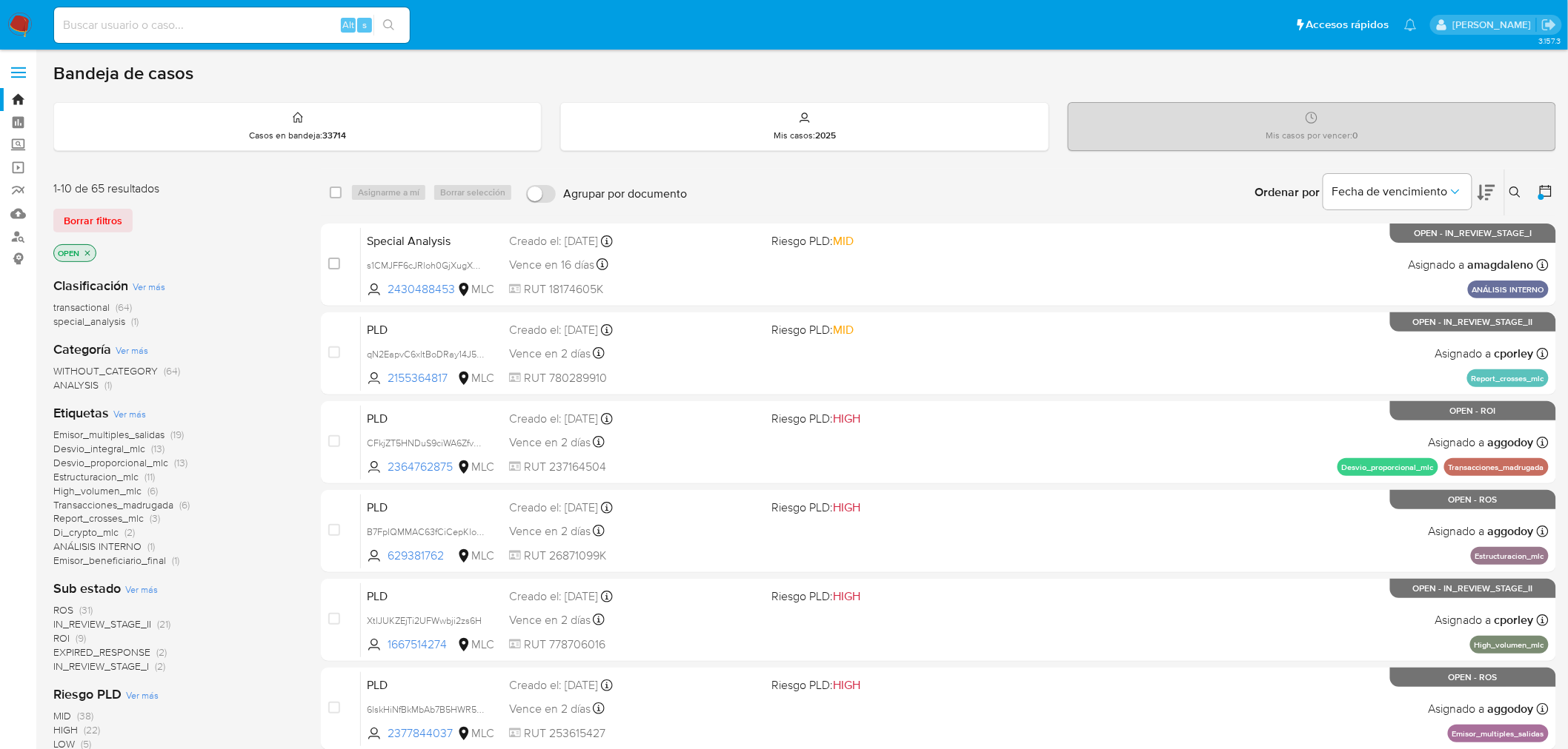
click at [1543, 193] on icon at bounding box center [1545, 191] width 15 height 15
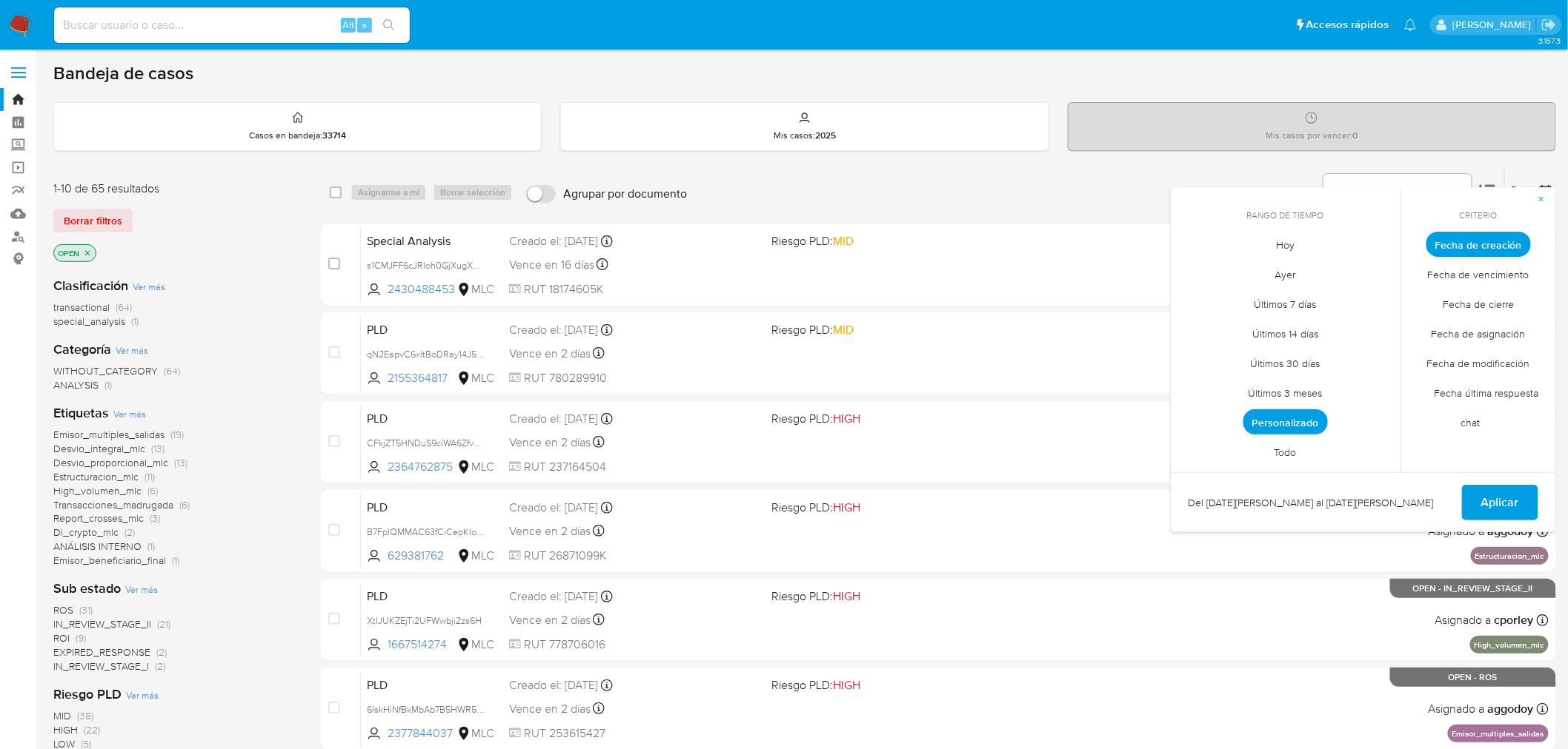
click at [1310, 417] on span "Personalizado" at bounding box center [1285, 422] width 84 height 25
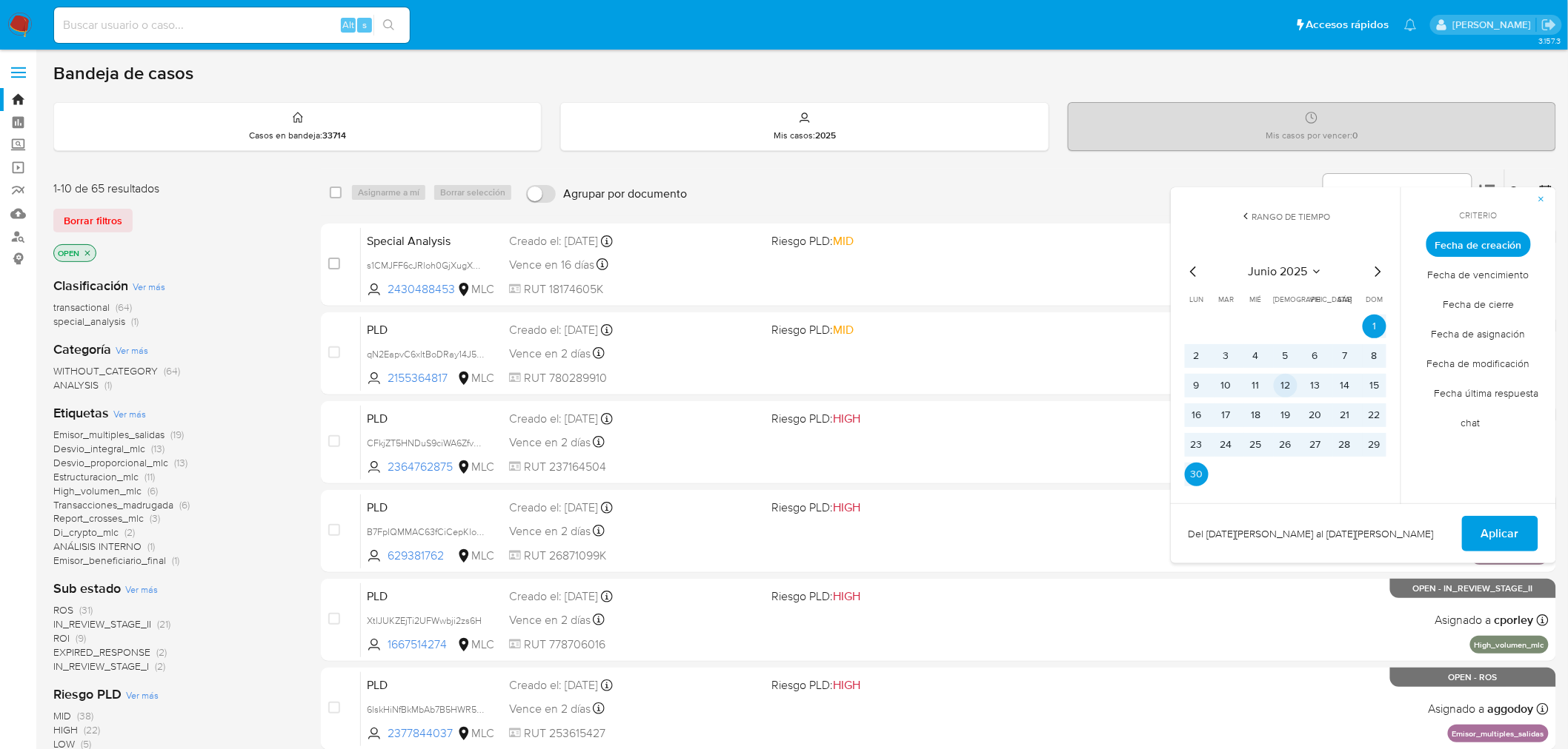
click at [1287, 394] on button "12" at bounding box center [1285, 386] width 24 height 24
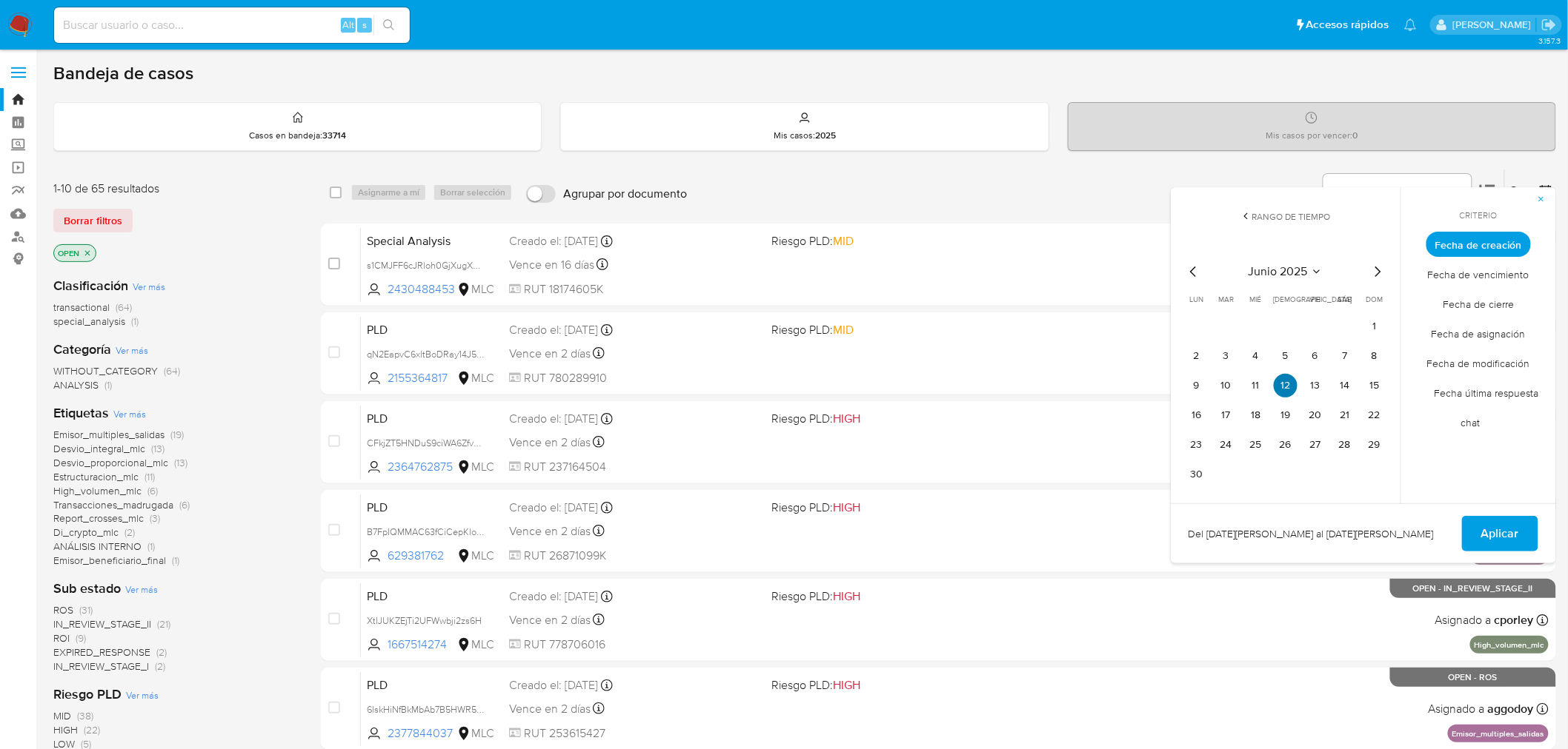
click at [1287, 394] on button "12" at bounding box center [1285, 386] width 24 height 24
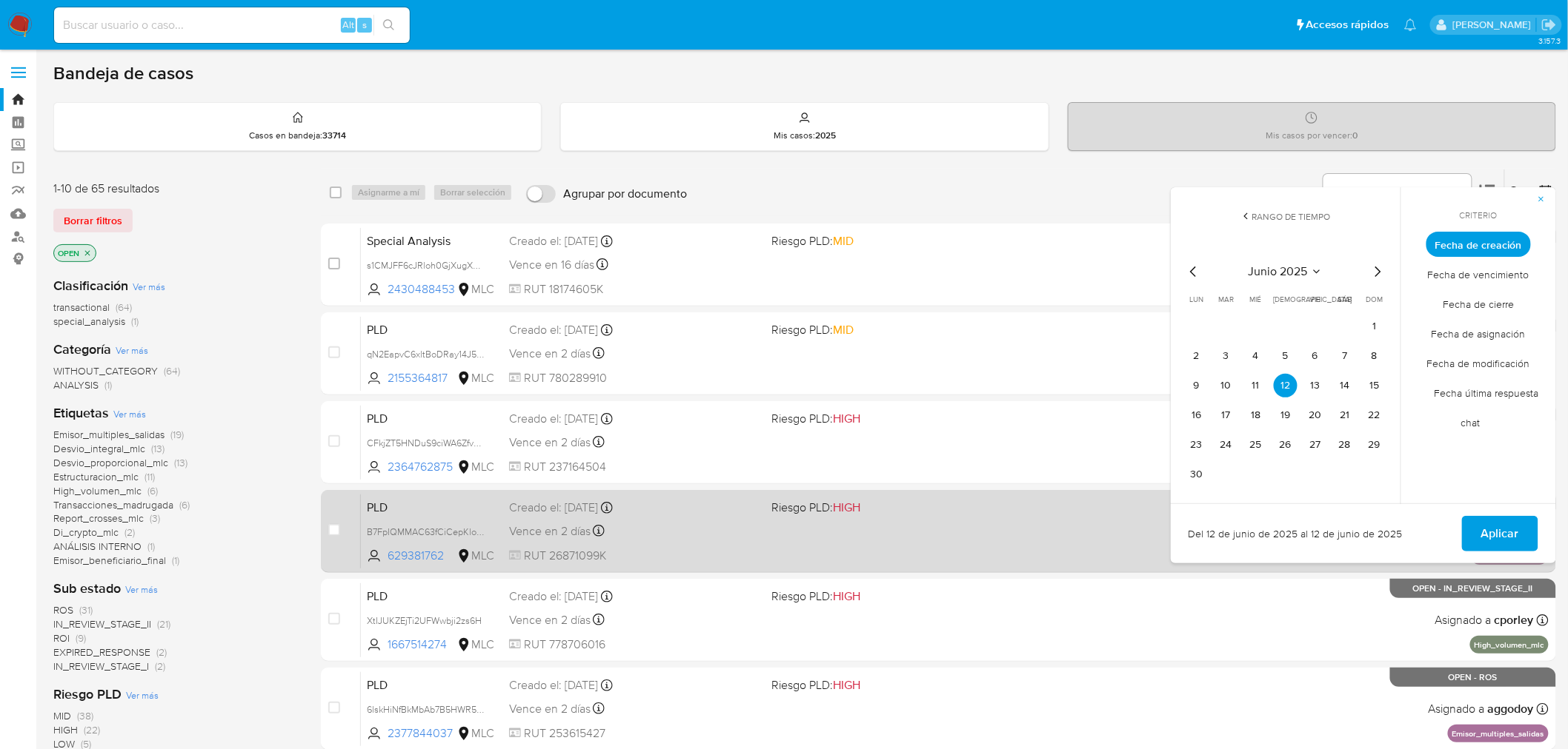
click at [1501, 542] on span "Aplicar" at bounding box center [1500, 534] width 38 height 33
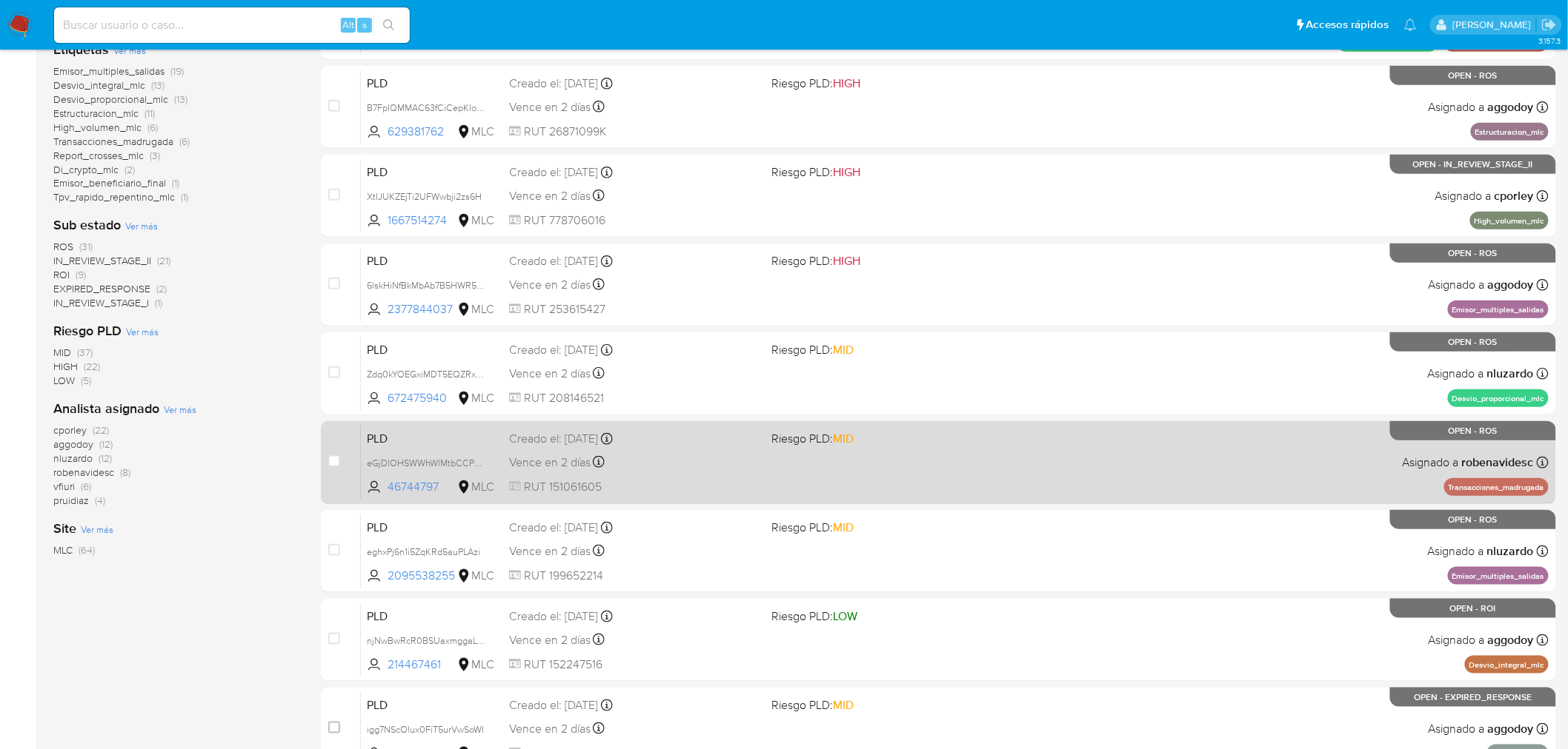
scroll to position [418, 0]
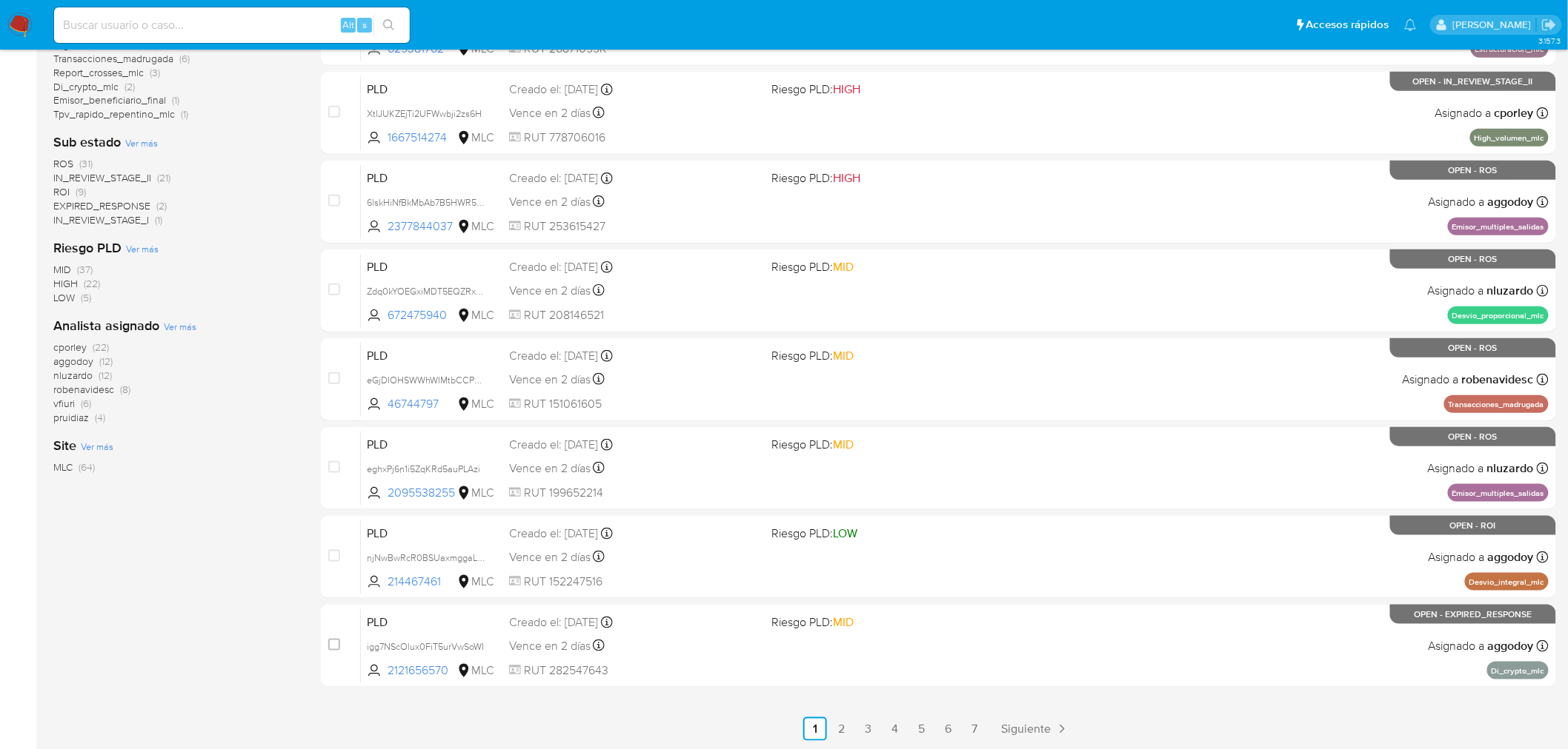
click at [211, 484] on div "1-10 de 64 resultados Borrar filtros OPEN Clasificación Ver más transactional (…" at bounding box center [175, 246] width 244 height 991
click at [84, 422] on span "pruidiaz" at bounding box center [71, 417] width 35 height 15
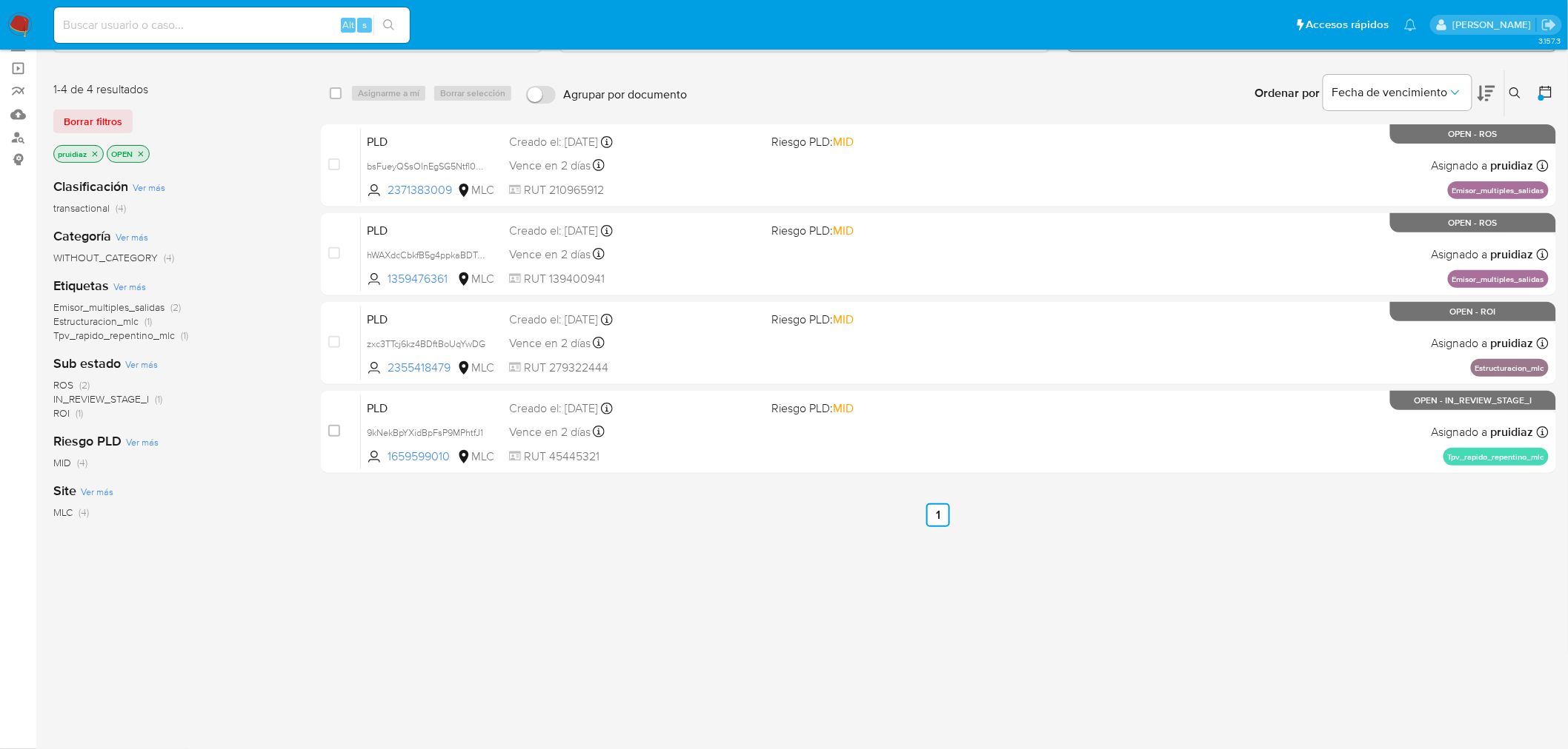
scroll to position [98, 0]
click at [91, 154] on icon "close-filter" at bounding box center [95, 155] width 9 height 9
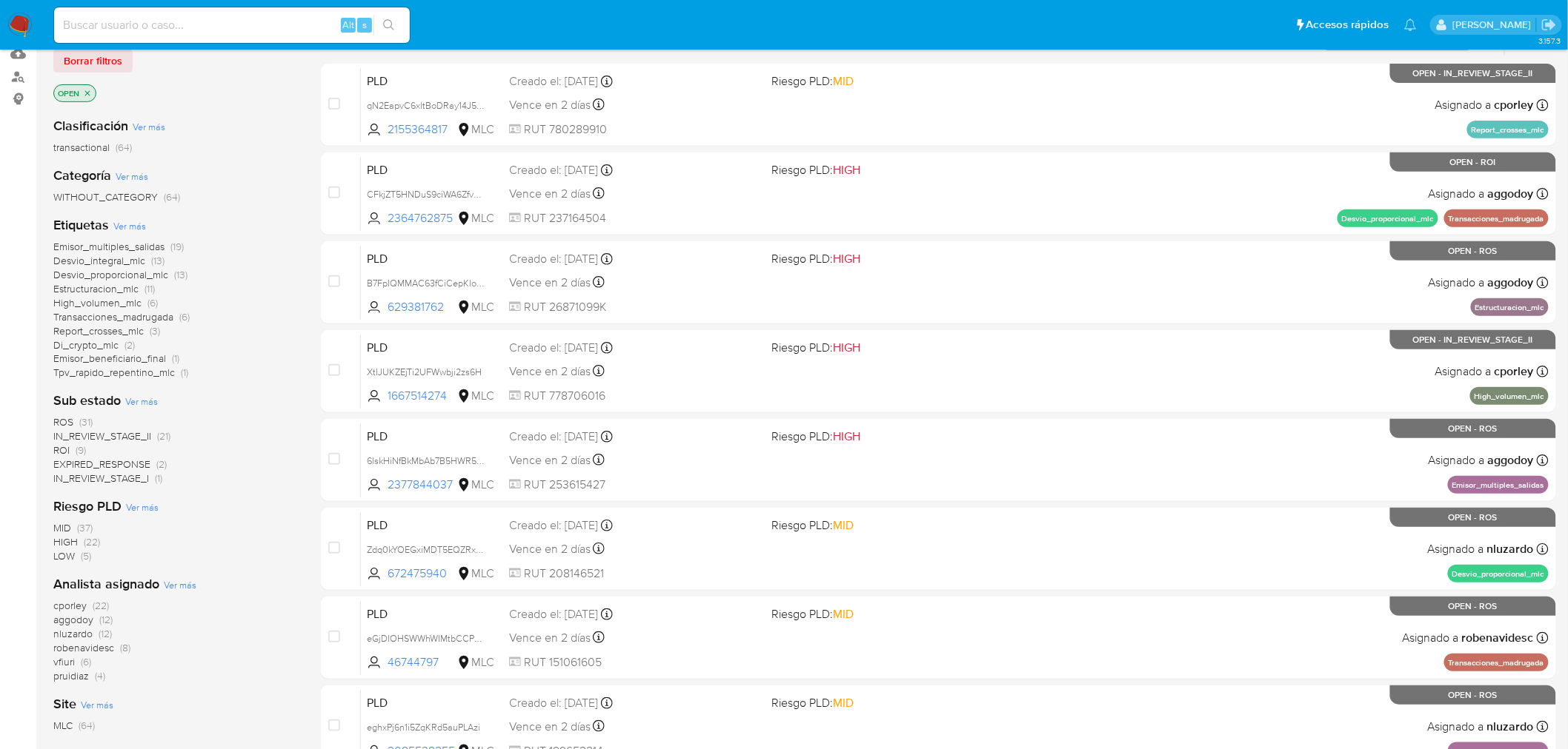
scroll to position [263, 0]
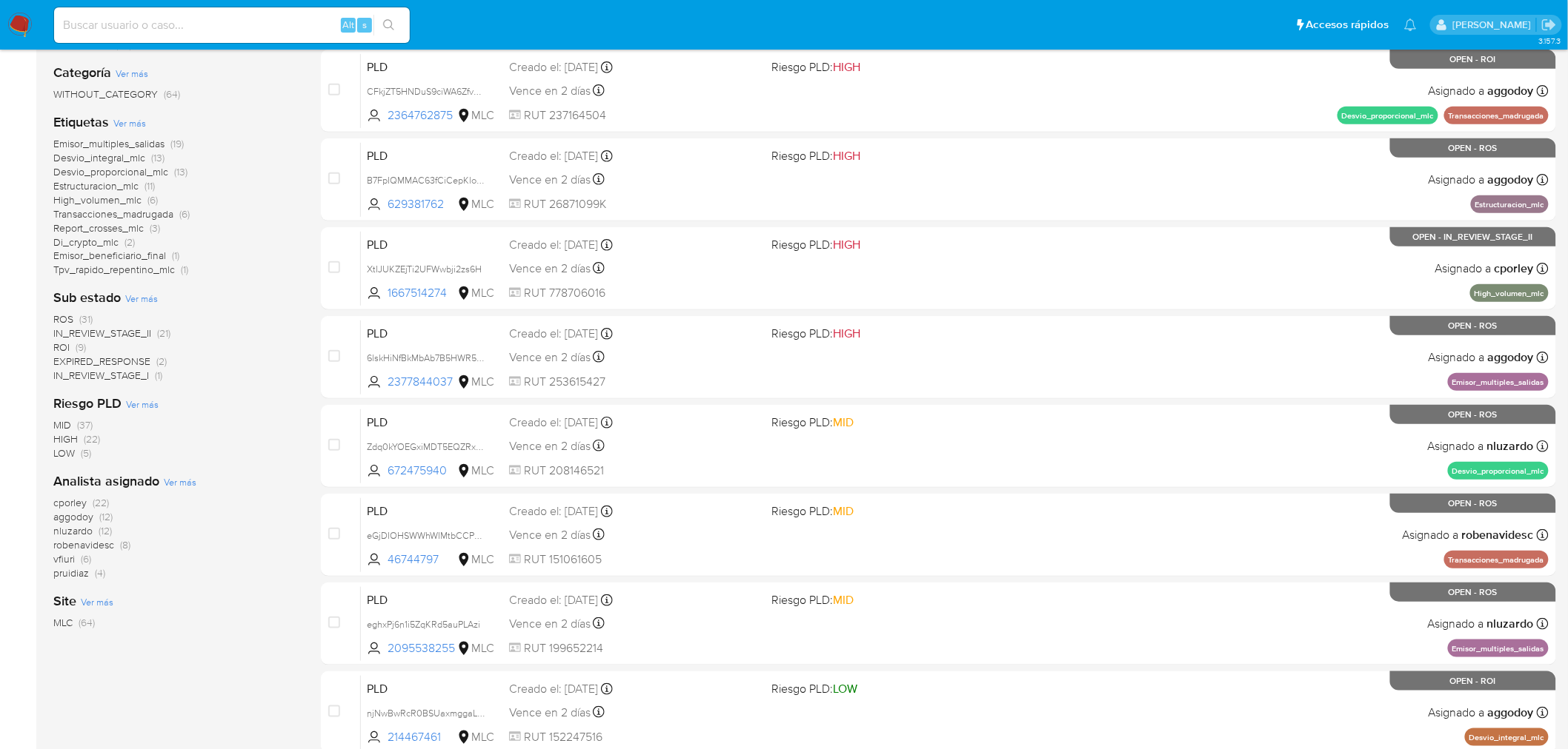
click at [83, 519] on span "aggodoy" at bounding box center [73, 517] width 40 height 15
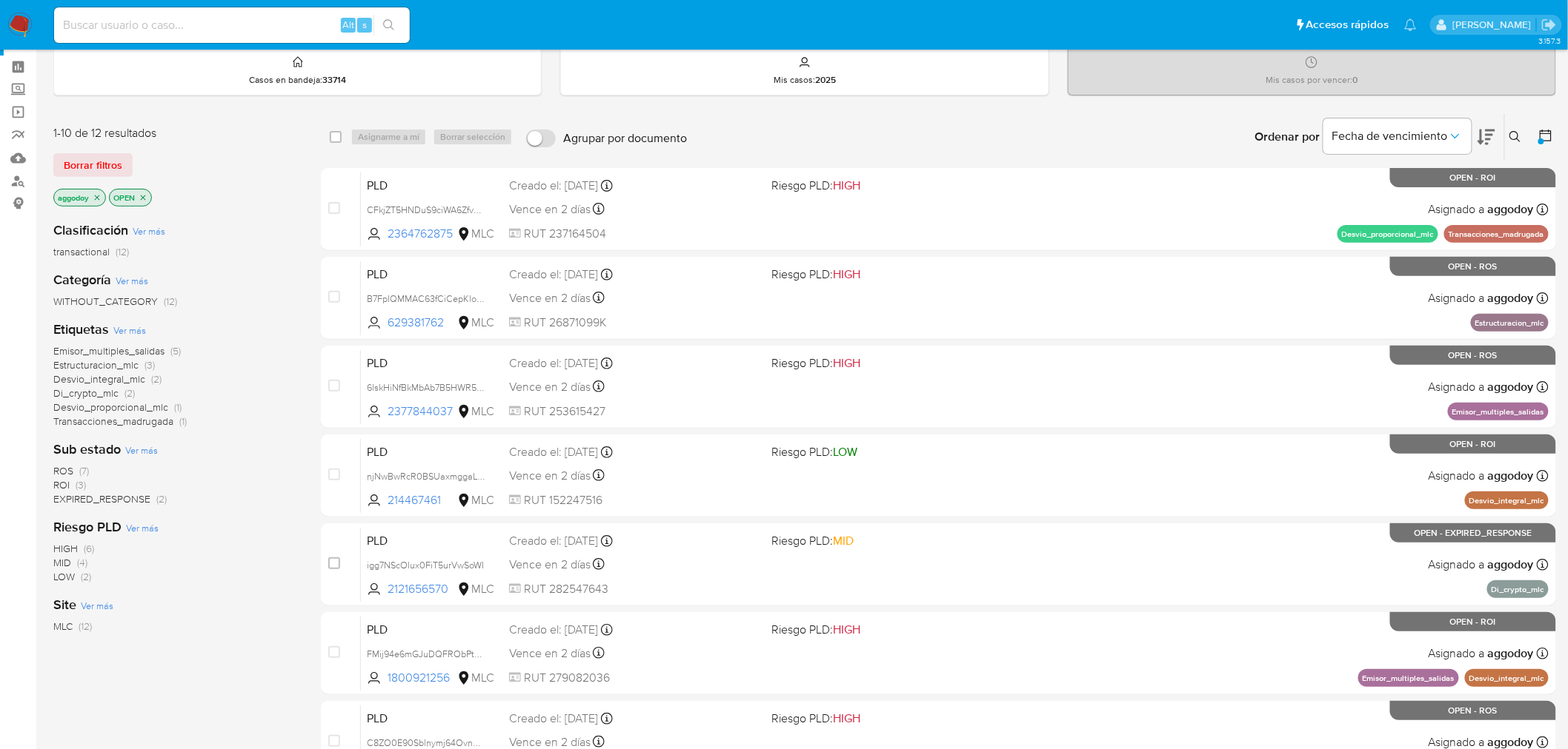
scroll to position [16, 0]
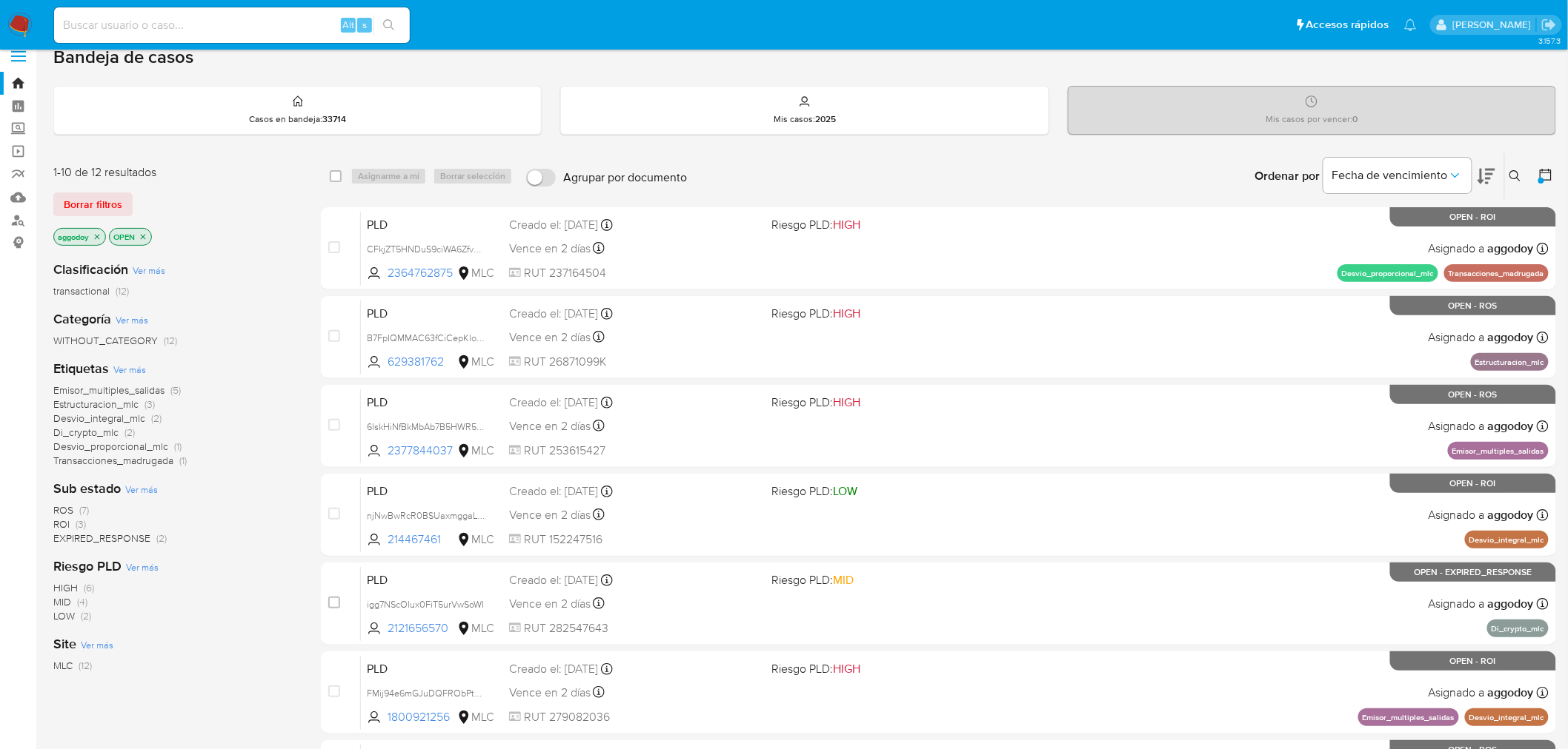
click at [98, 233] on icon "close-filter" at bounding box center [97, 237] width 9 height 9
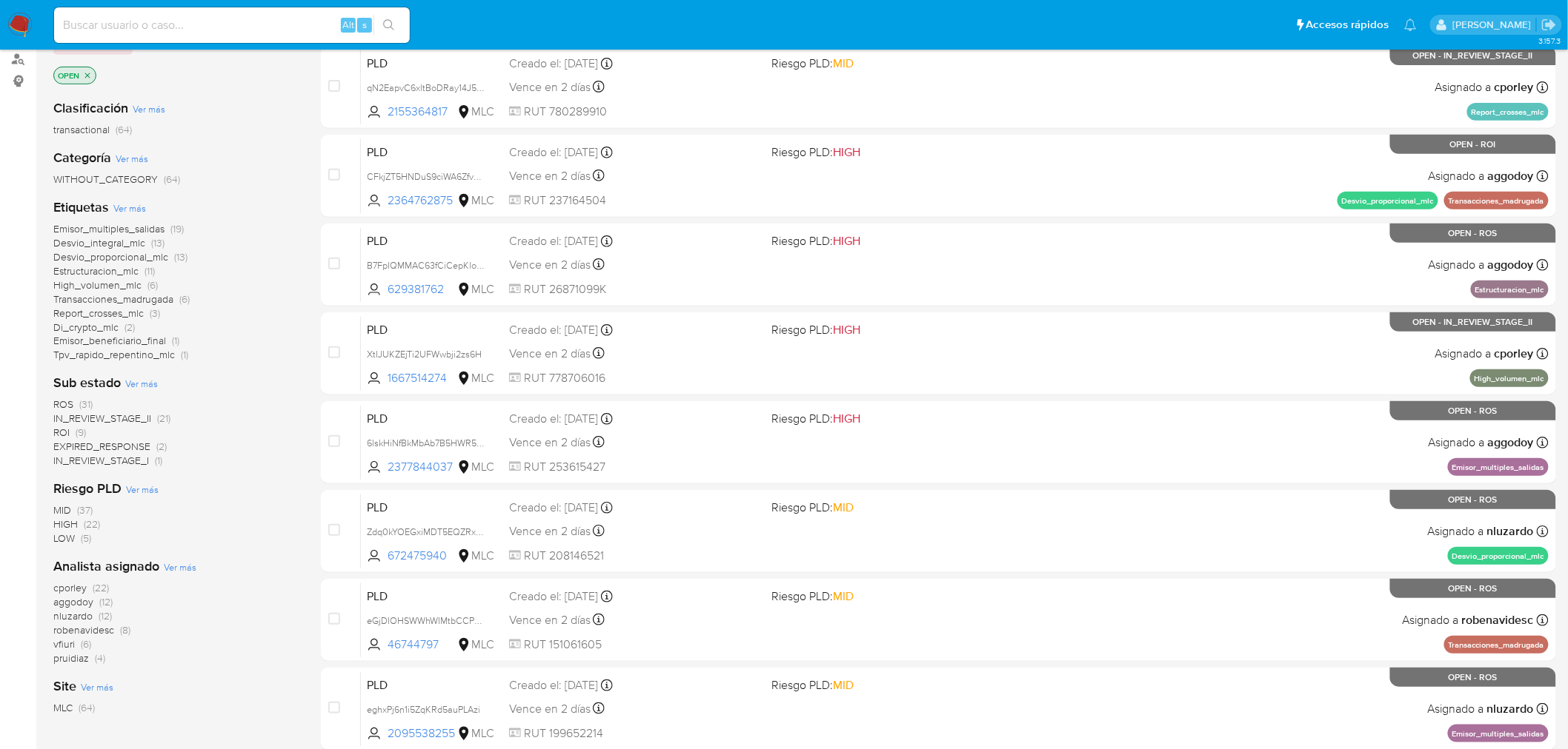
scroll to position [181, 0]
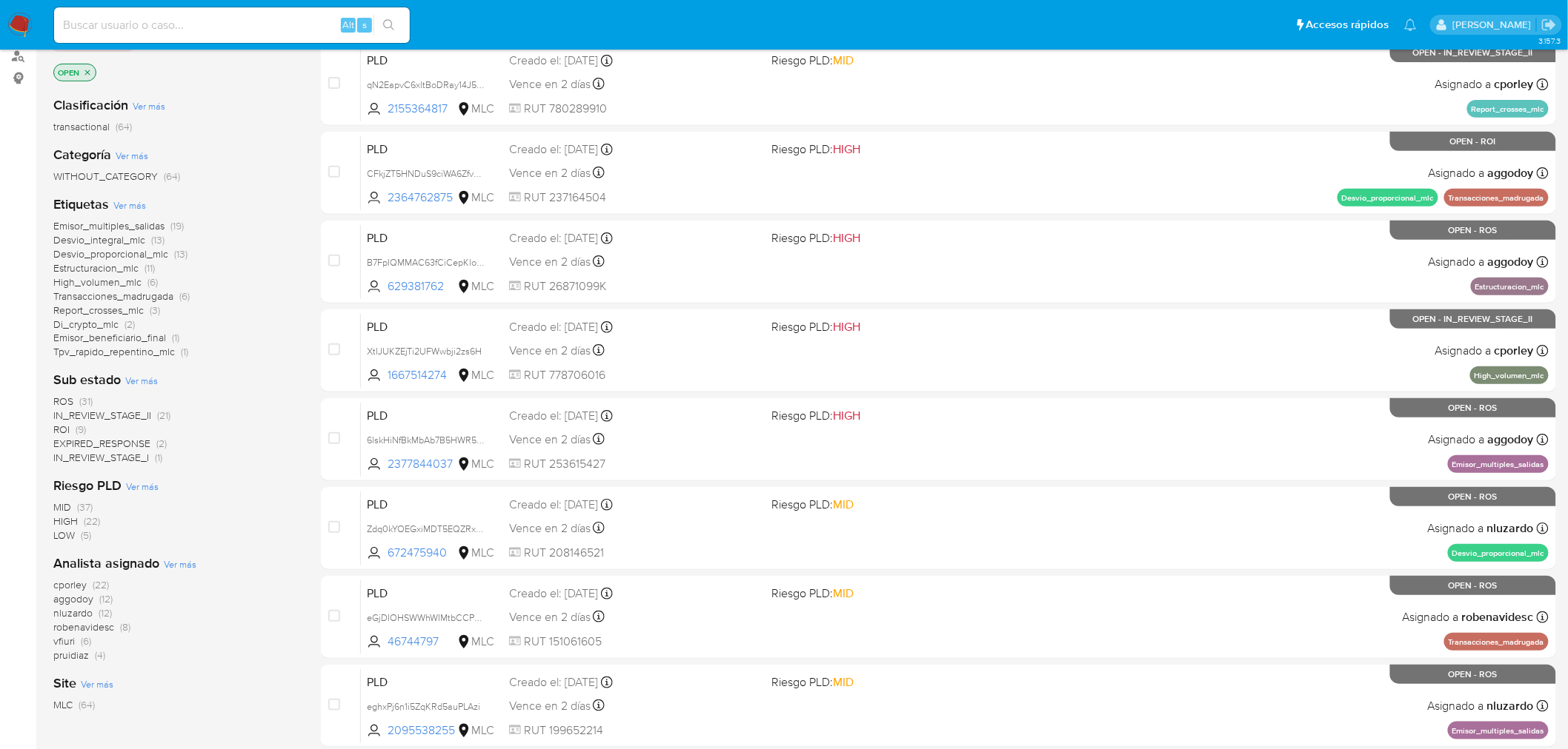
click at [119, 442] on span "EXPIRED_RESPONSE" at bounding box center [101, 443] width 97 height 15
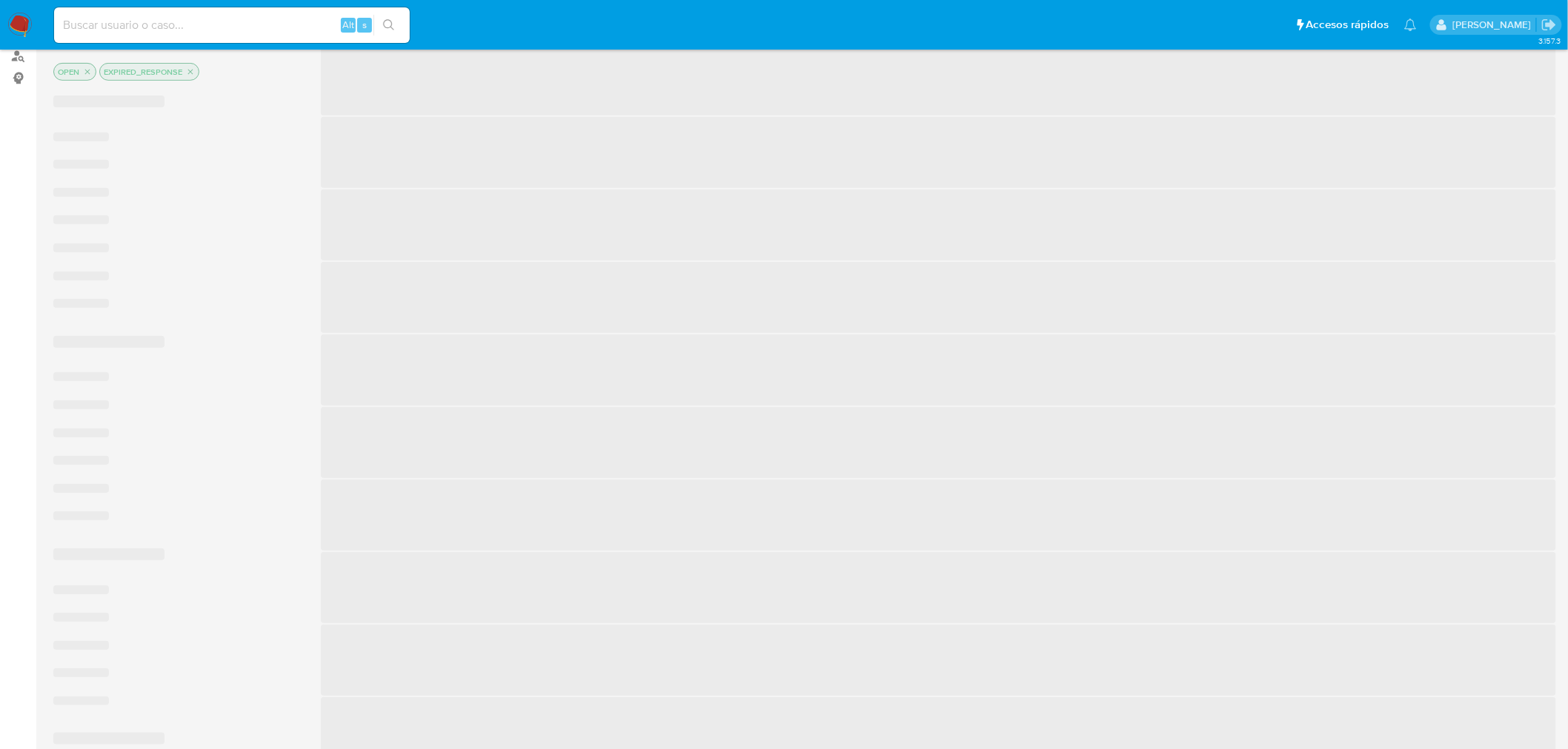
scroll to position [98, 0]
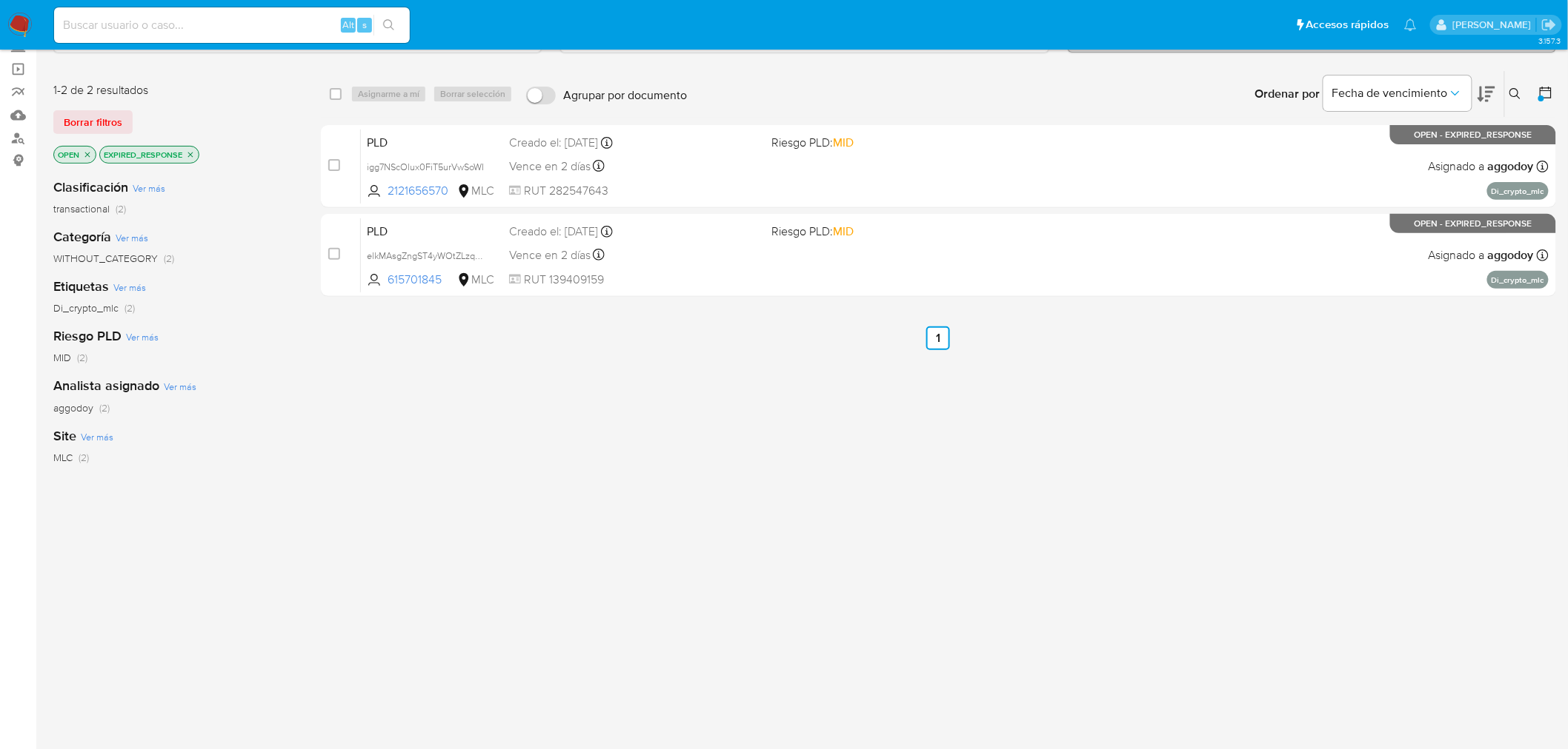
click at [190, 156] on icon "close-filter" at bounding box center [191, 155] width 9 height 9
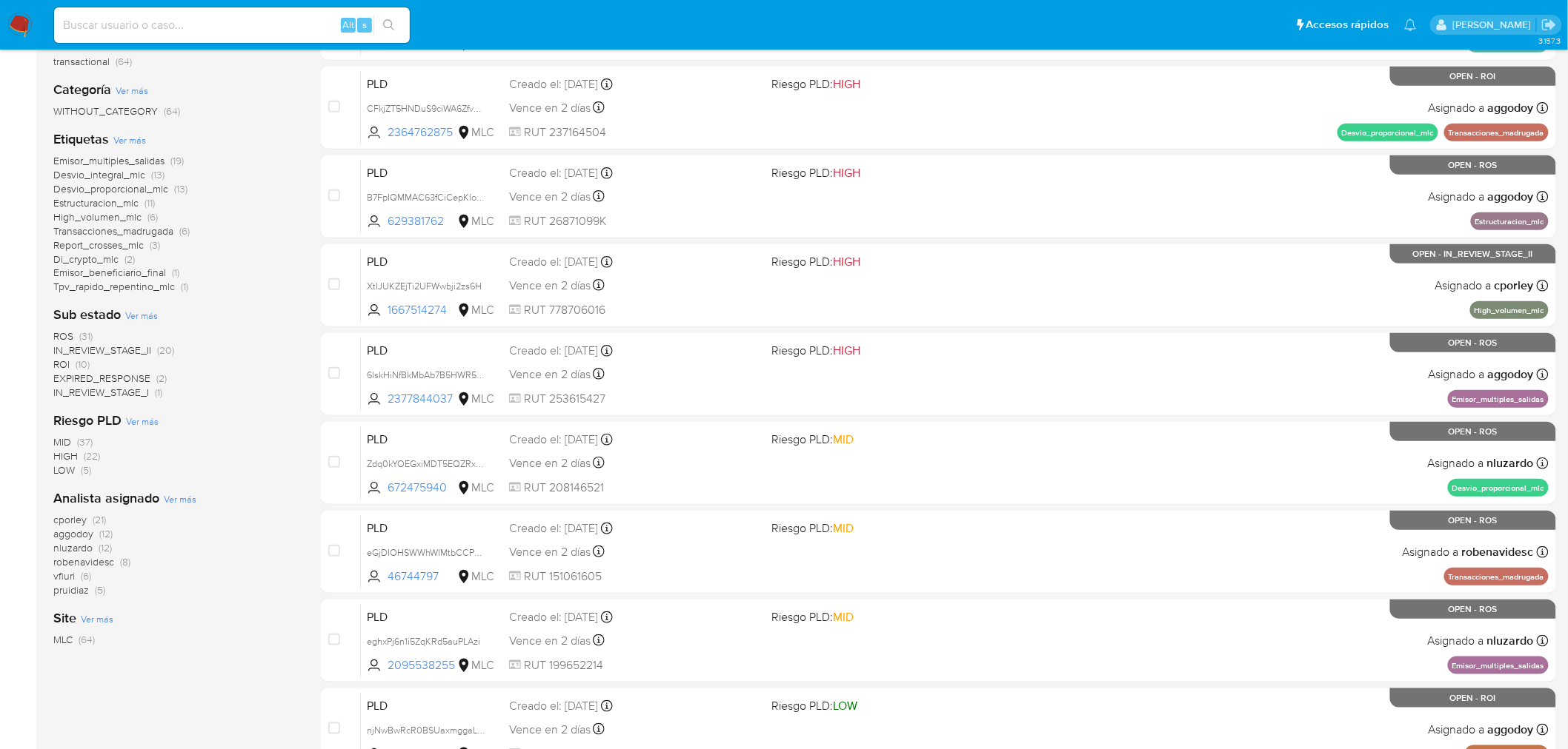
scroll to position [246, 0]
click at [151, 438] on div "MID (37) HIGH (22) LOW (5)" at bounding box center [175, 456] width 244 height 43
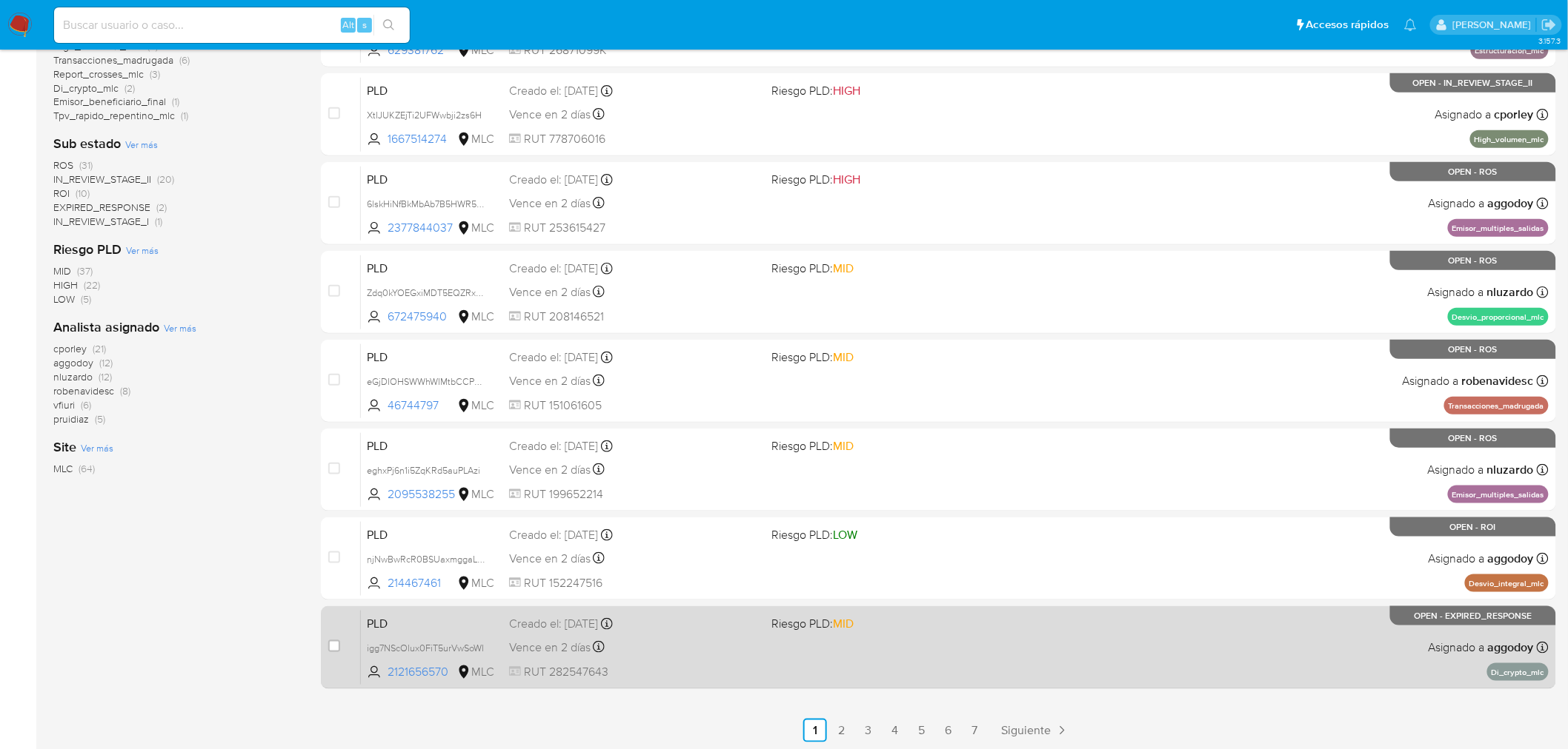
scroll to position [418, 0]
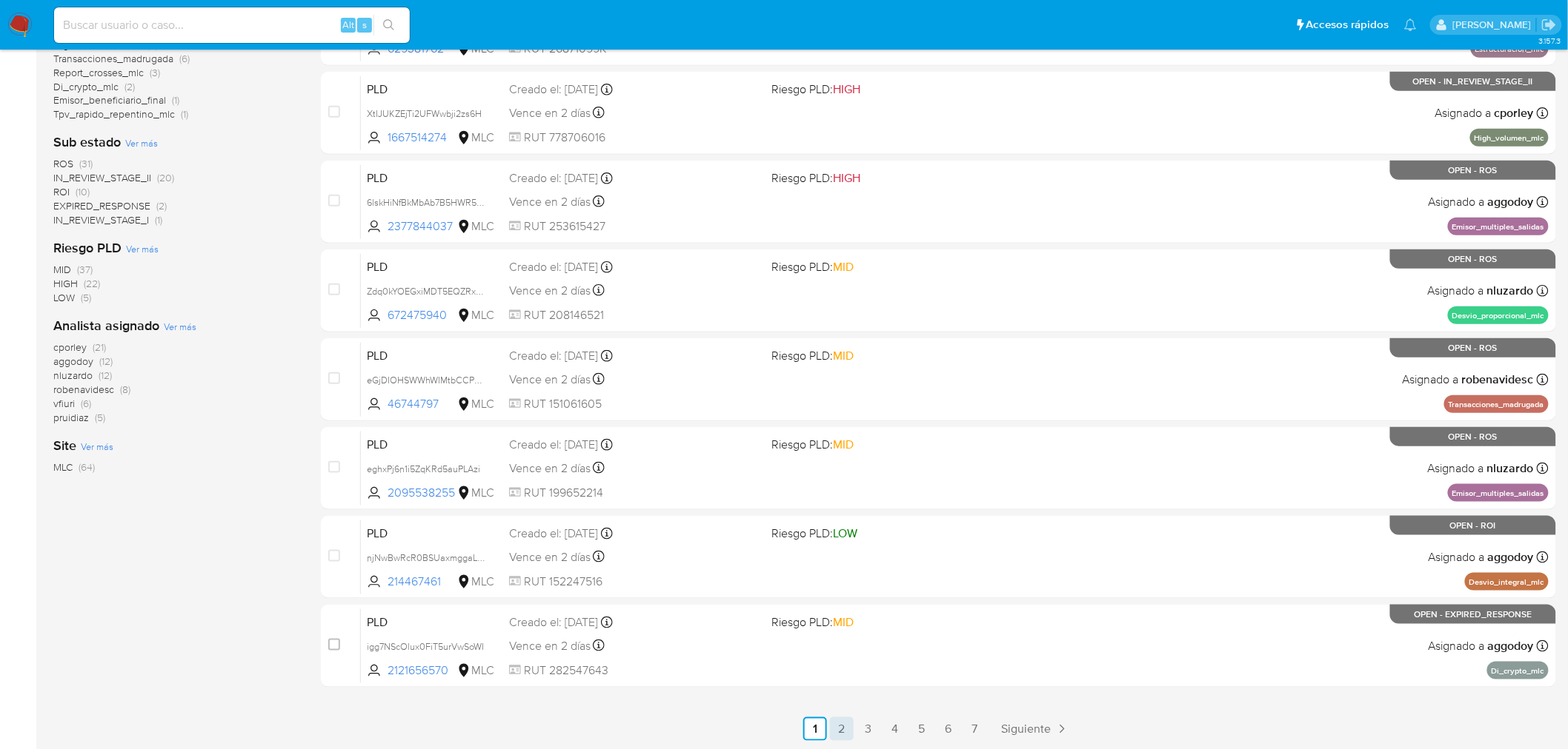
click at [846, 730] on link "2" at bounding box center [842, 729] width 24 height 24
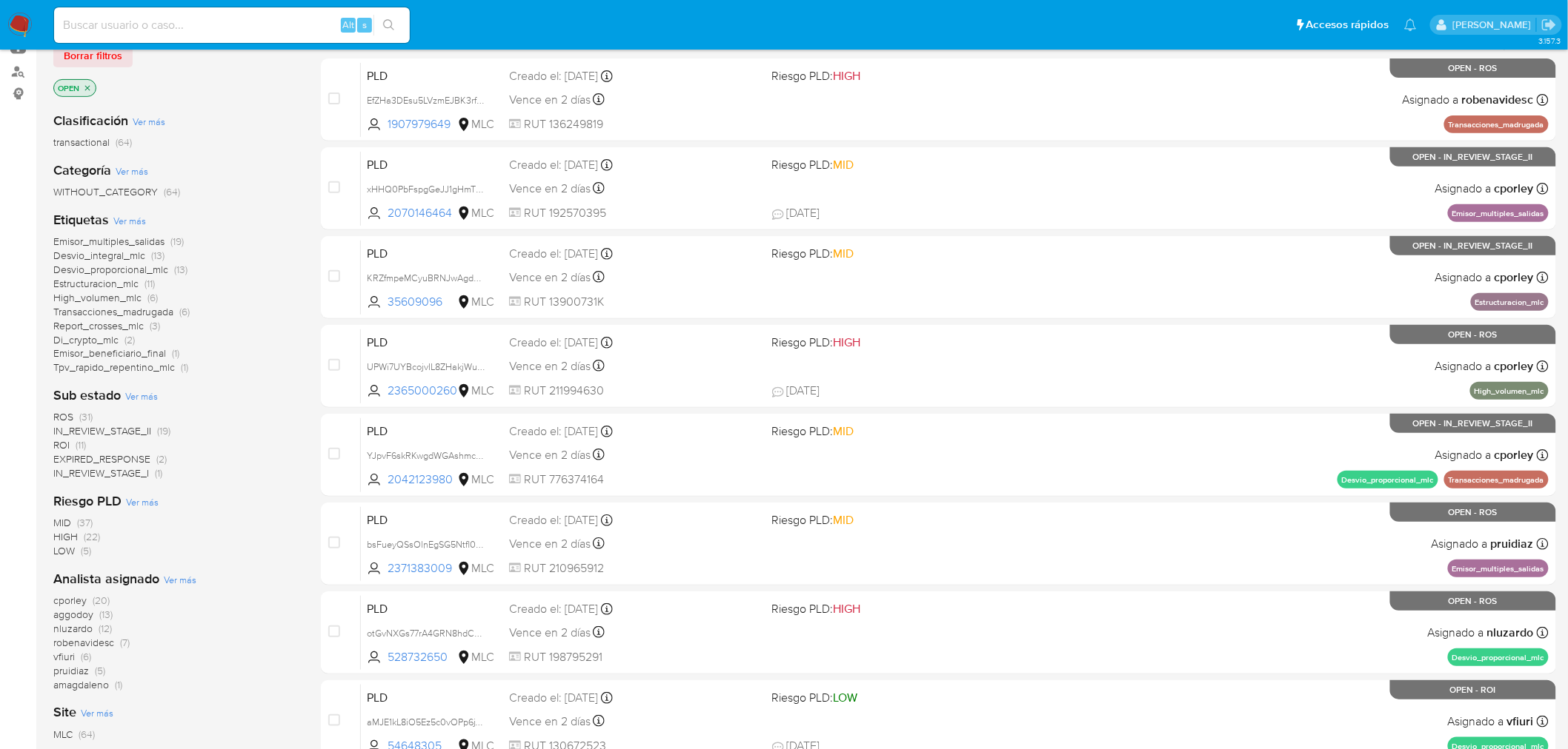
scroll to position [164, 0]
click at [88, 89] on icon "close-filter" at bounding box center [88, 89] width 9 height 9
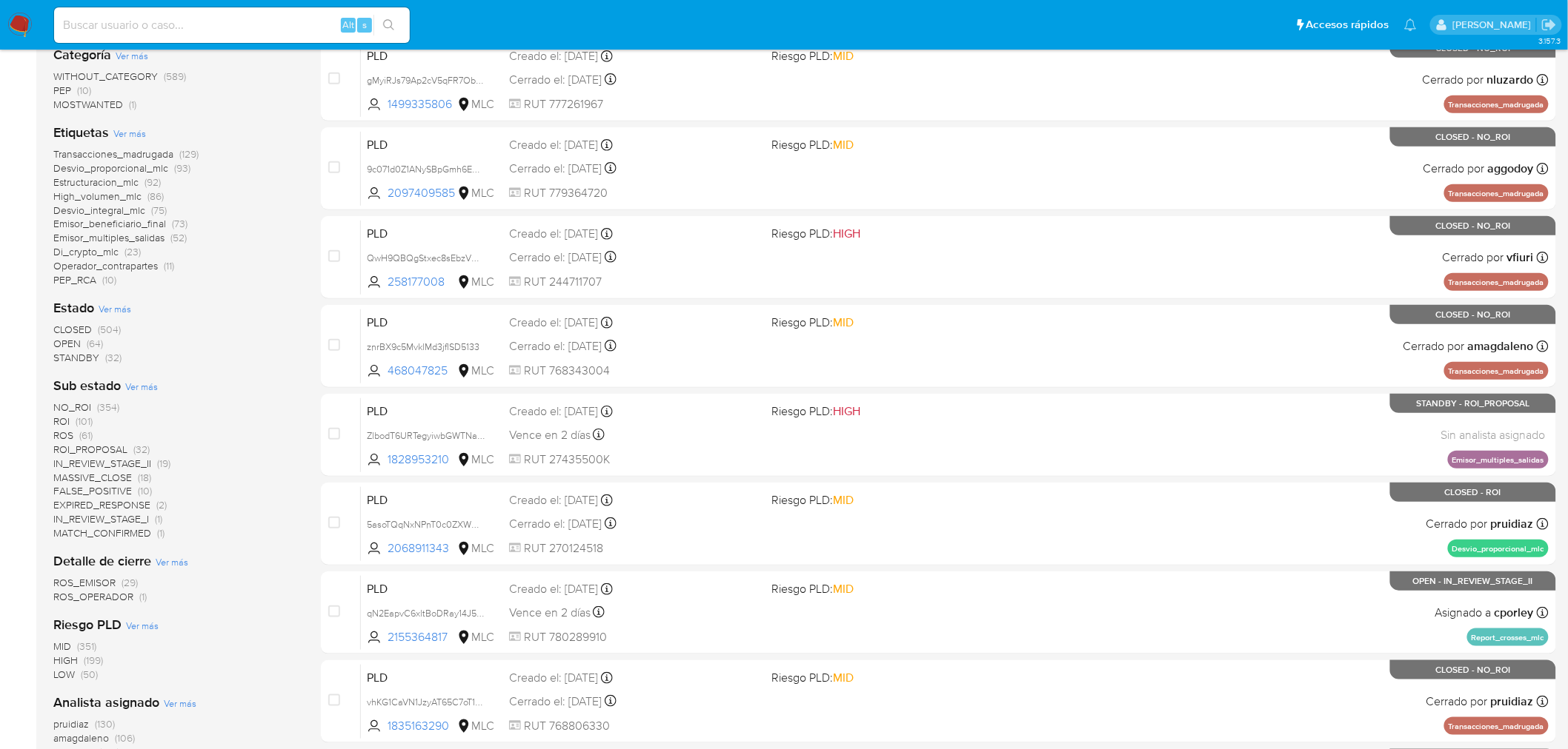
scroll to position [264, 0]
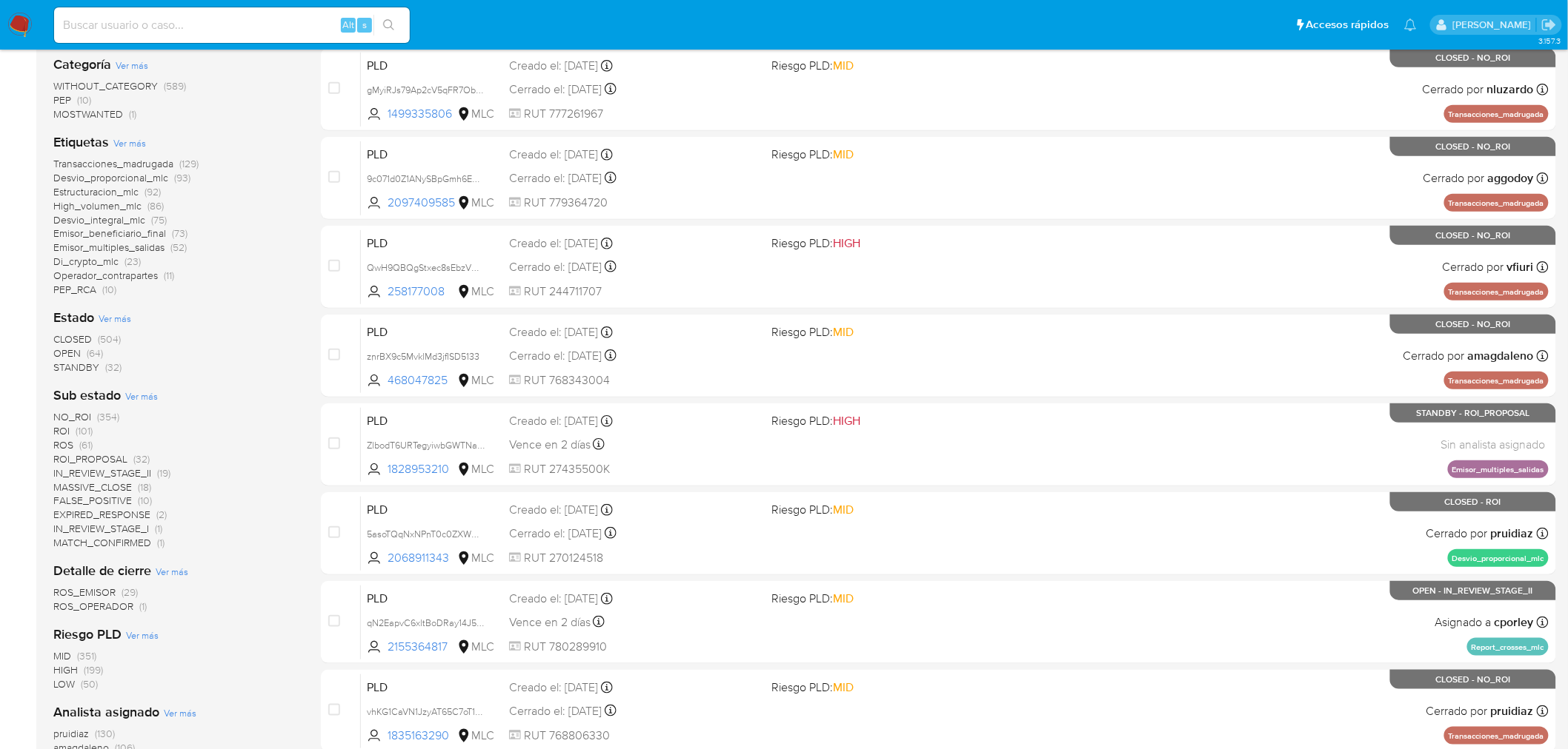
click at [64, 356] on span "OPEN" at bounding box center [67, 353] width 27 height 15
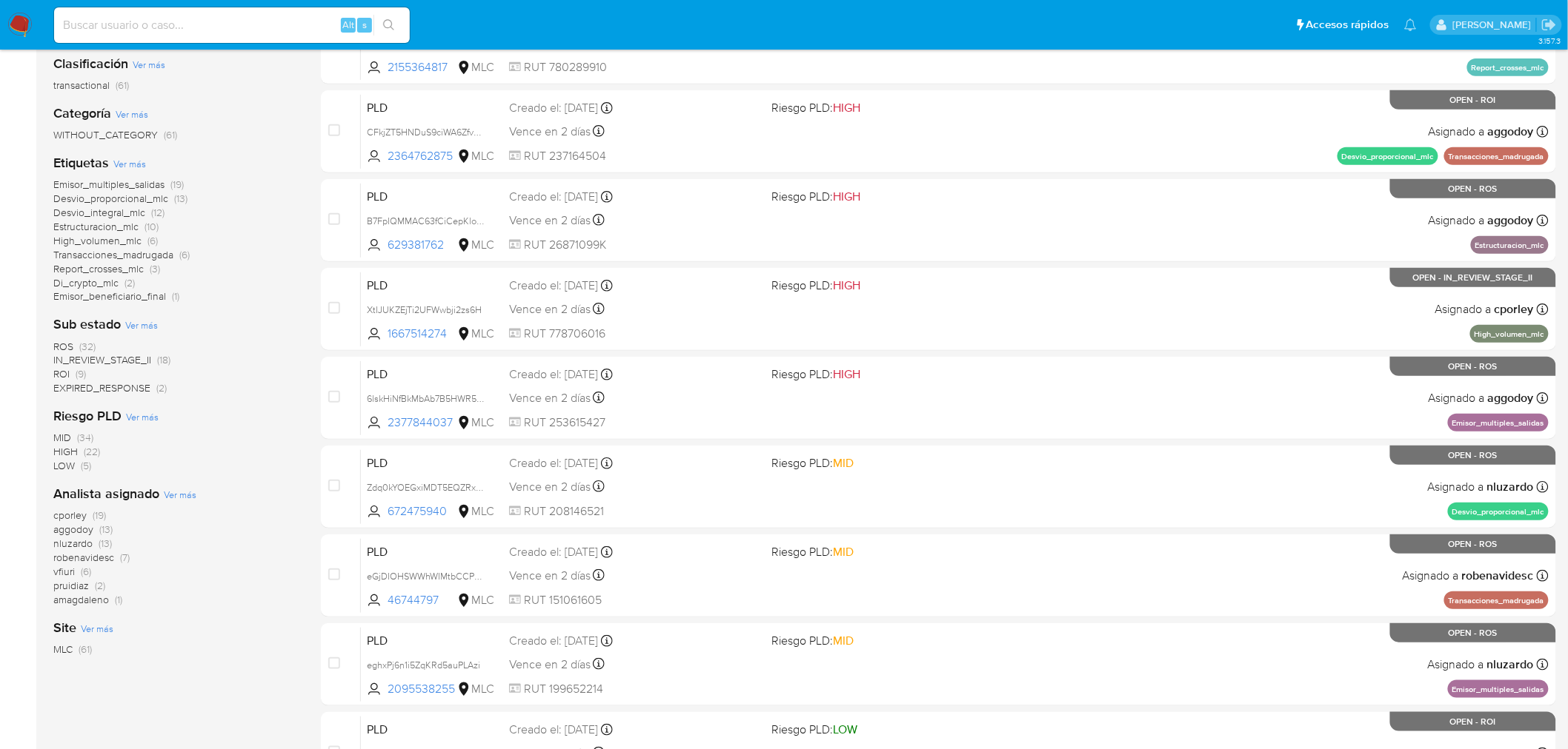
scroll to position [246, 0]
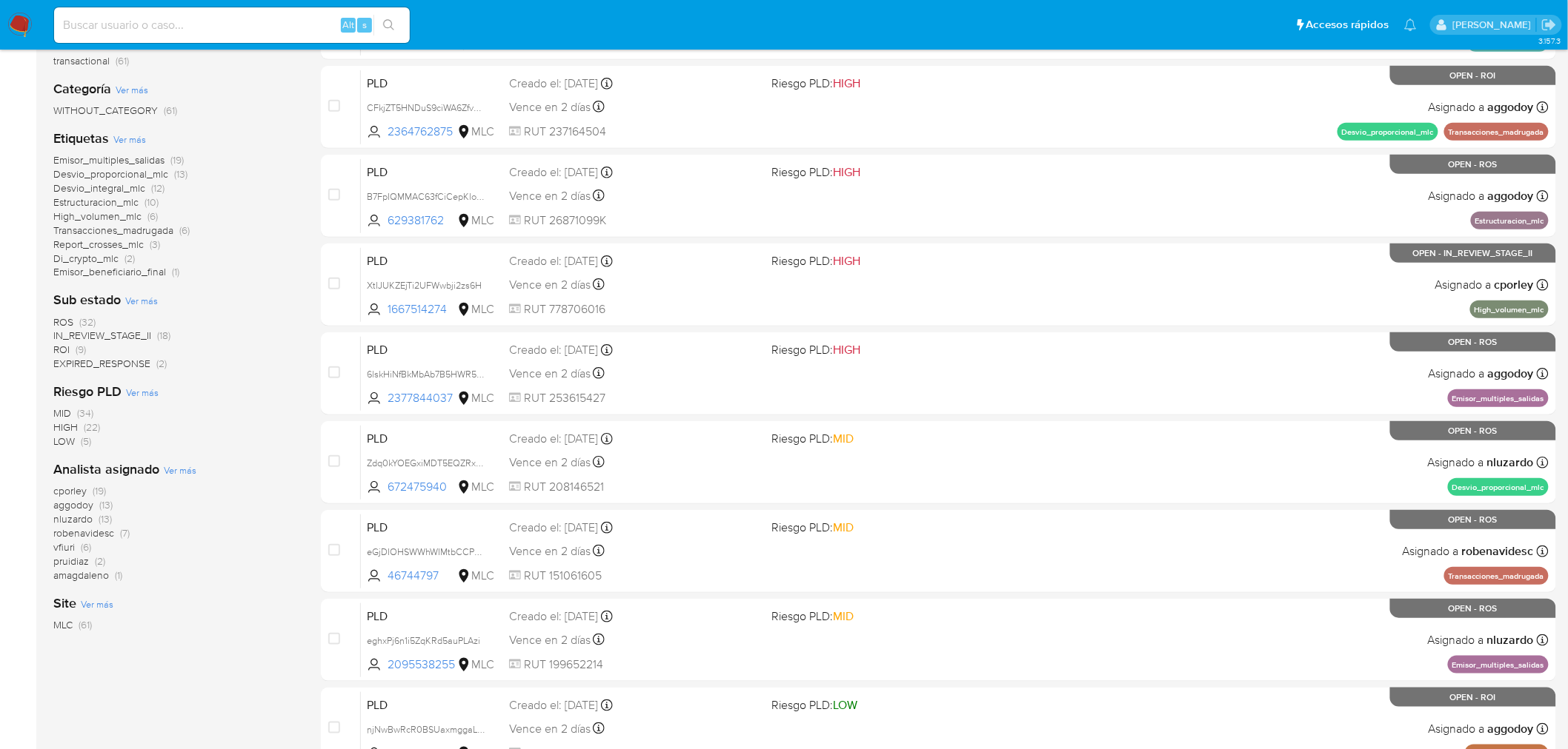
click at [61, 554] on span "pruidiaz" at bounding box center [71, 561] width 35 height 15
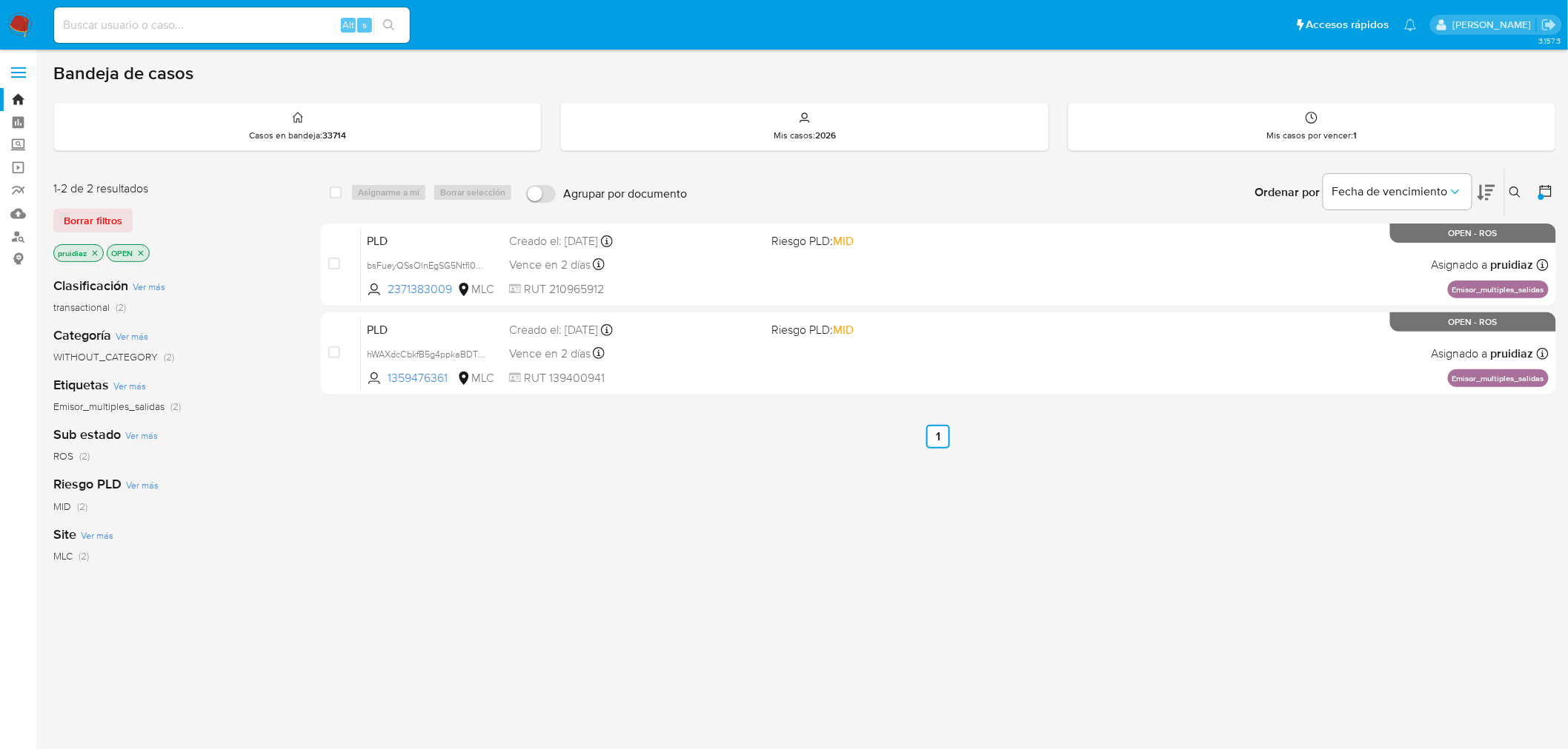
click at [93, 252] on icon "close-filter" at bounding box center [95, 254] width 9 height 9
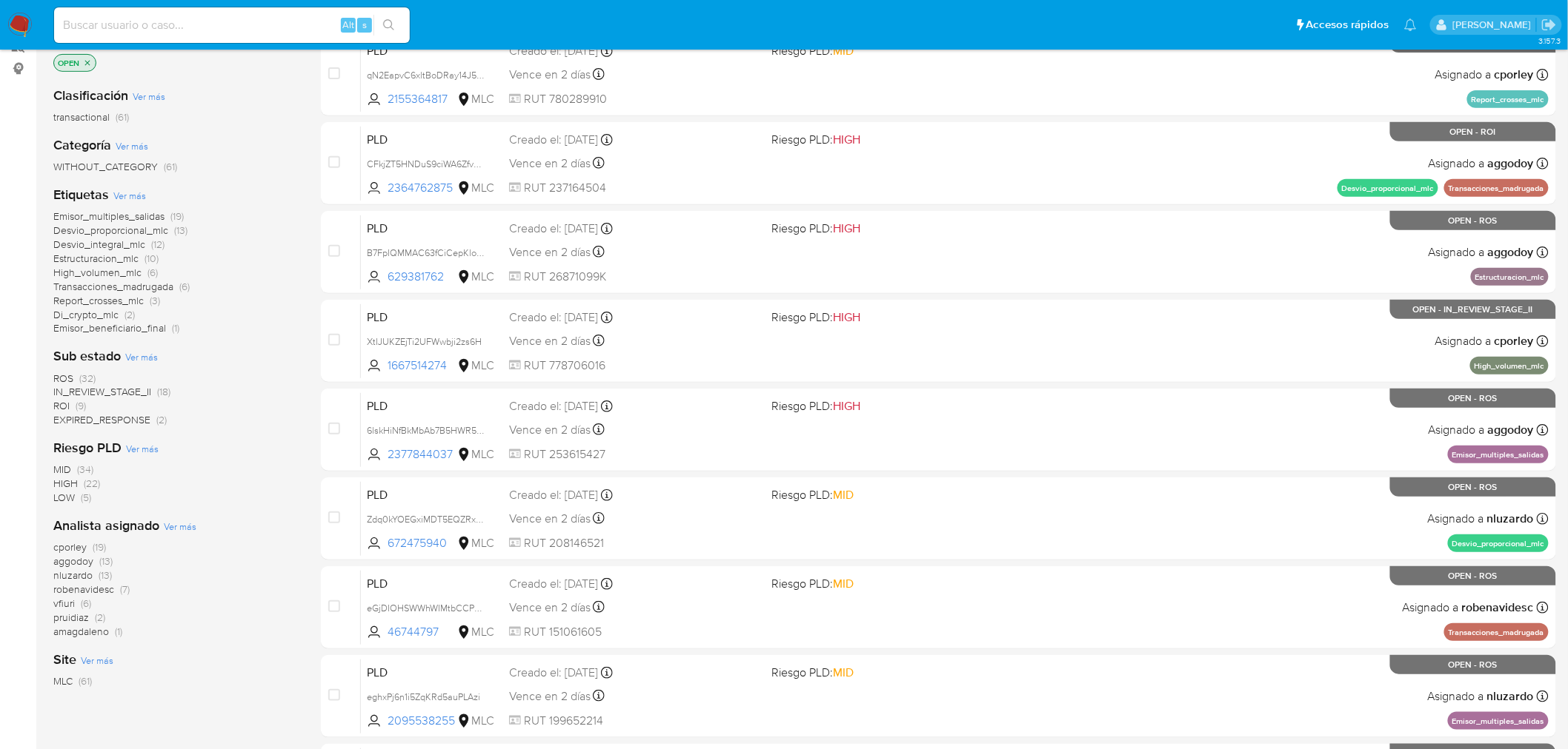
scroll to position [329, 0]
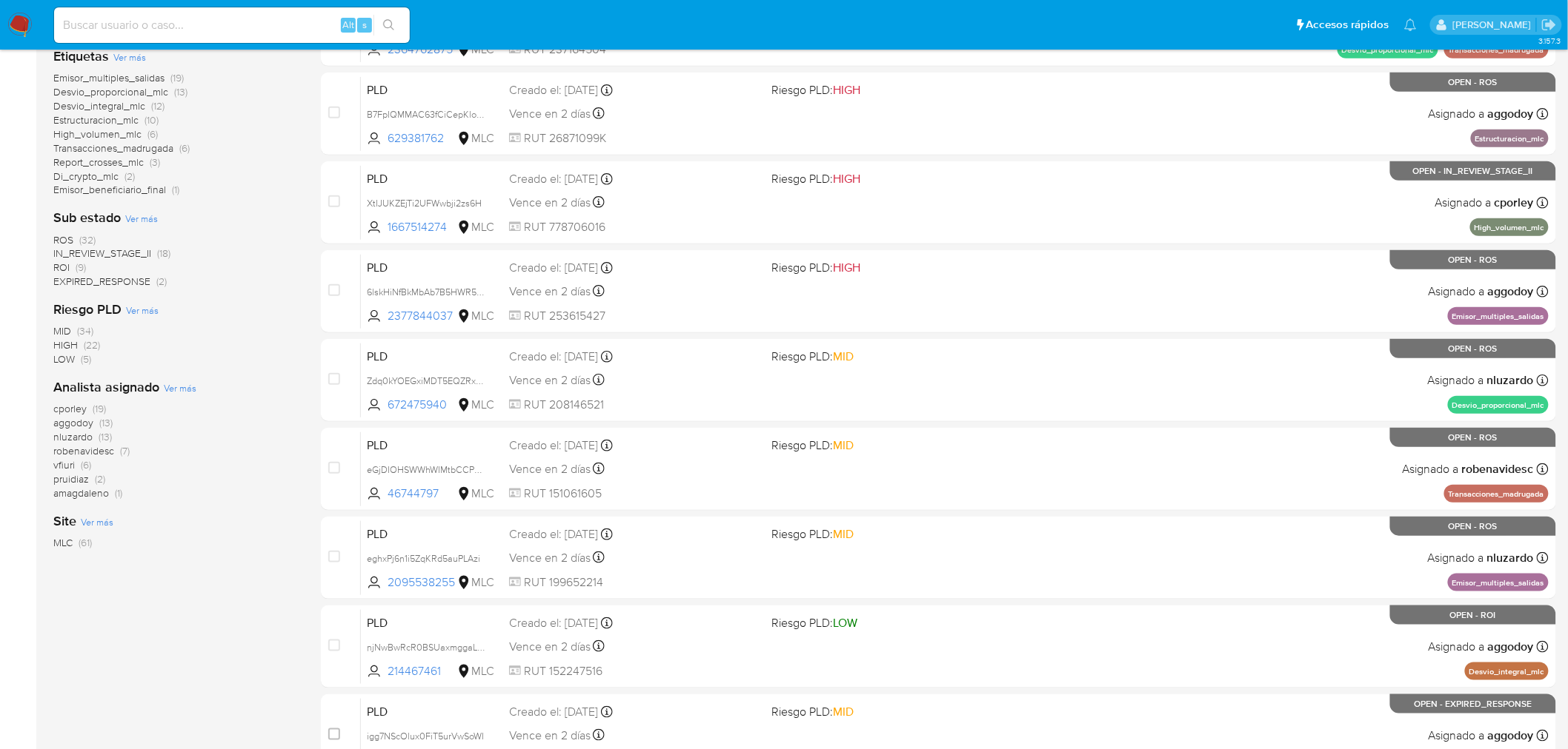
click at [63, 465] on span "vfiuri" at bounding box center [64, 464] width 21 height 15
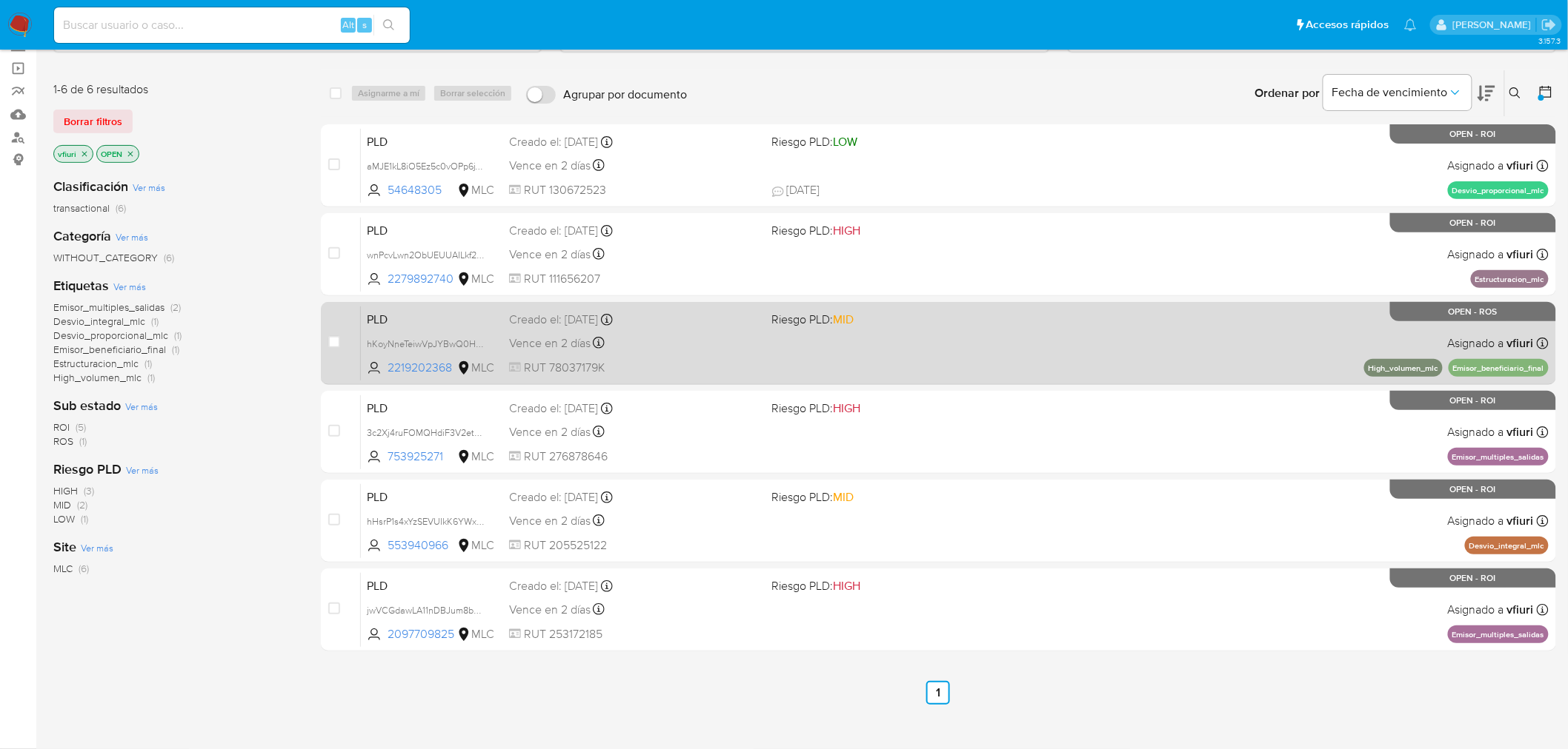
scroll to position [98, 0]
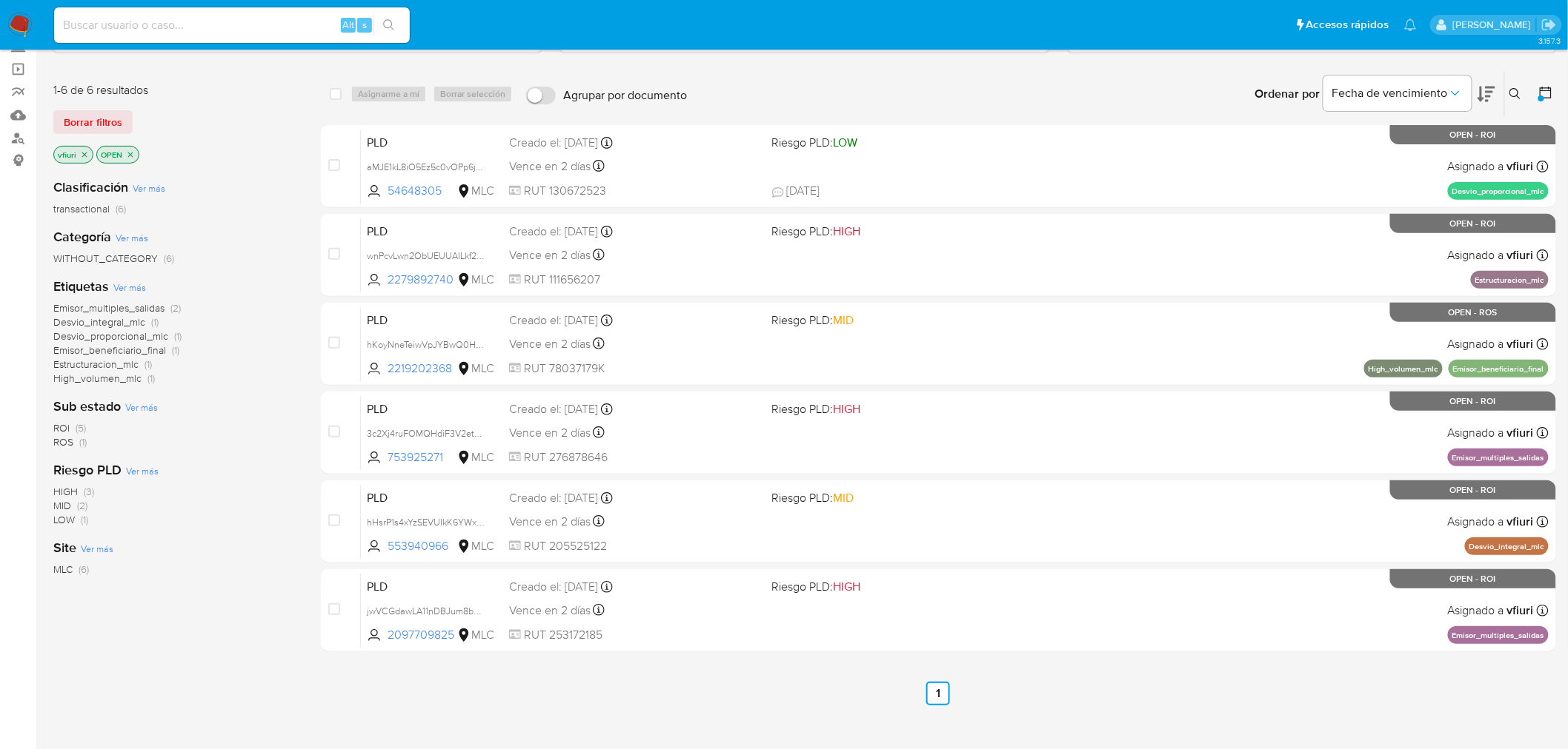
click at [85, 156] on icon "close-filter" at bounding box center [84, 155] width 9 height 9
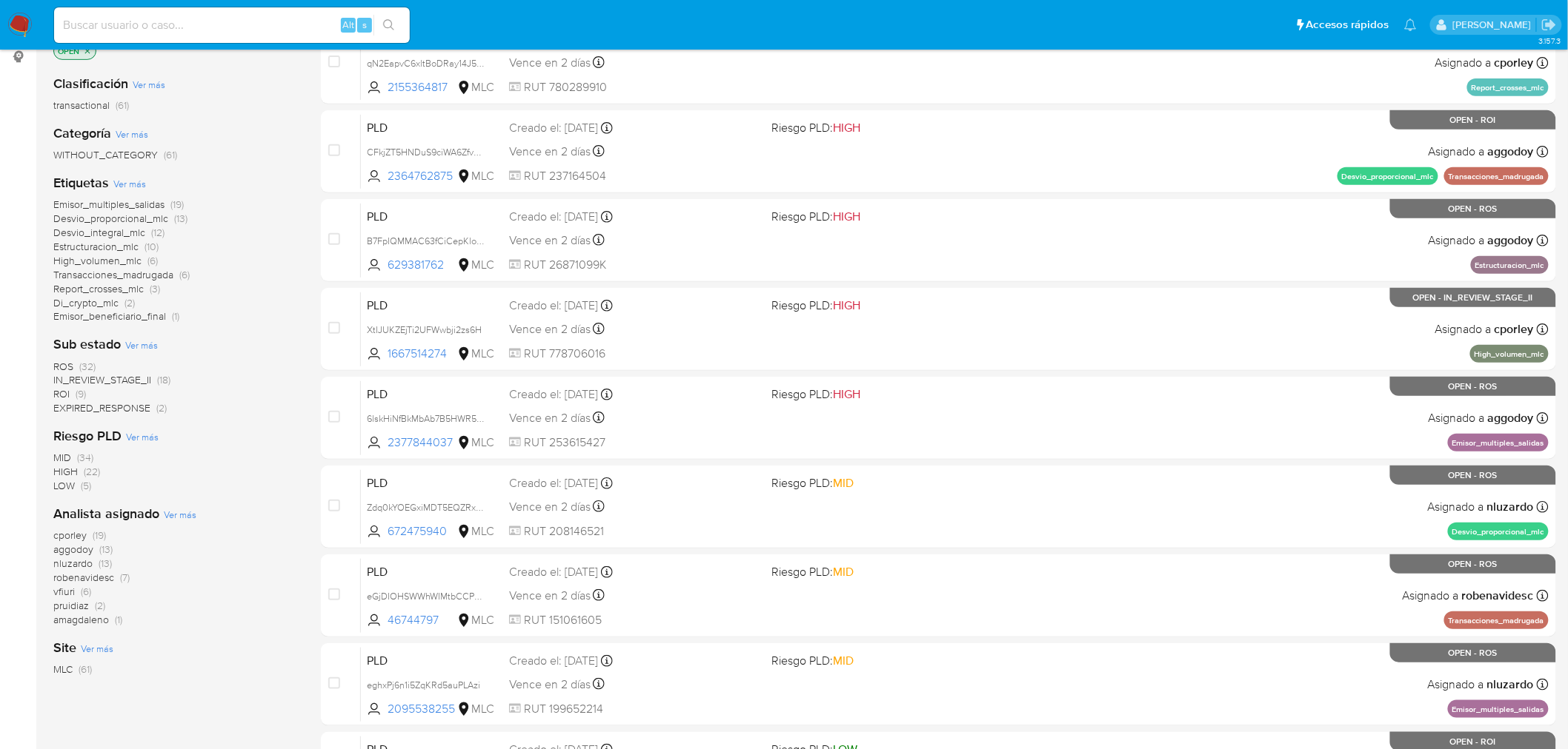
scroll to position [263, 0]
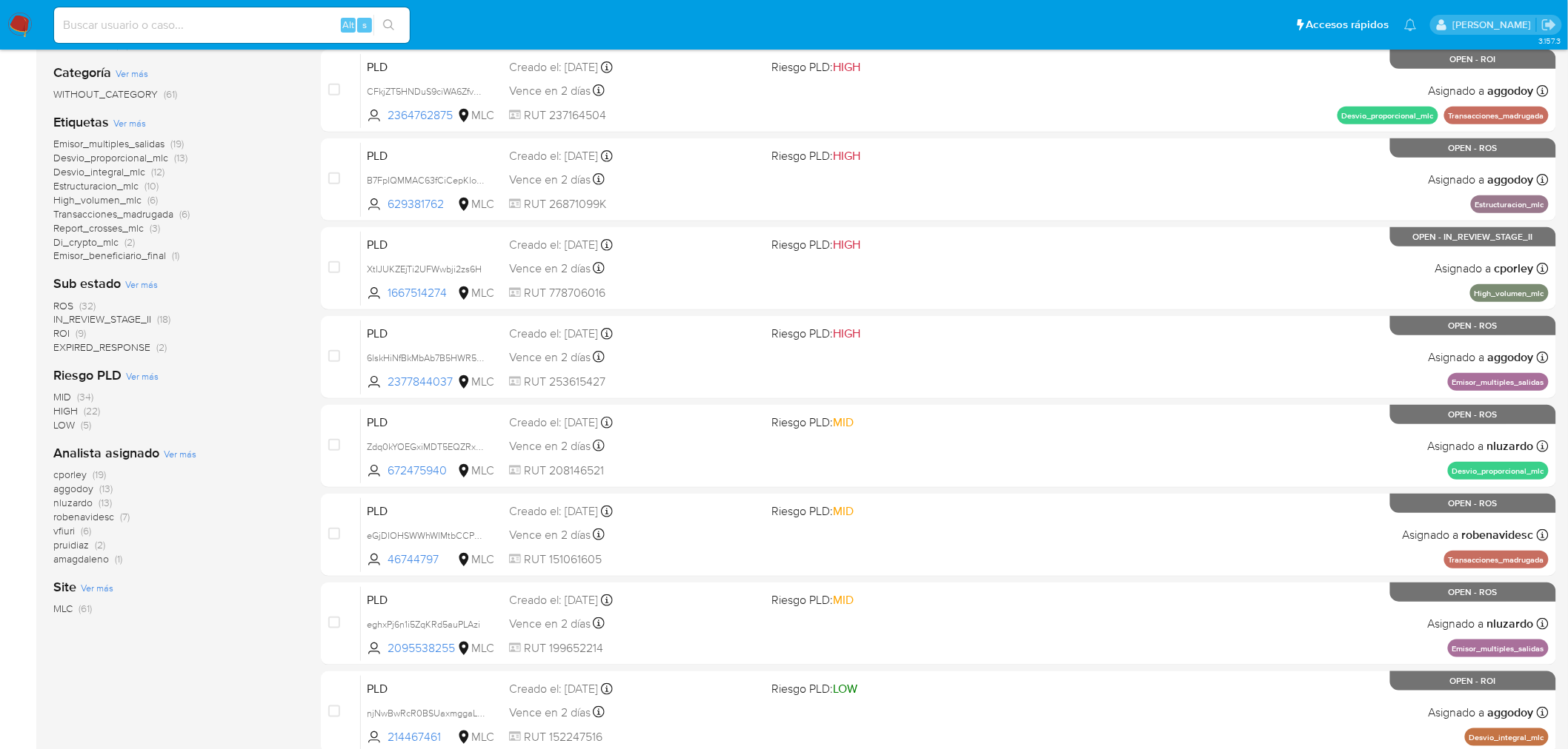
click at [92, 564] on span "amagdaleno" at bounding box center [81, 558] width 56 height 15
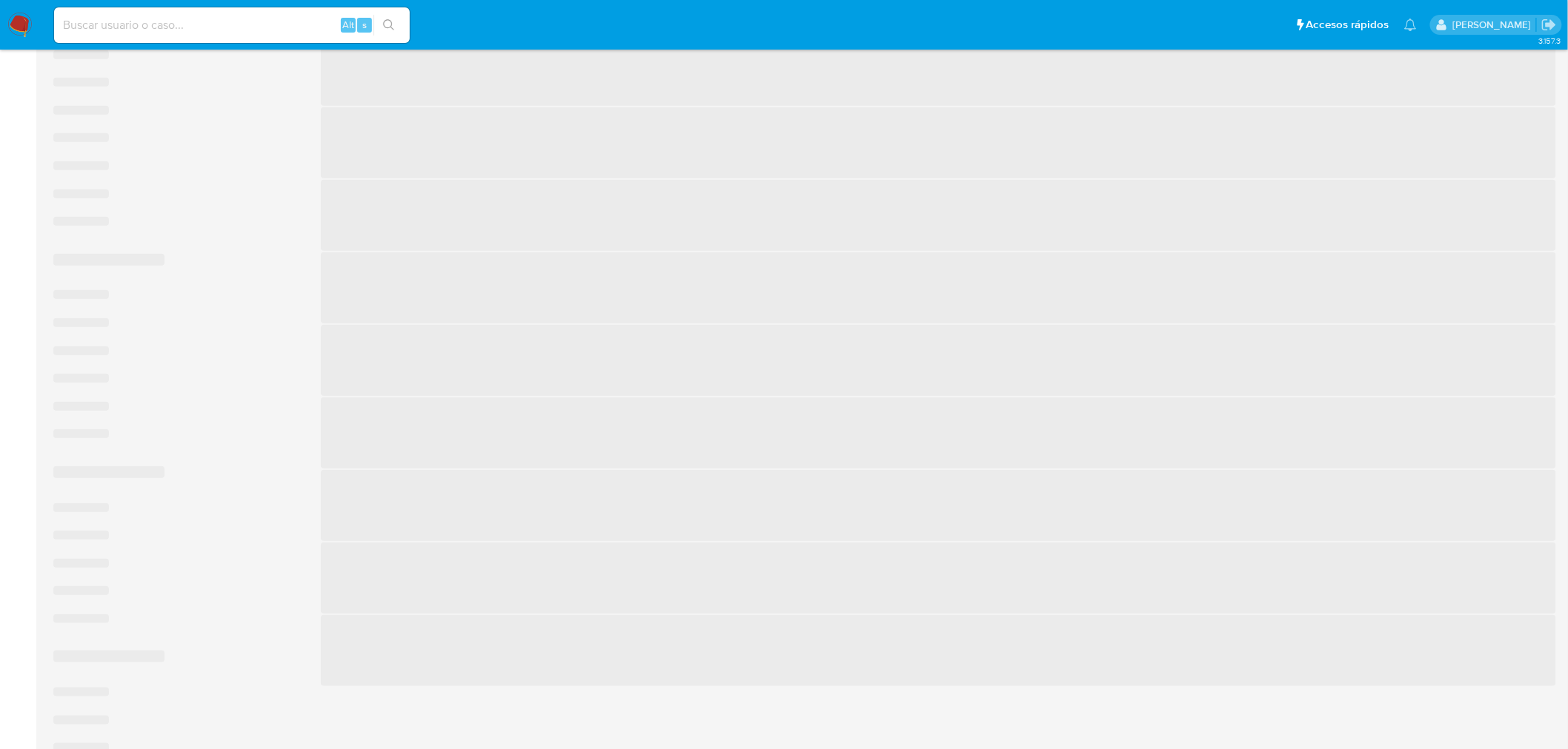
scroll to position [98, 0]
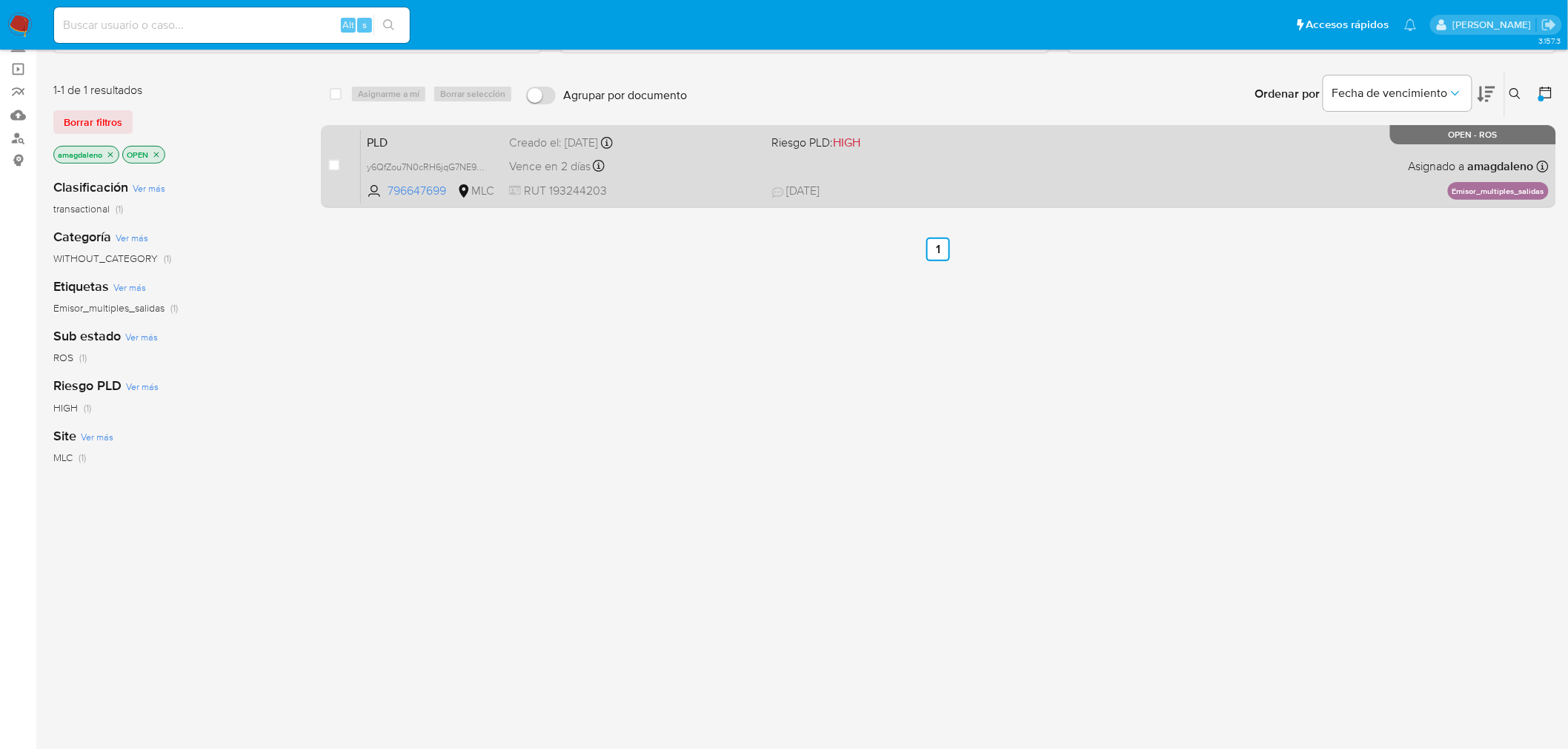
click at [678, 164] on div "Vence en 2 días Vence el 10/09/2025 06:05:10" at bounding box center [634, 166] width 251 height 20
click at [702, 175] on div "PLD y6QfZou7N0cRH6jqG7NE91CG 796647699 MLC Riesgo PLD: HIGH Creado el: 12/06/20…" at bounding box center [954, 166] width 1188 height 74
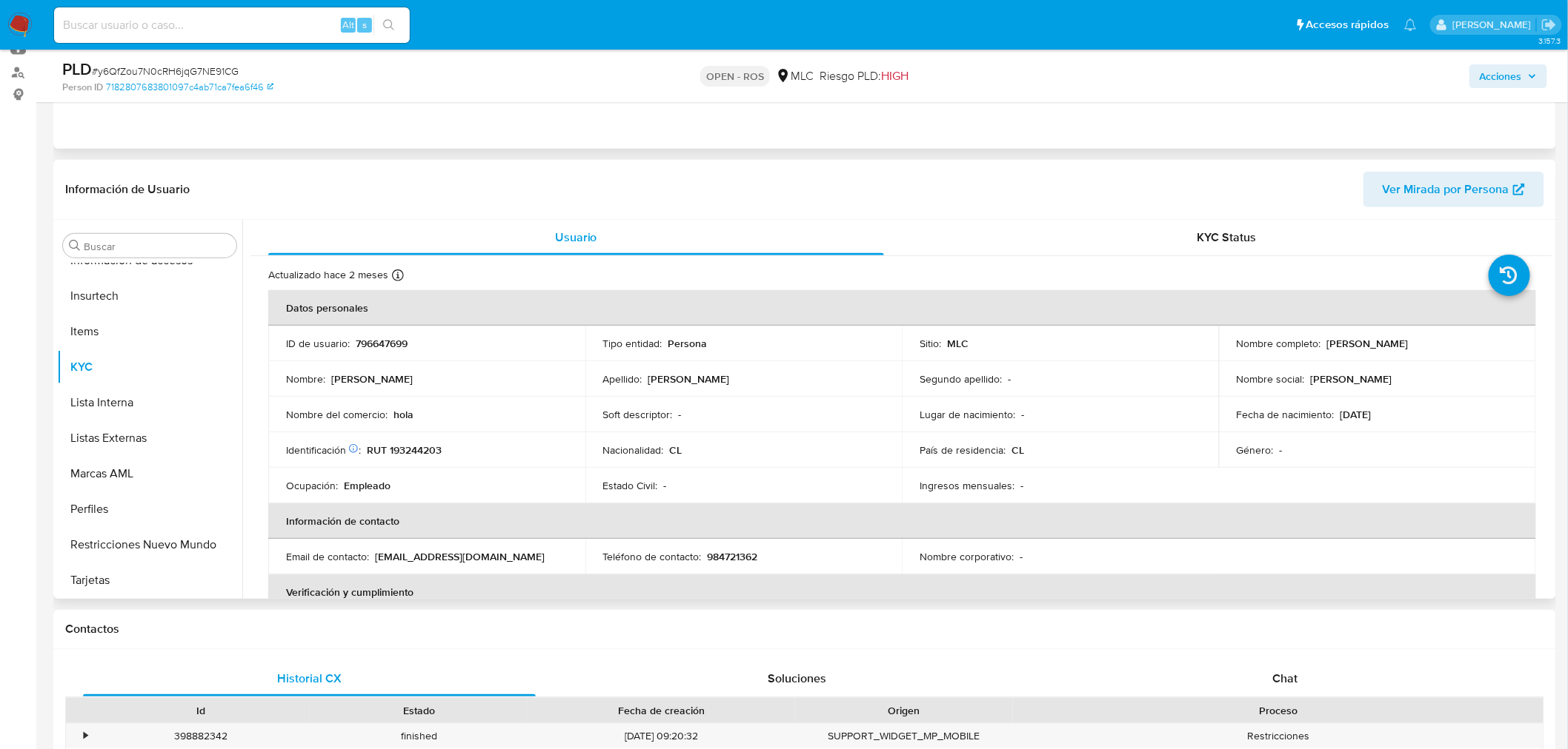
click at [389, 338] on p "796647699" at bounding box center [381, 343] width 51 height 13
select select "10"
click at [179, 66] on span "# y6QfZou7N0cRH6jqG7NE91CG" at bounding box center [165, 71] width 146 height 15
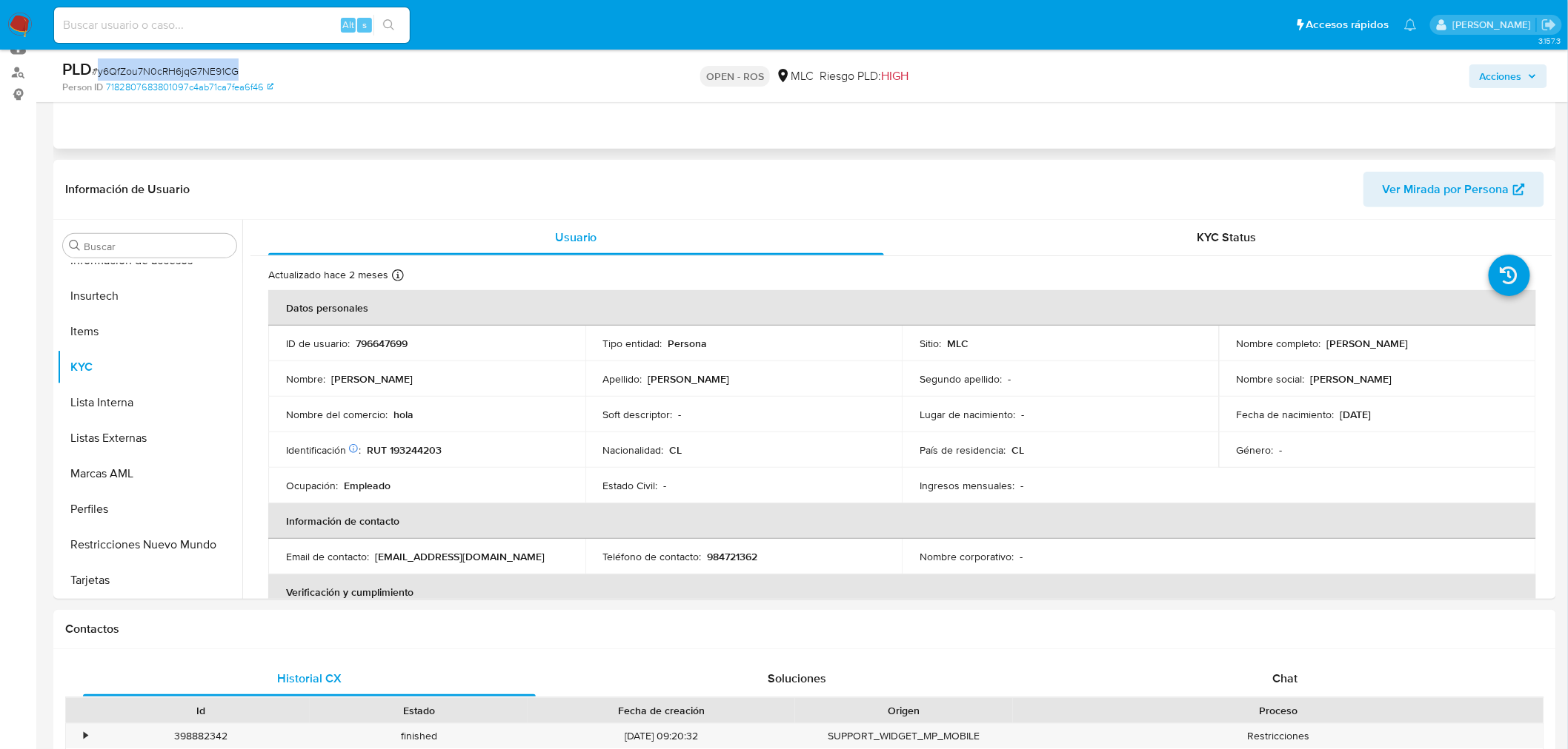
copy span "y6QfZou7N0cRH6jqG7NE91CG"
drag, startPoint x: 1321, startPoint y: 343, endPoint x: 1490, endPoint y: 349, distance: 169.1
click at [1408, 349] on p "Ingrid Lissette Fernández Barrientos" at bounding box center [1368, 343] width 82 height 13
copy p "Ingrid Lissette Fernández Barrientos"
click at [413, 455] on p "RUT 193244203" at bounding box center [404, 449] width 74 height 13
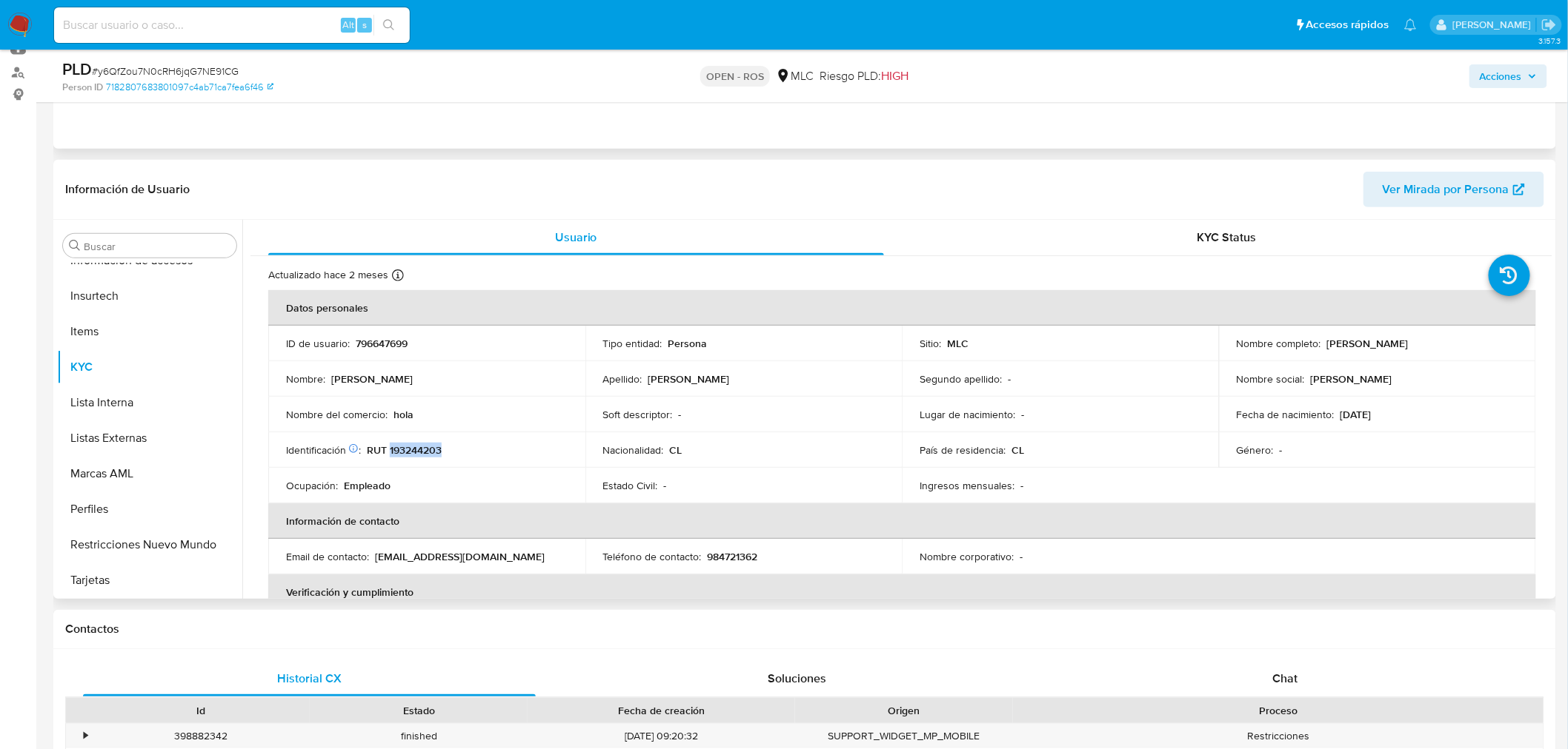
click at [413, 455] on p "RUT 193244203" at bounding box center [404, 449] width 74 height 13
copy p "193244203"
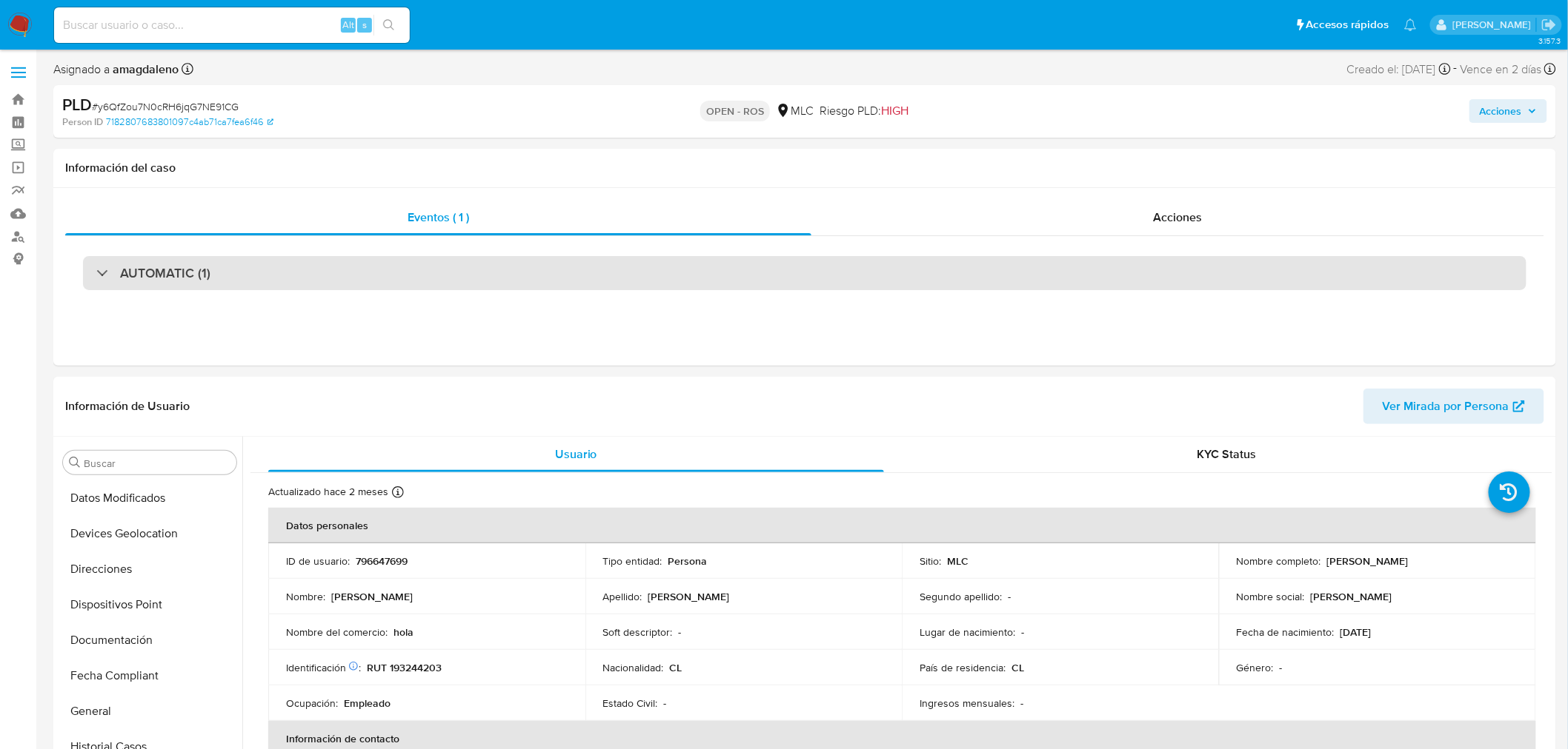
click at [301, 277] on div "AUTOMATIC (1)" at bounding box center [804, 273] width 1443 height 34
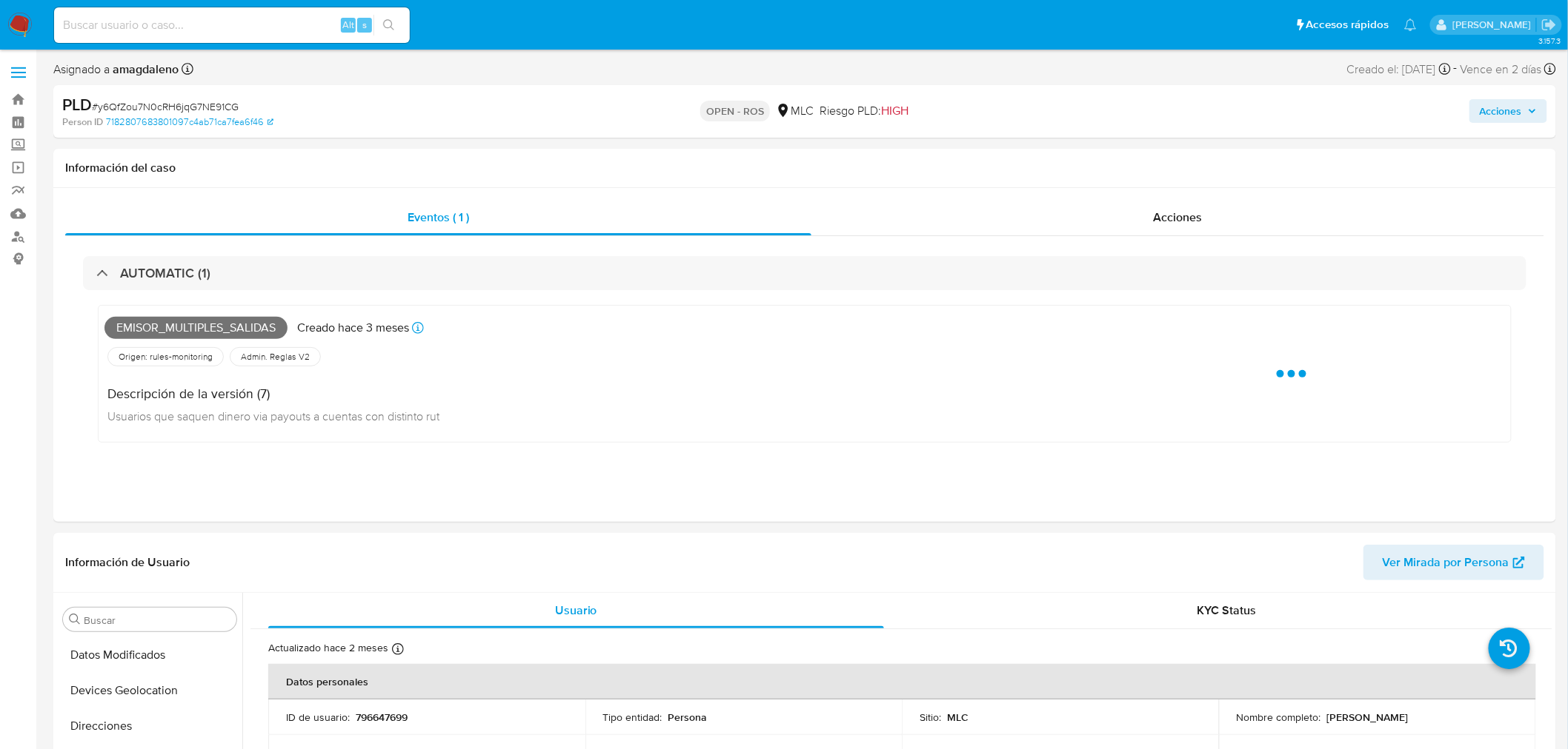
click at [241, 329] on span "Emisor_multiples_salidas" at bounding box center [196, 328] width 183 height 22
copy span "Emisor_multiples_salidas"
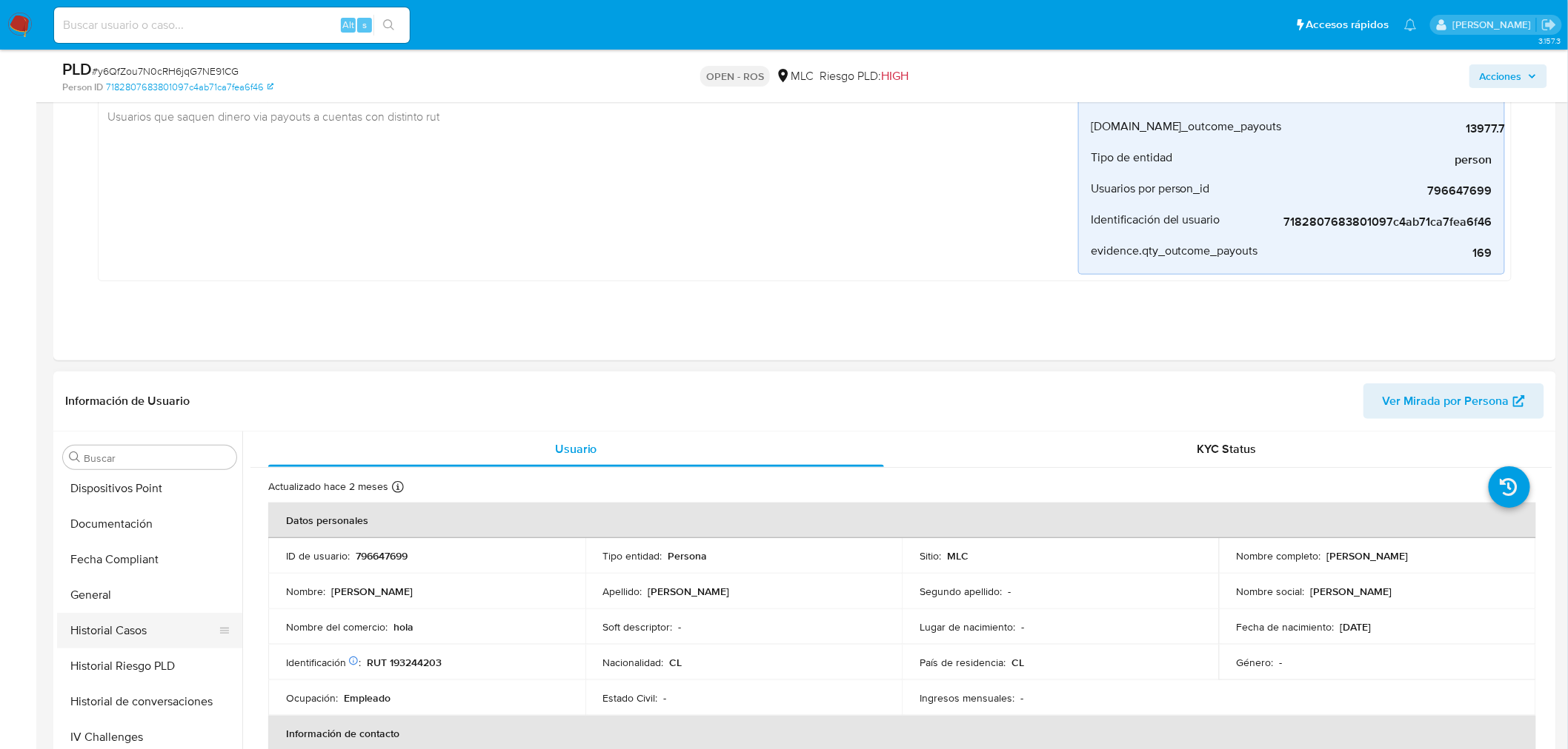
scroll to position [296, 0]
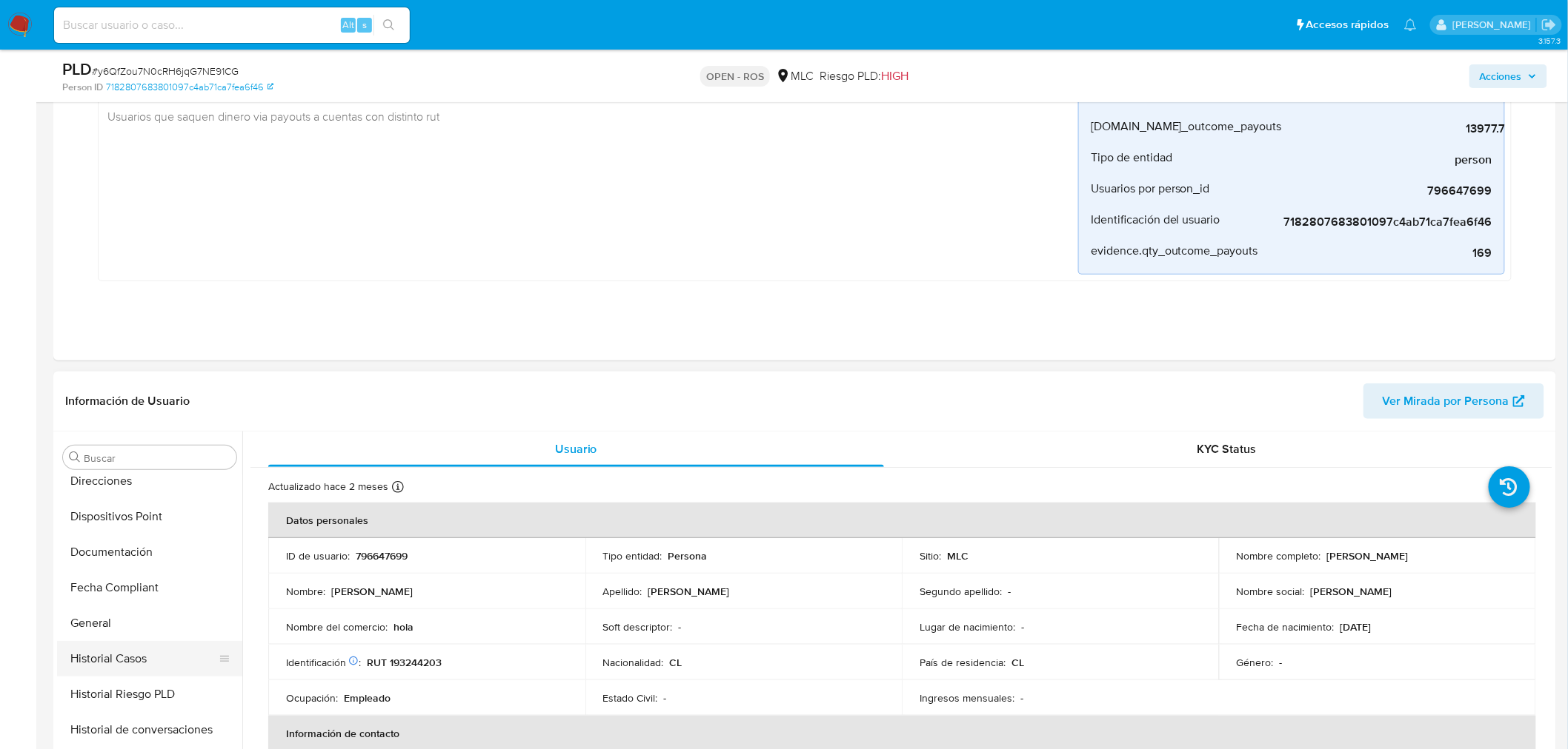
drag, startPoint x: 139, startPoint y: 665, endPoint x: 148, endPoint y: 656, distance: 12.7
click at [142, 664] on button "Historial Casos" at bounding box center [143, 659] width 173 height 35
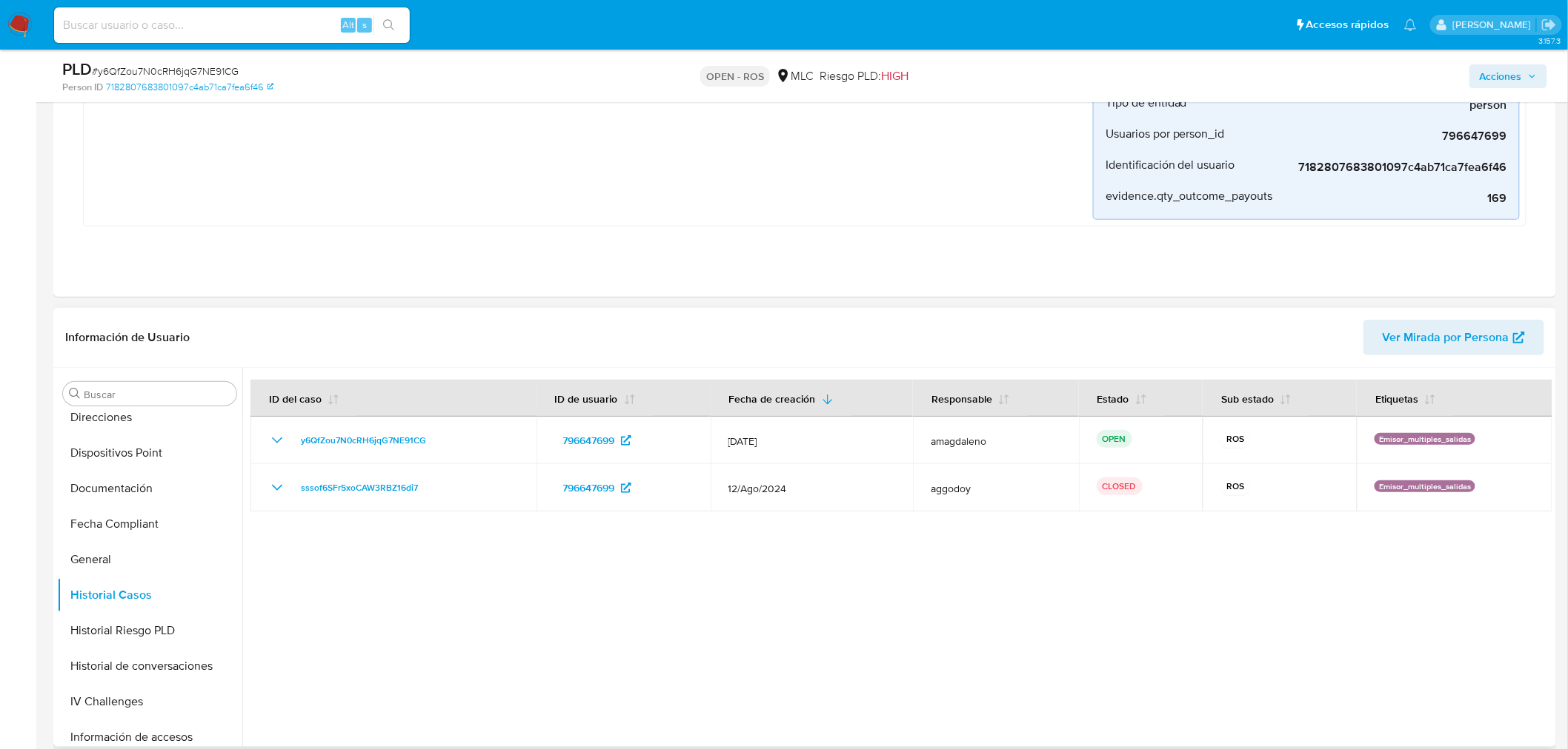
scroll to position [329, 0]
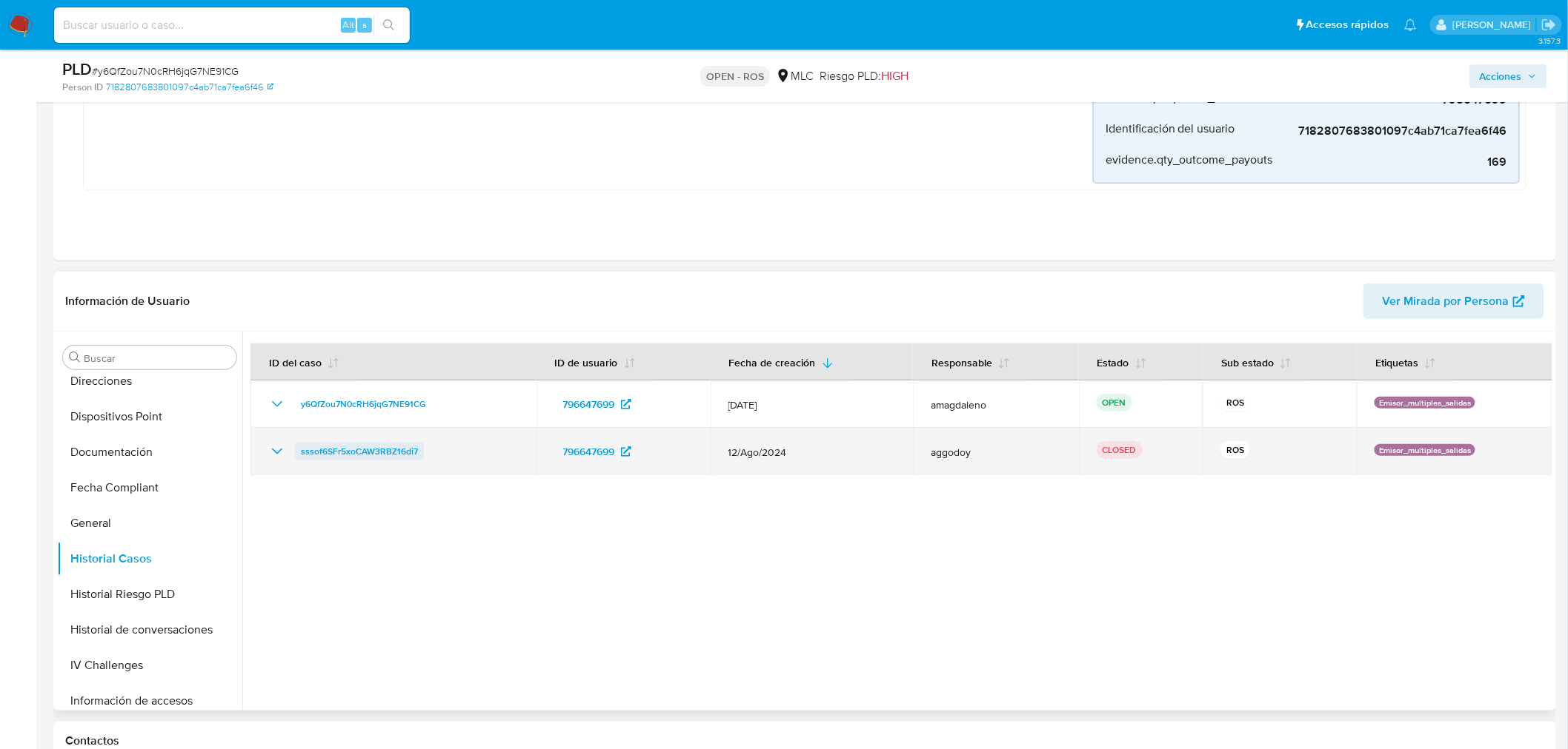
click at [386, 456] on span "sssof6SFr5xoCAW3RBZ16di7" at bounding box center [359, 452] width 117 height 18
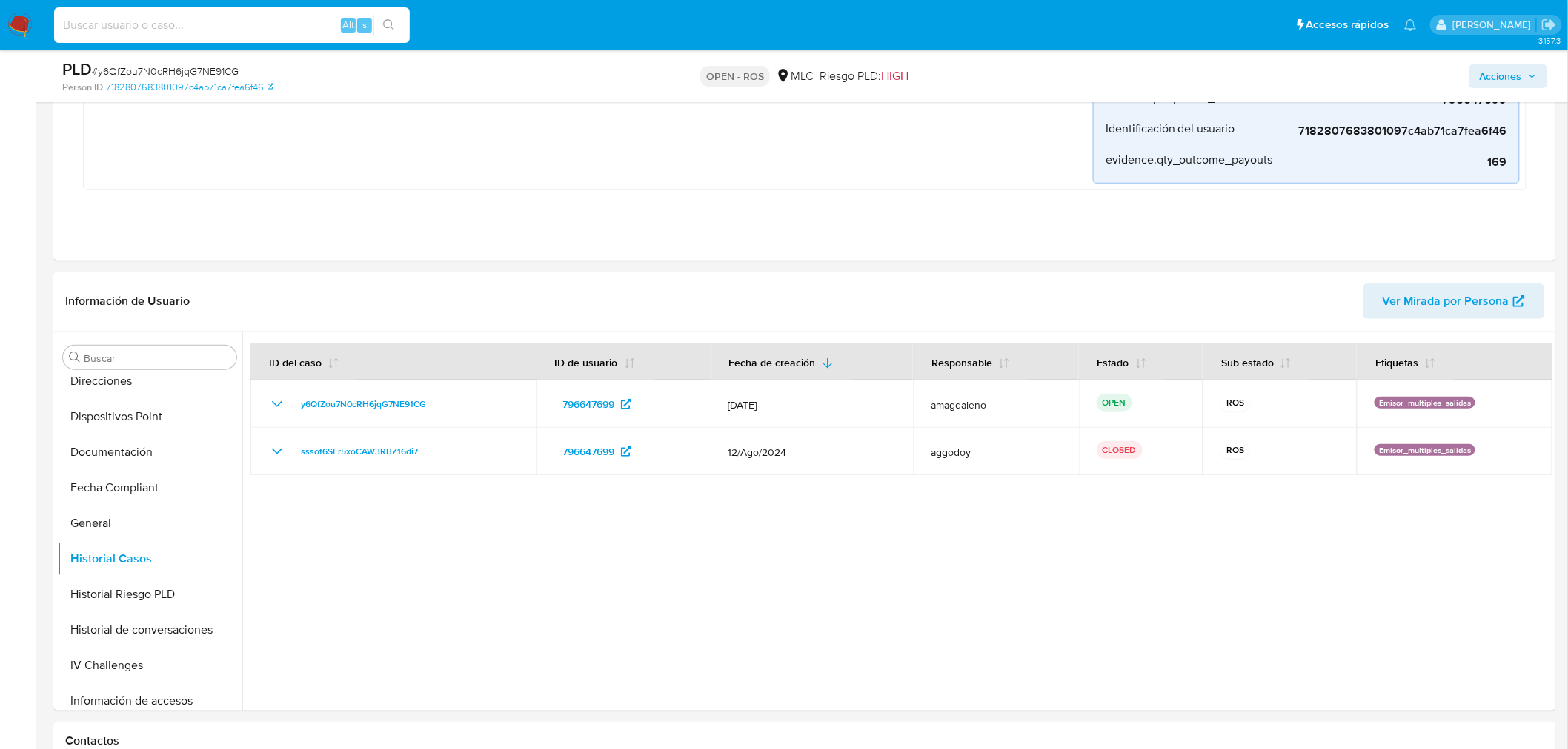
click at [241, 32] on input at bounding box center [231, 26] width 356 height 20
paste input "NptdyciEXQHAAAu8KkE1OJwh"
type input "NptdyciEXQHAAAu8KkE1OJwh"
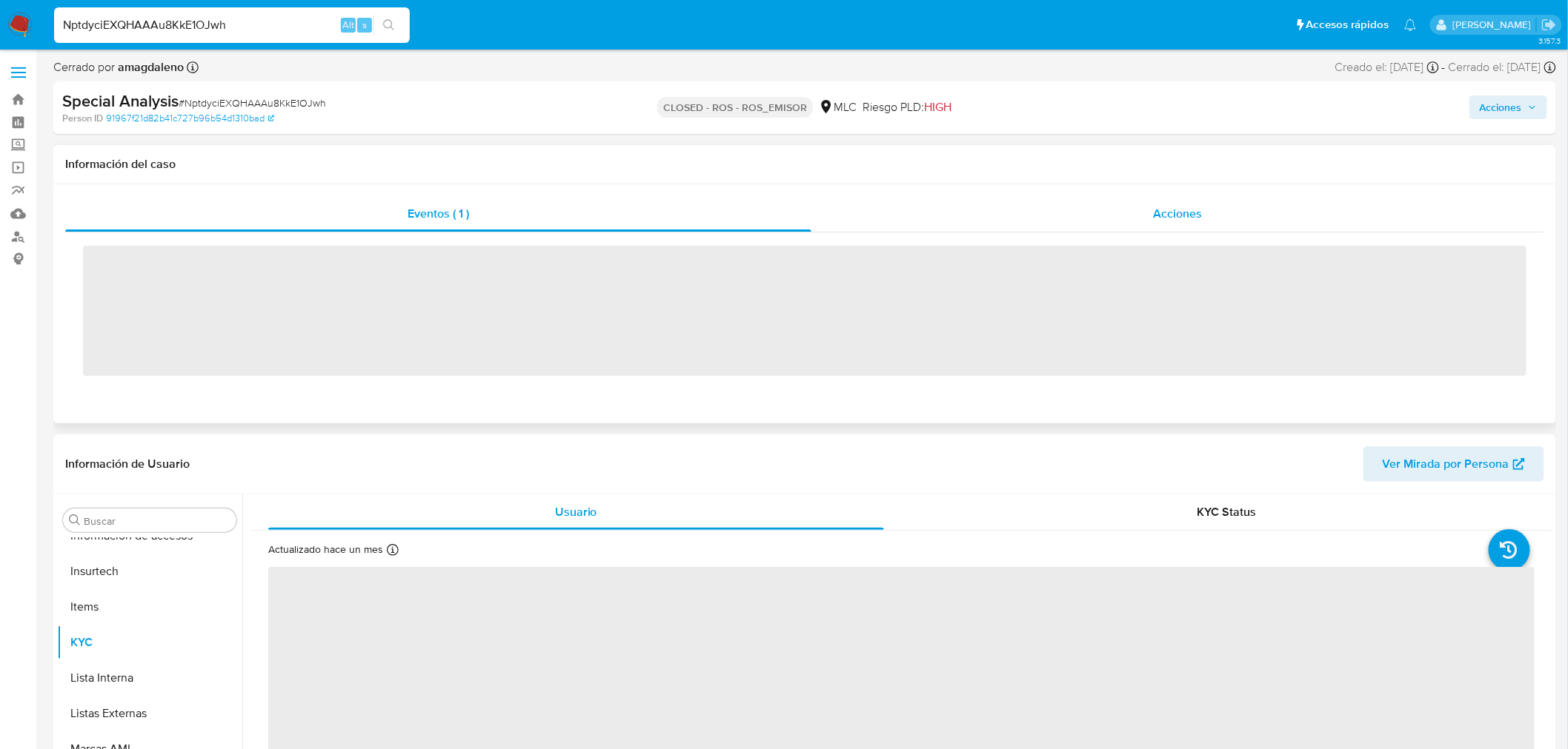
scroll to position [625, 0]
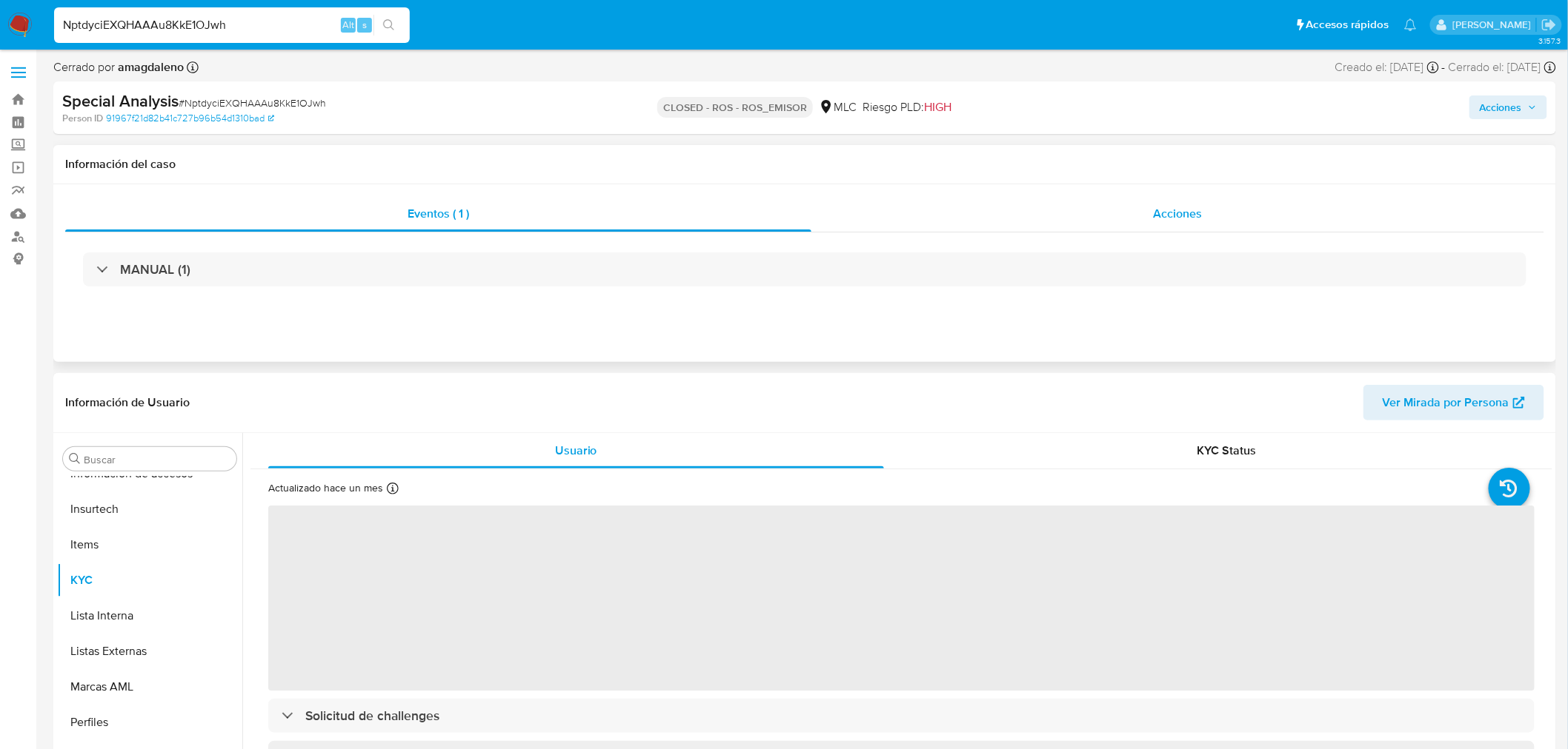
click at [1054, 214] on div "Acciones" at bounding box center [1178, 214] width 733 height 35
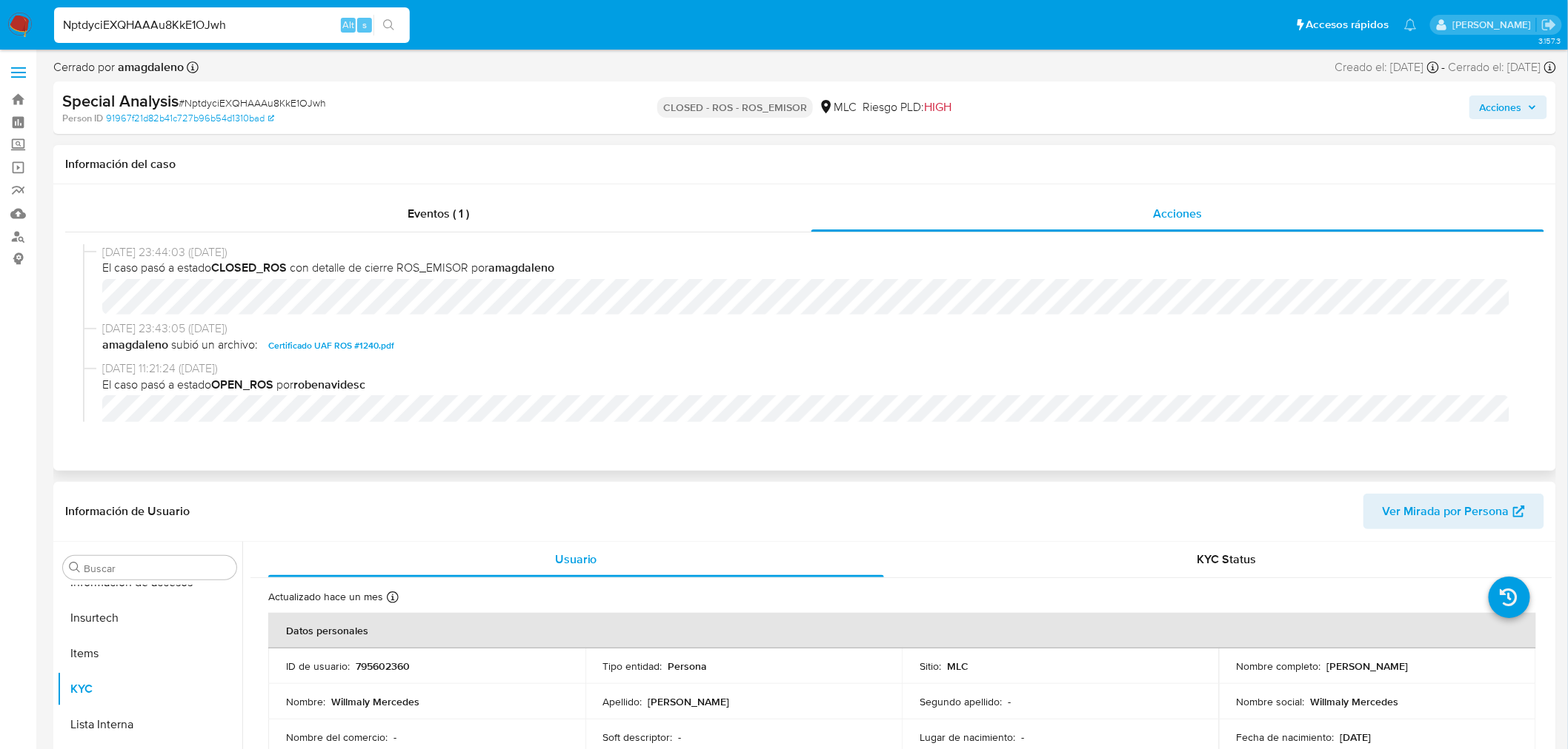
select select "10"
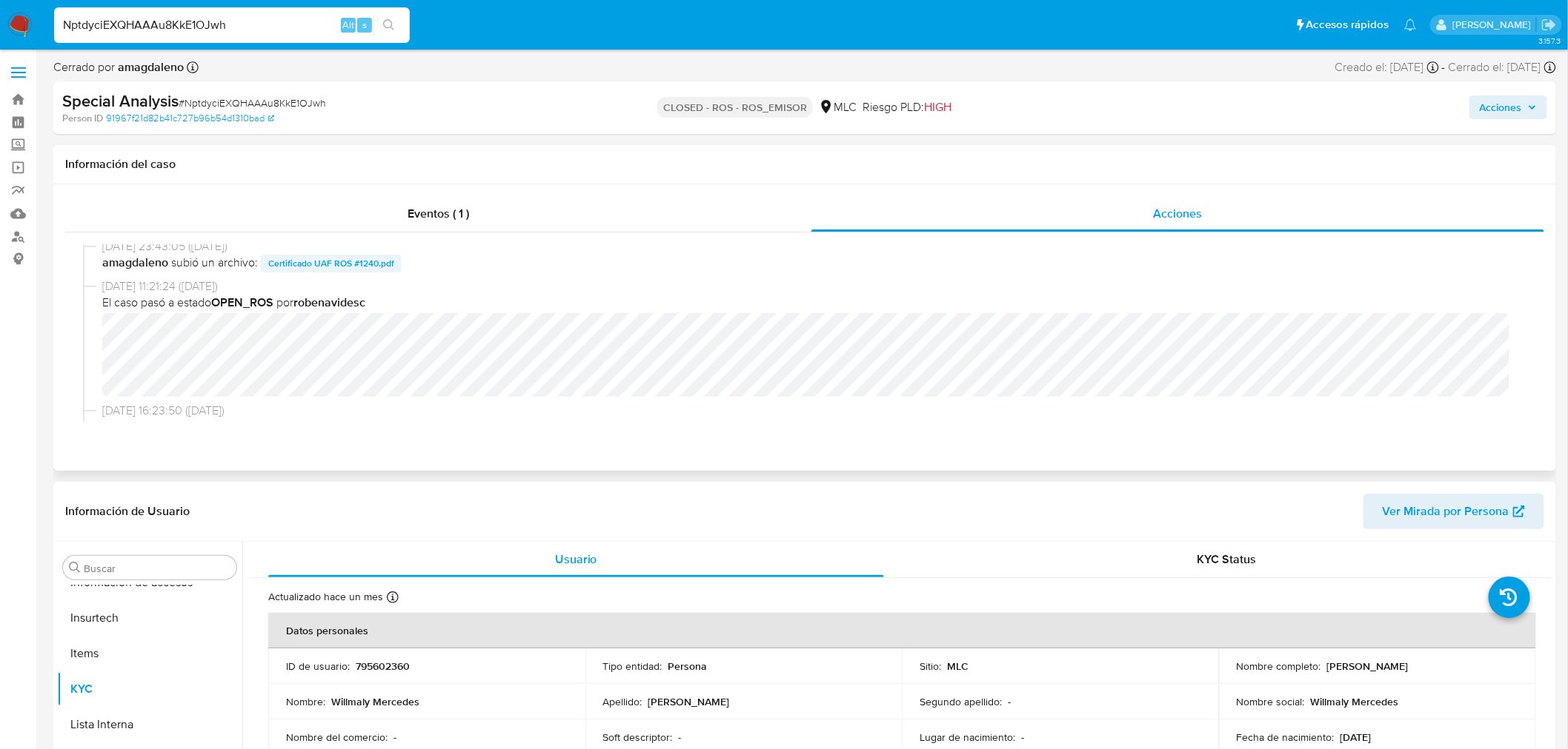
scroll to position [0, 0]
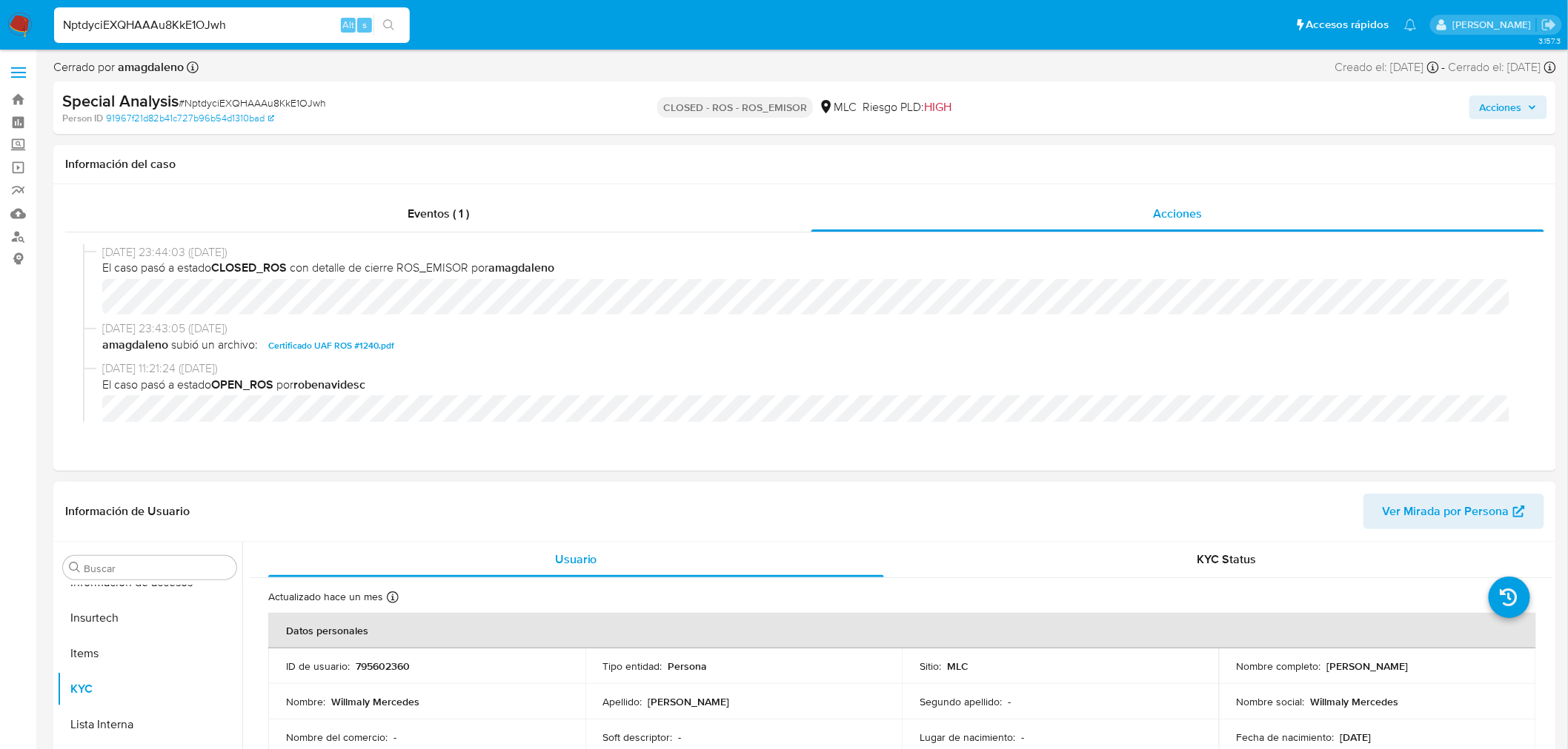
click at [395, 667] on p "795602360" at bounding box center [382, 666] width 54 height 13
copy p "795602360"
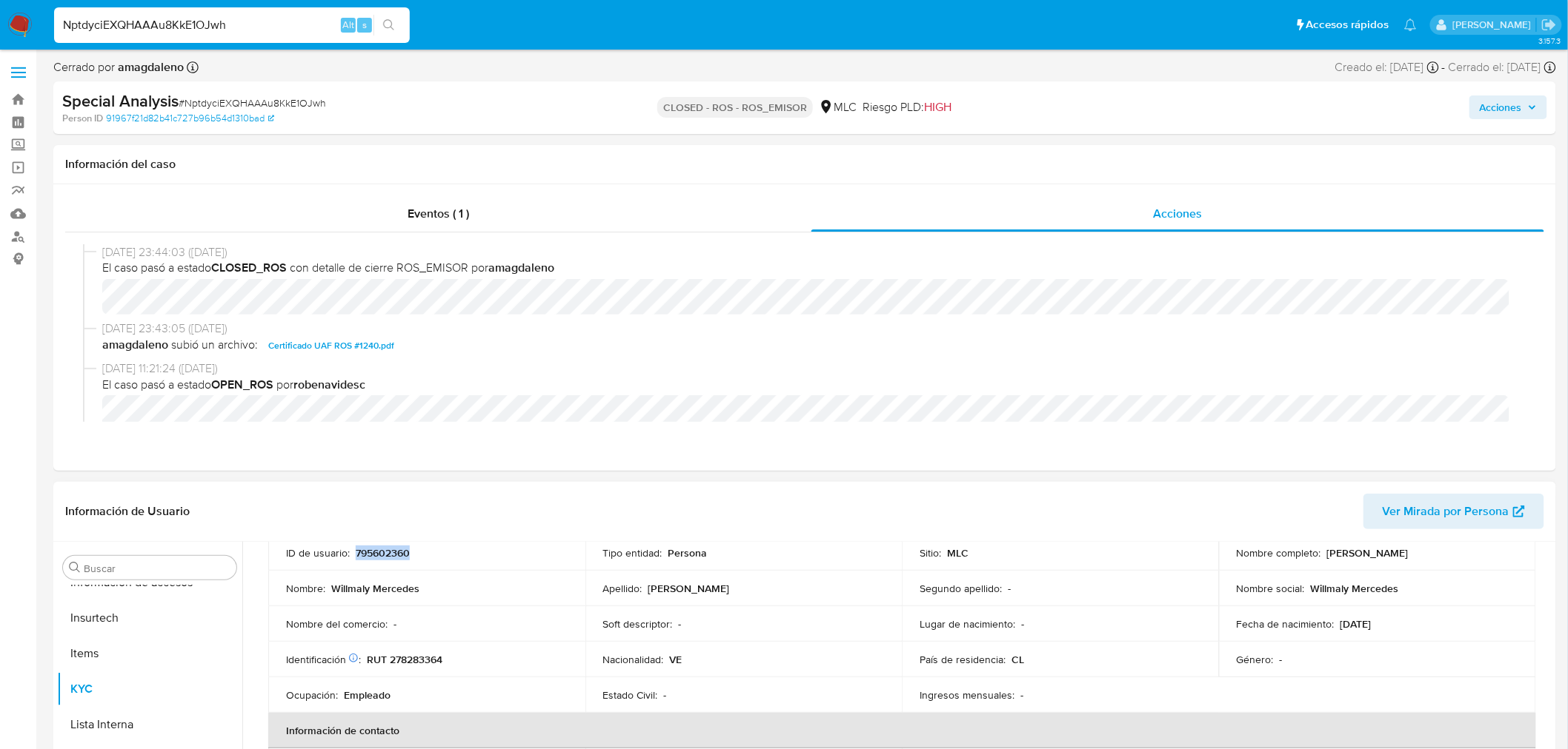
scroll to position [82, 0]
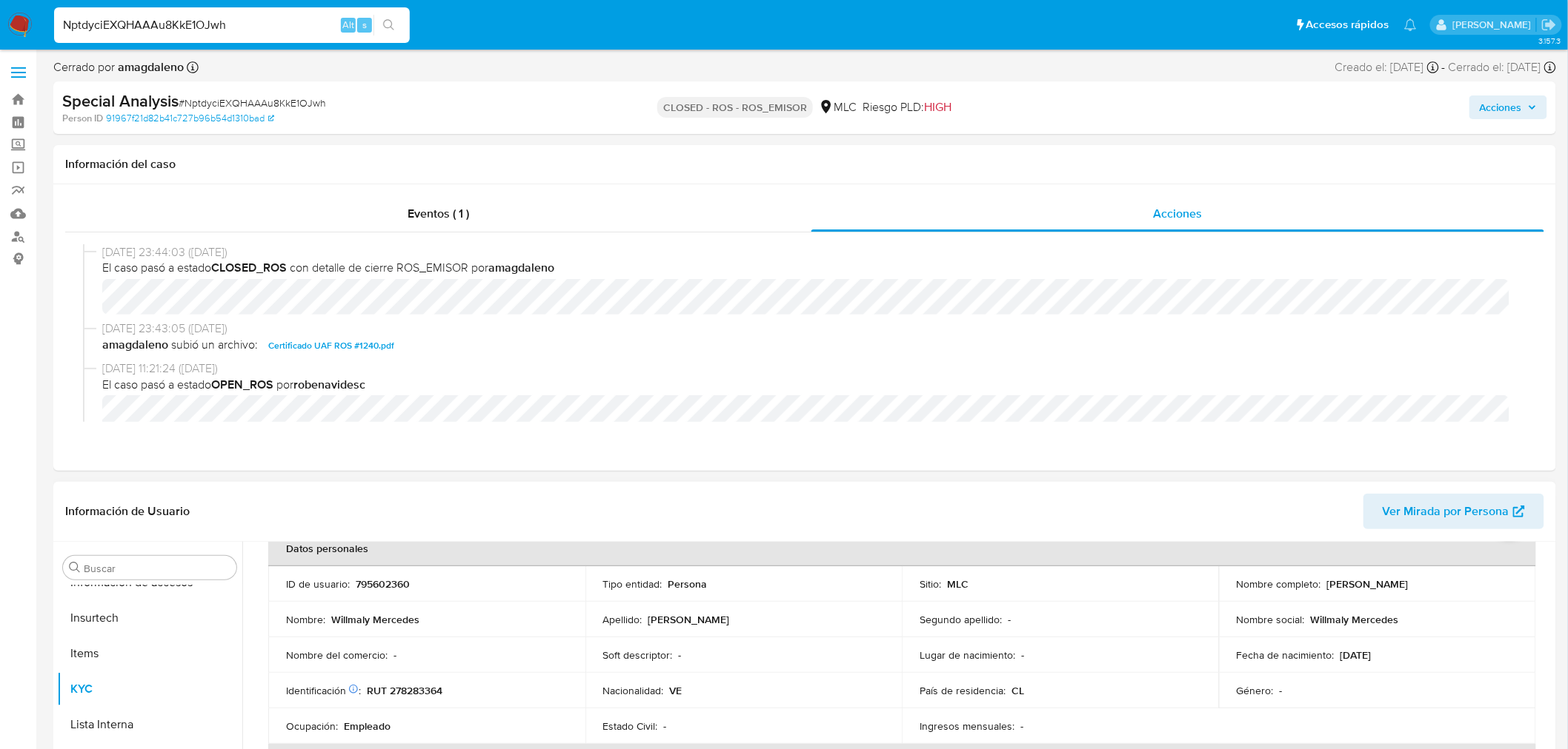
click at [426, 685] on p "RUT 278283364" at bounding box center [404, 690] width 75 height 13
copy p "278283364"
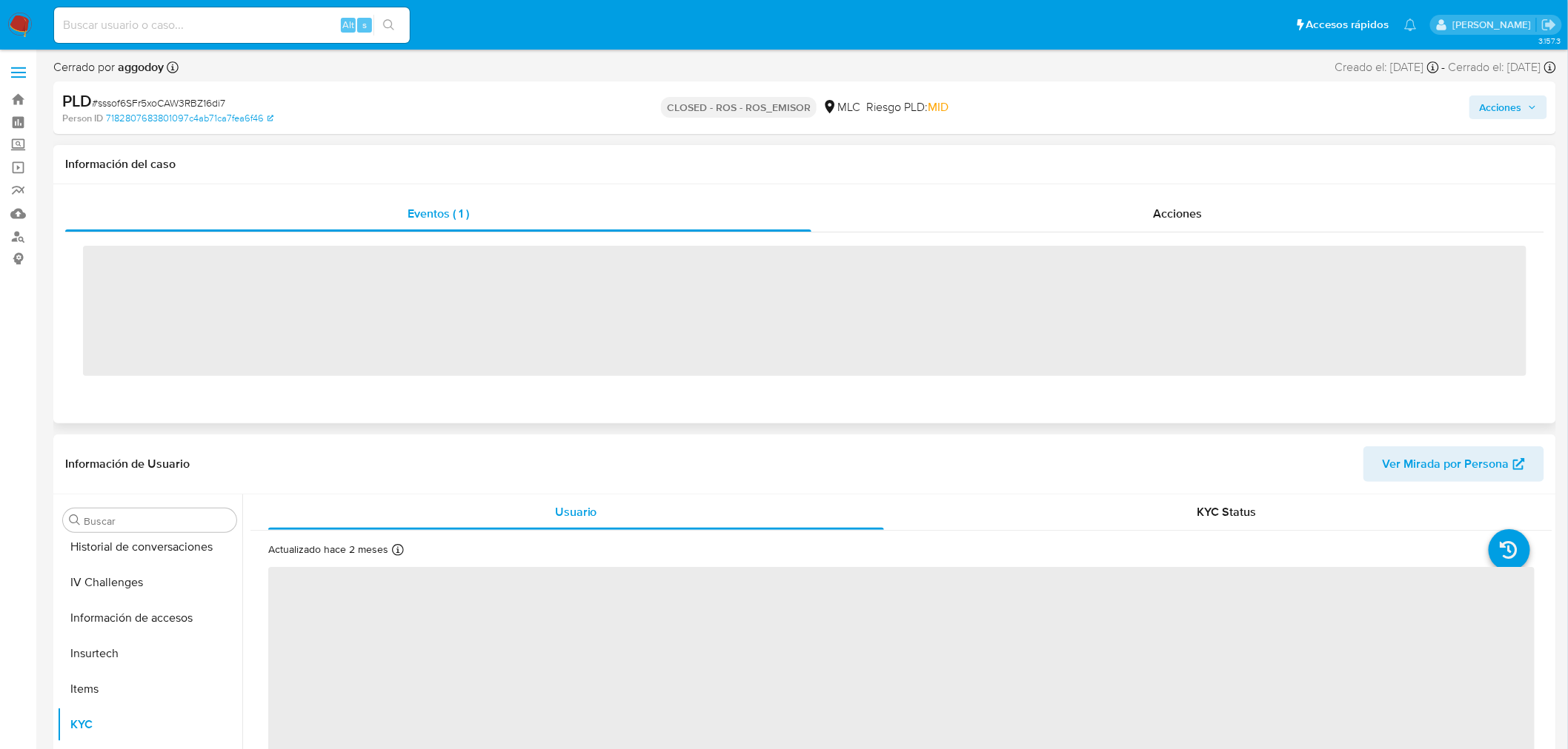
scroll to position [625, 0]
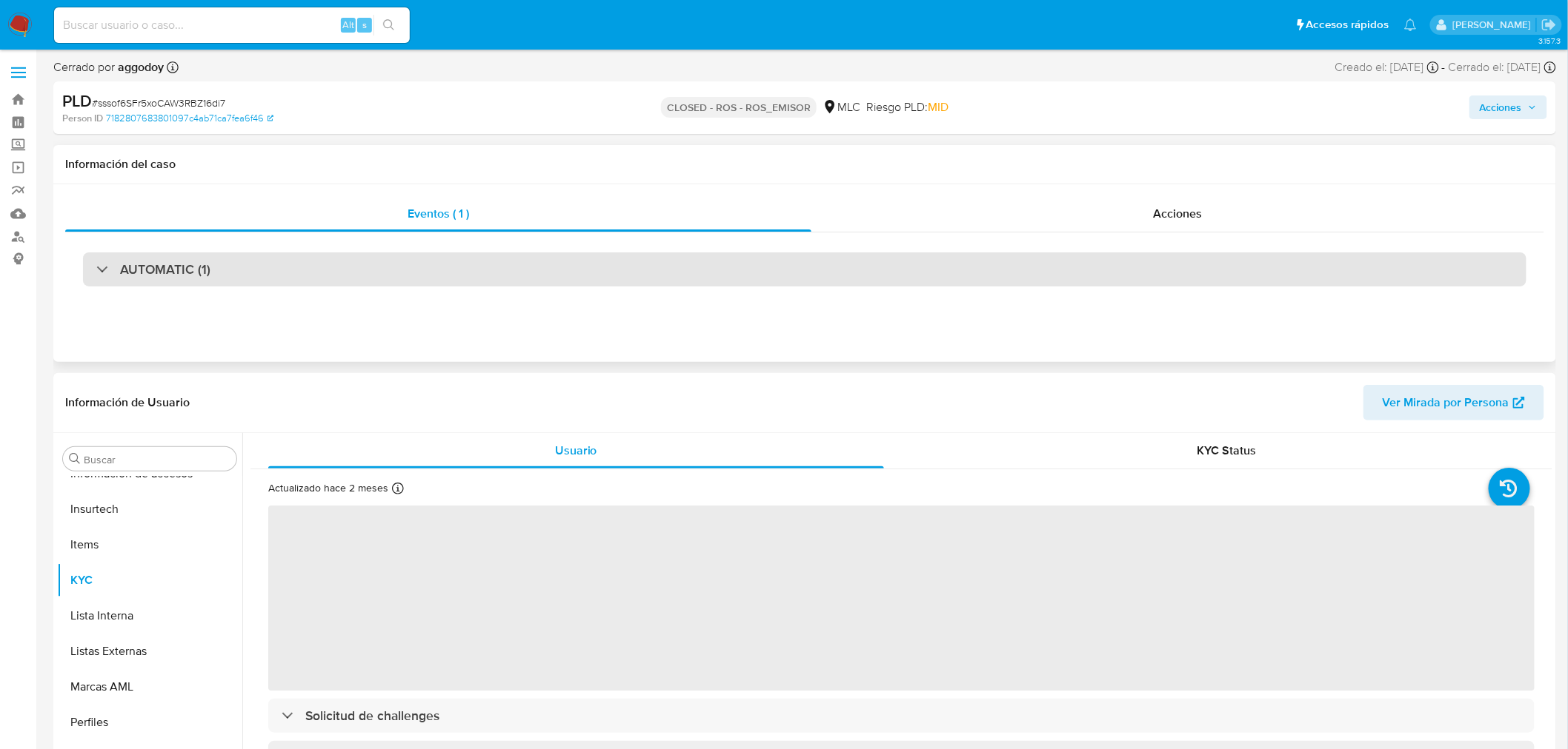
click at [358, 269] on div "AUTOMATIC (1)" at bounding box center [804, 269] width 1443 height 34
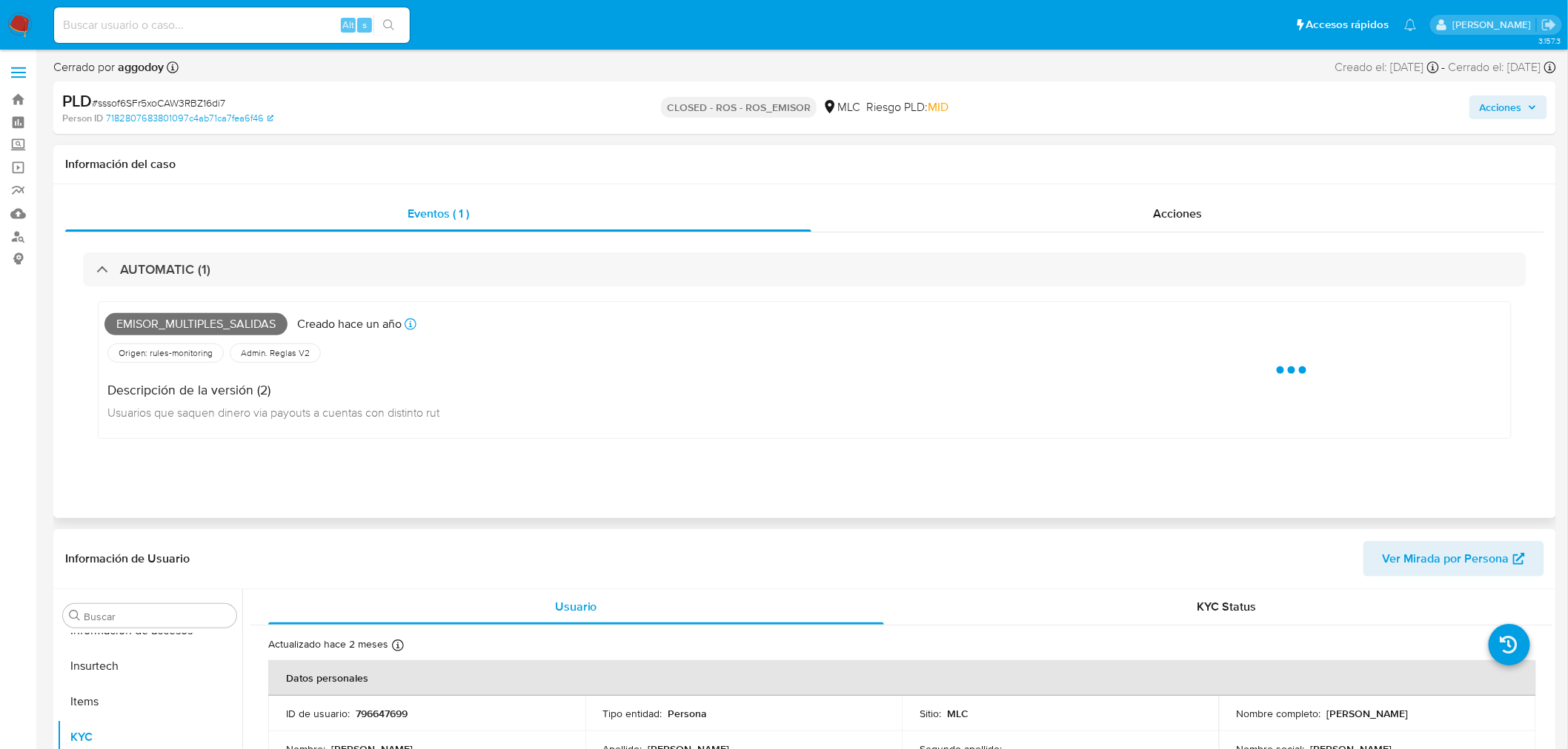
click at [1003, 241] on div "AUTOMATIC (1) Emisor_multiples_salidas Creado [DATE] Creado: [DATE] 07:04:16 Or…" at bounding box center [804, 357] width 1478 height 250
select select "10"
click at [986, 224] on div "Acciones" at bounding box center [1178, 214] width 733 height 35
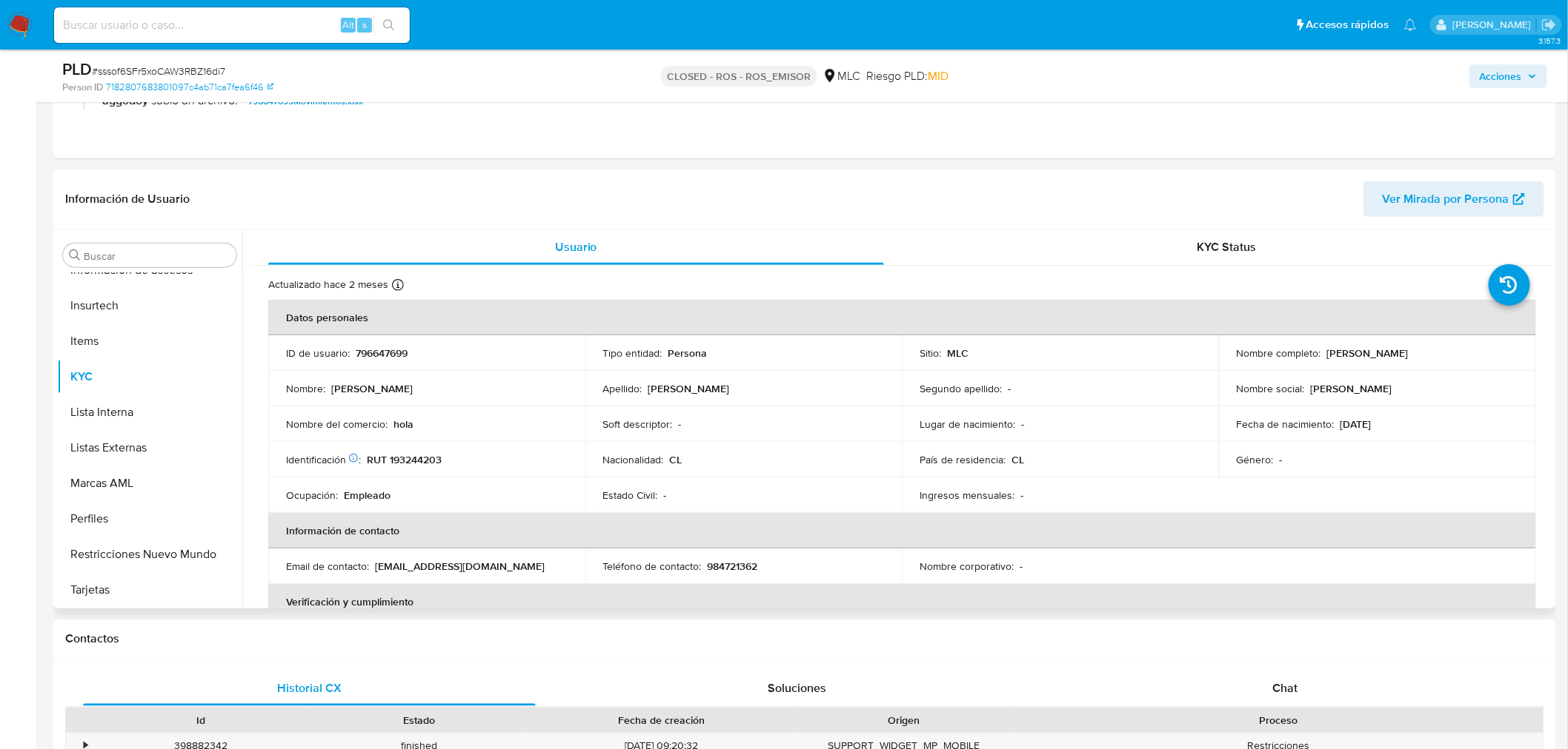
scroll to position [329, 0]
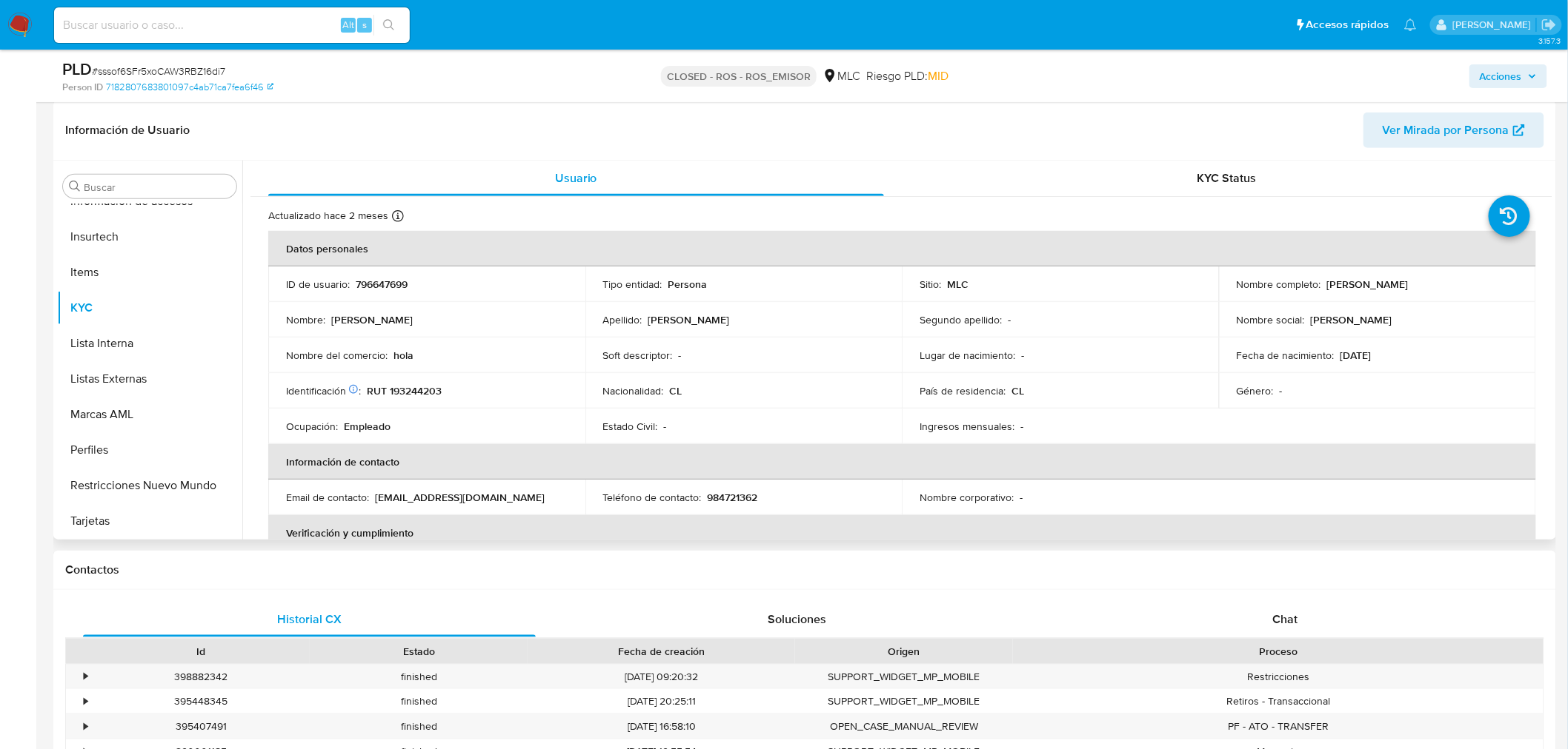
click at [390, 285] on p "796647699" at bounding box center [381, 284] width 51 height 13
copy p "796647699"
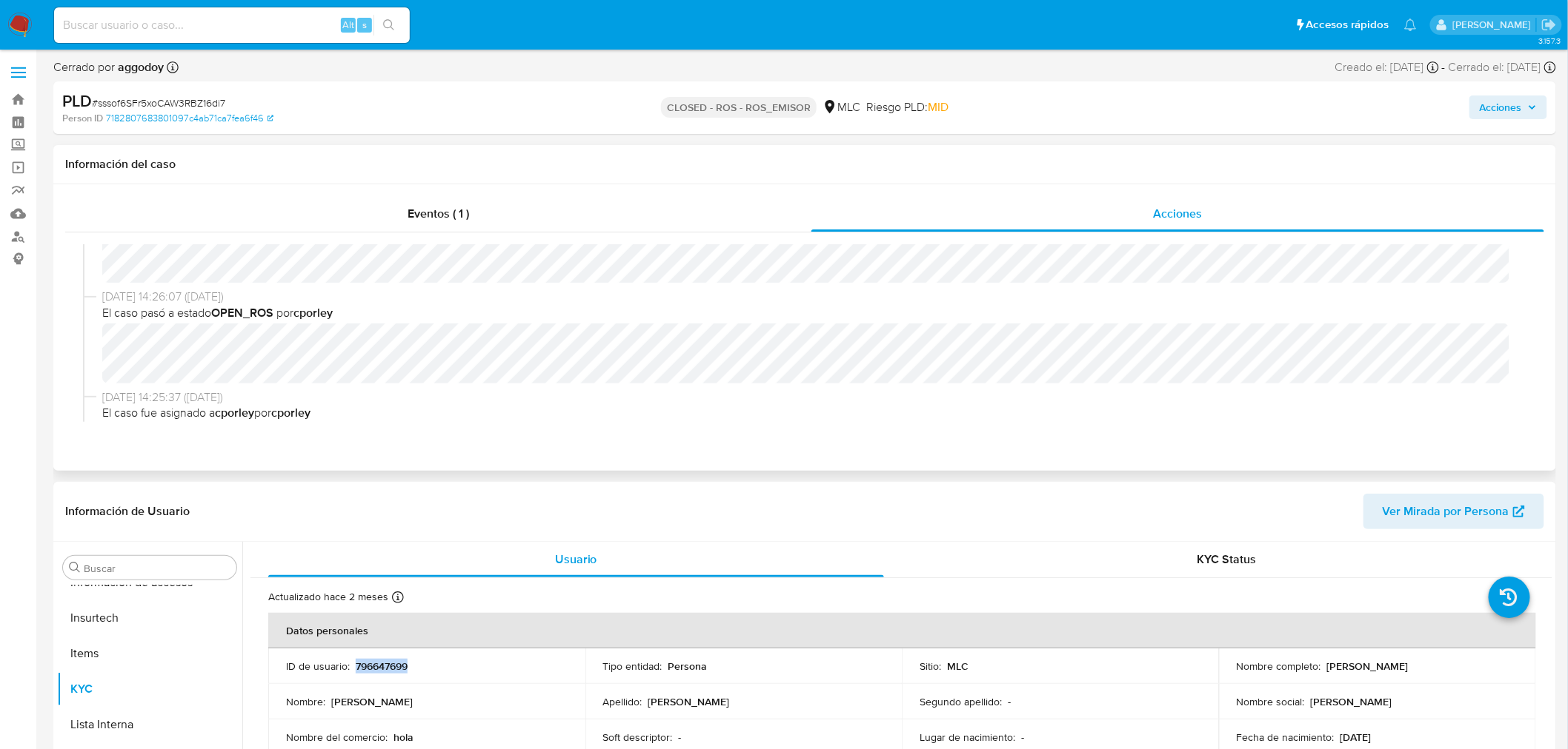
scroll to position [82, 0]
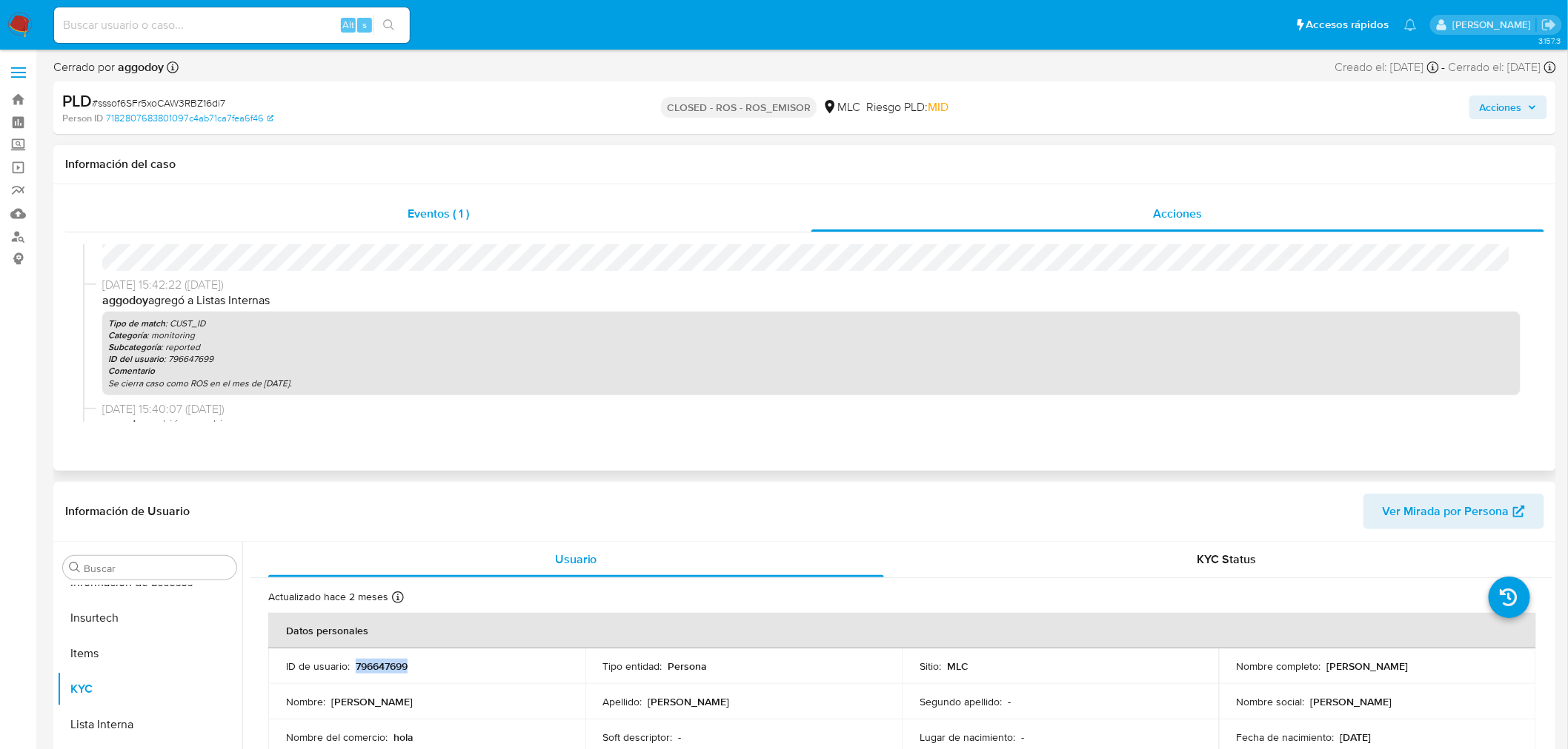
click at [615, 225] on div "Eventos ( 1 )" at bounding box center [438, 214] width 746 height 35
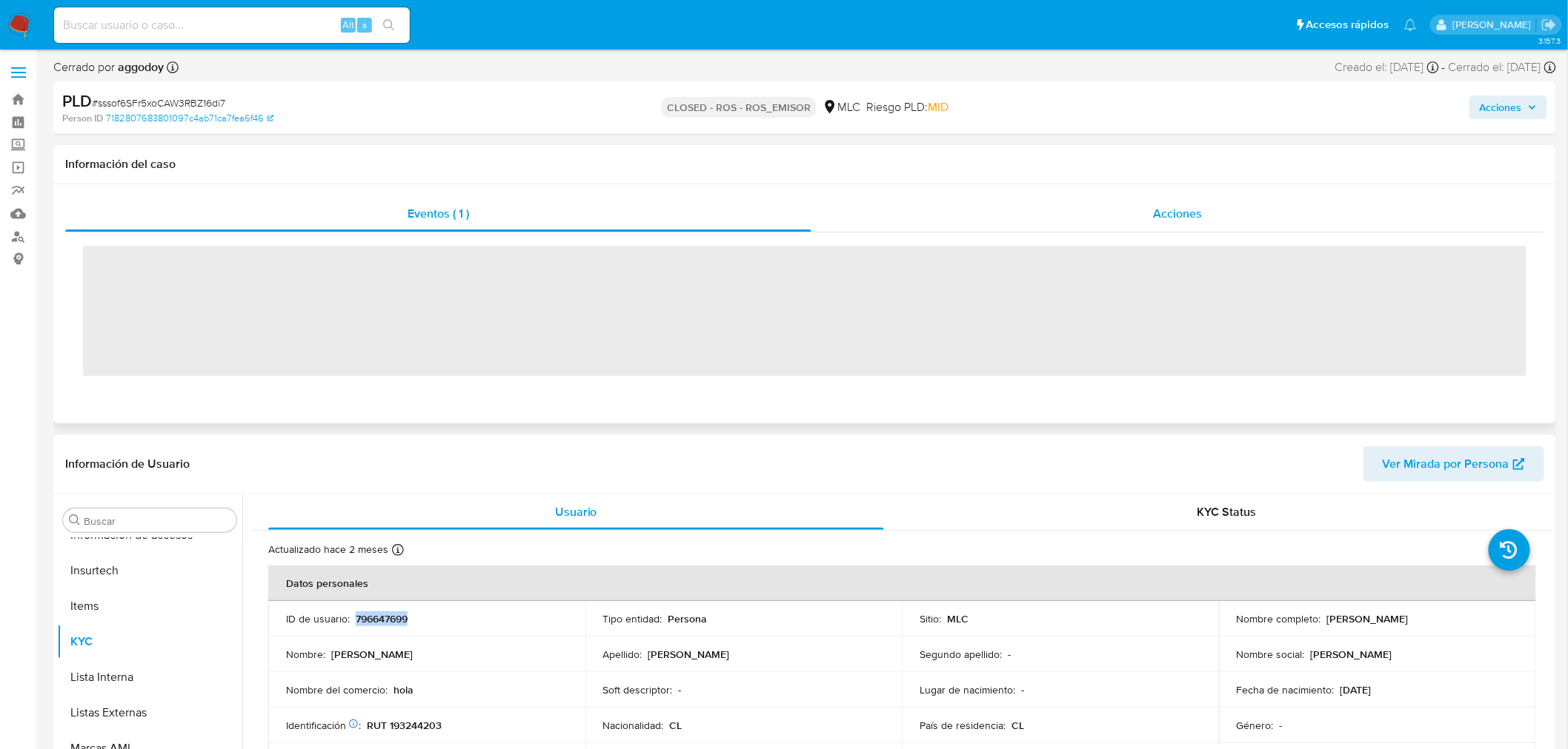
click at [902, 218] on div "Acciones" at bounding box center [1178, 214] width 733 height 35
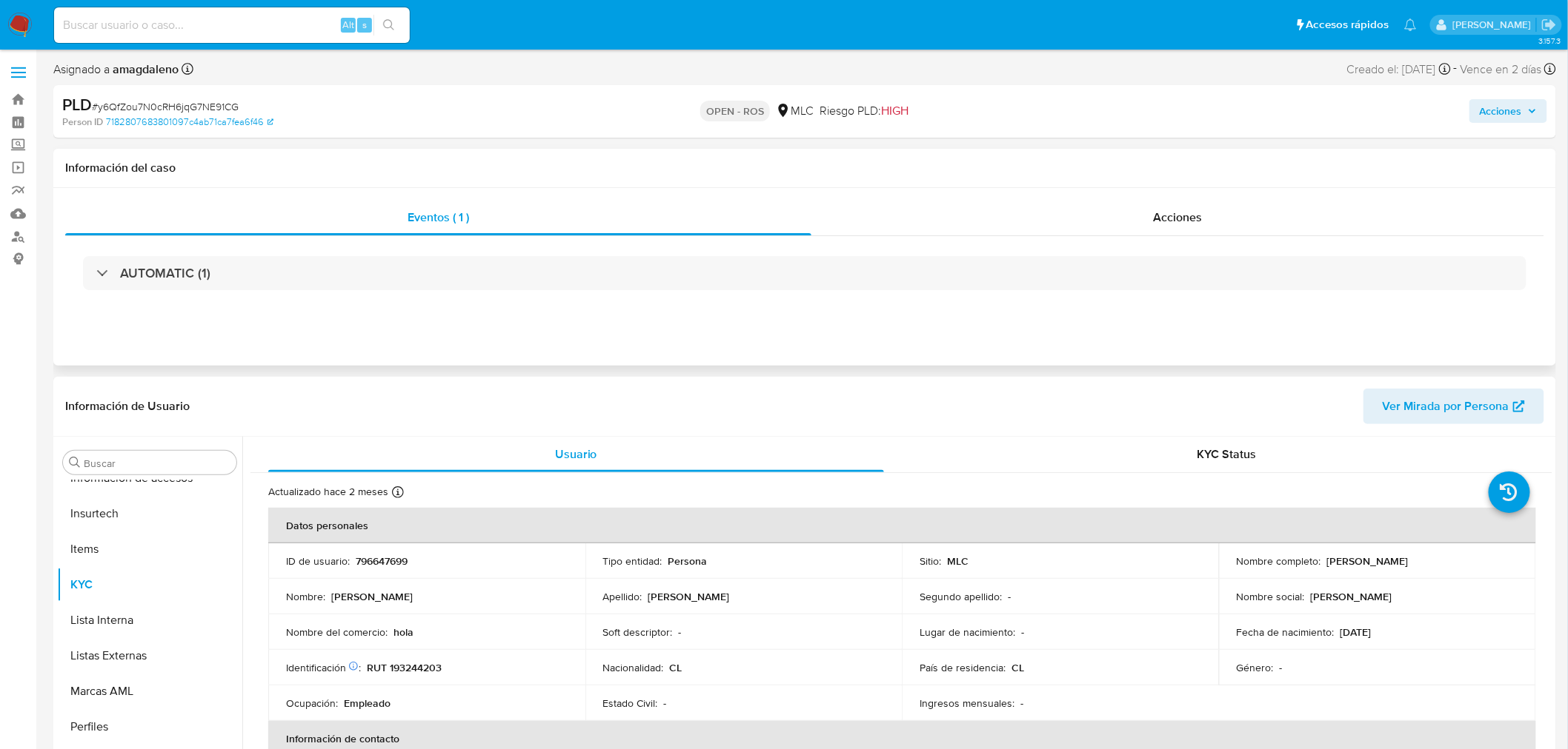
scroll to position [625, 0]
click at [921, 235] on div "Acciones" at bounding box center [1178, 218] width 733 height 35
select select "10"
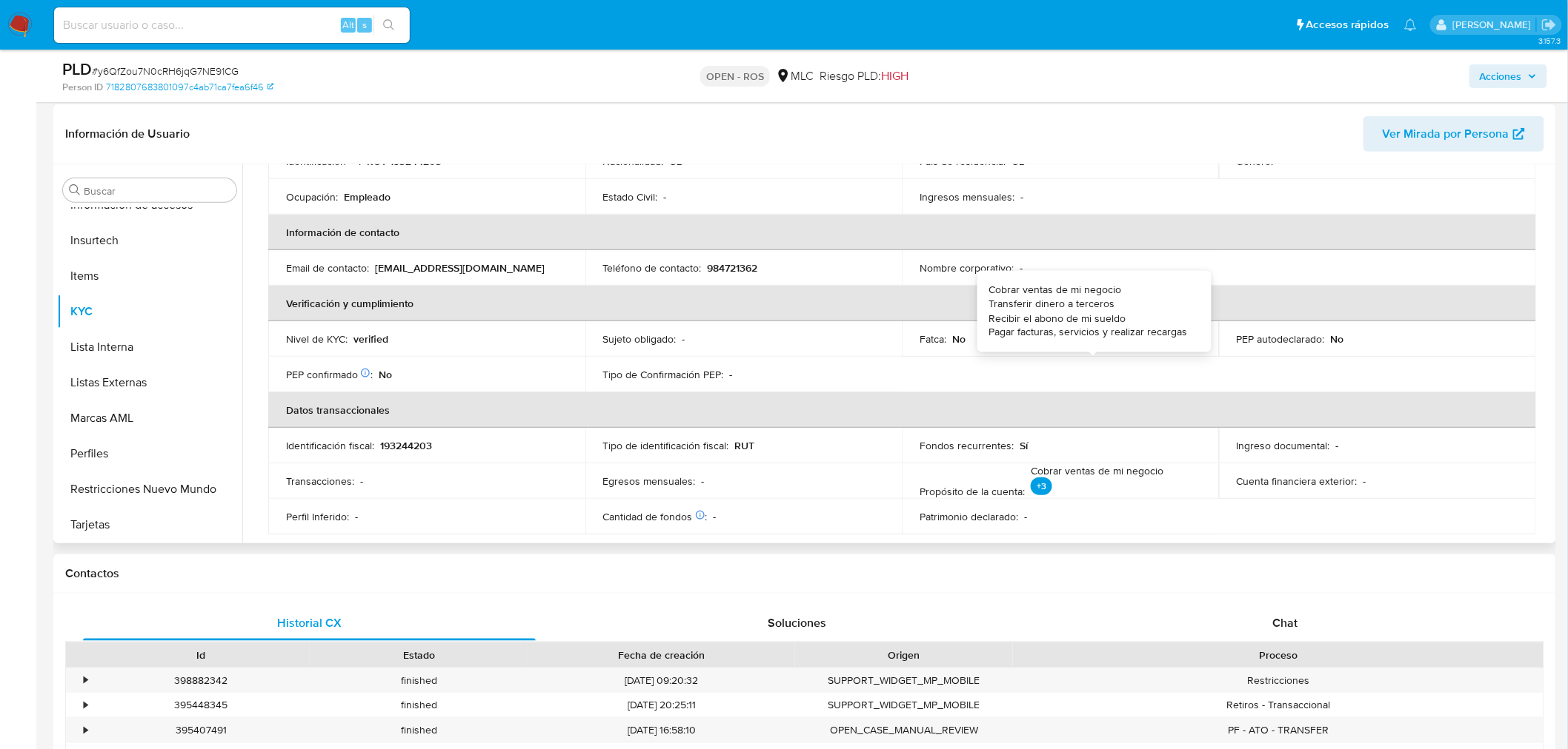
scroll to position [61, 0]
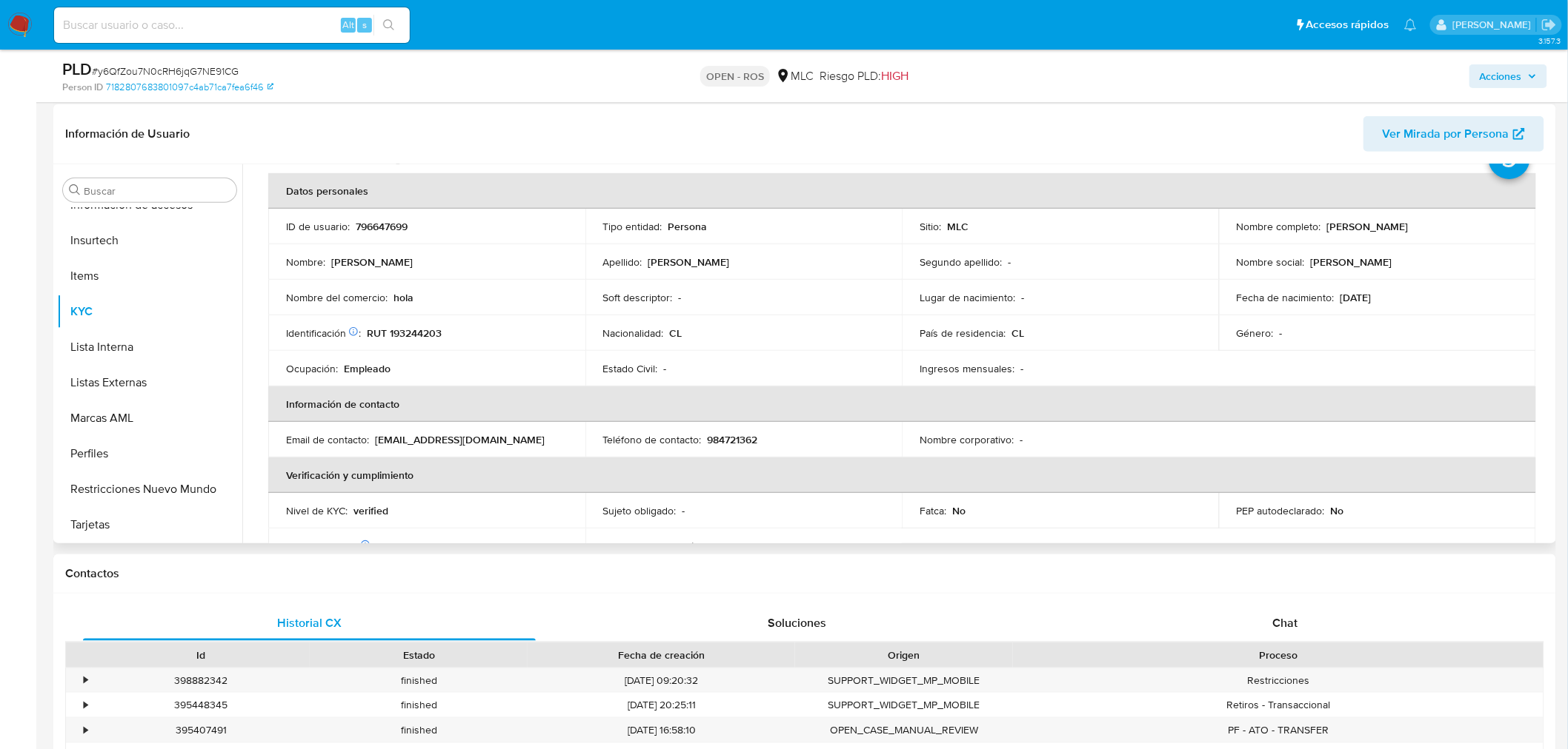
click at [431, 334] on p "RUT 193244203" at bounding box center [404, 332] width 74 height 13
copy p "193244203"
drag, startPoint x: 1321, startPoint y: 223, endPoint x: 1501, endPoint y: 222, distance: 180.0
click at [1501, 222] on div "Nombre completo : Ingrid Lissette Fernández Barrientos" at bounding box center [1376, 226] width 281 height 13
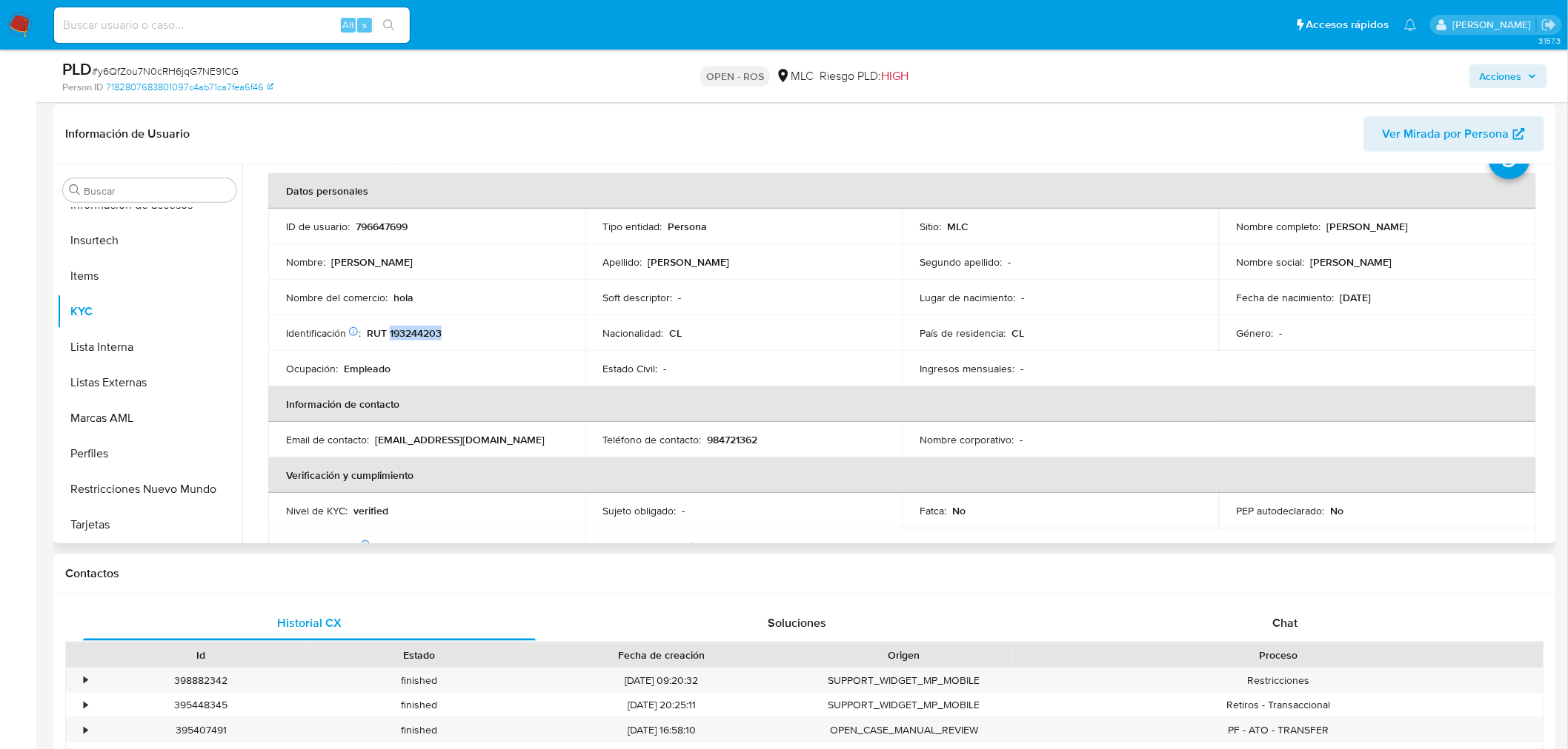
copy p "Ingrid Lissette Fernández Barrientos"
click at [417, 341] on td "Identificación Nº de serie: 515796420 : RUT 193244203" at bounding box center [427, 333] width 318 height 35
click at [422, 334] on p "RUT 193244203" at bounding box center [404, 332] width 74 height 13
copy p "193244203"
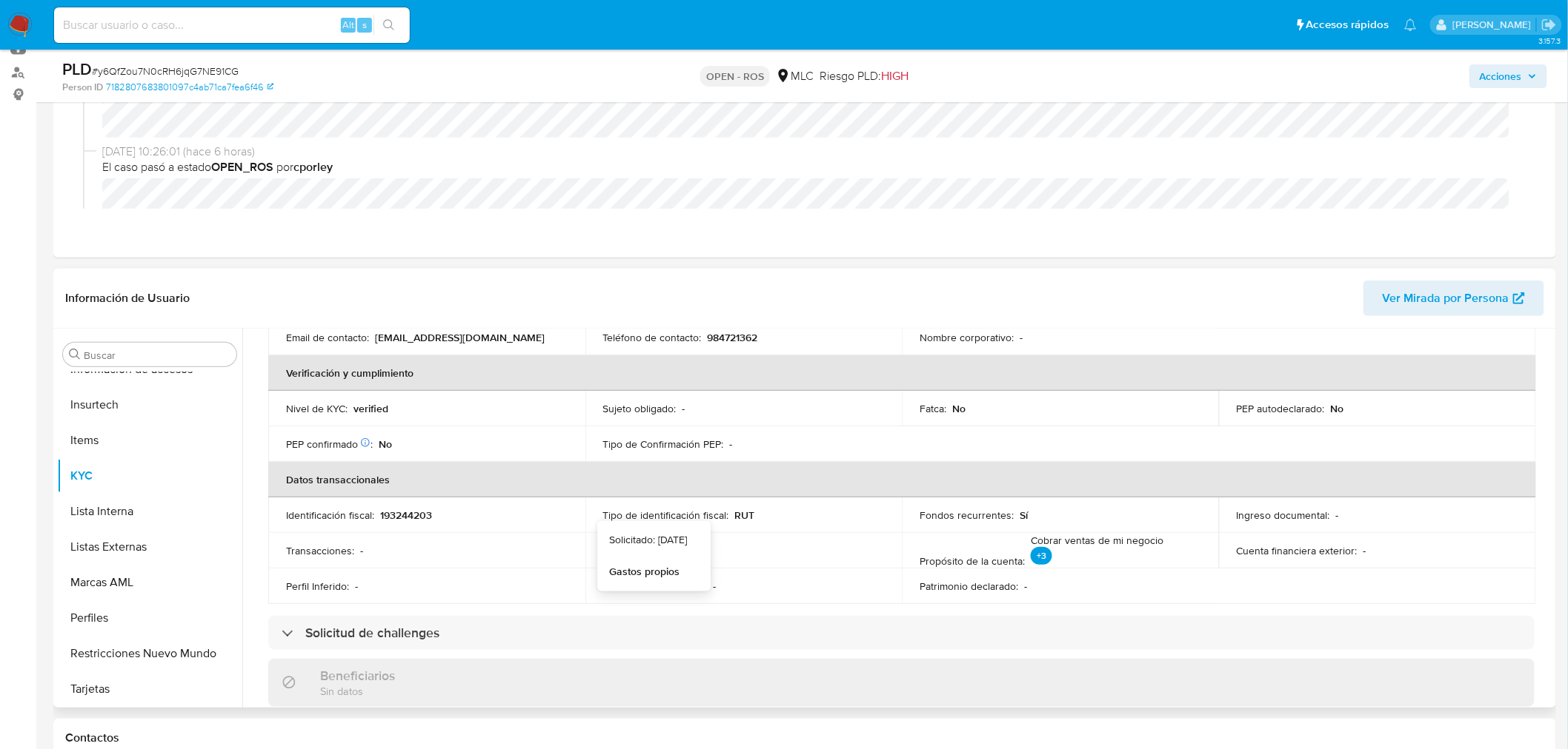
scroll to position [144, 0]
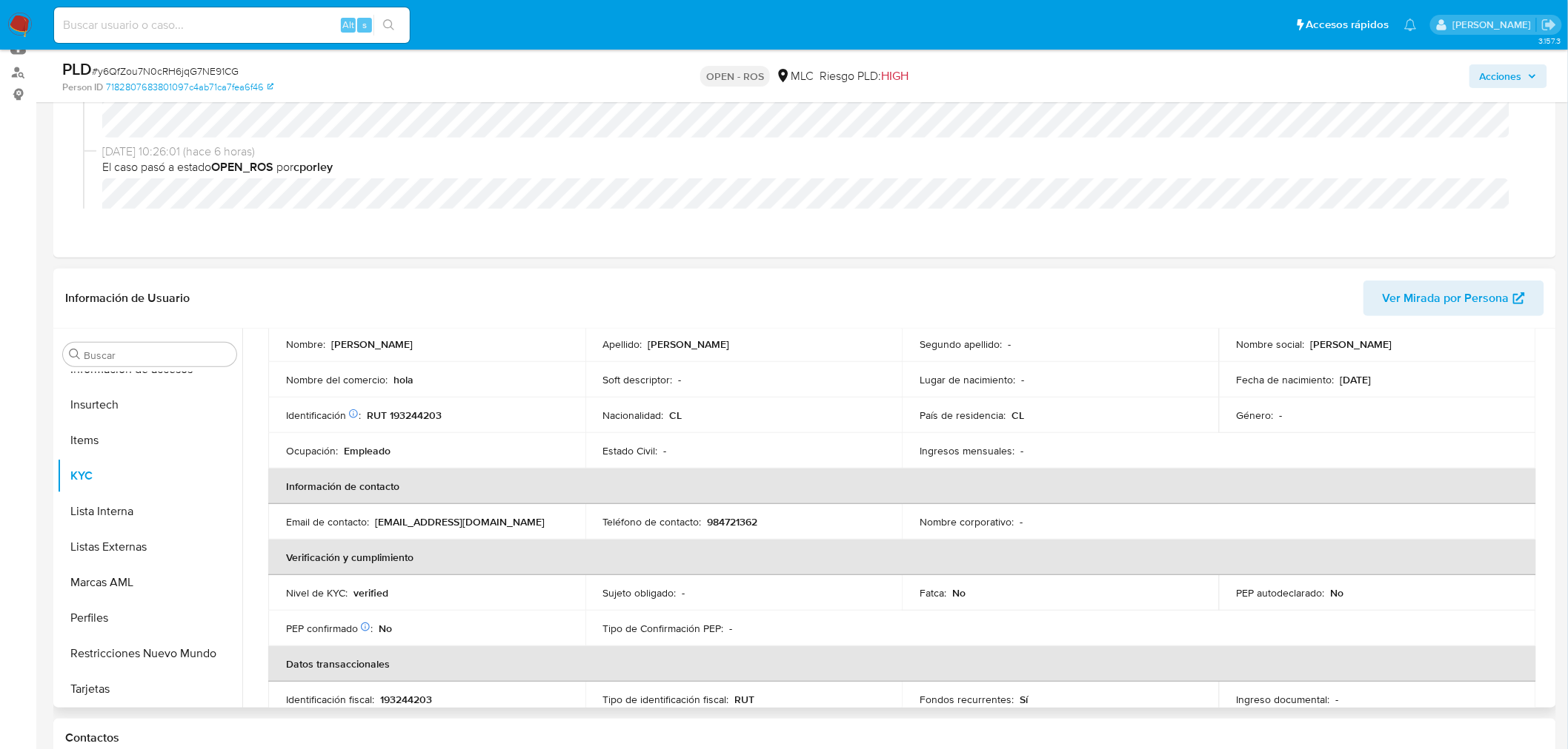
click at [714, 523] on p "984721362" at bounding box center [733, 521] width 51 height 13
copy p "984721362"
drag, startPoint x: 374, startPoint y: 522, endPoint x: 552, endPoint y: 521, distance: 178.0
click at [552, 521] on div "Email de contacto : lisseth.fernandez1996@gmail.com" at bounding box center [426, 521] width 281 height 13
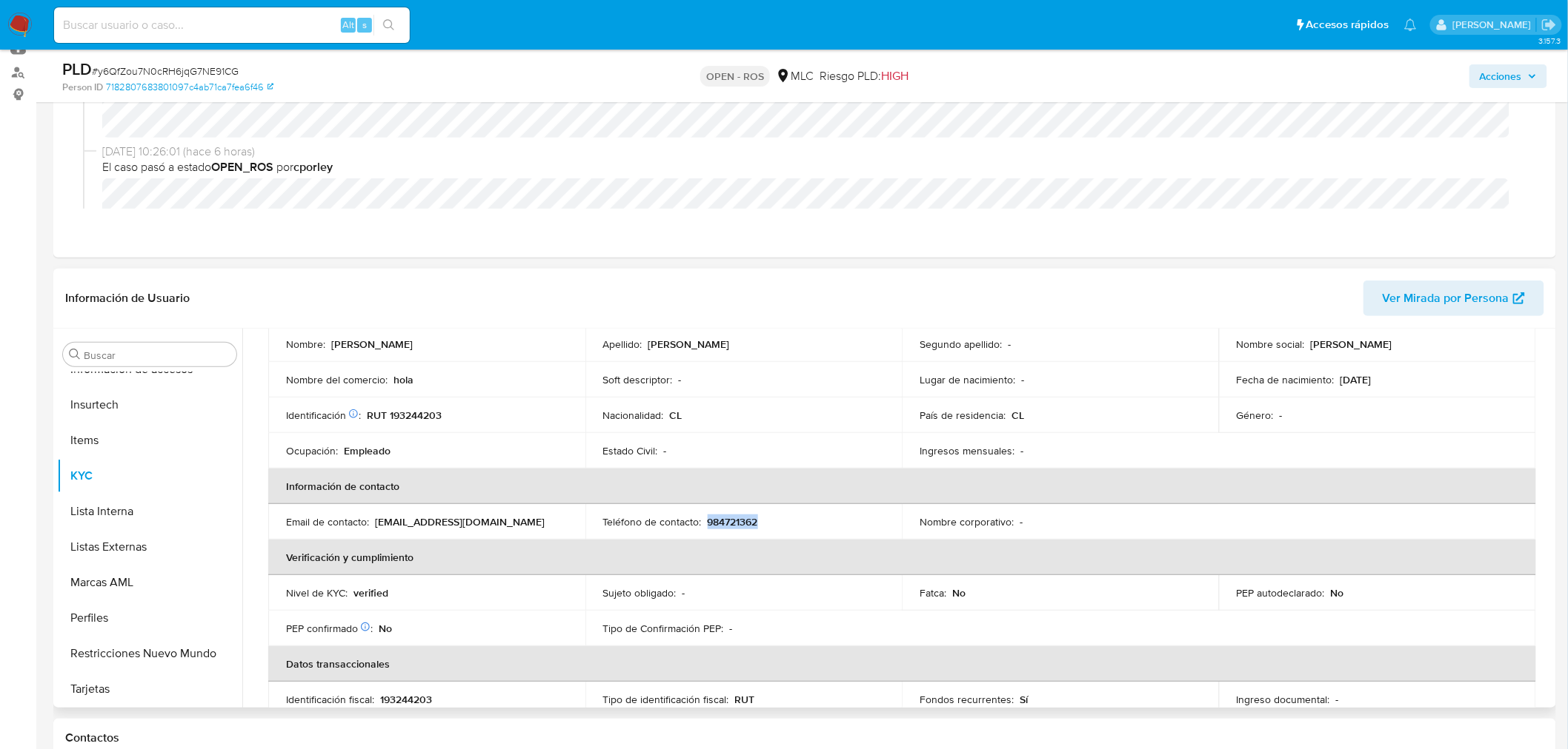
copy p "[PERSON_NAME][EMAIL_ADDRESS][DOMAIN_NAME]"
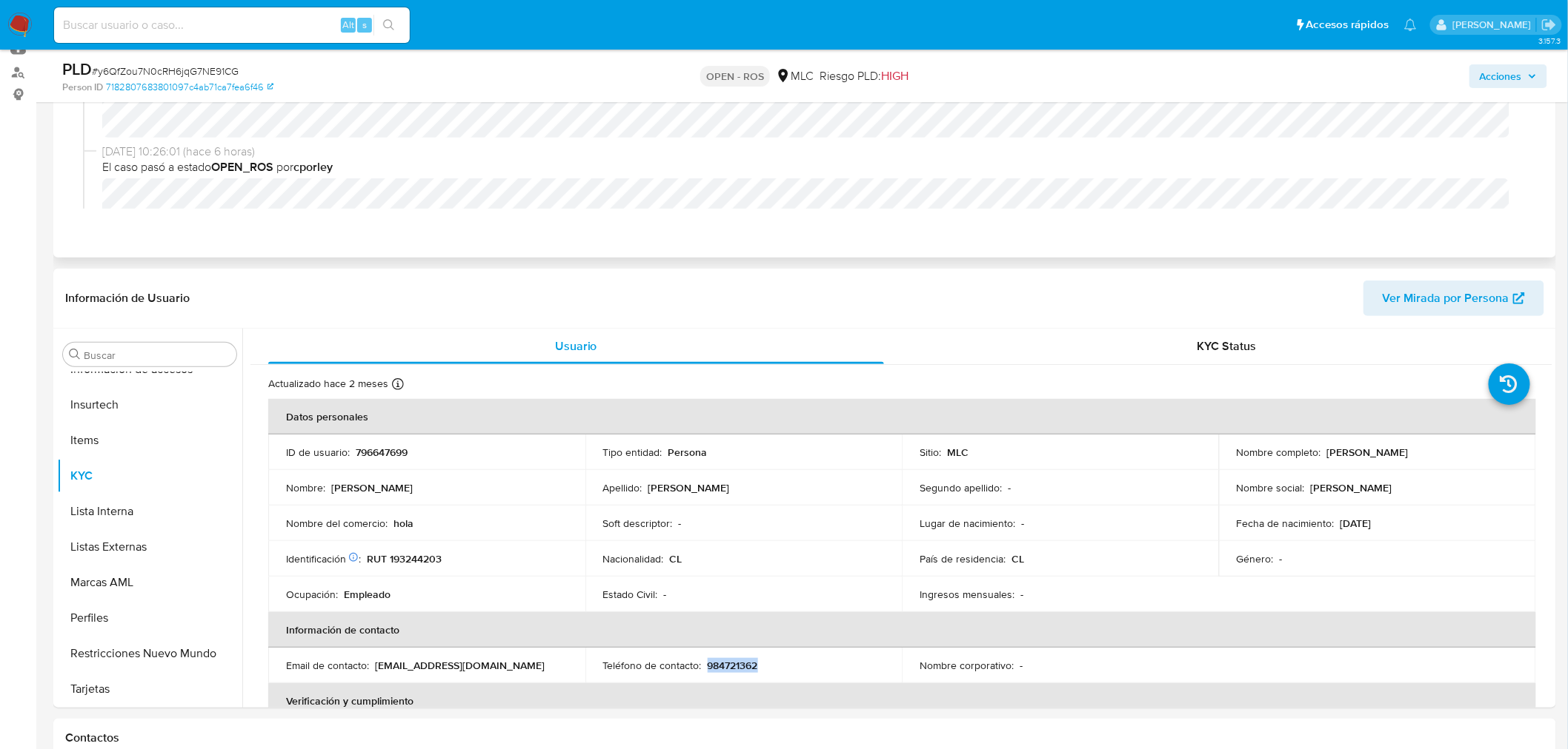
scroll to position [0, 0]
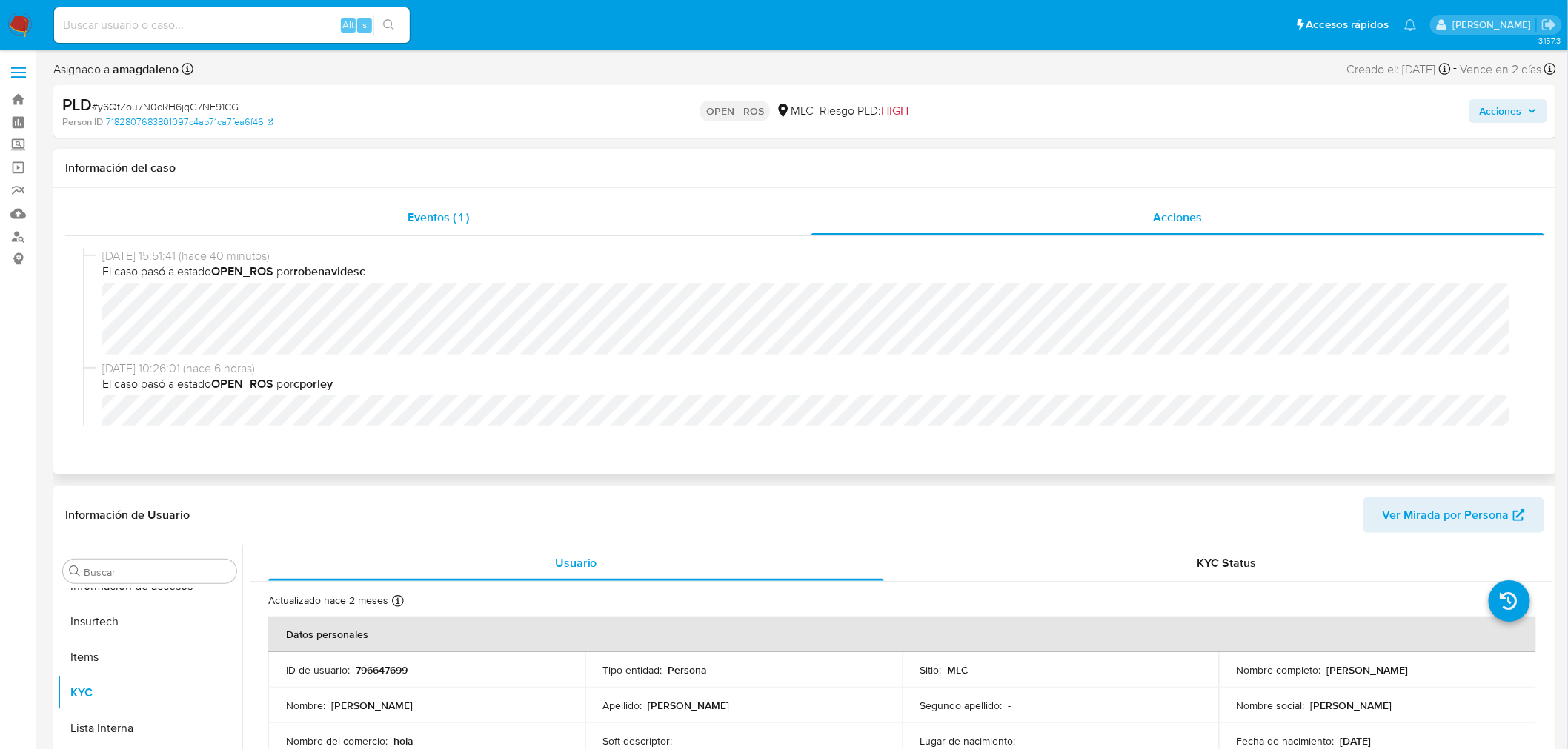
click at [521, 220] on div "Eventos ( 1 )" at bounding box center [438, 218] width 746 height 35
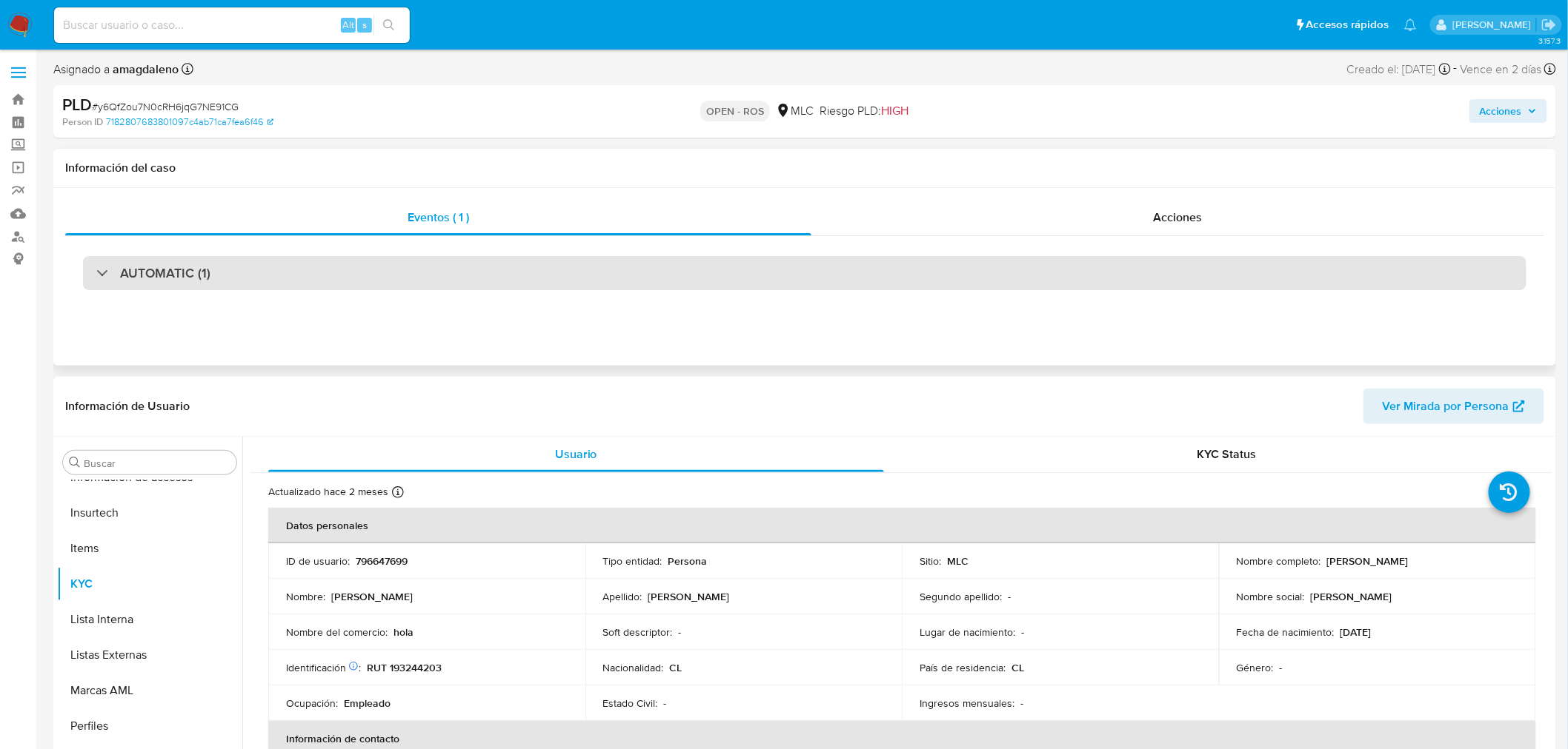
click at [315, 275] on div "AUTOMATIC (1)" at bounding box center [804, 273] width 1443 height 34
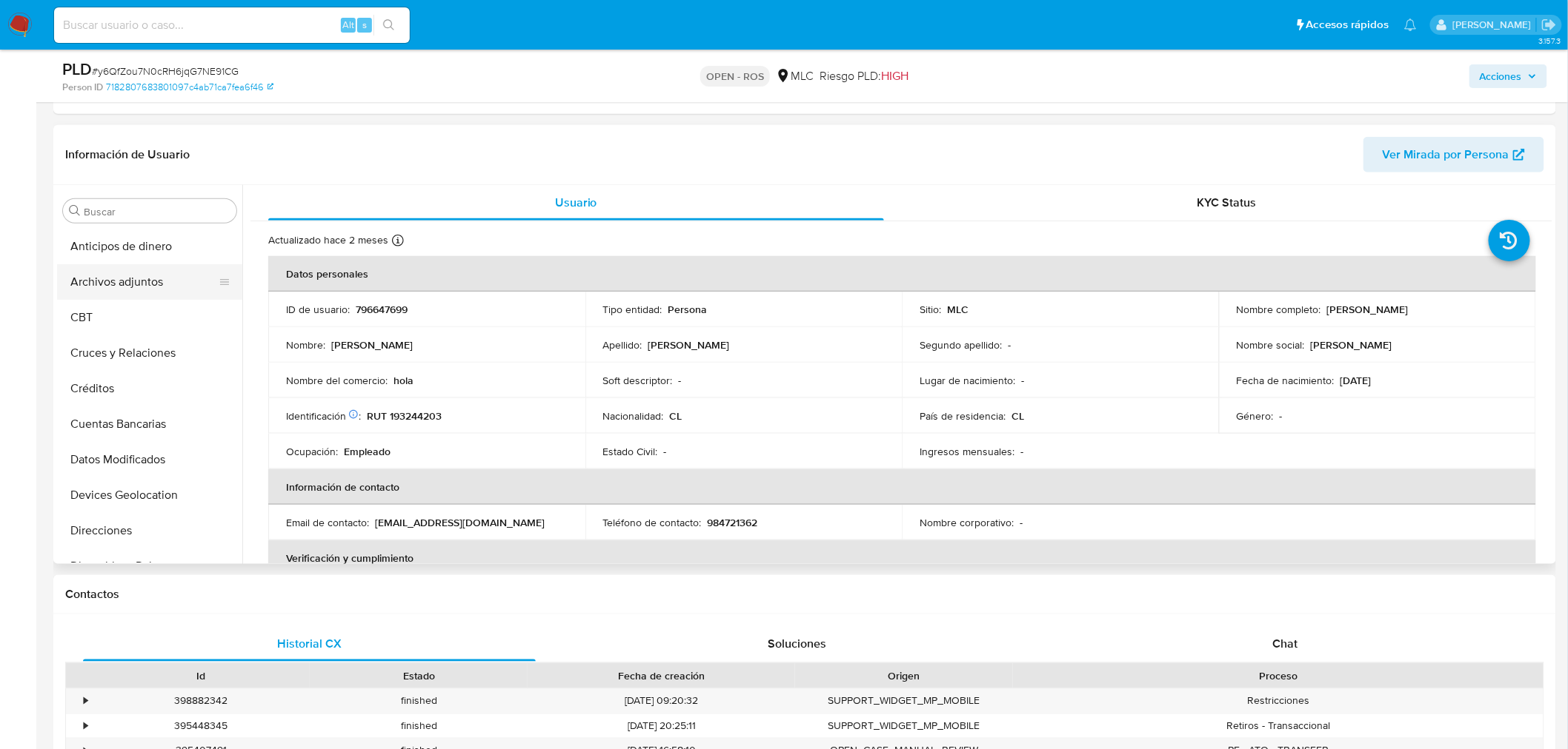
click at [150, 283] on button "Archivos adjuntos" at bounding box center [143, 282] width 173 height 35
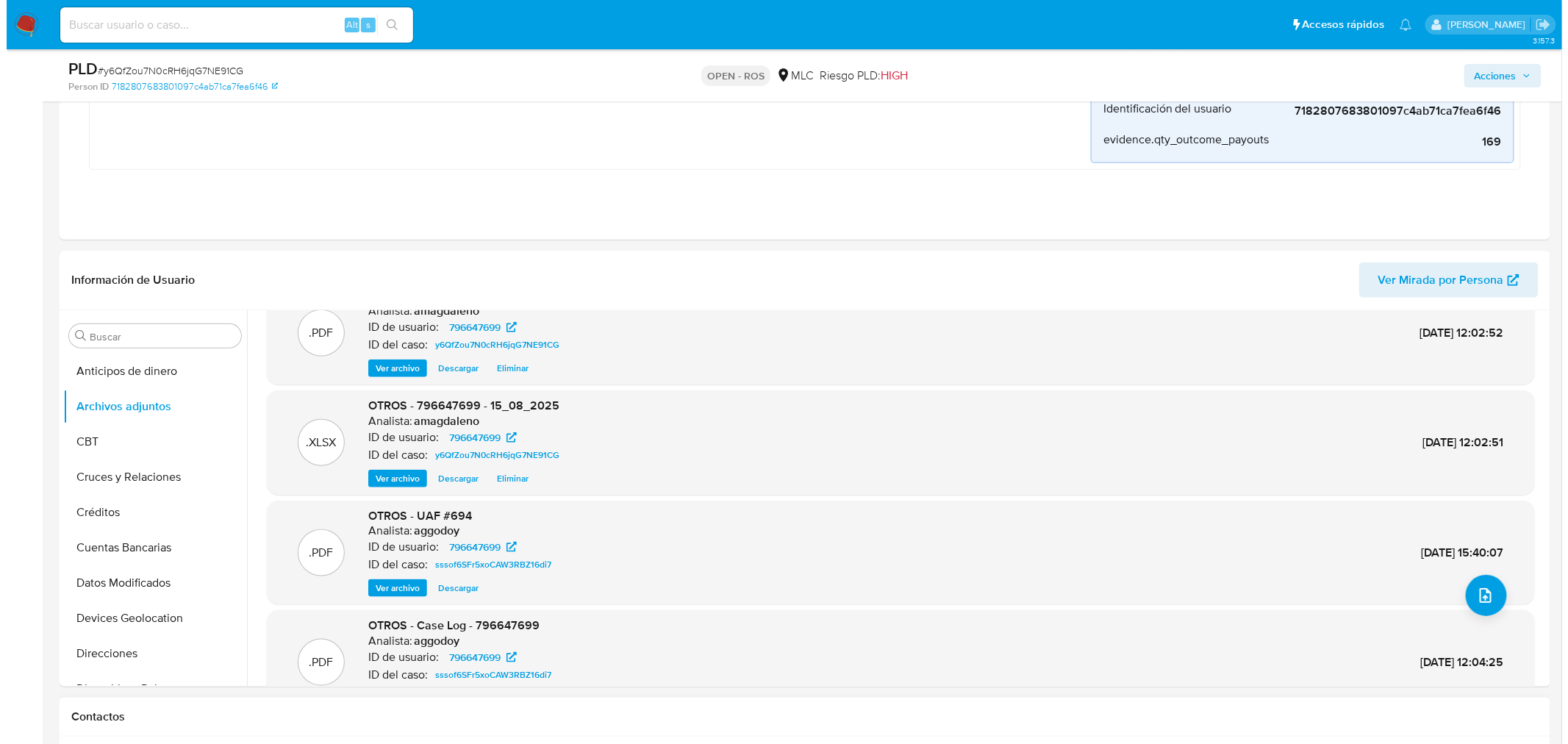
scroll to position [409, 0]
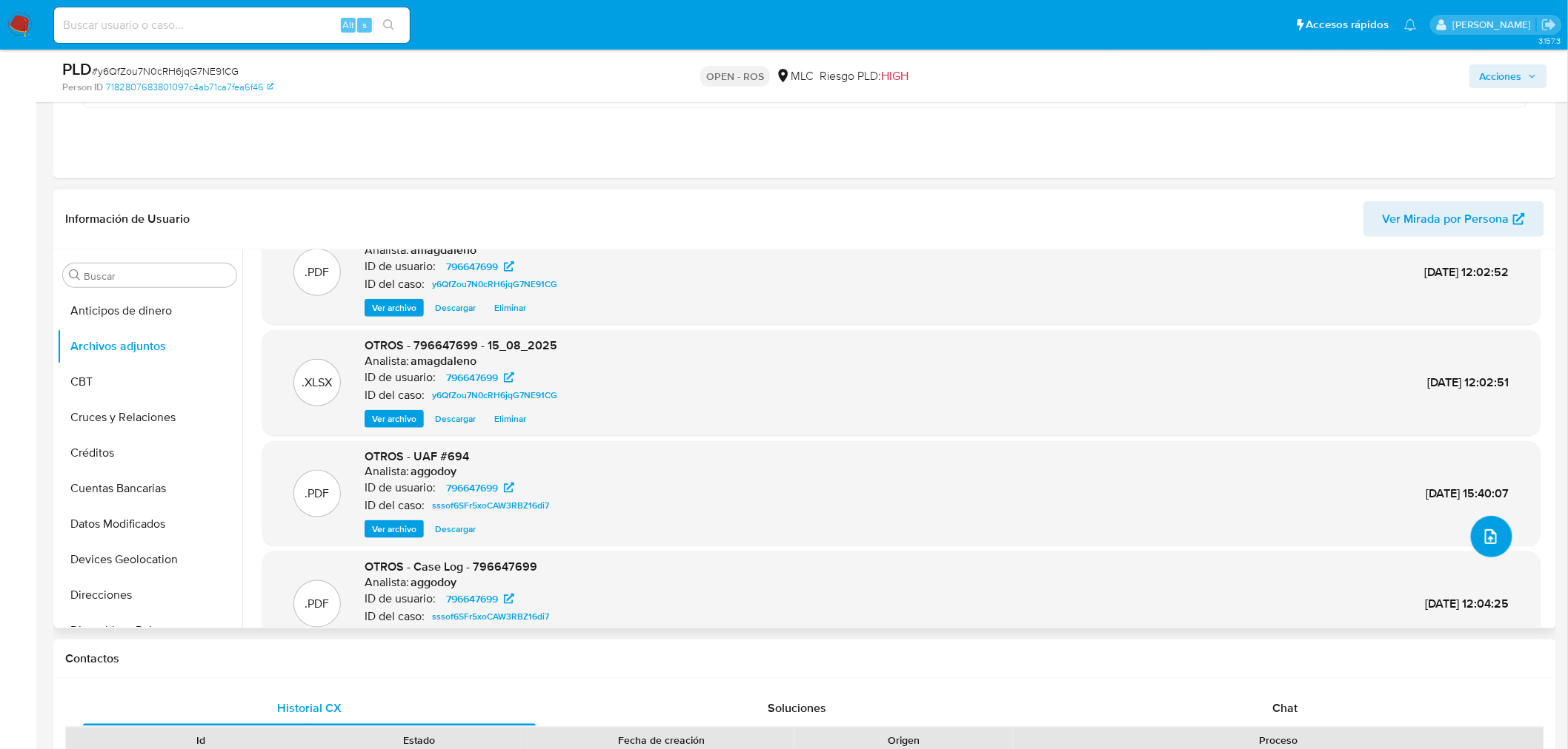
click at [1483, 533] on icon "upload-file" at bounding box center [1491, 537] width 18 height 18
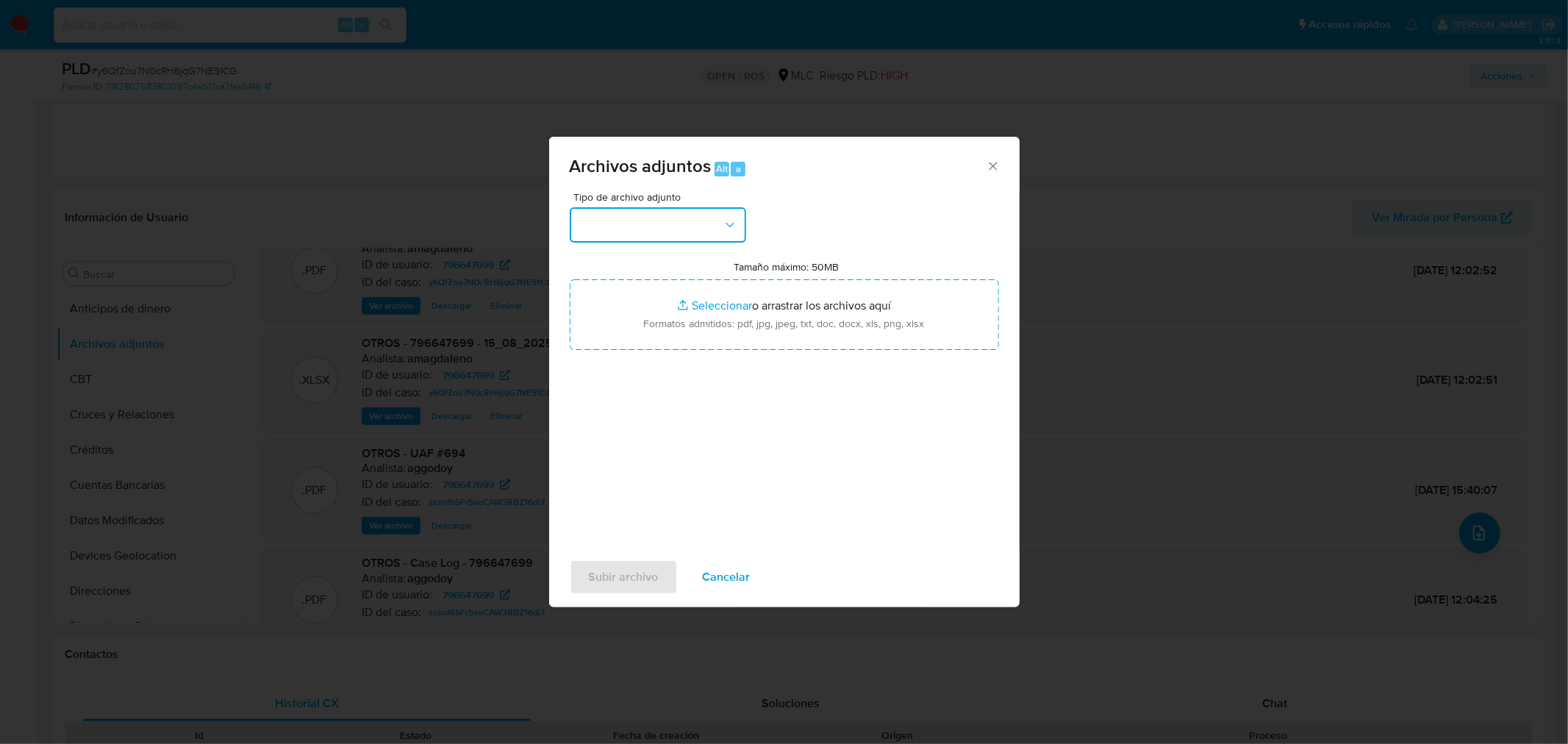
click at [590, 222] on button "button" at bounding box center [657, 225] width 176 height 35
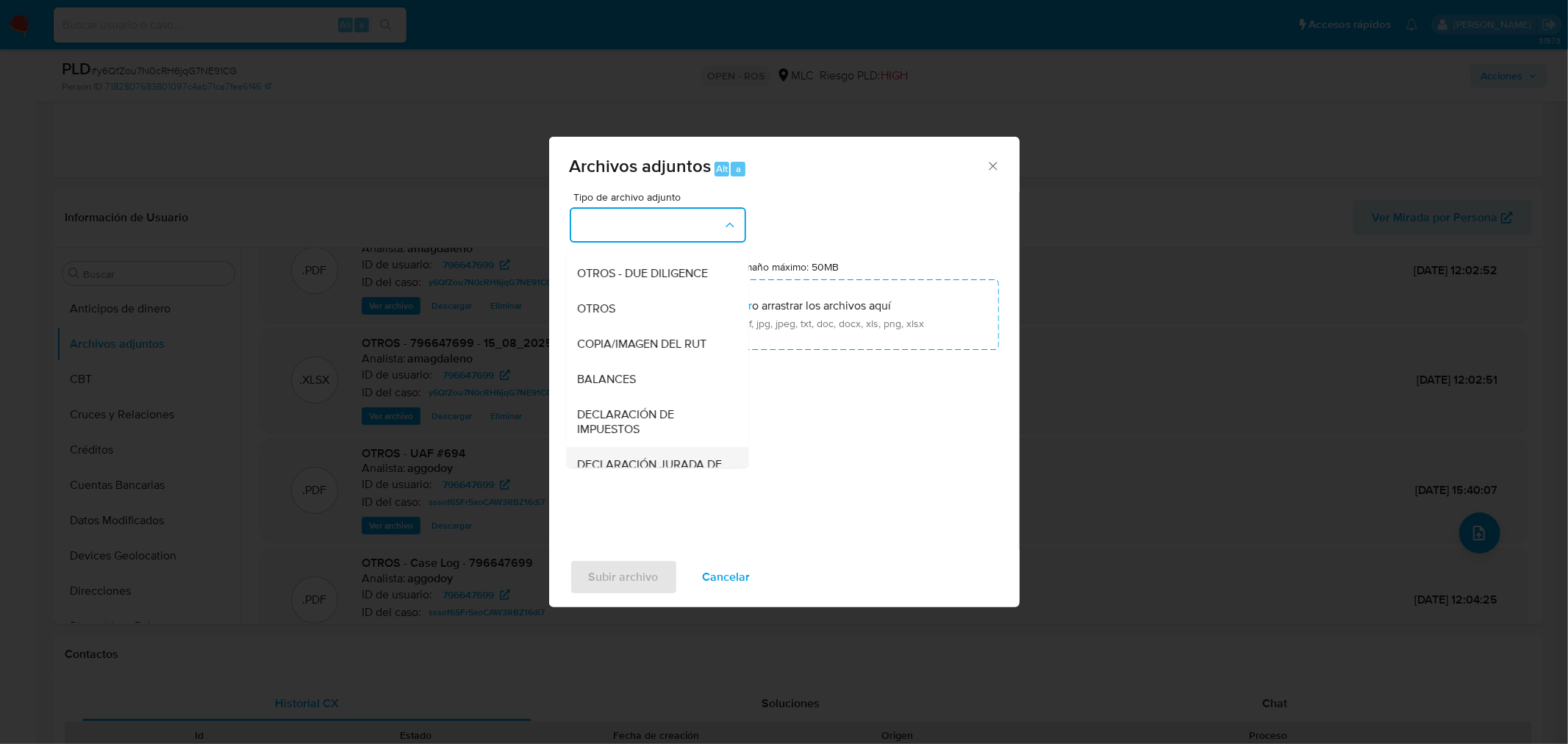
scroll to position [122, 0]
click at [638, 404] on div "OTROS" at bounding box center [653, 390] width 150 height 35
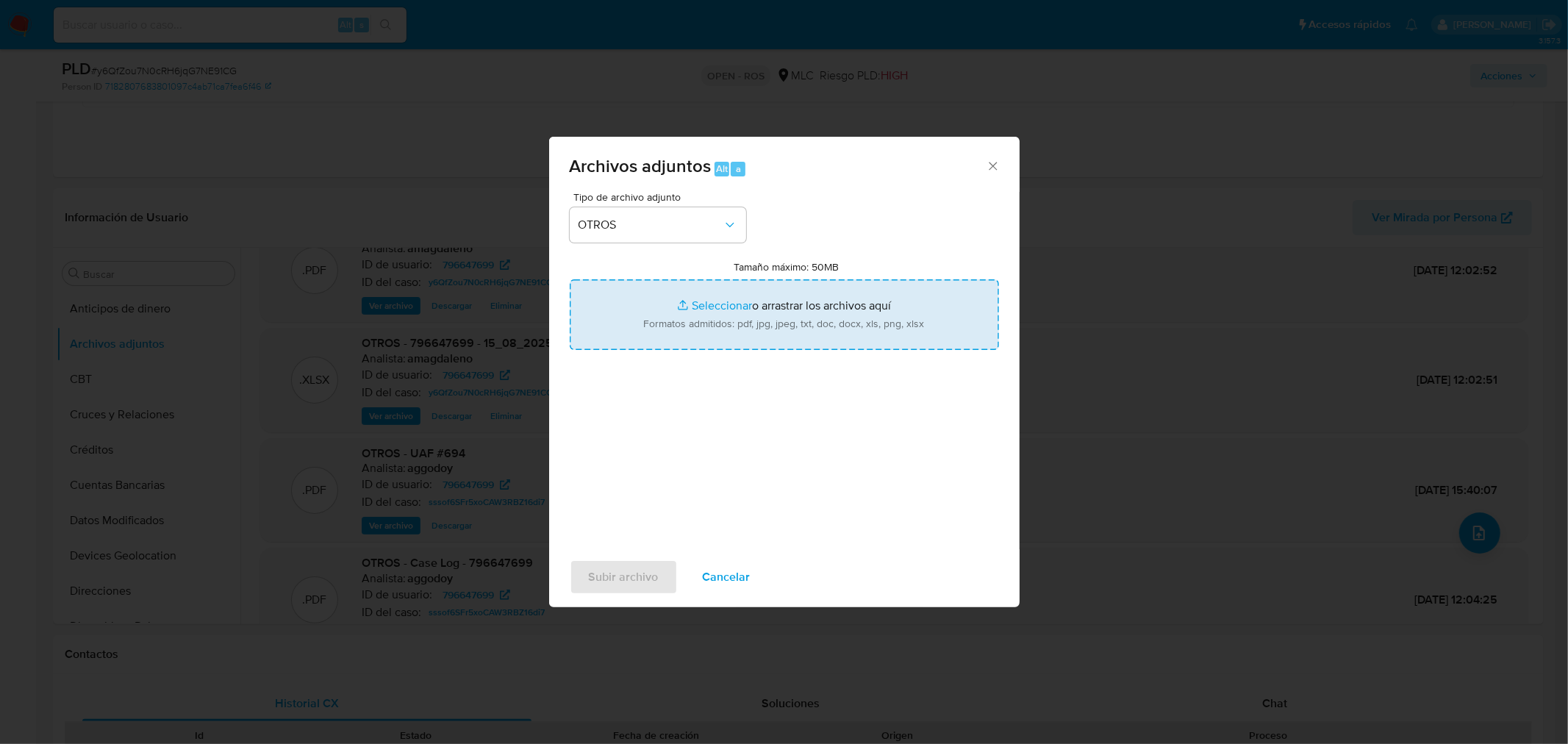
click at [726, 306] on input "Tamaño máximo: 50MB Seleccionar archivos" at bounding box center [784, 314] width 429 height 70
type input "C:\fakepath\Certificado UAF ROS #1275.pdf"
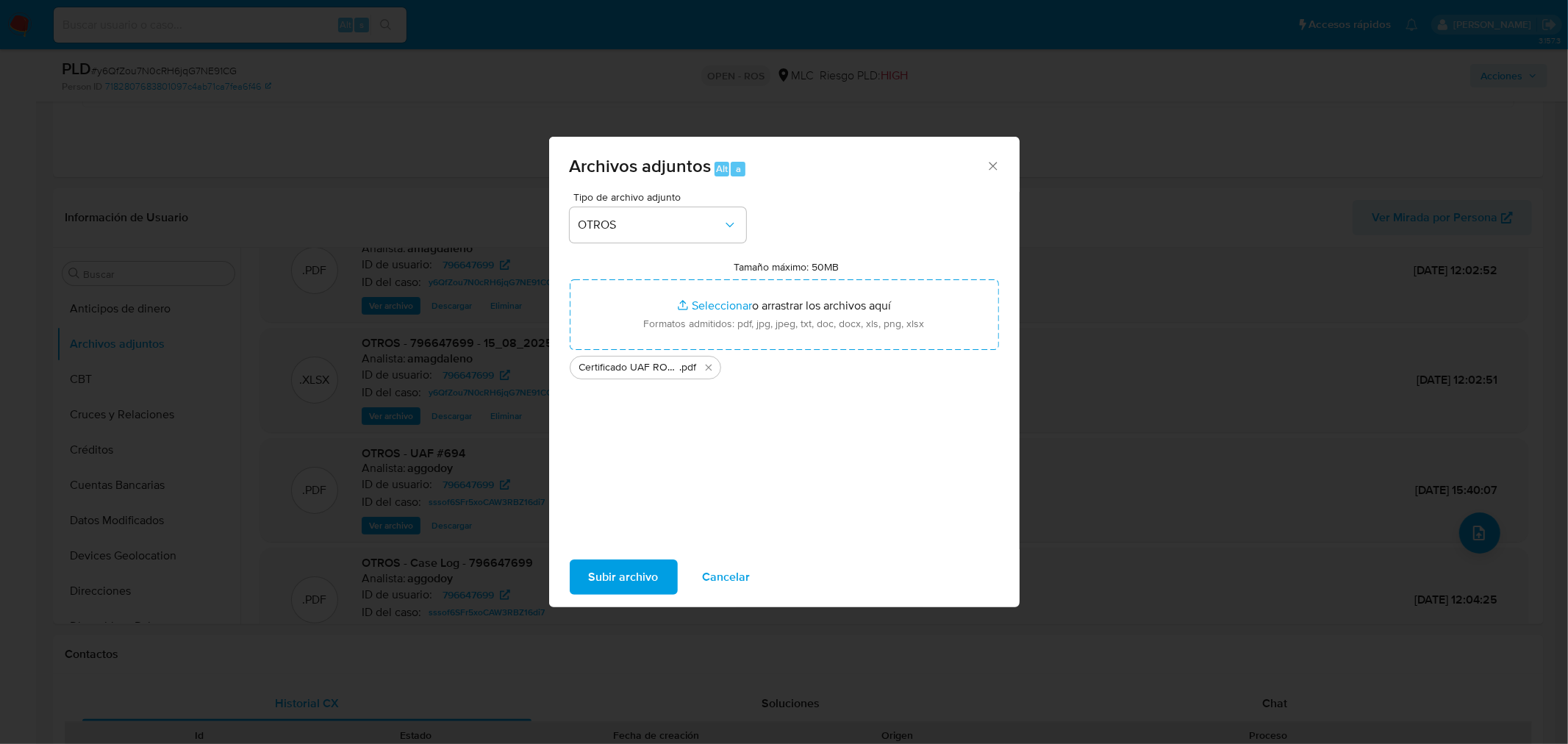
click at [626, 581] on span "Subir archivo" at bounding box center [623, 577] width 70 height 33
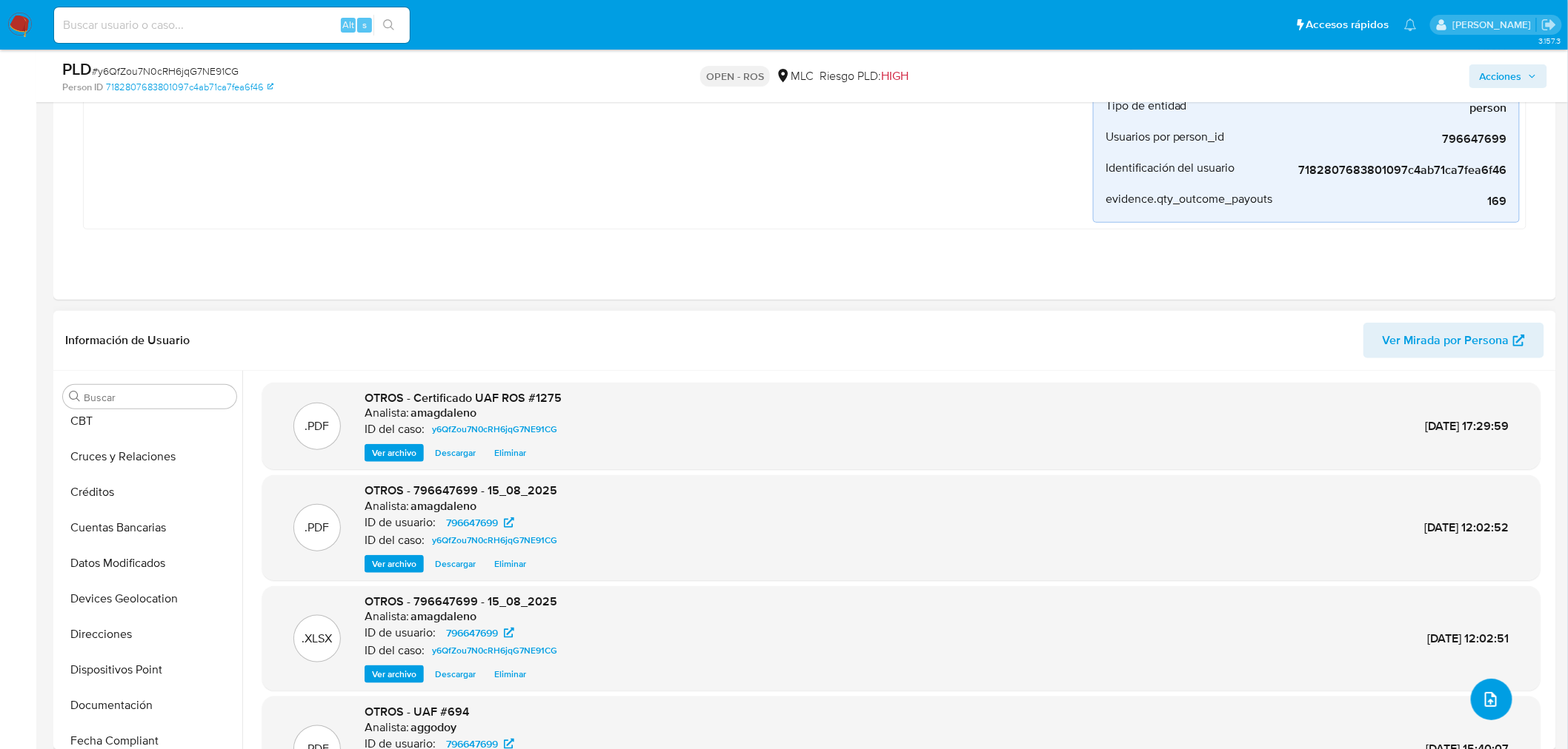
scroll to position [0, 0]
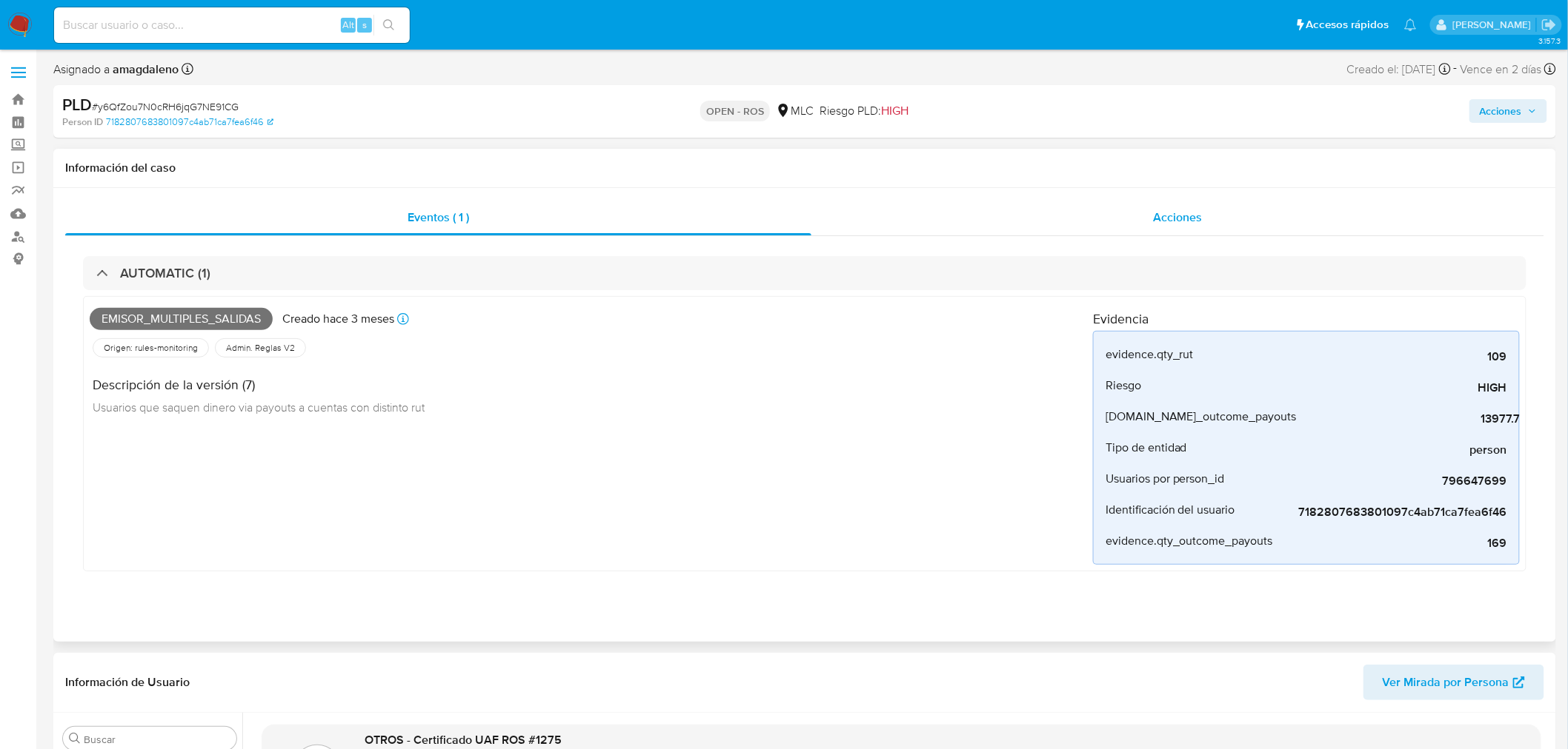
click at [1010, 217] on div "Acciones" at bounding box center [1178, 218] width 733 height 35
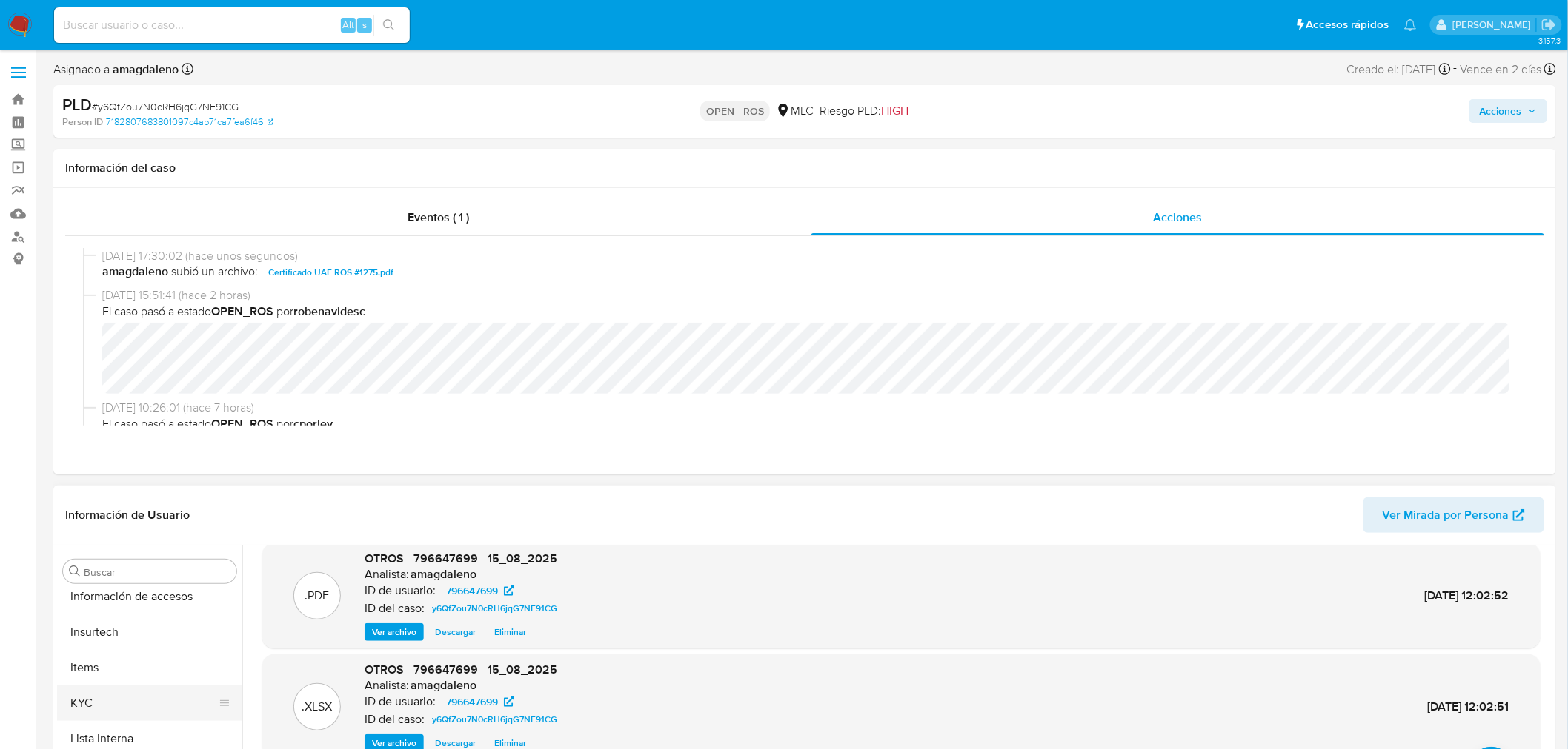
scroll to position [626, 0]
click at [141, 678] on button "KYC" at bounding box center [143, 692] width 173 height 35
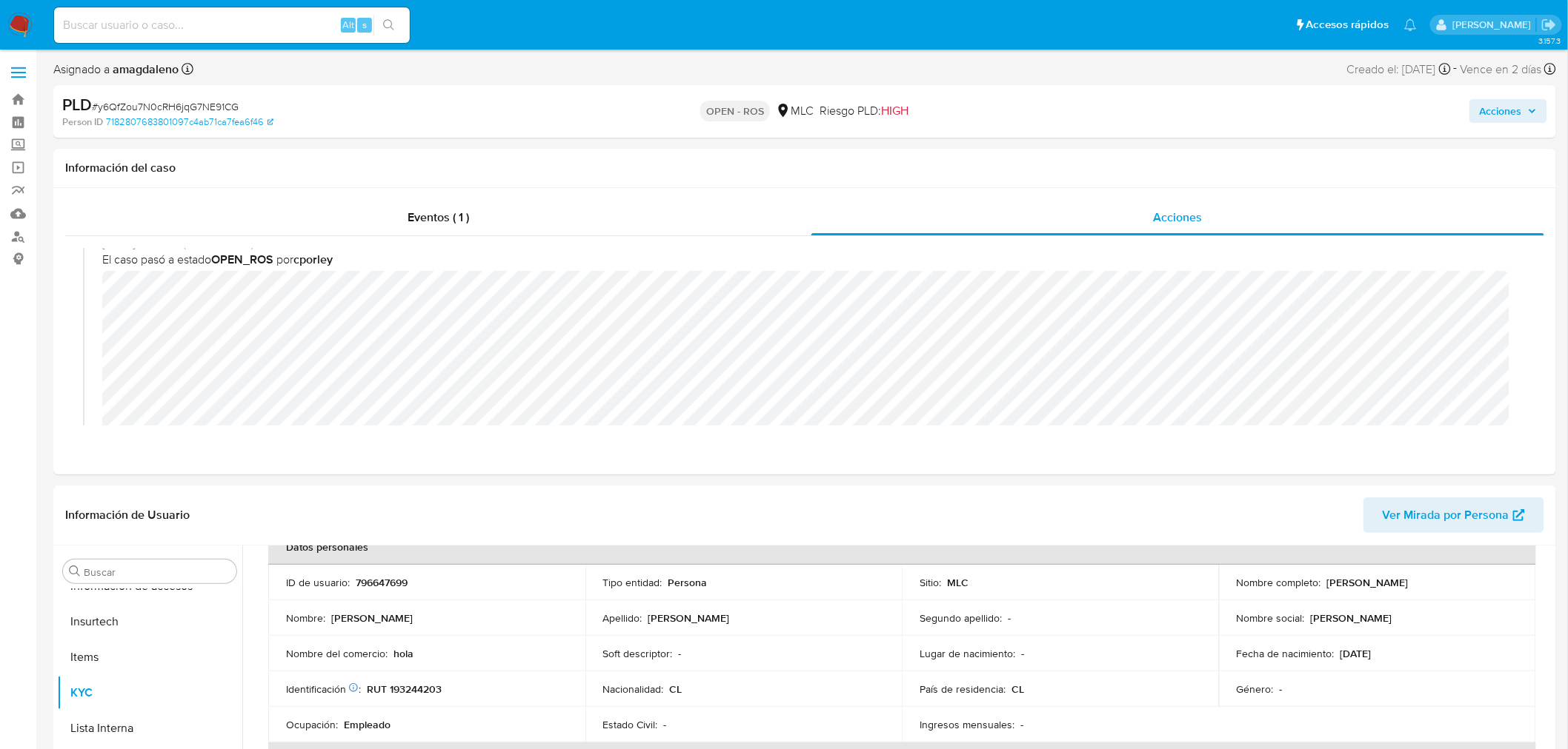
scroll to position [0, 0]
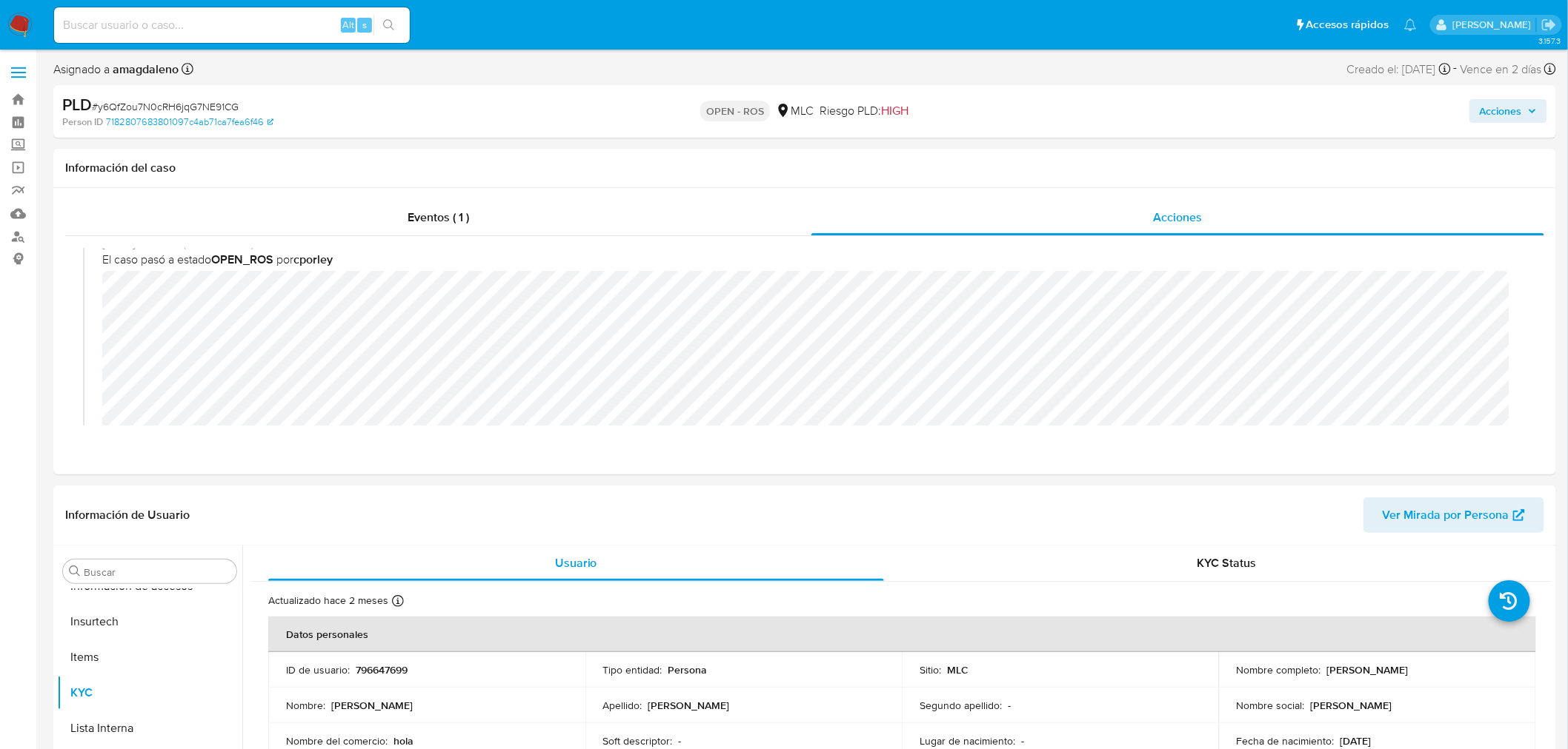
click at [1492, 102] on span "Acciones" at bounding box center [1501, 111] width 43 height 24
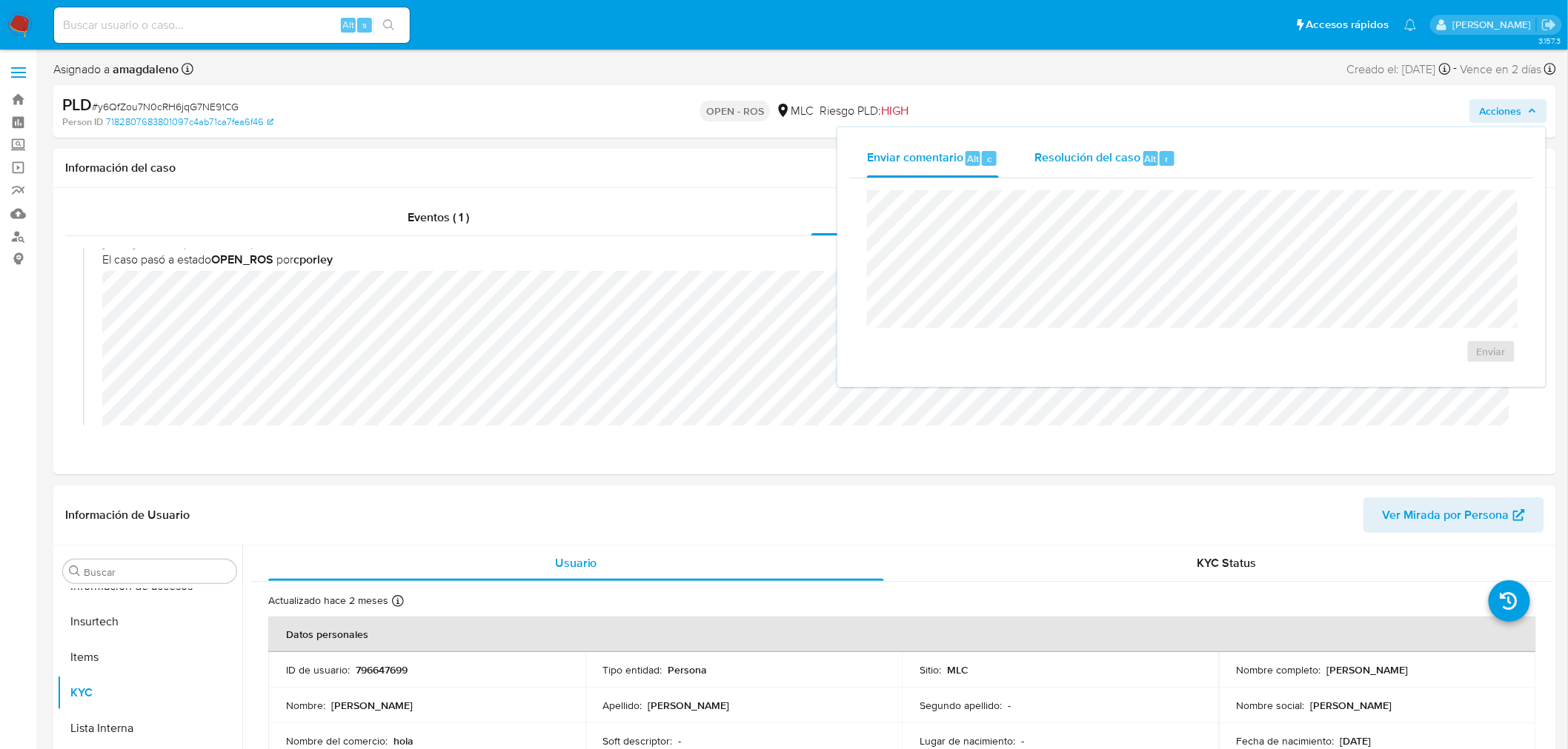
click at [1097, 153] on span "Resolución del caso" at bounding box center [1086, 158] width 106 height 17
click at [1440, 373] on span "ROS" at bounding box center [1448, 366] width 73 height 33
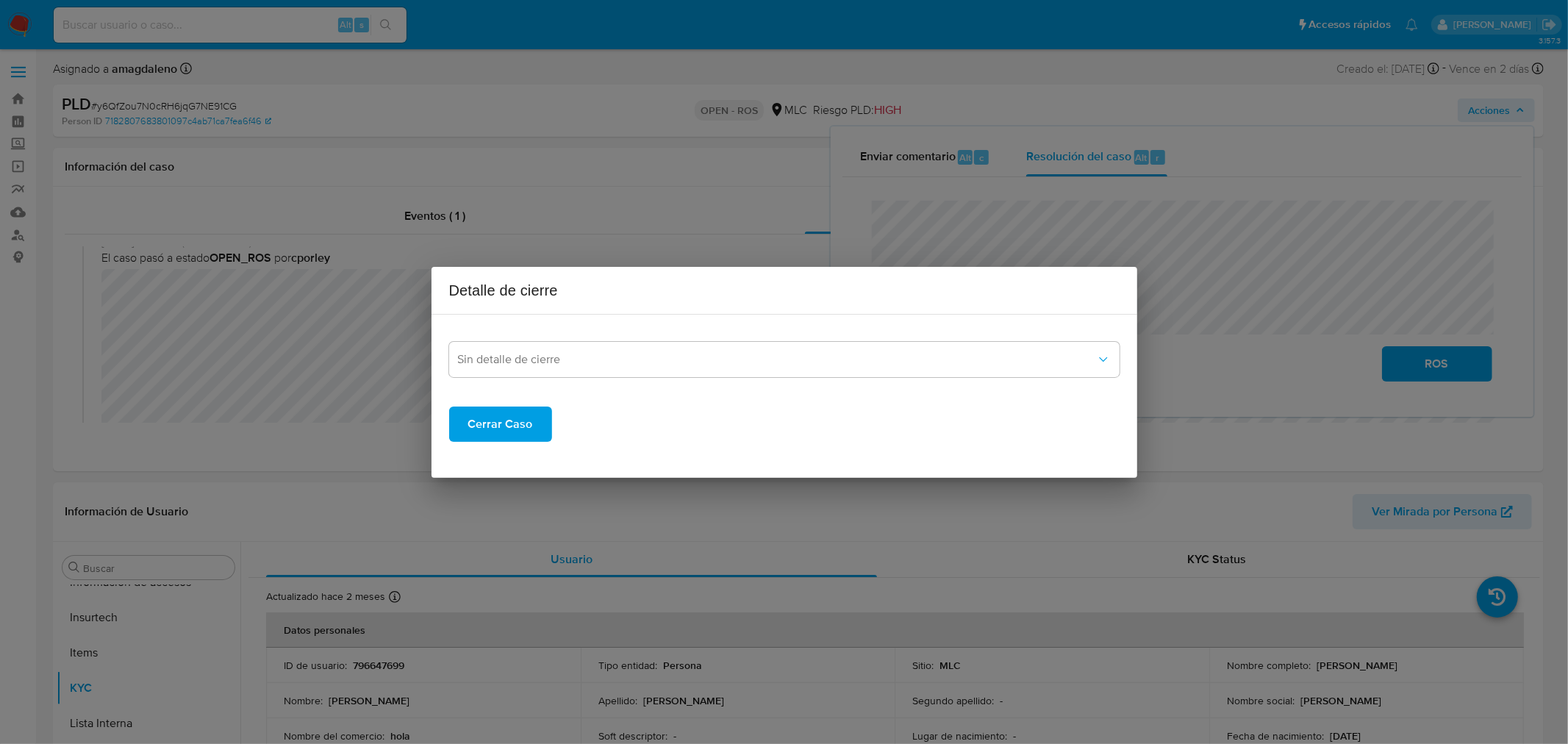
click at [652, 339] on div "Sin detalle de cierre" at bounding box center [784, 352] width 670 height 51
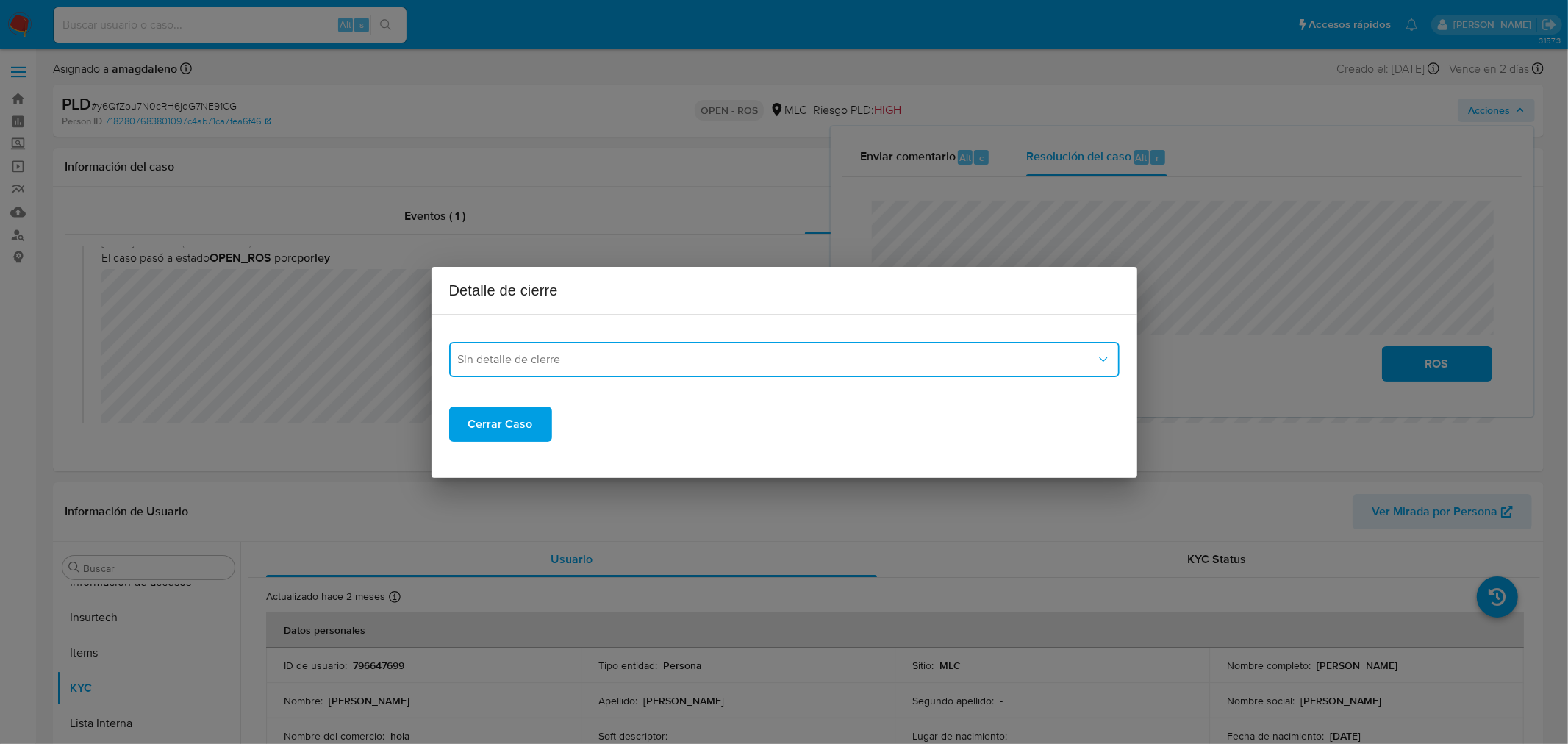
click at [637, 358] on span "Sin detalle de cierre" at bounding box center [776, 359] width 638 height 15
click at [564, 423] on div "ROS_EMISOR" at bounding box center [784, 434] width 653 height 35
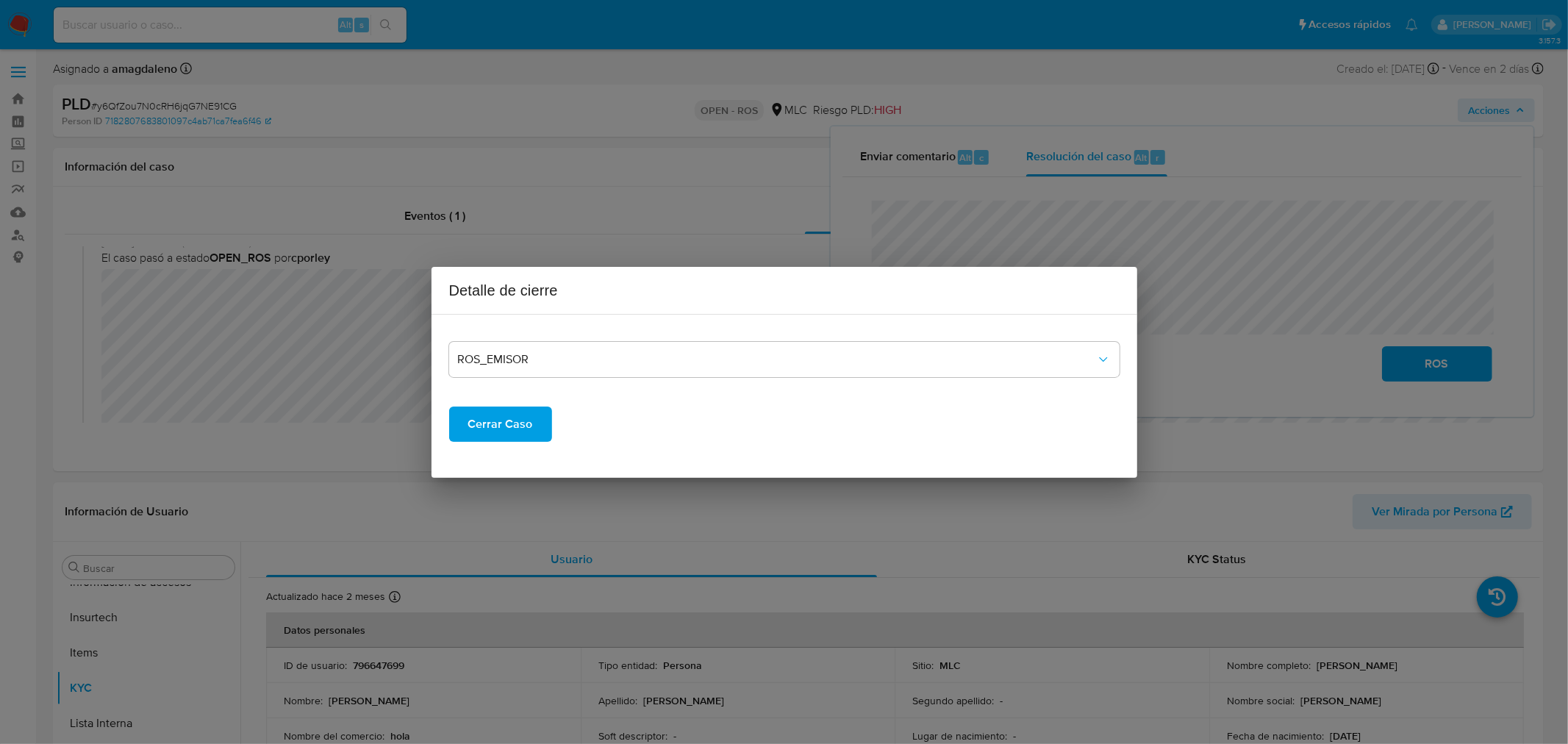
click at [522, 420] on span "Cerrar Caso" at bounding box center [501, 424] width 65 height 33
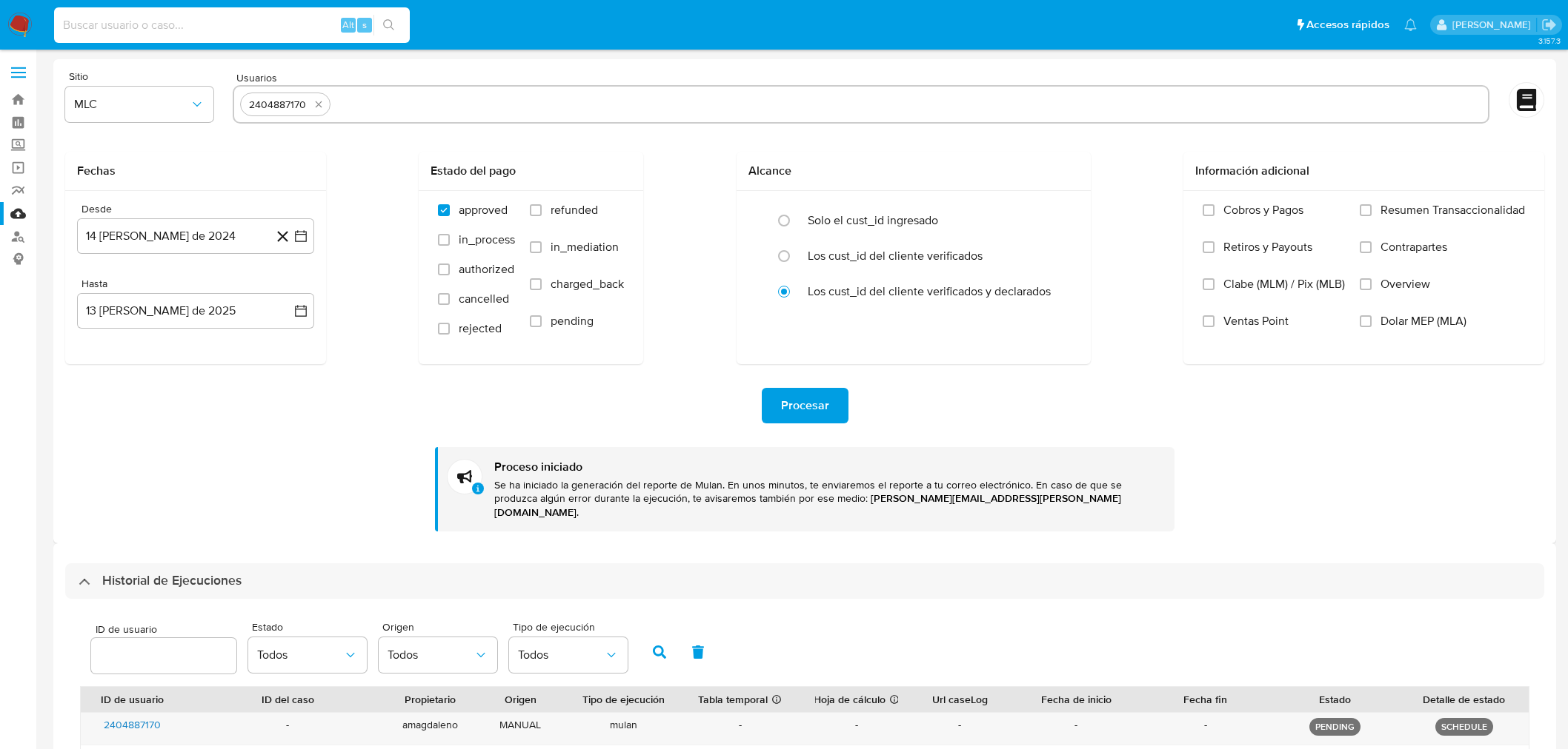
select select "10"
click at [223, 29] on input at bounding box center [231, 26] width 356 height 20
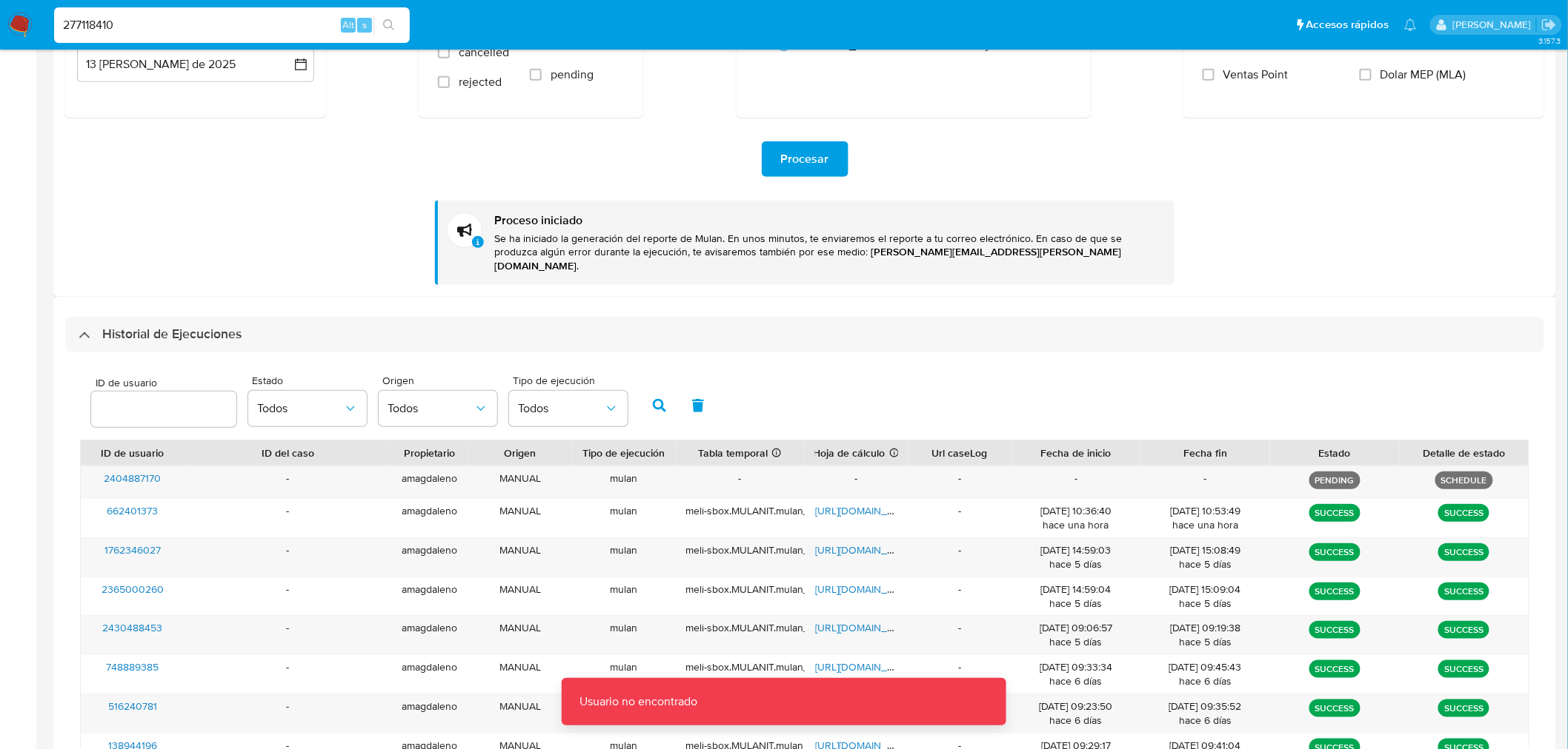
click at [159, 0] on nav "Pausado Ver notificaciones 277118410 Alt s Accesos rápidos Presiona las siguien…" at bounding box center [784, 25] width 1568 height 50
click at [156, 25] on input "277118410" at bounding box center [231, 26] width 356 height 20
type input "277118410"
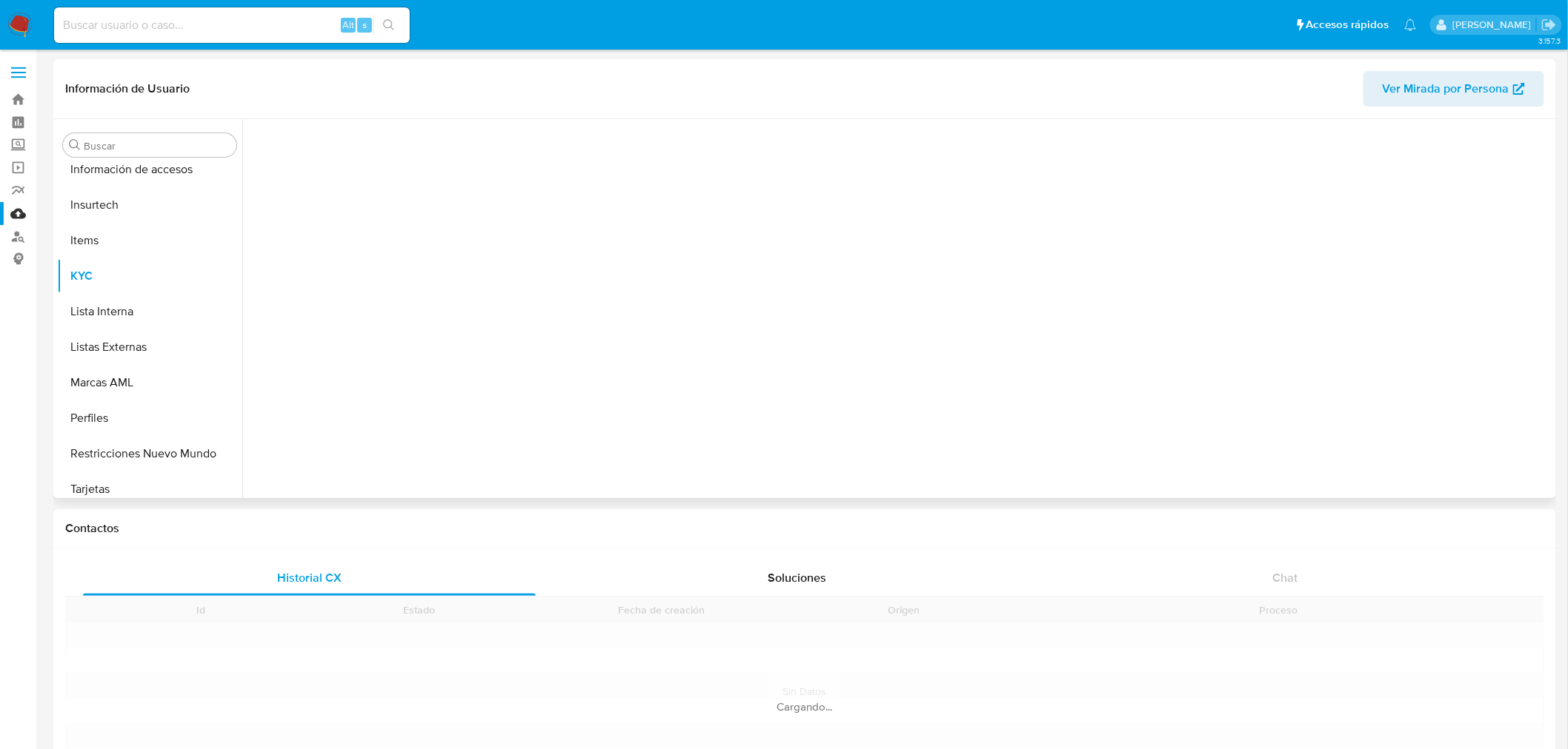
scroll to position [625, 0]
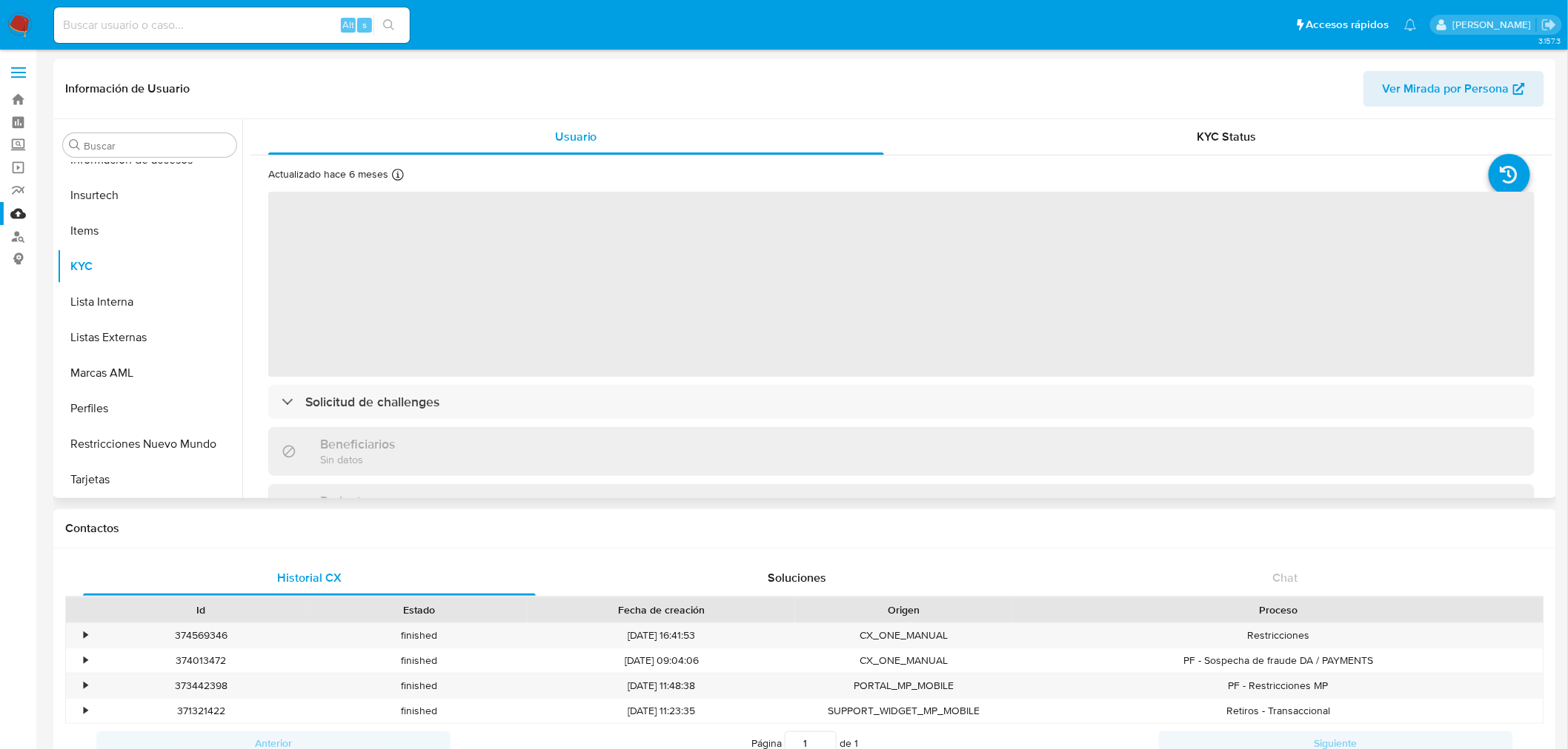
select select "10"
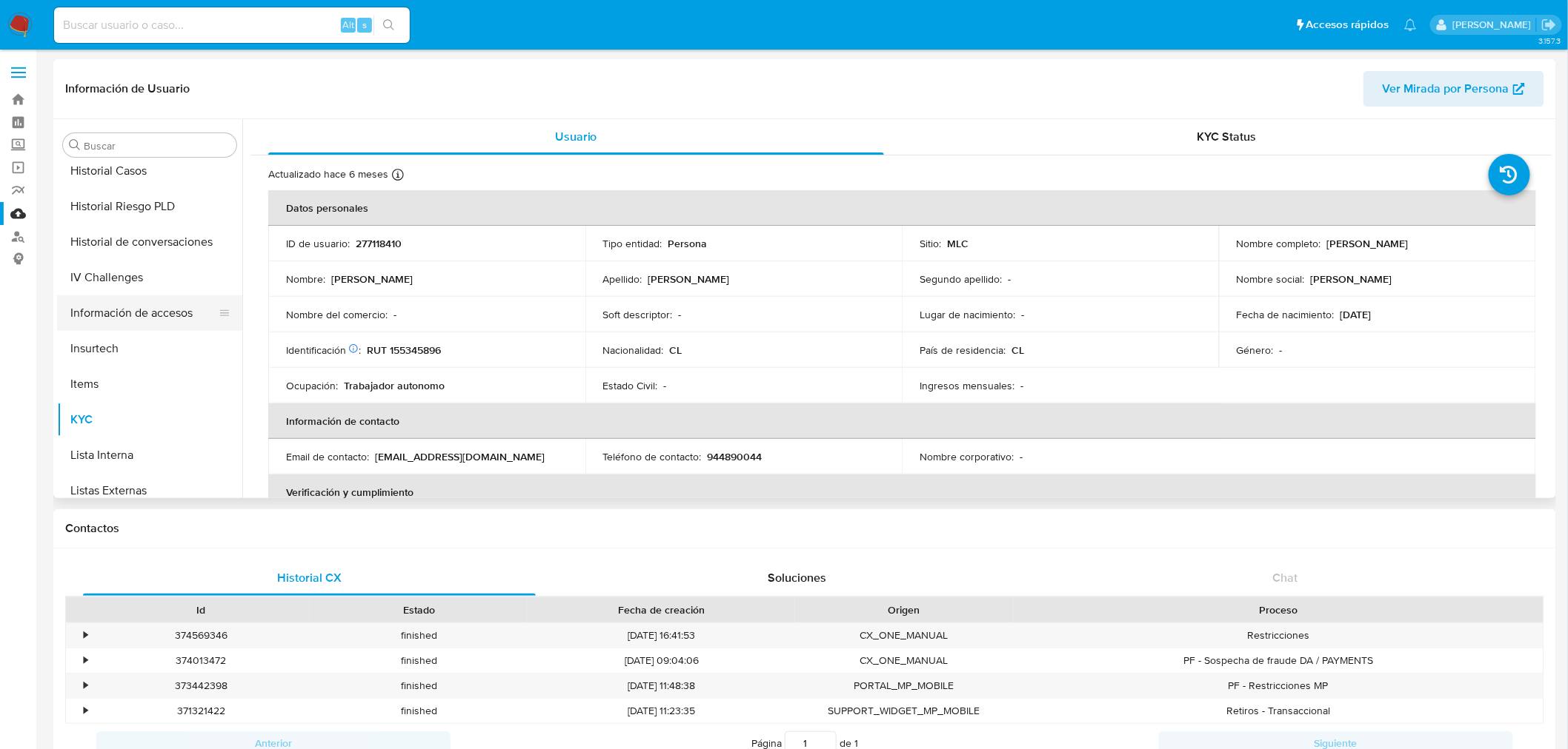
scroll to position [461, 0]
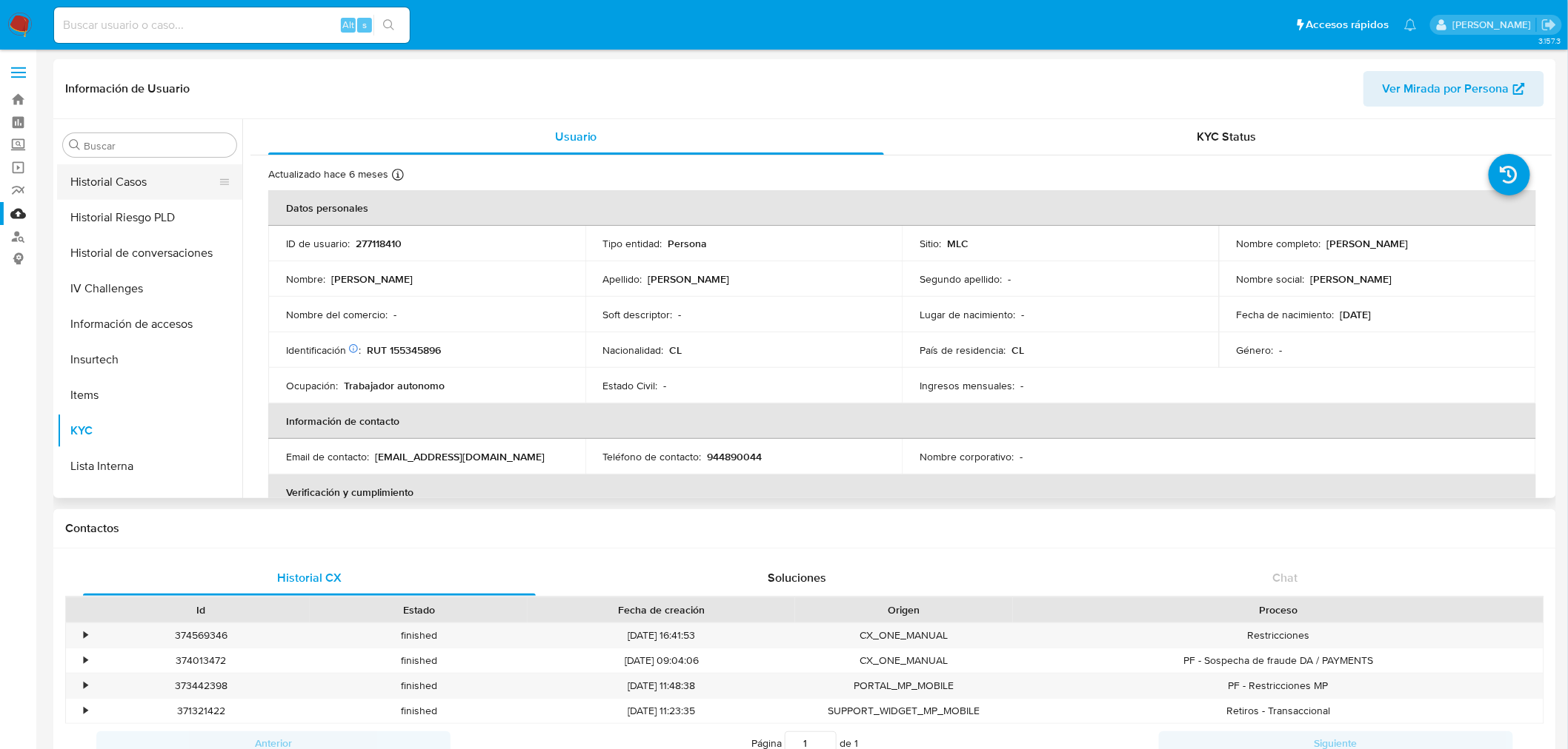
click at [119, 189] on button "Historial Casos" at bounding box center [143, 182] width 173 height 35
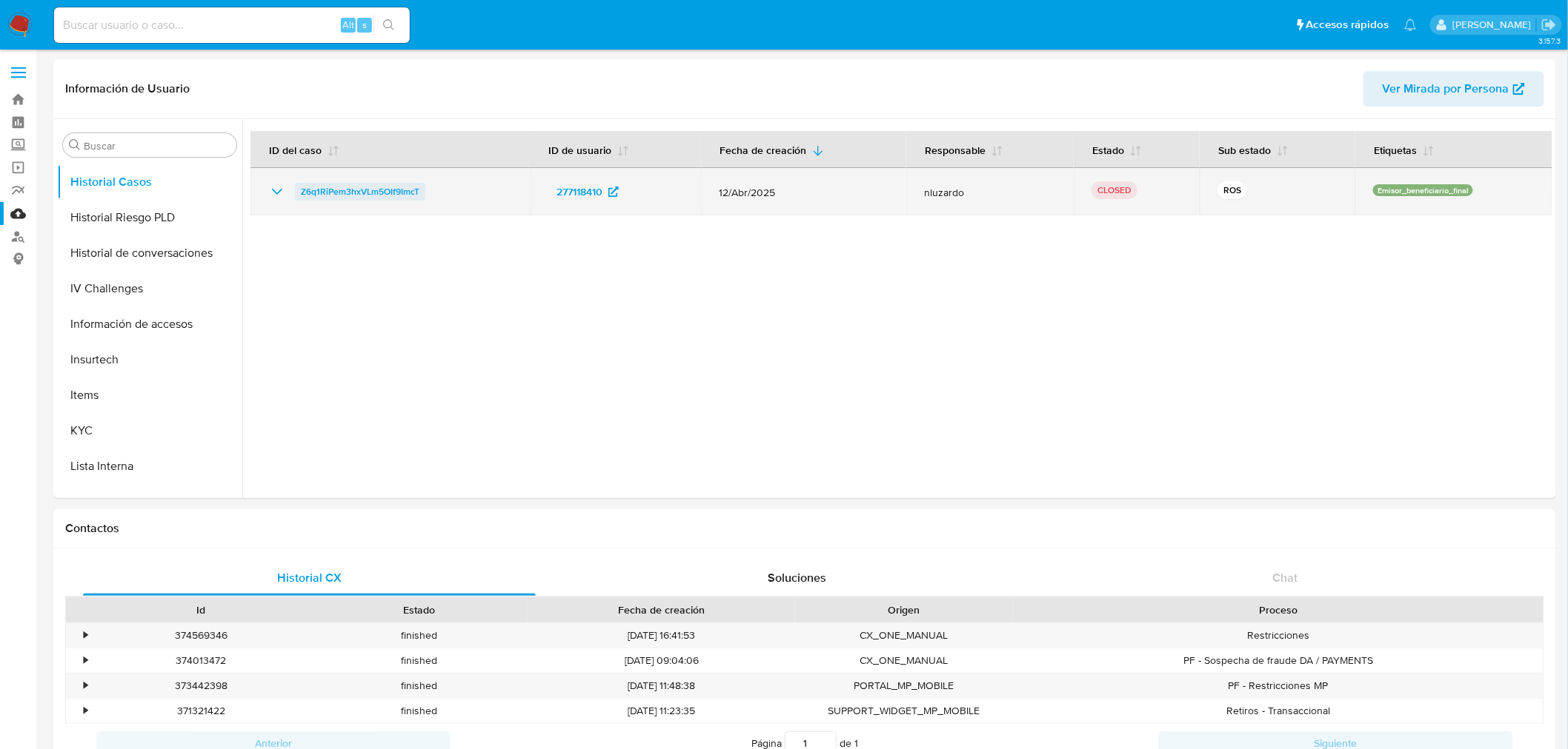
click at [379, 192] on span "Z6q1RiPem3hxVLm5OIf9ImcT" at bounding box center [360, 191] width 119 height 18
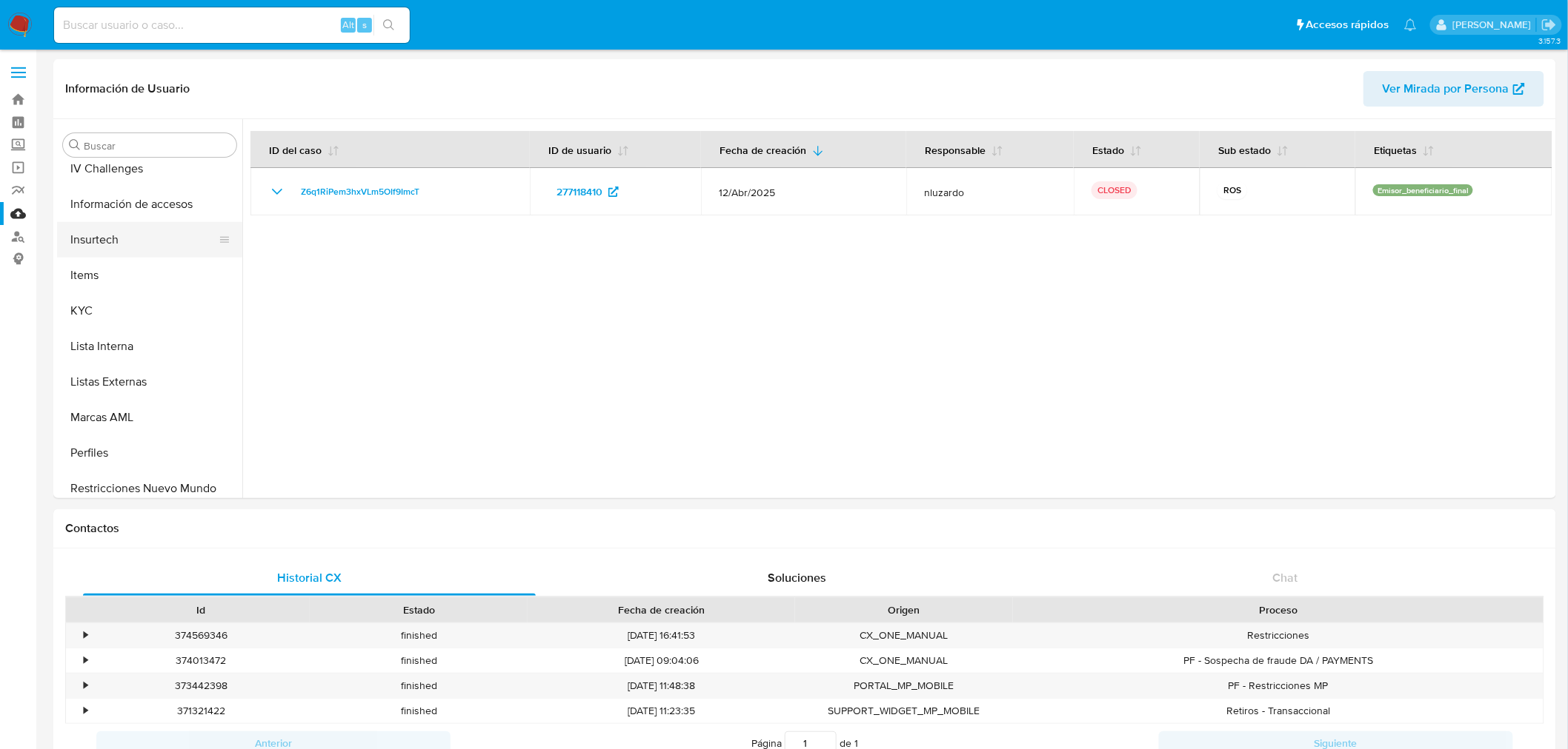
scroll to position [543, 0]
click at [104, 363] on button "KYC" at bounding box center [143, 348] width 173 height 35
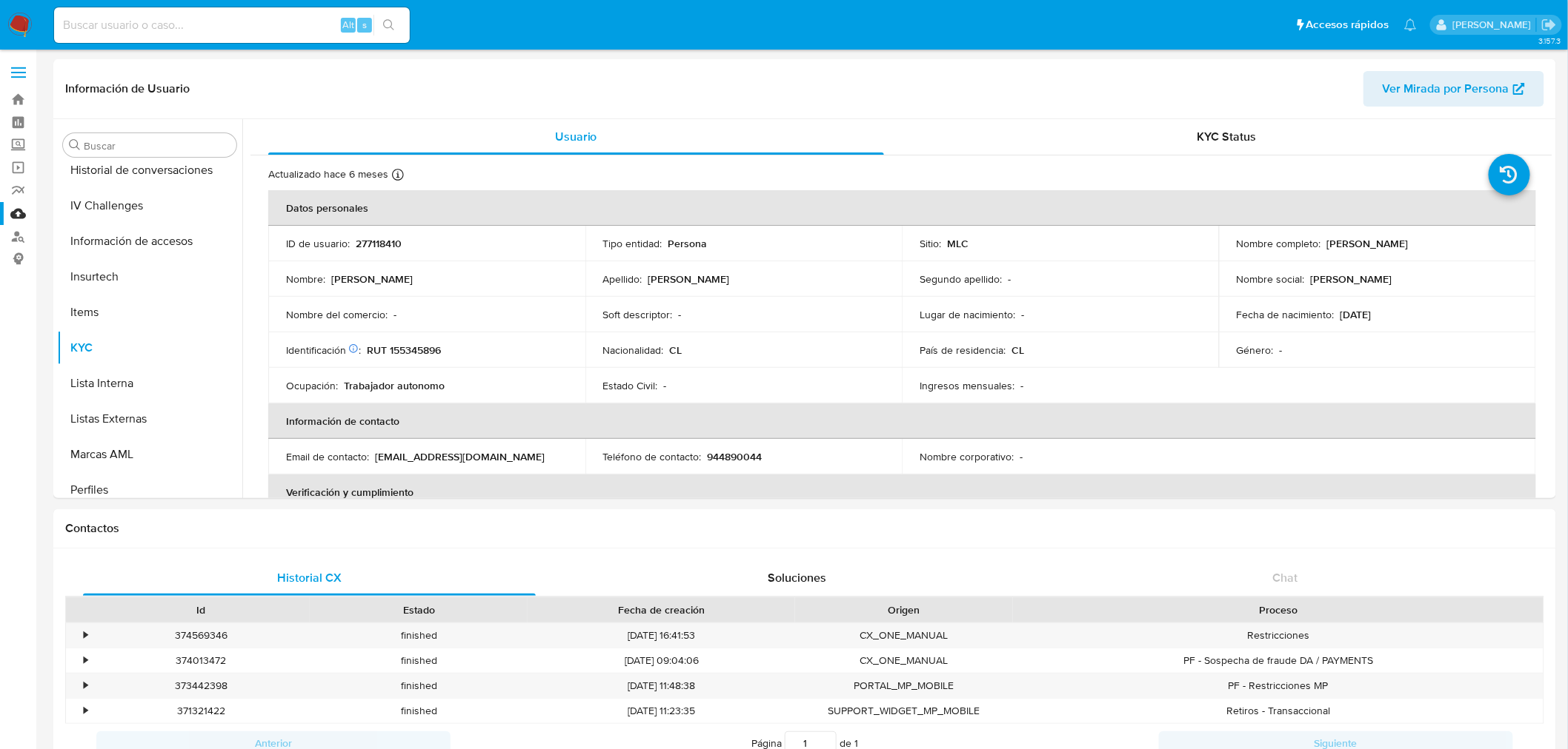
click at [419, 382] on p "Trabajador autonomo" at bounding box center [395, 386] width 101 height 13
click at [419, 381] on p "Trabajador autonomo" at bounding box center [395, 386] width 101 height 13
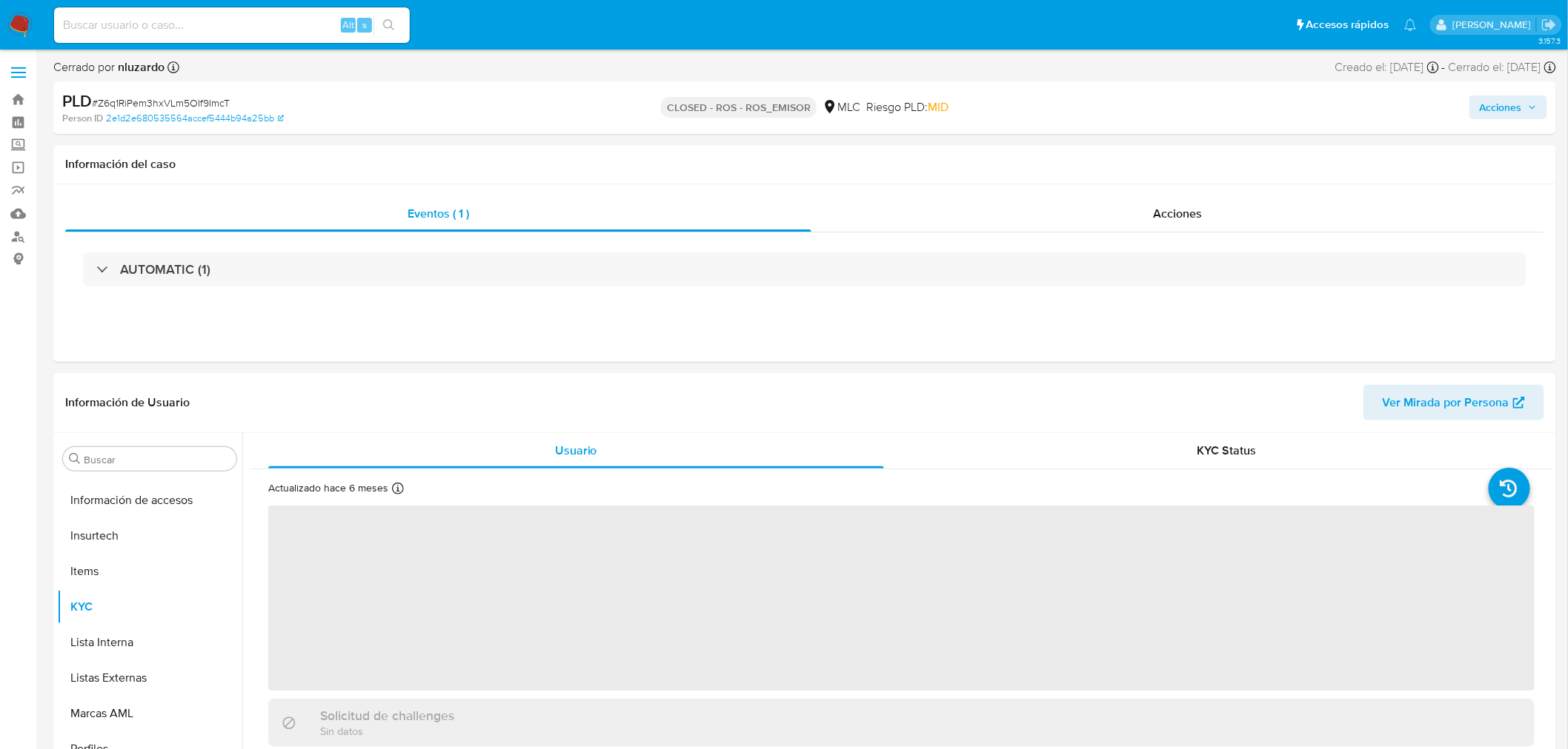
scroll to position [625, 0]
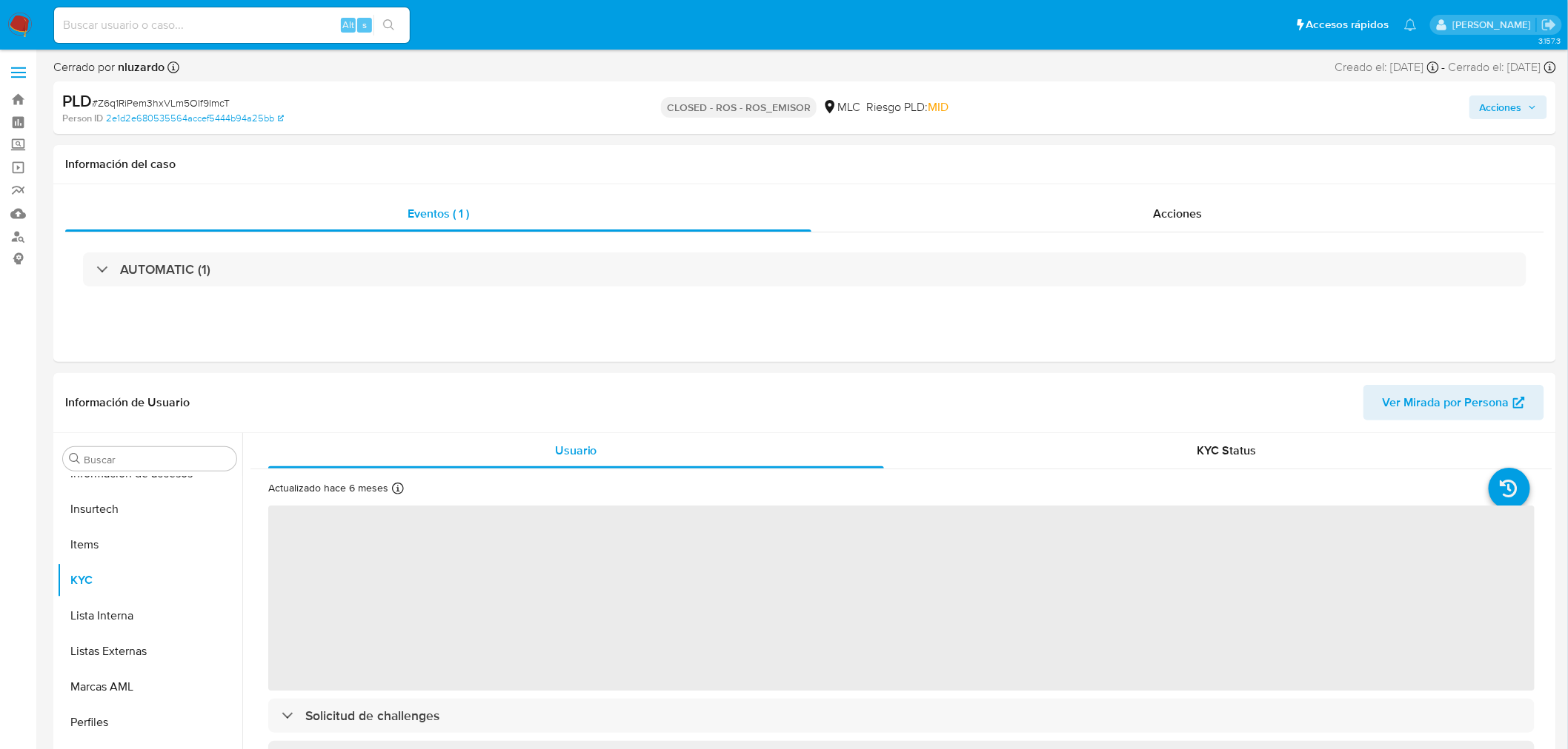
select select "10"
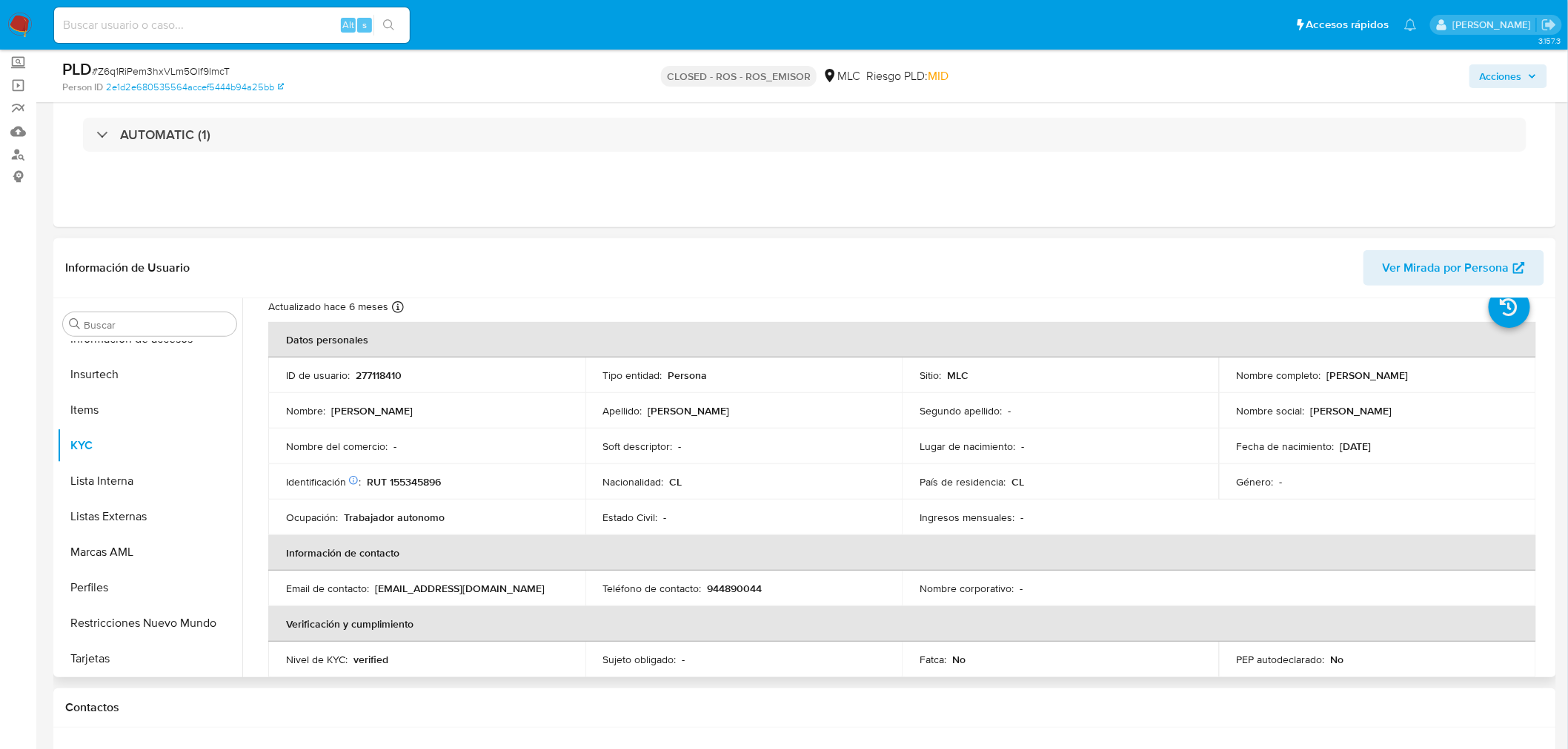
scroll to position [82, 0]
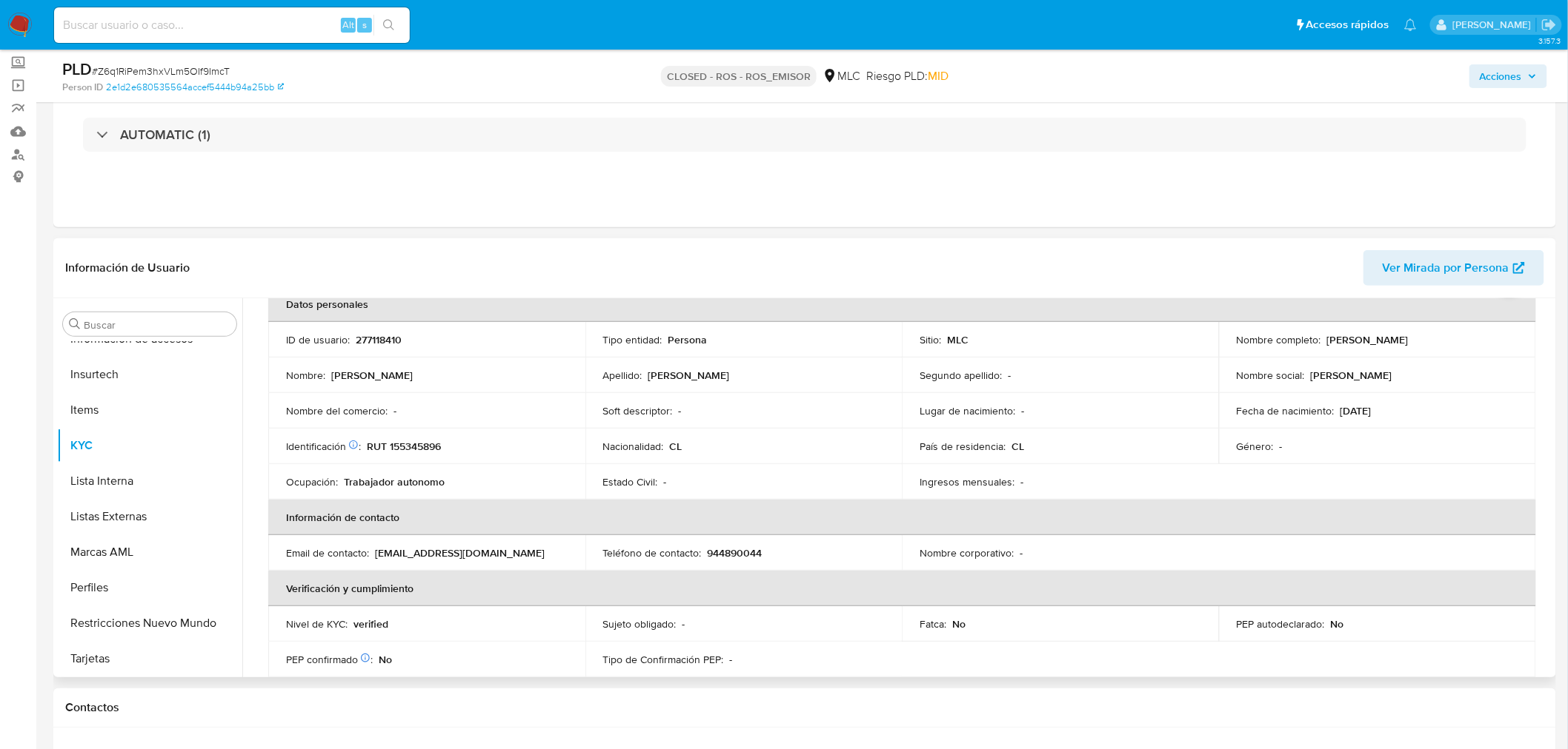
click at [404, 452] on p "RUT 155345896" at bounding box center [404, 446] width 74 height 13
click at [404, 448] on p "RUT 155345896" at bounding box center [404, 446] width 74 height 13
copy p "155345896"
click at [1368, 340] on p "[PERSON_NAME]" at bounding box center [1368, 339] width 82 height 13
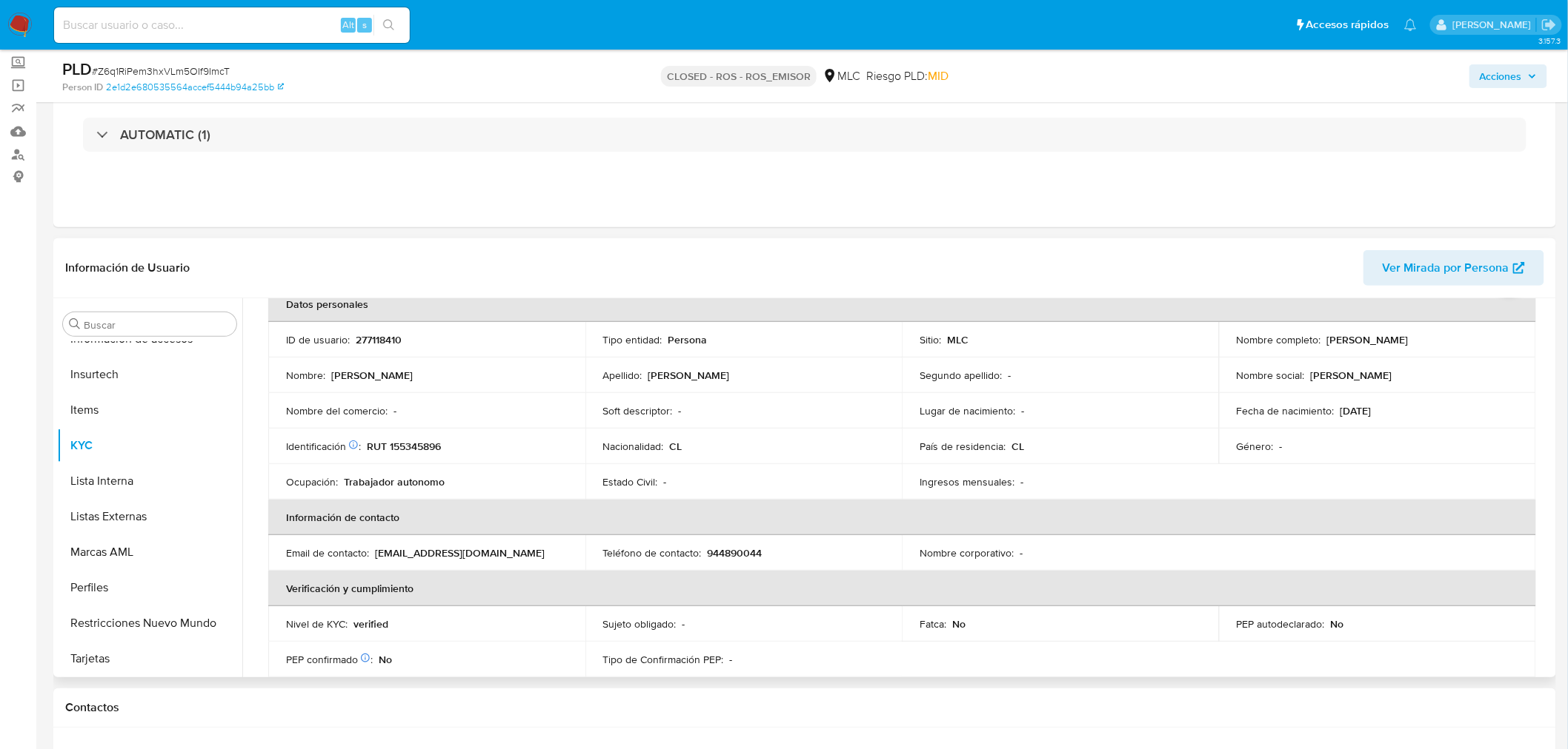
drag, startPoint x: 1323, startPoint y: 340, endPoint x: 1487, endPoint y: 342, distance: 164.0
click at [1487, 342] on div "Nombre completo : [PERSON_NAME]" at bounding box center [1376, 339] width 281 height 13
copy p "[PERSON_NAME]"
click at [416, 449] on p "RUT 155345896" at bounding box center [404, 446] width 74 height 13
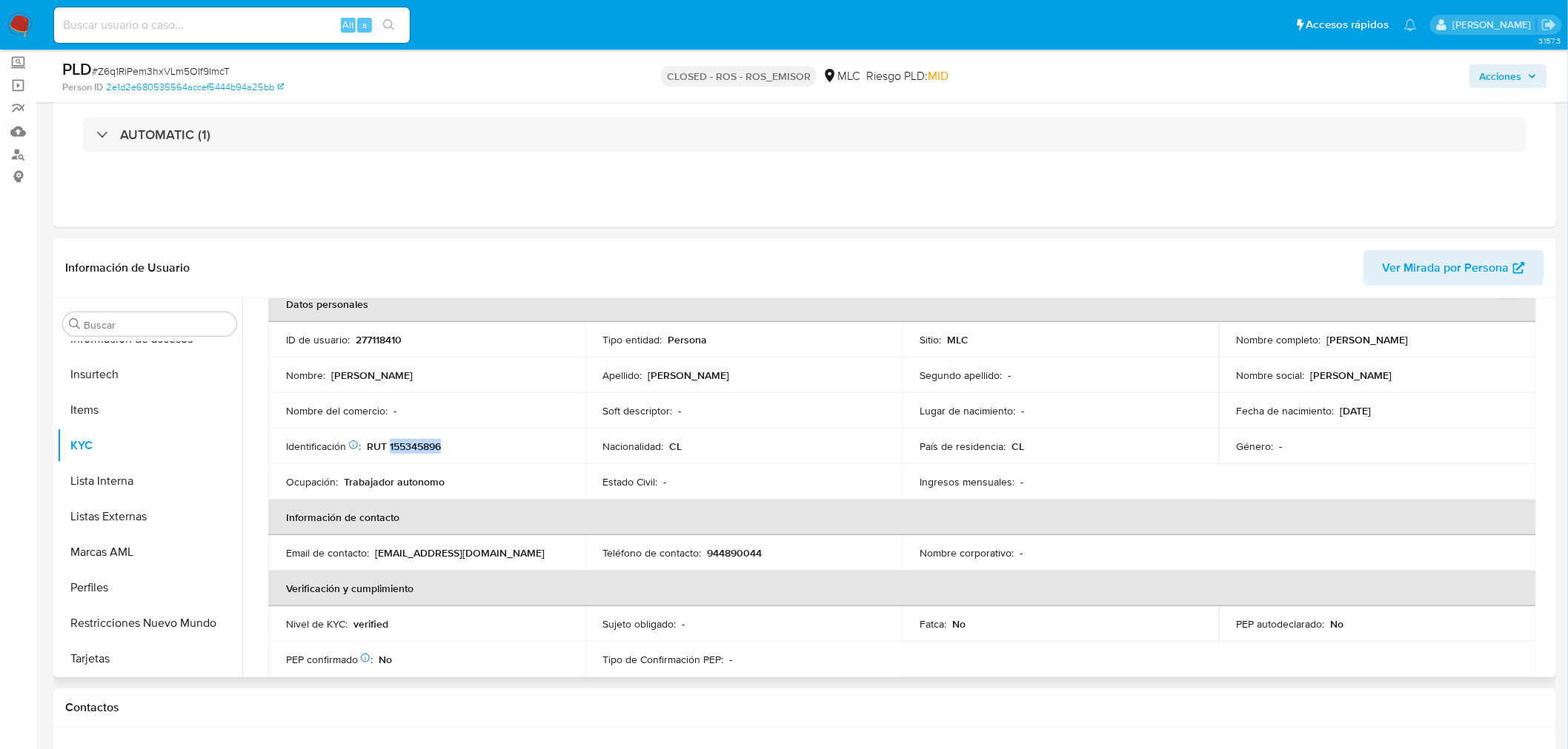
copy p "155345896"
click at [730, 551] on p "944890044" at bounding box center [735, 553] width 55 height 13
copy p "944890044"
drag, startPoint x: 376, startPoint y: 550, endPoint x: 494, endPoint y: 558, distance: 118.3
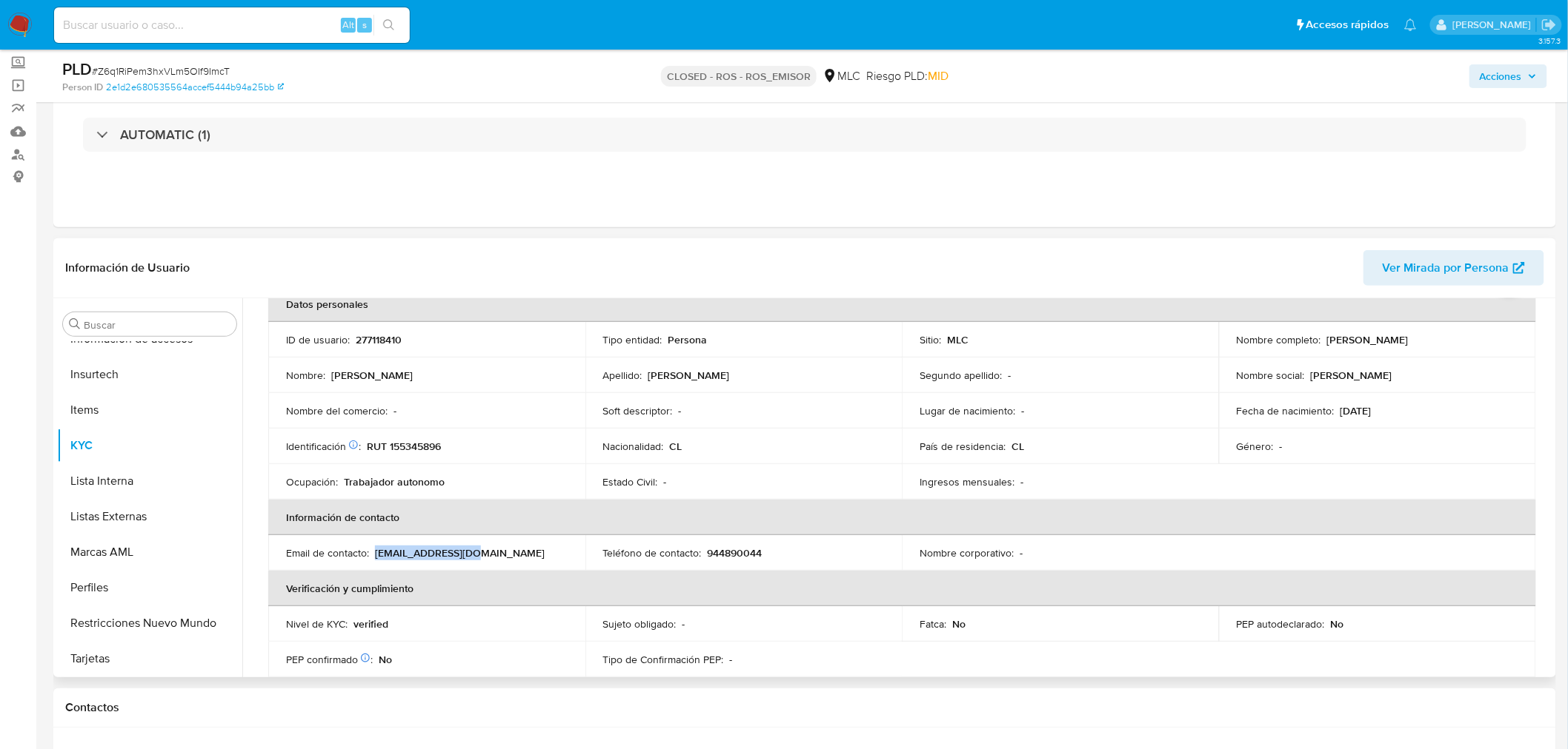
click at [494, 558] on div "Email de contacto : [EMAIL_ADDRESS][DOMAIN_NAME]" at bounding box center [426, 553] width 281 height 13
copy p "[EMAIL_ADDRESS][DOMAIN_NAME]"
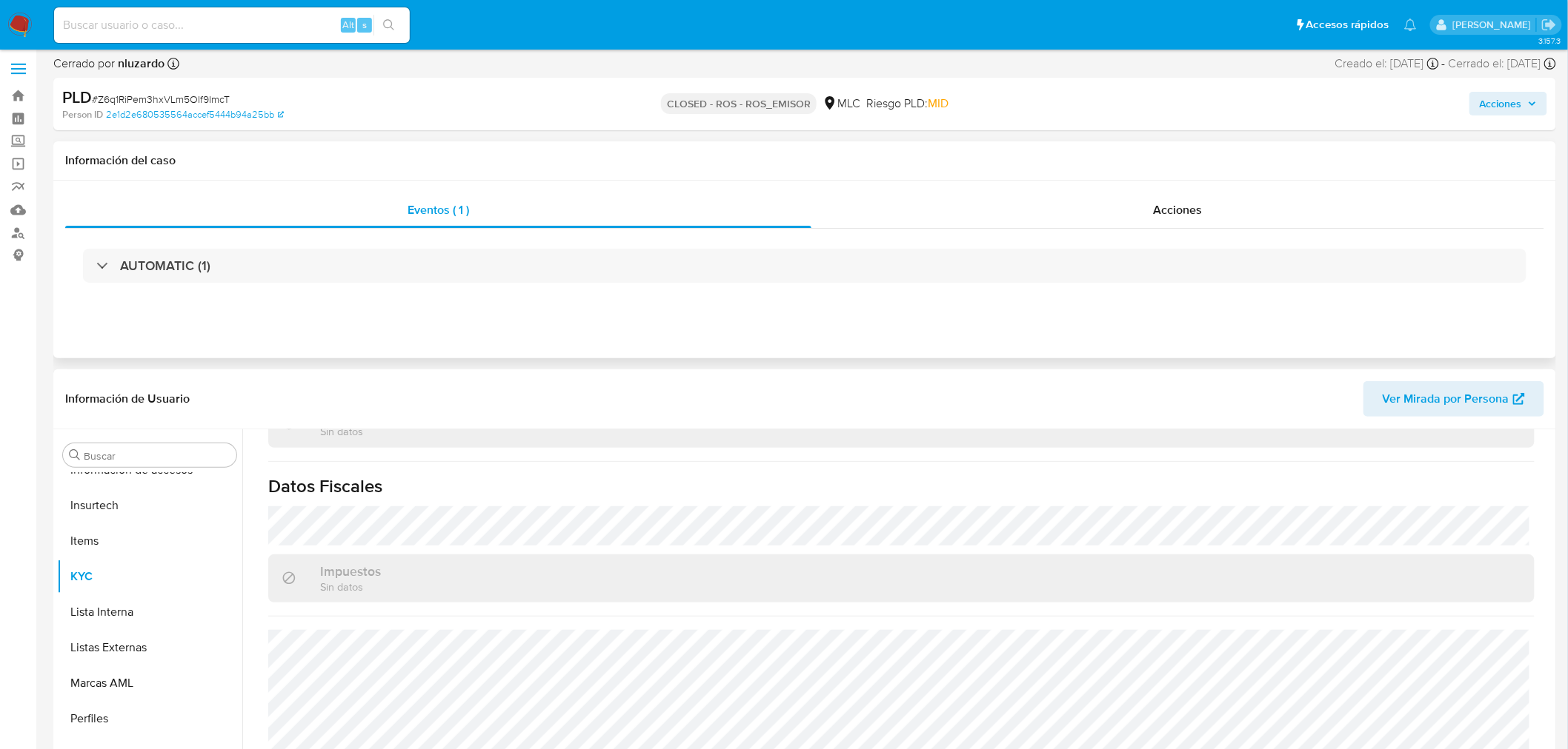
scroll to position [0, 0]
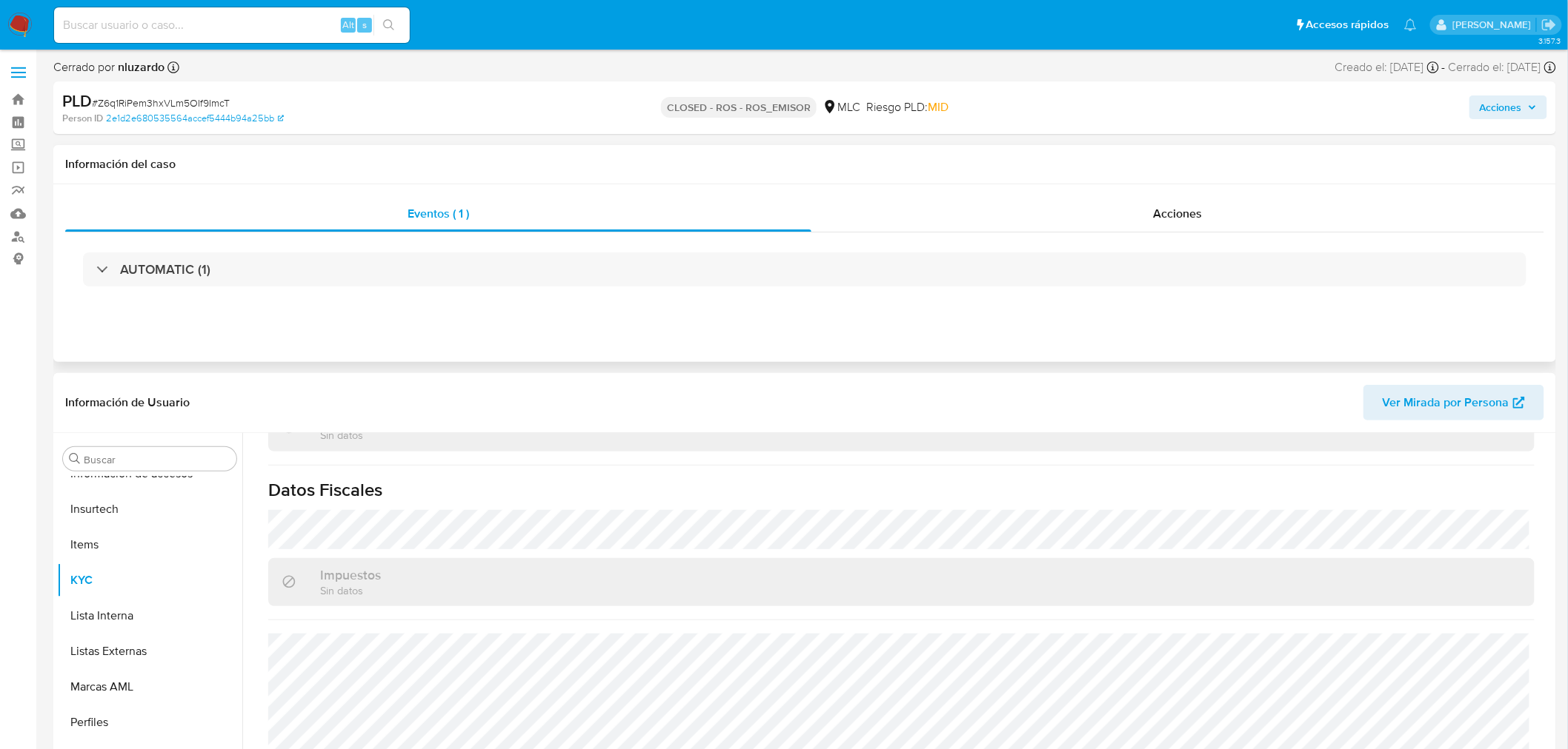
click at [529, 250] on div "AUTOMATIC (1)" at bounding box center [804, 269] width 1478 height 74
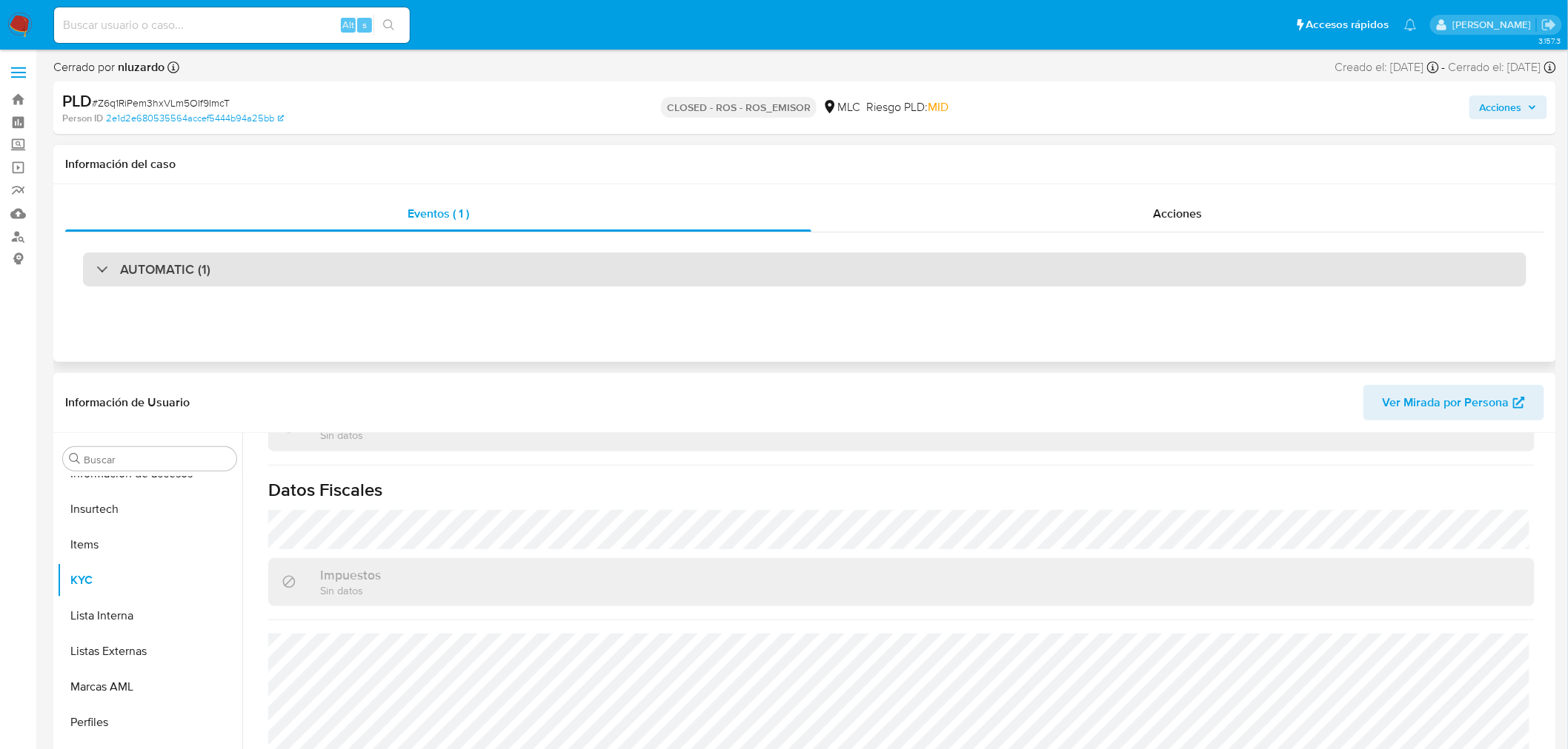
click at [530, 271] on div "AUTOMATIC (1)" at bounding box center [804, 269] width 1443 height 34
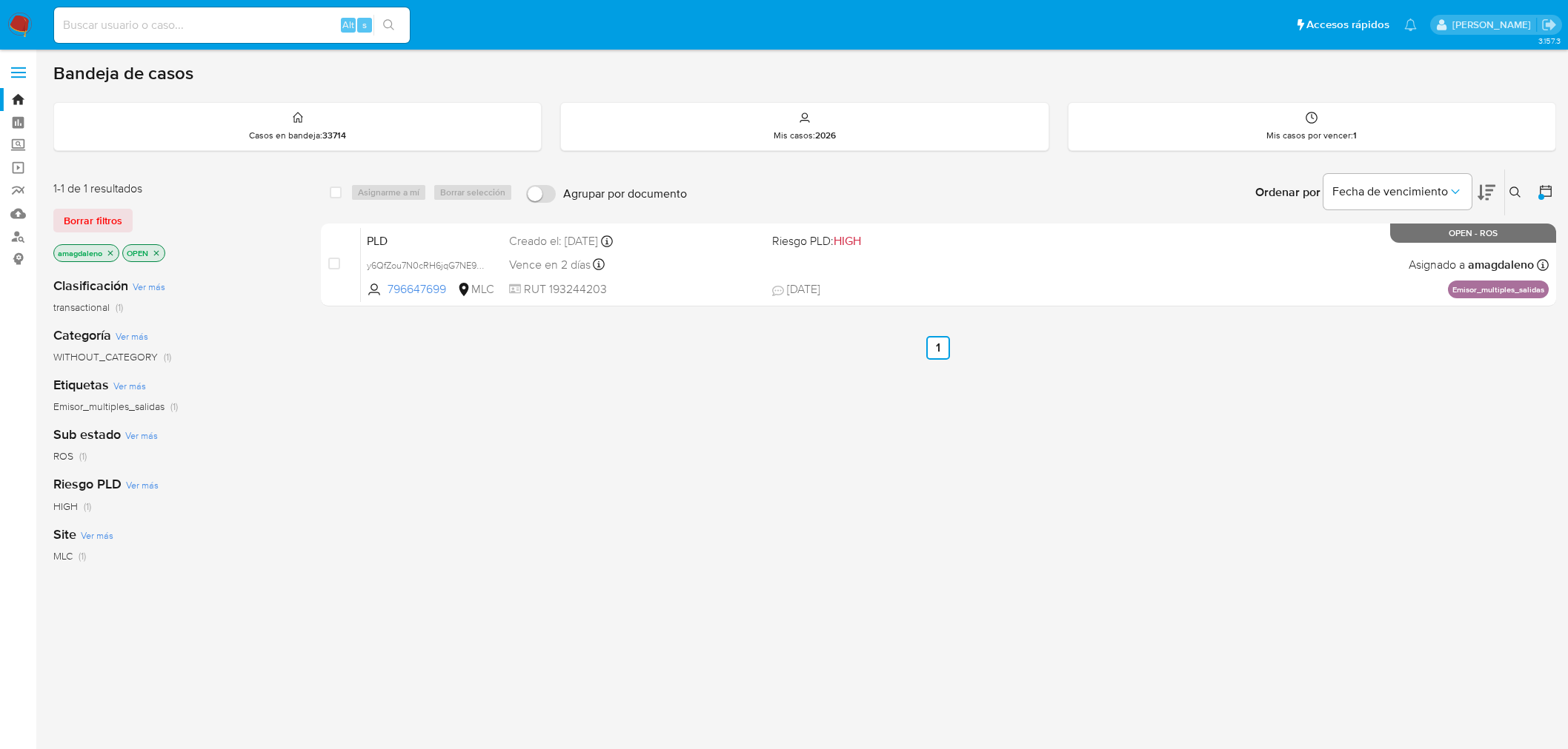
scroll to position [98, 0]
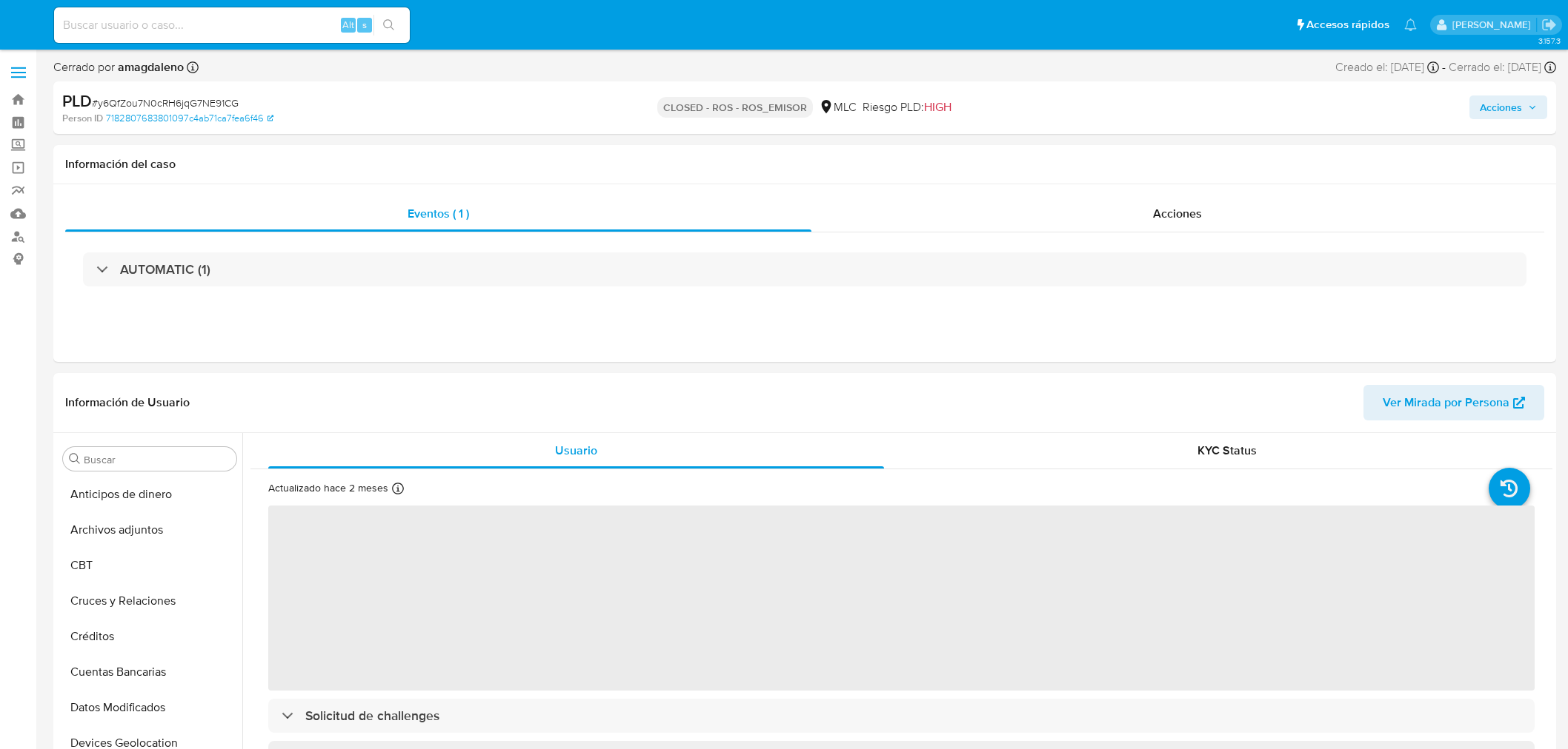
select select "10"
